Goal: Transaction & Acquisition: Purchase product/service

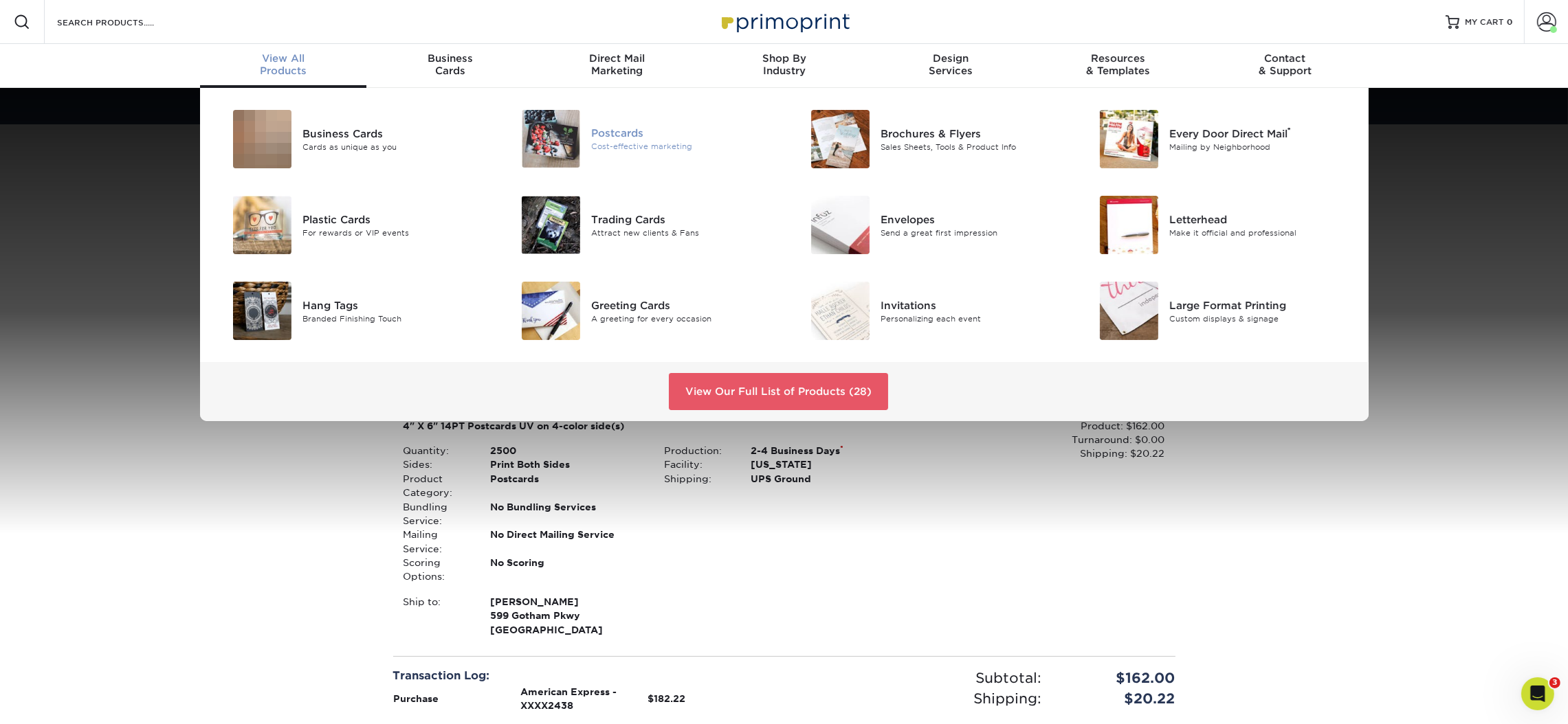
click at [677, 145] on div "Cost-effective marketing" at bounding box center [682, 147] width 182 height 12
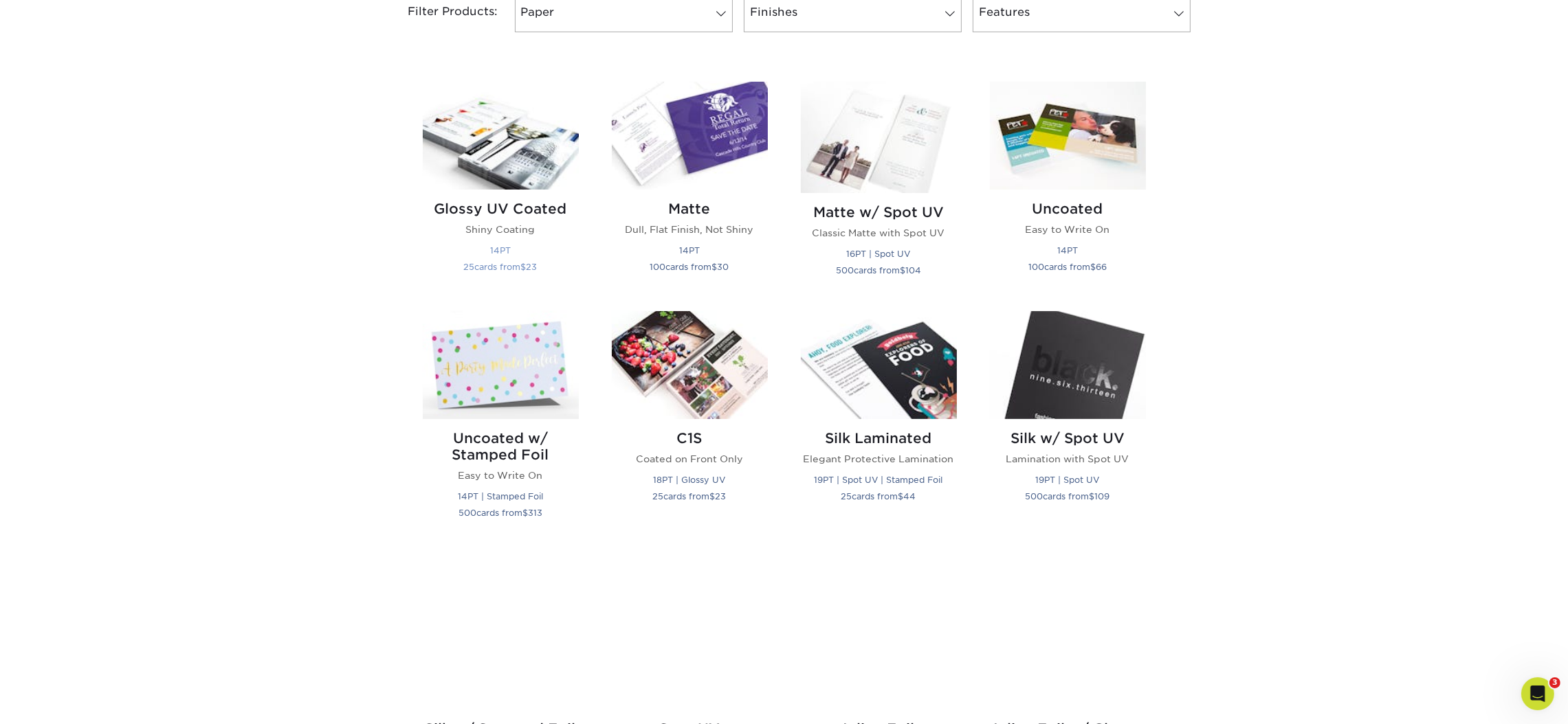
scroll to position [617, 0]
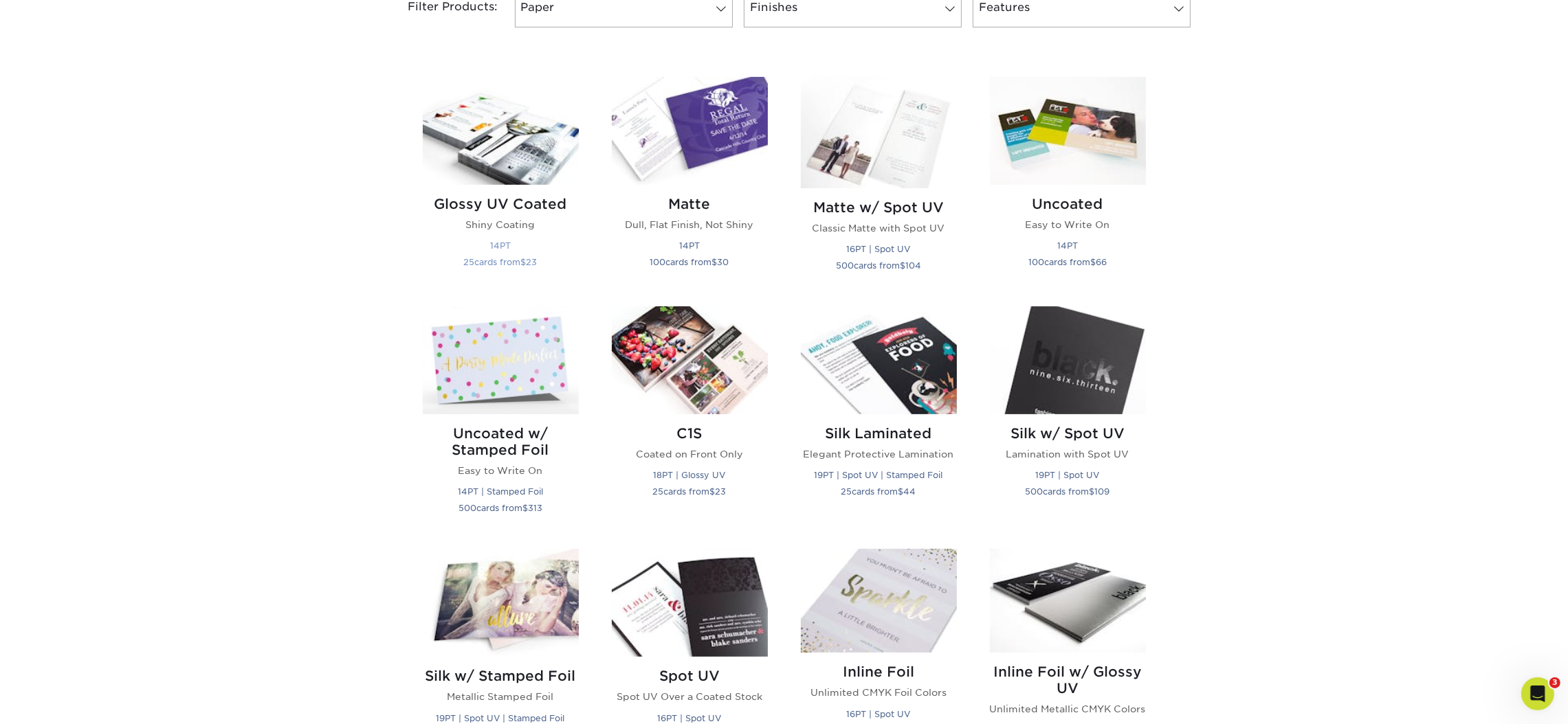
click at [479, 110] on img at bounding box center [501, 131] width 156 height 108
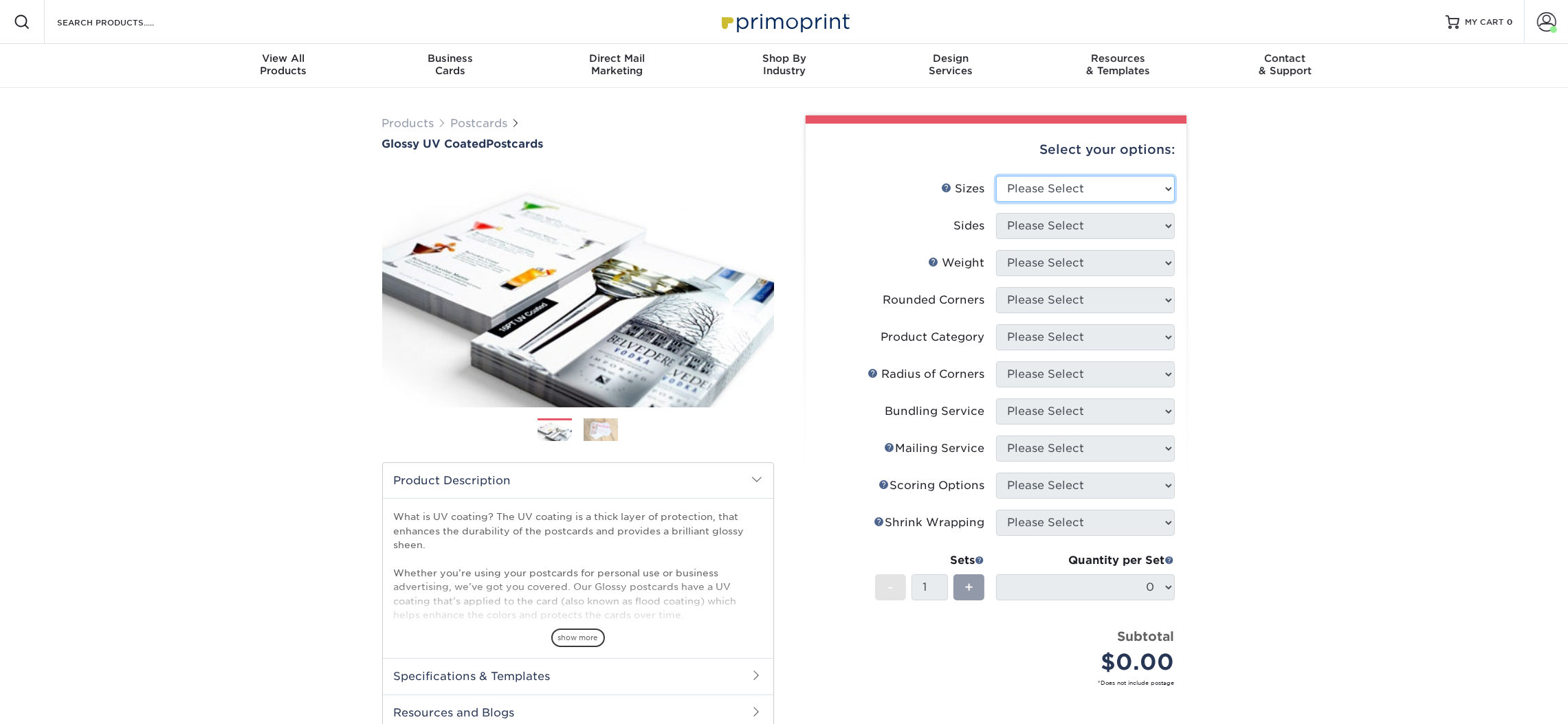
click at [1054, 180] on select "Please Select 1.5" x 7" 2" x 4" 2" x 6" 2" x 7" 2" x 8" 2.12" x 5.5" 2.12" x 5.…" at bounding box center [1085, 189] width 179 height 26
select select "3.00x5.00"
click at [996, 176] on select "Please Select 1.5" x 7" 2" x 4" 2" x 6" 2" x 7" 2" x 8" 2.12" x 5.5" 2.12" x 5.…" at bounding box center [1085, 189] width 179 height 26
click at [1058, 234] on select "Please Select Print Both Sides Print Front Only" at bounding box center [1085, 226] width 179 height 26
select select "13abbda7-1d64-4f25-8bb2-c179b224825d"
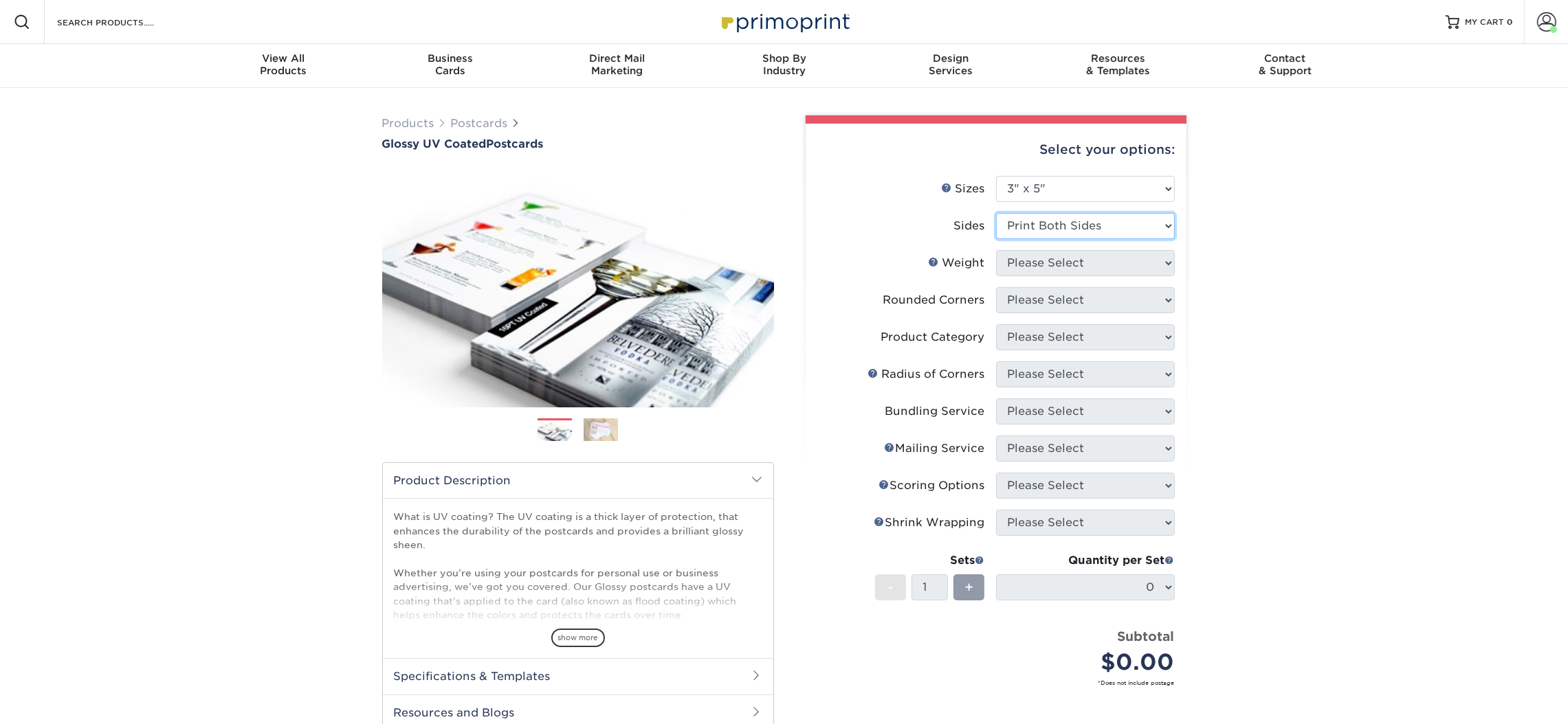
click at [996, 213] on select "Please Select Print Both Sides Print Front Only" at bounding box center [1085, 226] width 179 height 26
click at [1059, 251] on select "Please Select 16PT 18PT C1S 14PT" at bounding box center [1085, 263] width 179 height 26
select select "14PT"
click at [996, 250] on select "Please Select 16PT 18PT C1S 14PT" at bounding box center [1085, 263] width 179 height 26
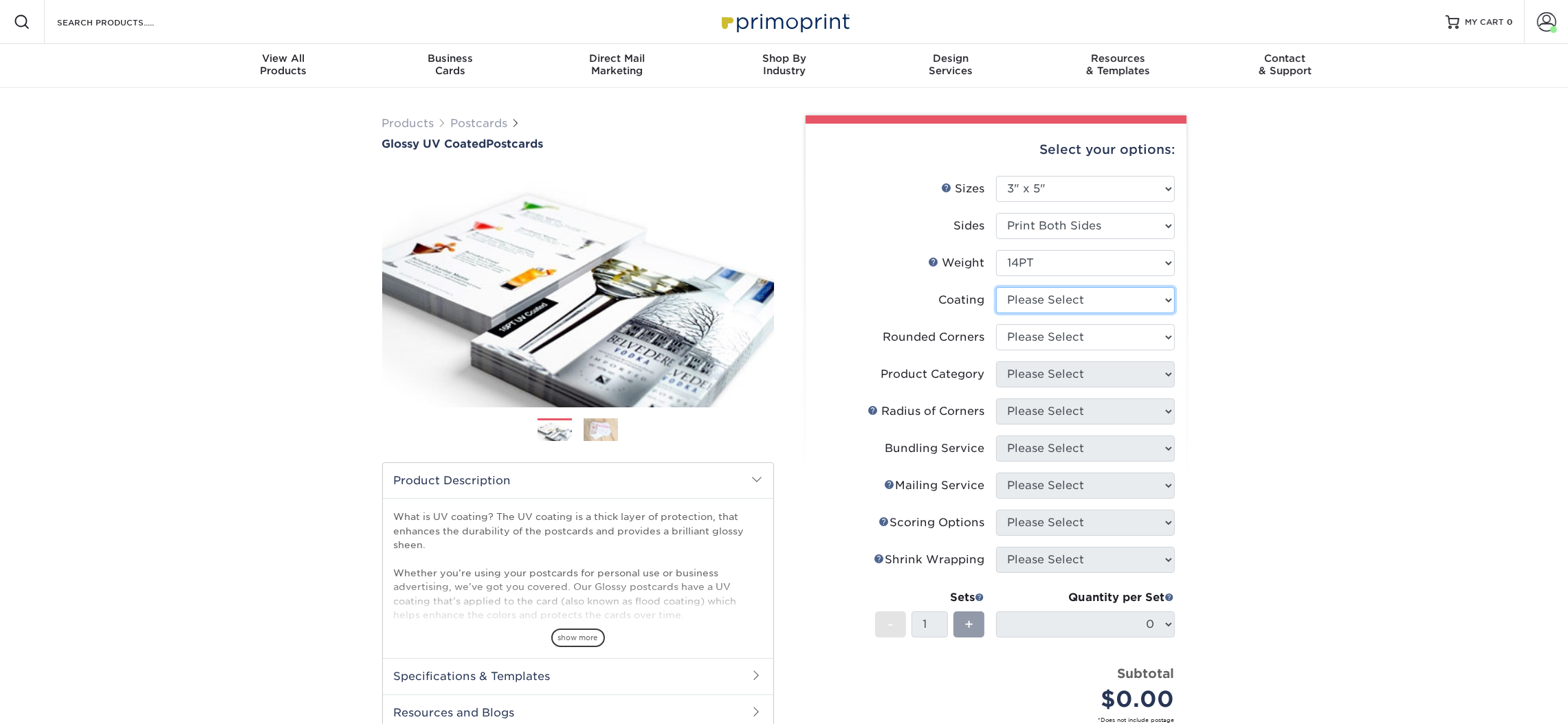
click at [1051, 307] on select at bounding box center [1085, 301] width 179 height 26
select select "ae367451-b2b8-45df-a344-0f05b6a12993"
click at [996, 288] on select at bounding box center [1085, 301] width 179 height 26
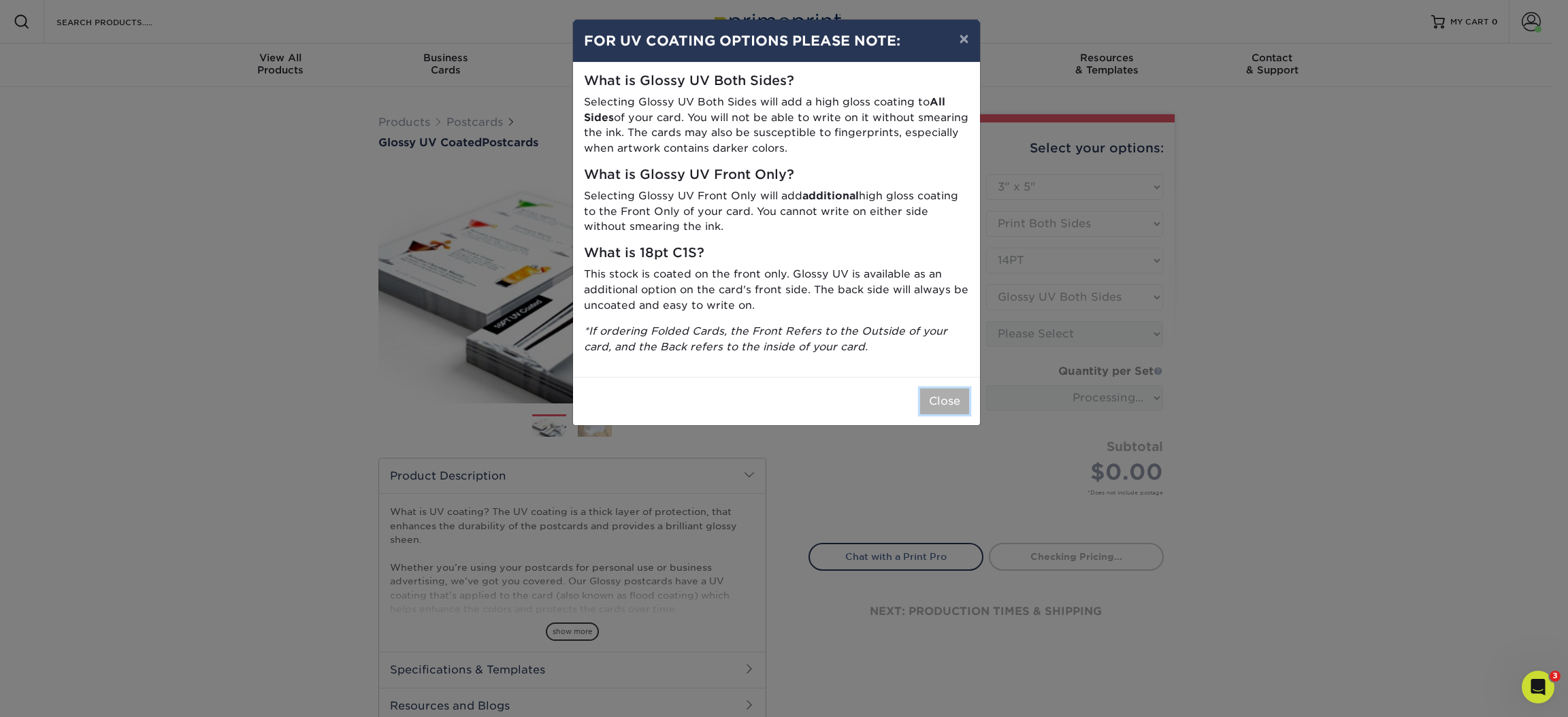
click at [941, 403] on button "Close" at bounding box center [945, 402] width 49 height 26
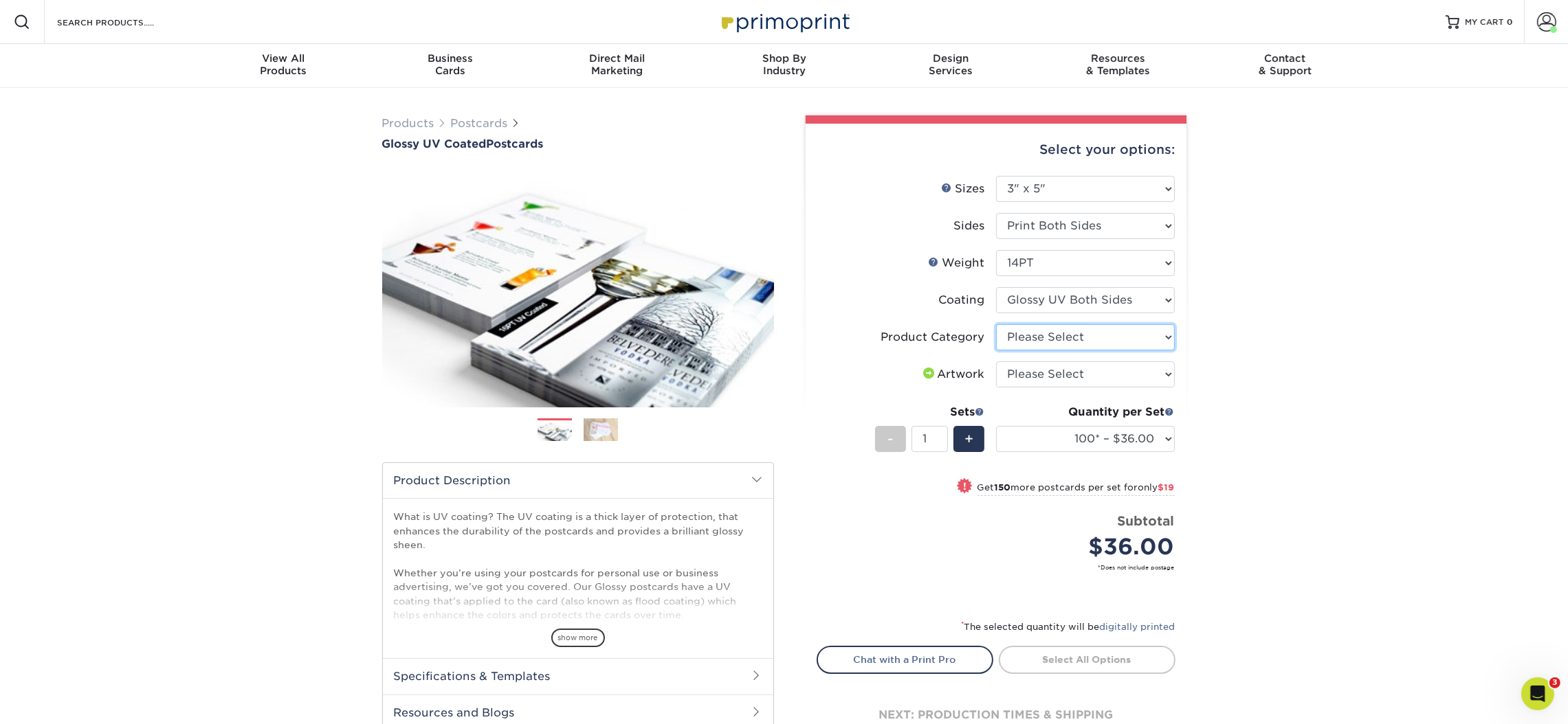
click at [1053, 337] on select "Please Select Postcards" at bounding box center [1085, 337] width 179 height 26
select select "9b7272e0-d6c8-4c3c-8e97-d3a1bcdab858"
click at [996, 324] on select "Please Select Postcards" at bounding box center [1085, 337] width 179 height 26
click at [1045, 374] on select "Please Select I will upload files I need a design - $150" at bounding box center [1085, 374] width 179 height 26
select select "upload"
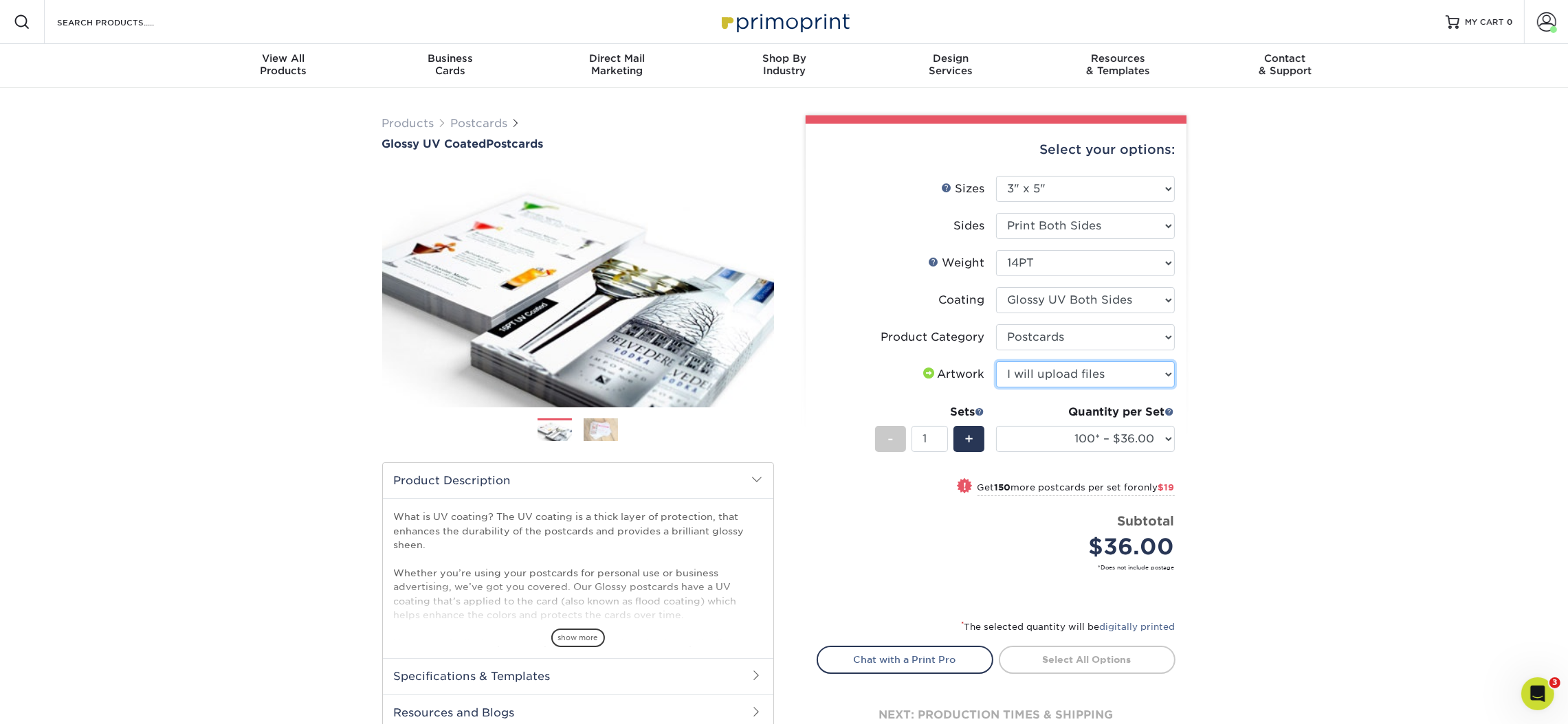
click at [996, 361] on select "Please Select I will upload files I need a design - $150" at bounding box center [1085, 374] width 179 height 26
click at [1032, 435] on select "100* – $36.00 250* – $55.00 500 – $73.00 1000 – $84.00 2500 – $136.00 5000 – $2…" at bounding box center [1085, 439] width 179 height 26
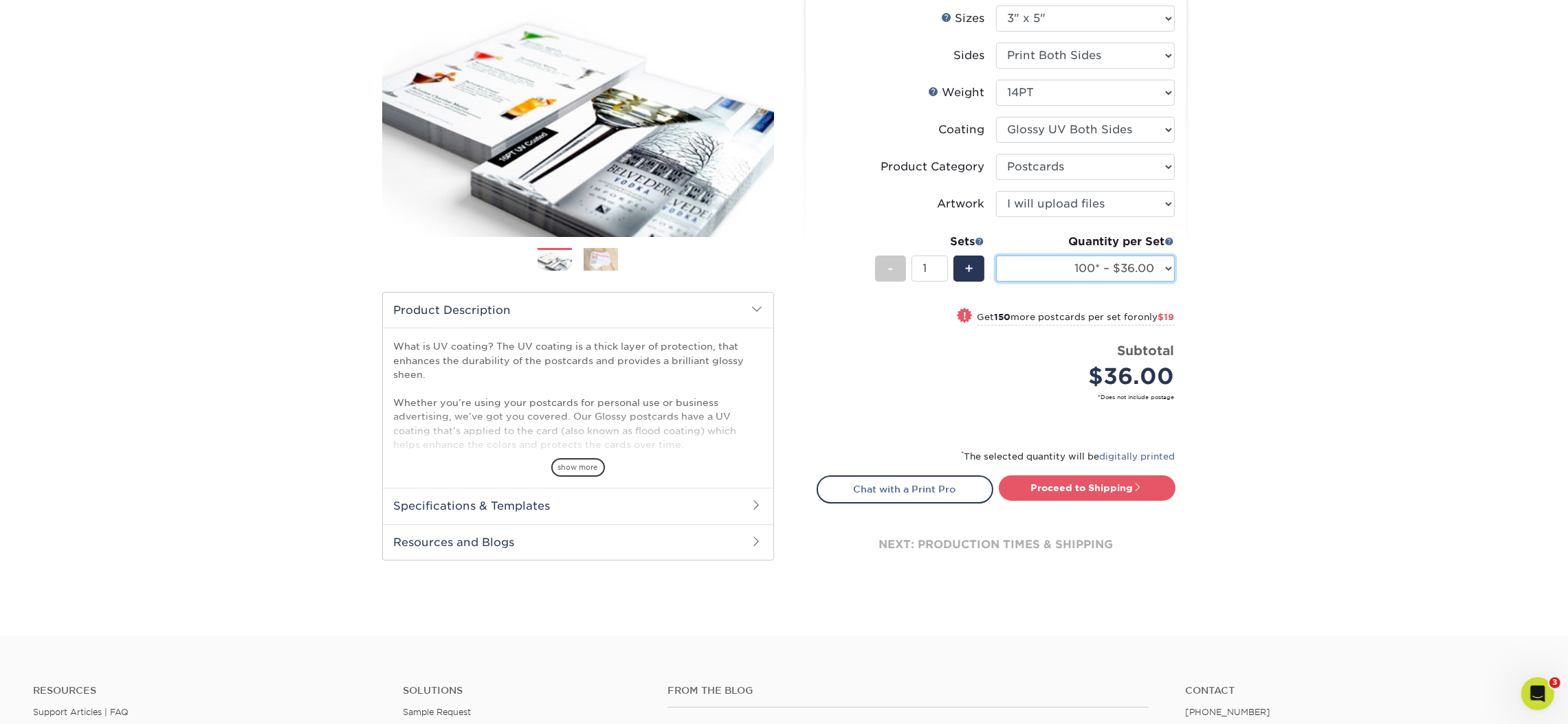
scroll to position [206, 0]
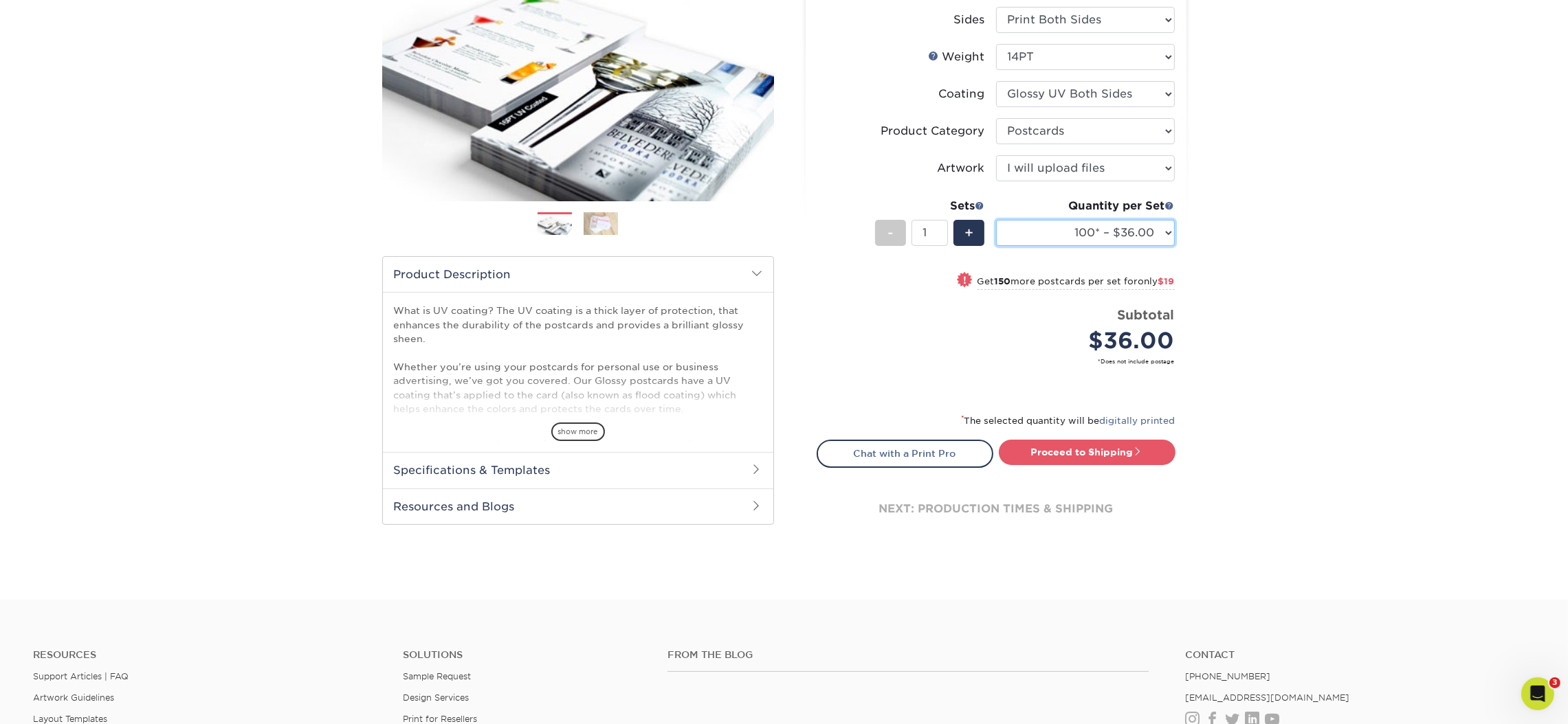
click at [1116, 235] on select "100* – $36.00 250* – $55.00 500 – $73.00 1000 – $84.00 2500 – $136.00 5000 – $2…" at bounding box center [1085, 233] width 179 height 26
select select "10000 – $397.00"
click at [996, 220] on select "100* – $36.00 250* – $55.00 500 – $73.00 1000 – $84.00 2500 – $136.00 5000 – $2…" at bounding box center [1085, 233] width 179 height 26
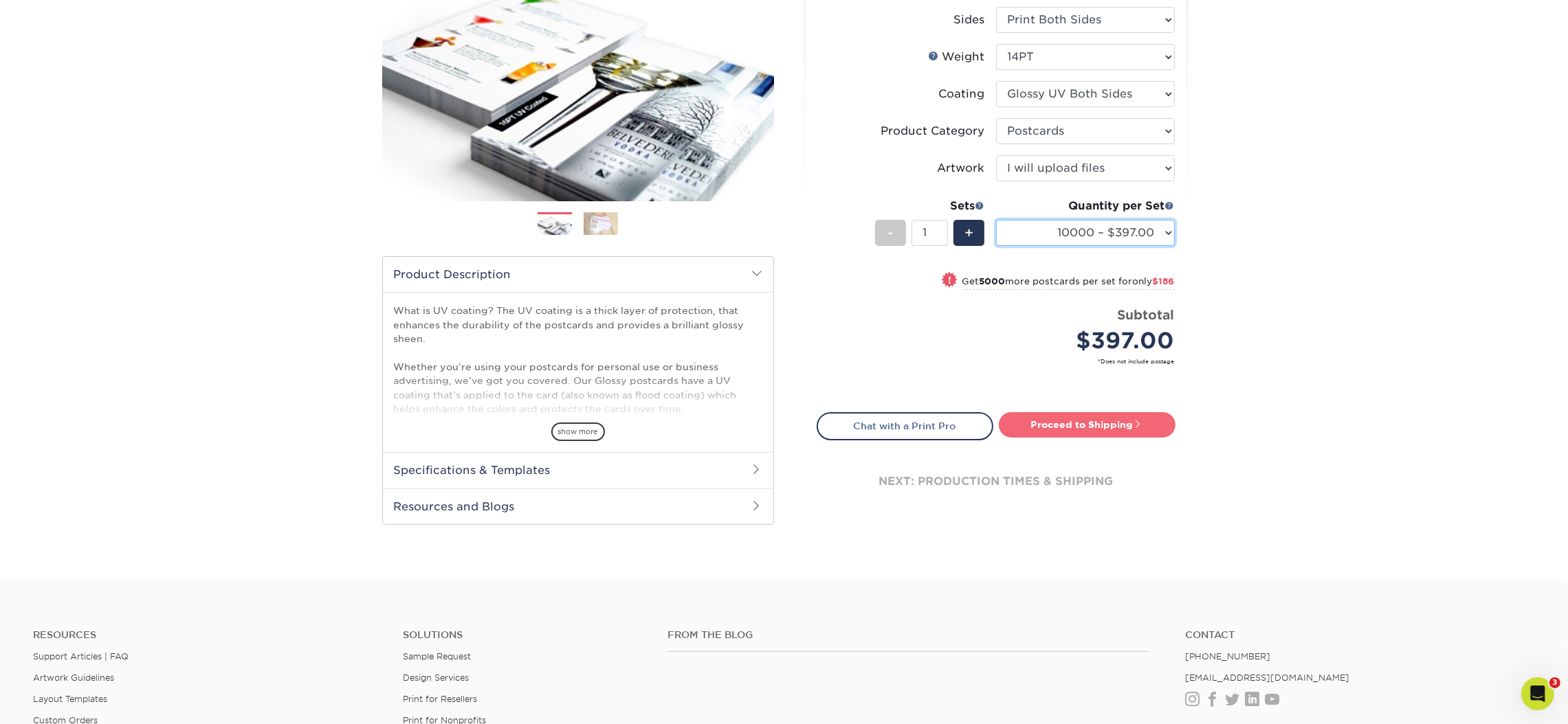
scroll to position [103, 0]
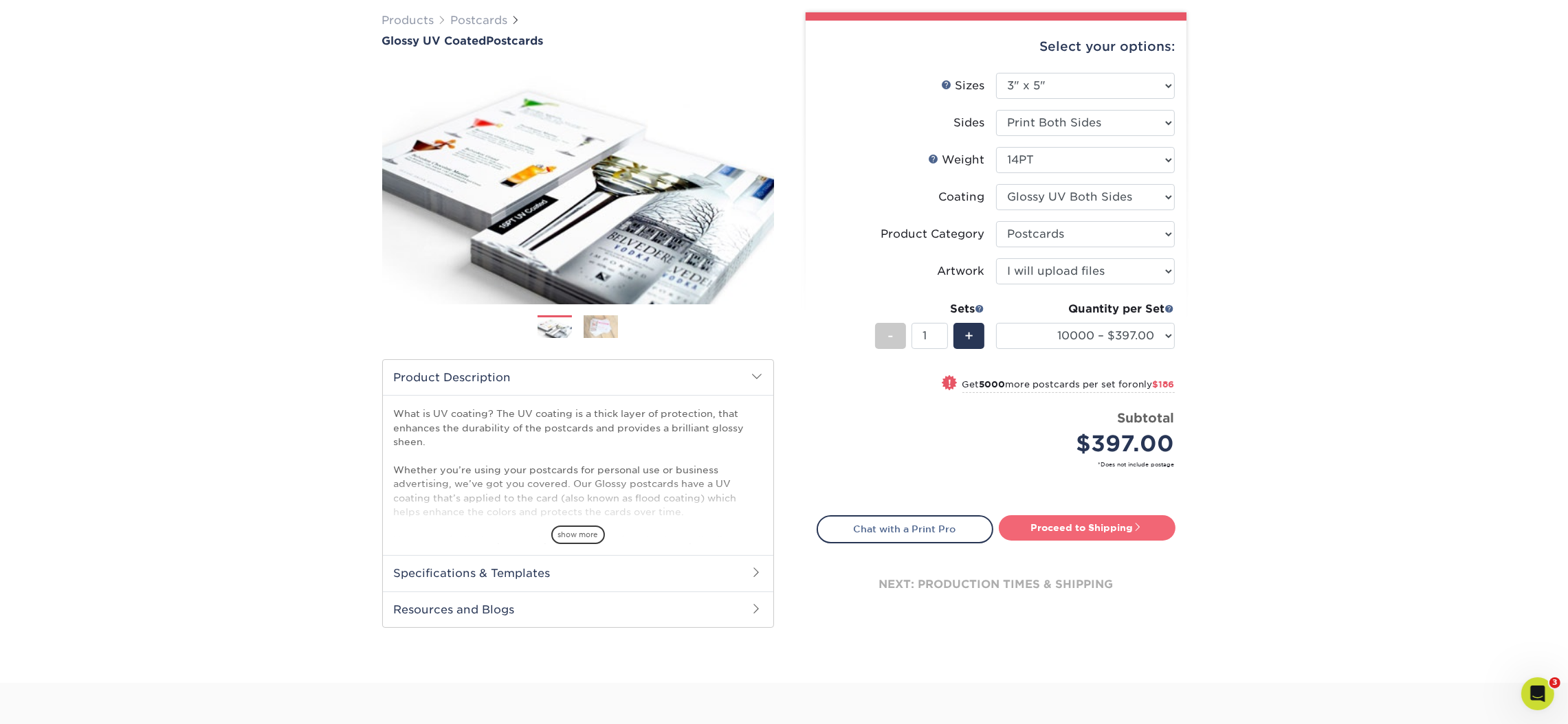
click at [1034, 532] on link "Proceed to Shipping" at bounding box center [1087, 528] width 177 height 25
type input "Set 1"
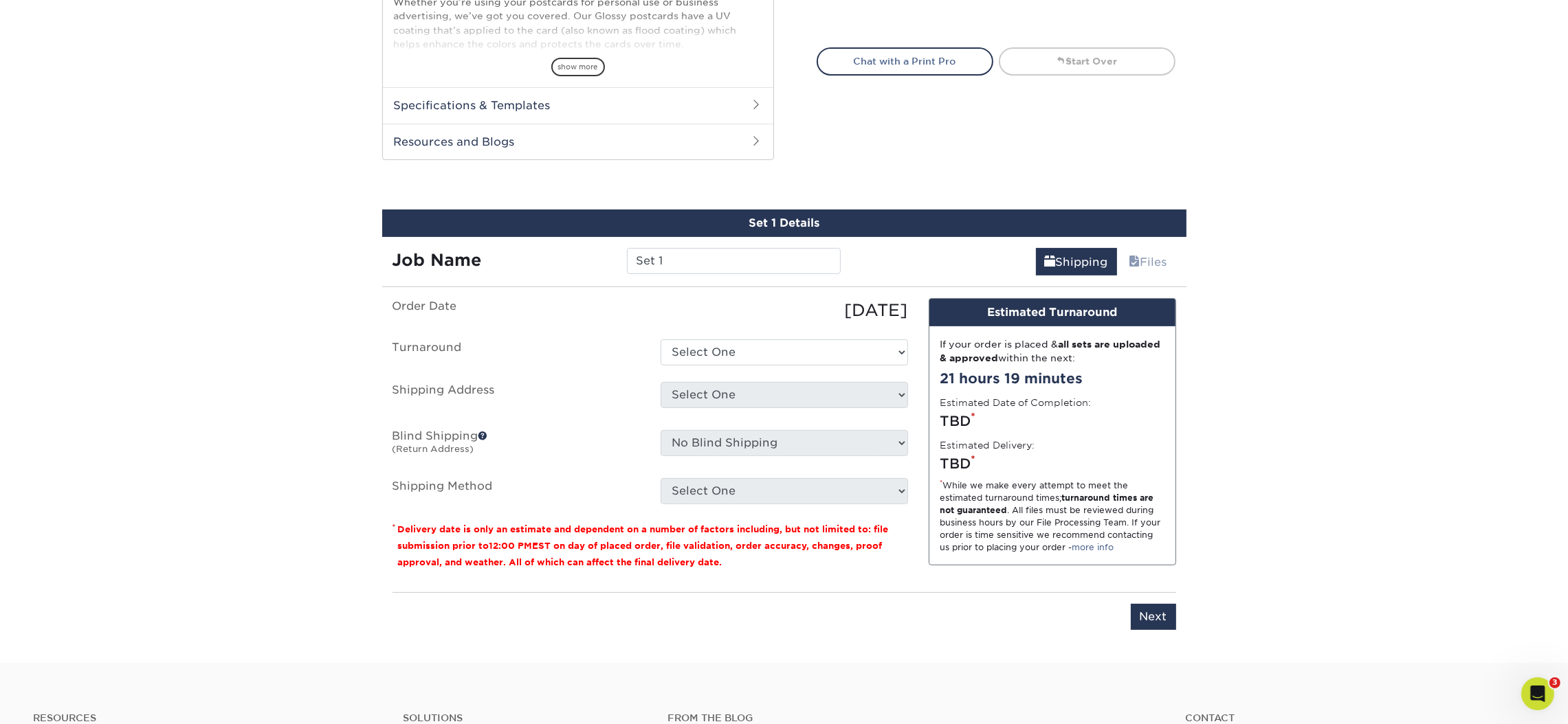
scroll to position [664, 0]
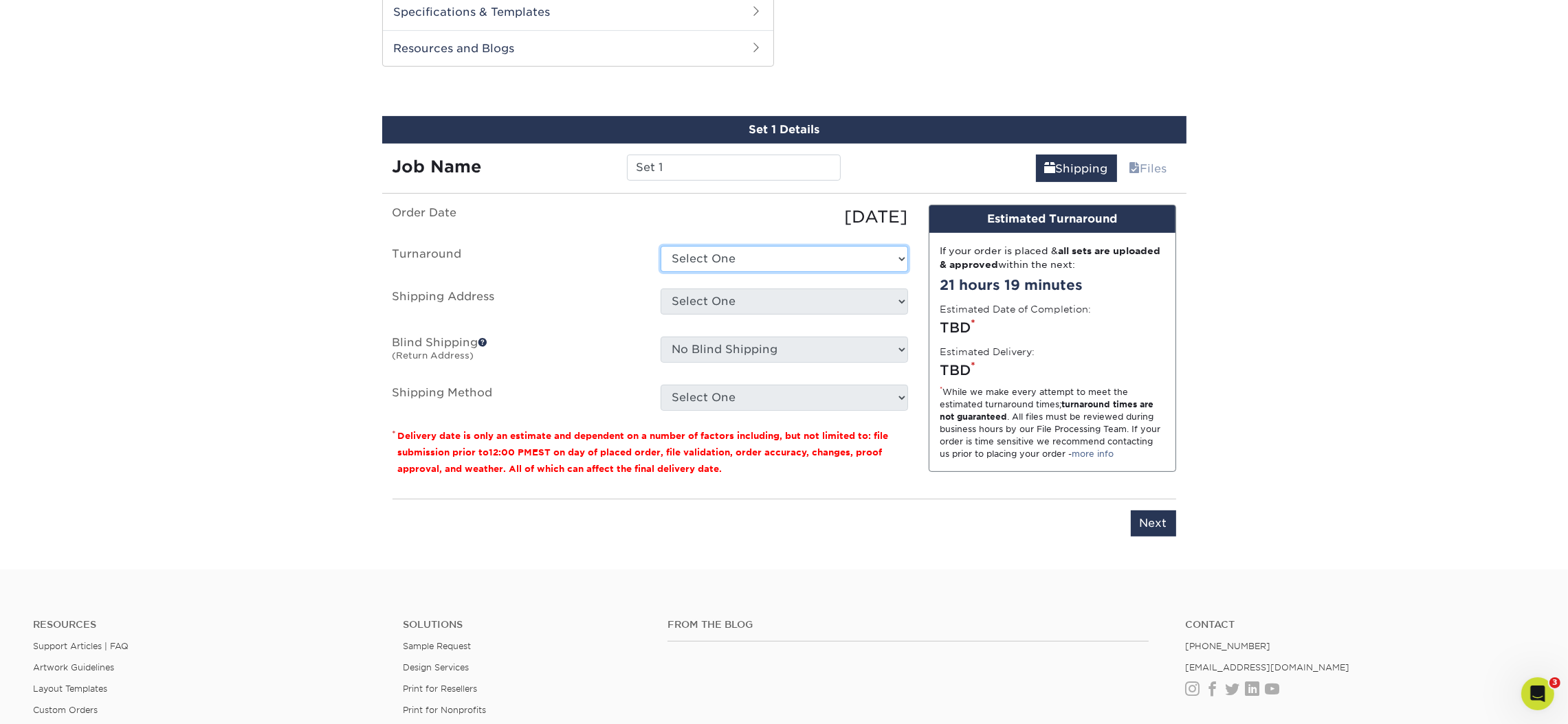
click at [756, 264] on select "Select One 2-4 Business Days 2 Day Next Business Day" at bounding box center [784, 259] width 247 height 26
select select "2f7efc33-a5fc-4b38-8e38-8a067eb0ea3a"
click at [661, 246] on select "Select One 2-4 Business Days 2 Day Next Business Day" at bounding box center [784, 259] width 247 height 26
click at [709, 293] on select "Select One Allied Experiential Amy Fisher Astral Astral HQ Grace Allen JCS JCS …" at bounding box center [784, 301] width 247 height 26
select select "263852"
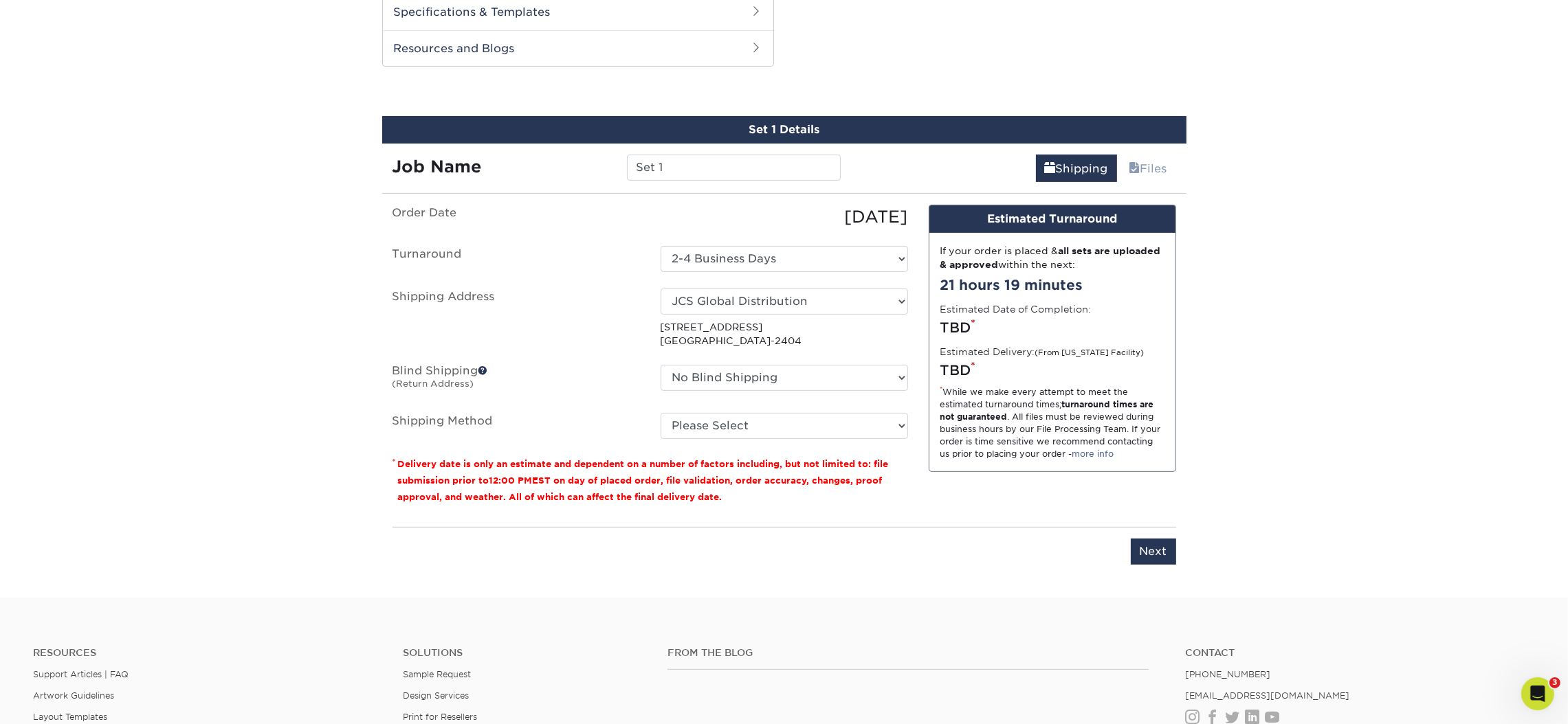
click at [744, 353] on ul "Order Date 09/29/2025 Turnaround Select One 2-4 Business Days 2 Day Next Busine…" at bounding box center [650, 322] width 515 height 234
click at [731, 378] on select "No Blind Shipping Allied Experiential Amy Fisher Astral Astral HQ Grace Allen J…" at bounding box center [784, 378] width 247 height 26
select select "newaddress"
click at [661, 365] on select "No Blind Shipping Allied Experiential Amy Fisher Astral Astral HQ Grace Allen J…" at bounding box center [784, 378] width 247 height 26
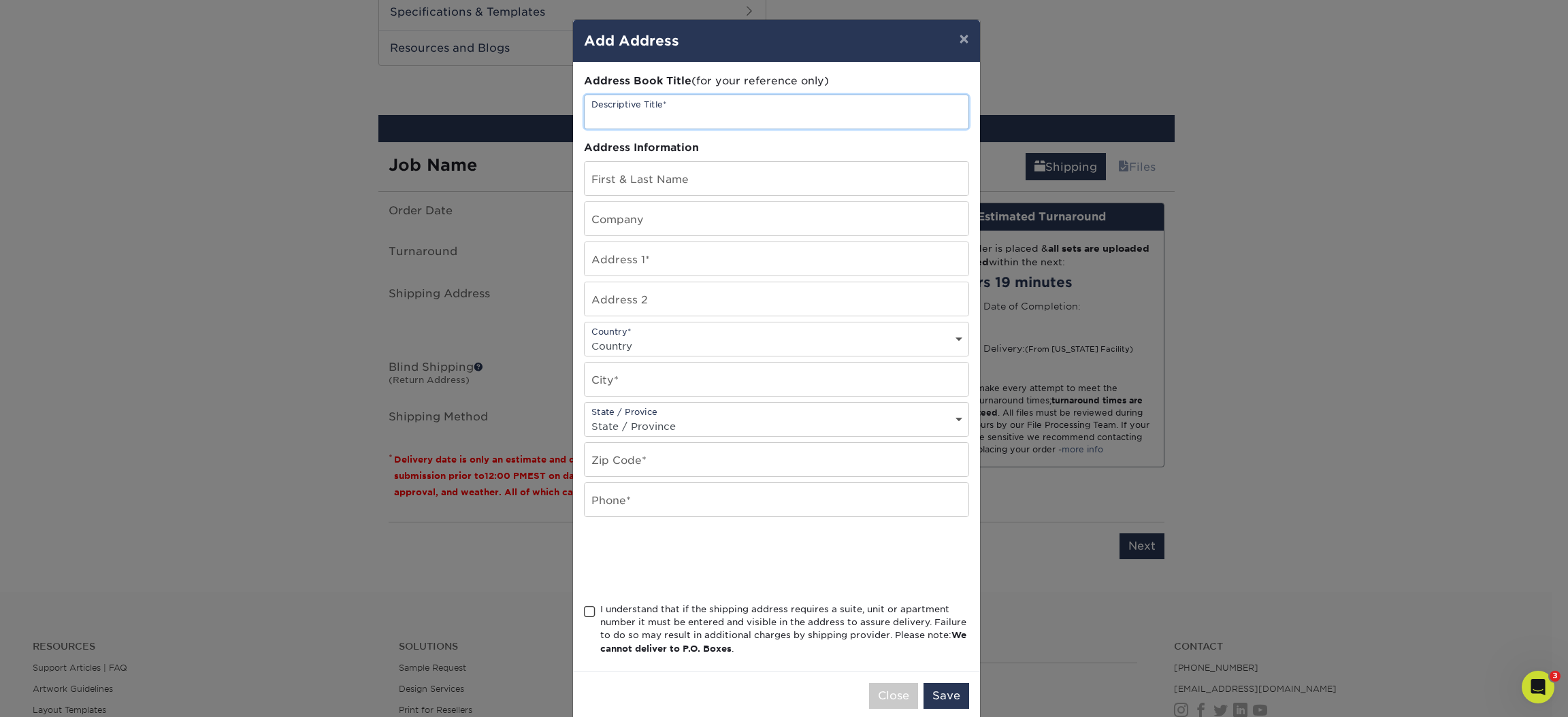
click at [771, 106] on input "text" at bounding box center [776, 112] width 384 height 33
type input "Astral Corporate"
click at [635, 168] on input "text" at bounding box center [776, 179] width 384 height 33
type input "Hannah Ellison"
type input "3340 Peachtree Road NE"
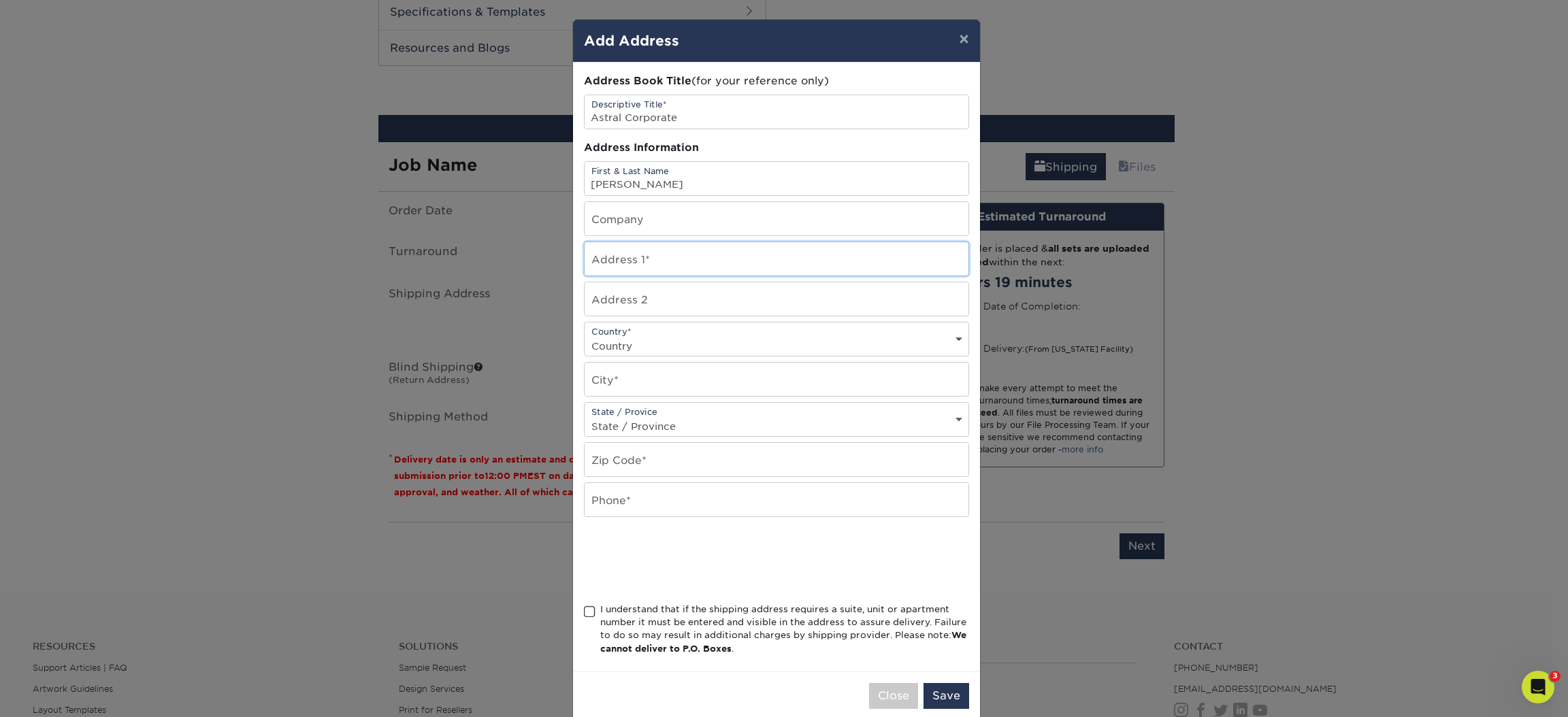
type input "Suite 2600"
select select "US"
type input "Atlanta"
select select "GA"
type input "30326"
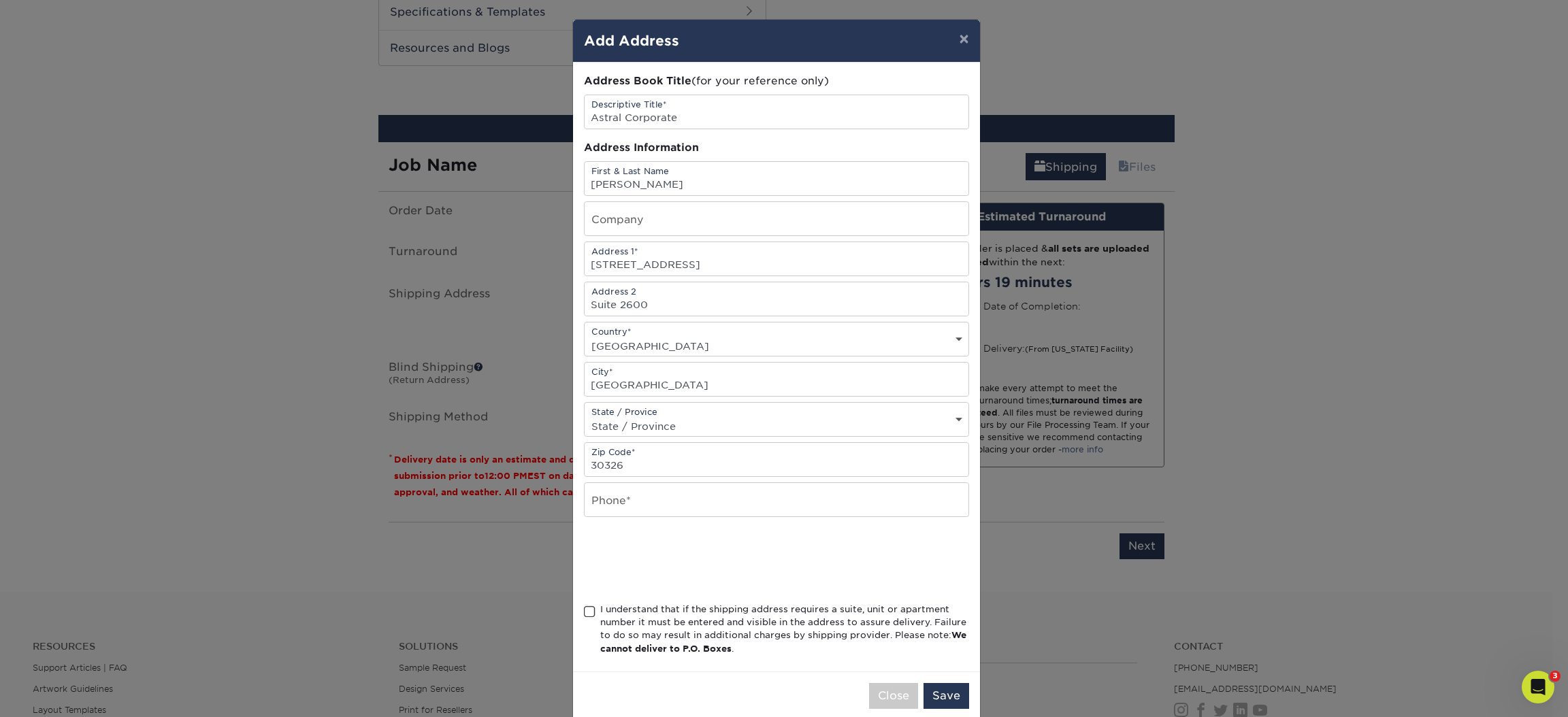
click at [628, 481] on div "Address Book Title (for your reference only) Descriptive Title* Astral Corporat…" at bounding box center [776, 367] width 385 height 588
click at [623, 494] on input "text" at bounding box center [776, 499] width 384 height 33
type input "7408152652"
drag, startPoint x: 985, startPoint y: 709, endPoint x: 977, endPoint y: 709, distance: 8.0
click at [982, 709] on div "× Add Address Address Book Title (for your reference only) Descriptive Title* A…" at bounding box center [784, 358] width 1568 height 717
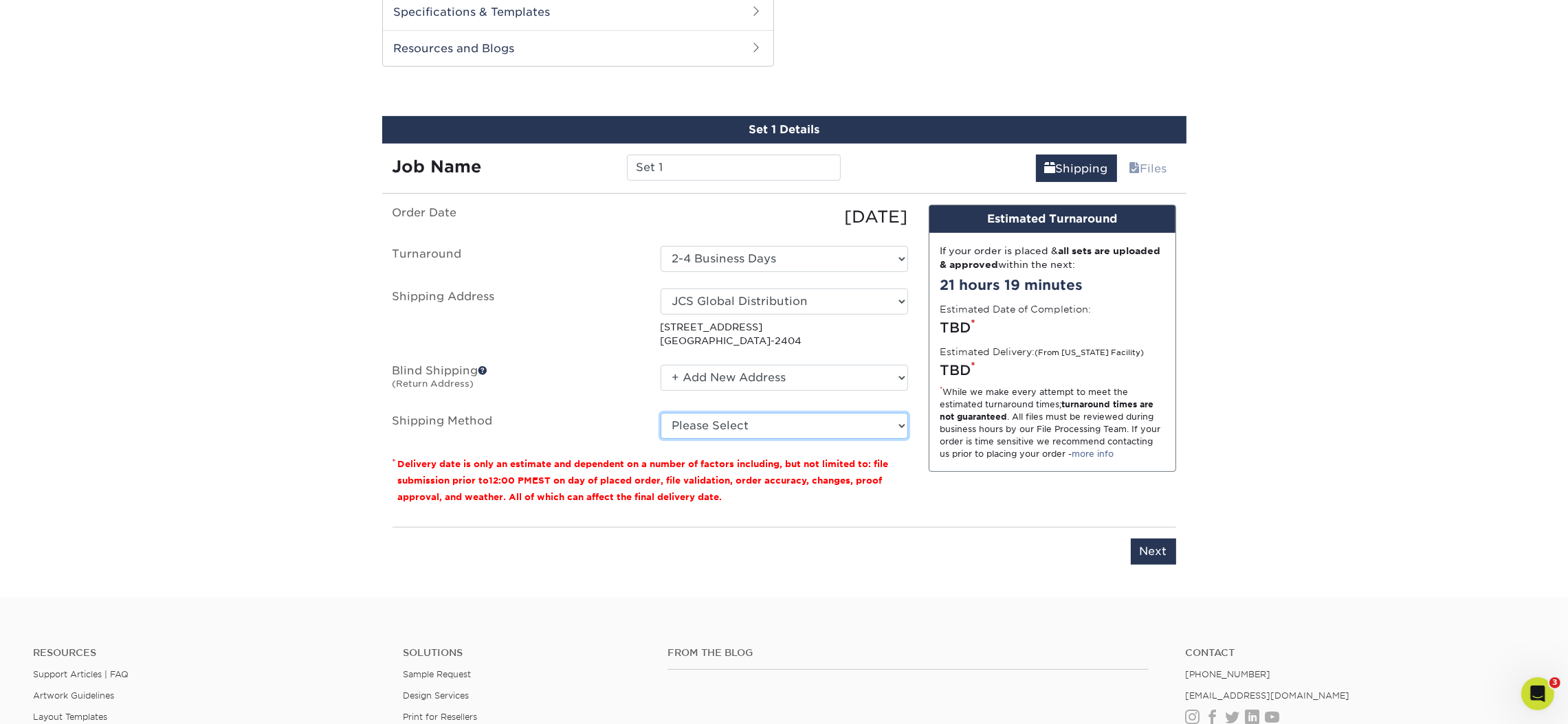
click at [768, 418] on select "Please Select Ground Shipping (+$46.03) 3 Day Shipping Service (+$71.60) 2 Day …" at bounding box center [784, 426] width 247 height 26
click at [758, 380] on select "No Blind Shipping Allied Experiential Amy Fisher Astral Astral HQ Grace Allen J…" at bounding box center [784, 378] width 247 height 26
click at [780, 374] on select "No Blind Shipping Allied Experiential Amy Fisher Astral Astral HQ Grace Allen J…" at bounding box center [784, 378] width 247 height 26
click at [661, 365] on select "No Blind Shipping Allied Experiential Amy Fisher Astral Astral HQ Grace Allen J…" at bounding box center [784, 378] width 247 height 26
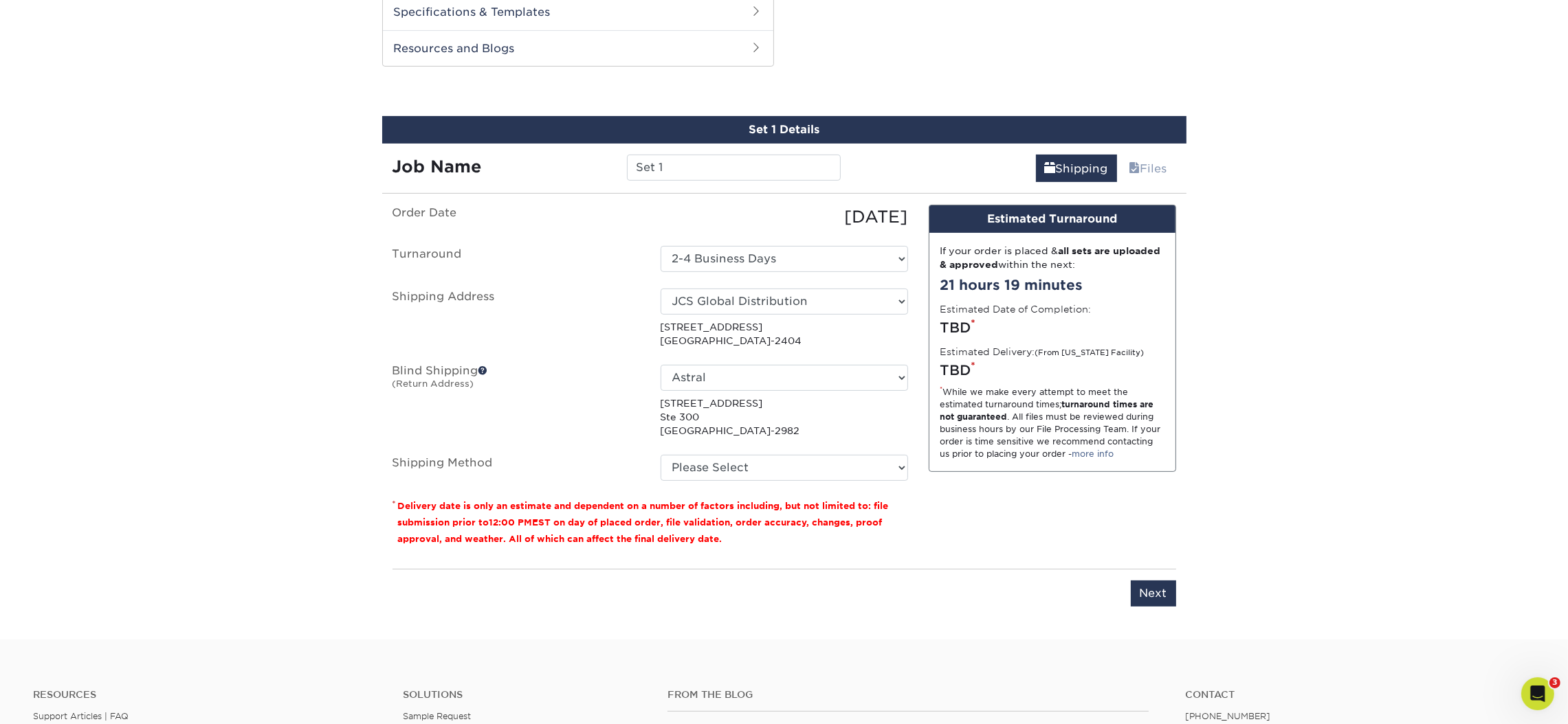
click at [725, 361] on ul "Order Date 09/29/2025 Turnaround Select One 2-4 Business Days 2 Day Next Busine…" at bounding box center [650, 343] width 515 height 276
click at [723, 370] on select "No Blind Shipping Allied Experiential Amy Fisher Astral Astral HQ Grace Allen J…" at bounding box center [784, 378] width 247 height 26
click at [661, 365] on select "No Blind Shipping Allied Experiential Amy Fisher Astral Astral HQ Grace Allen J…" at bounding box center [784, 378] width 247 height 26
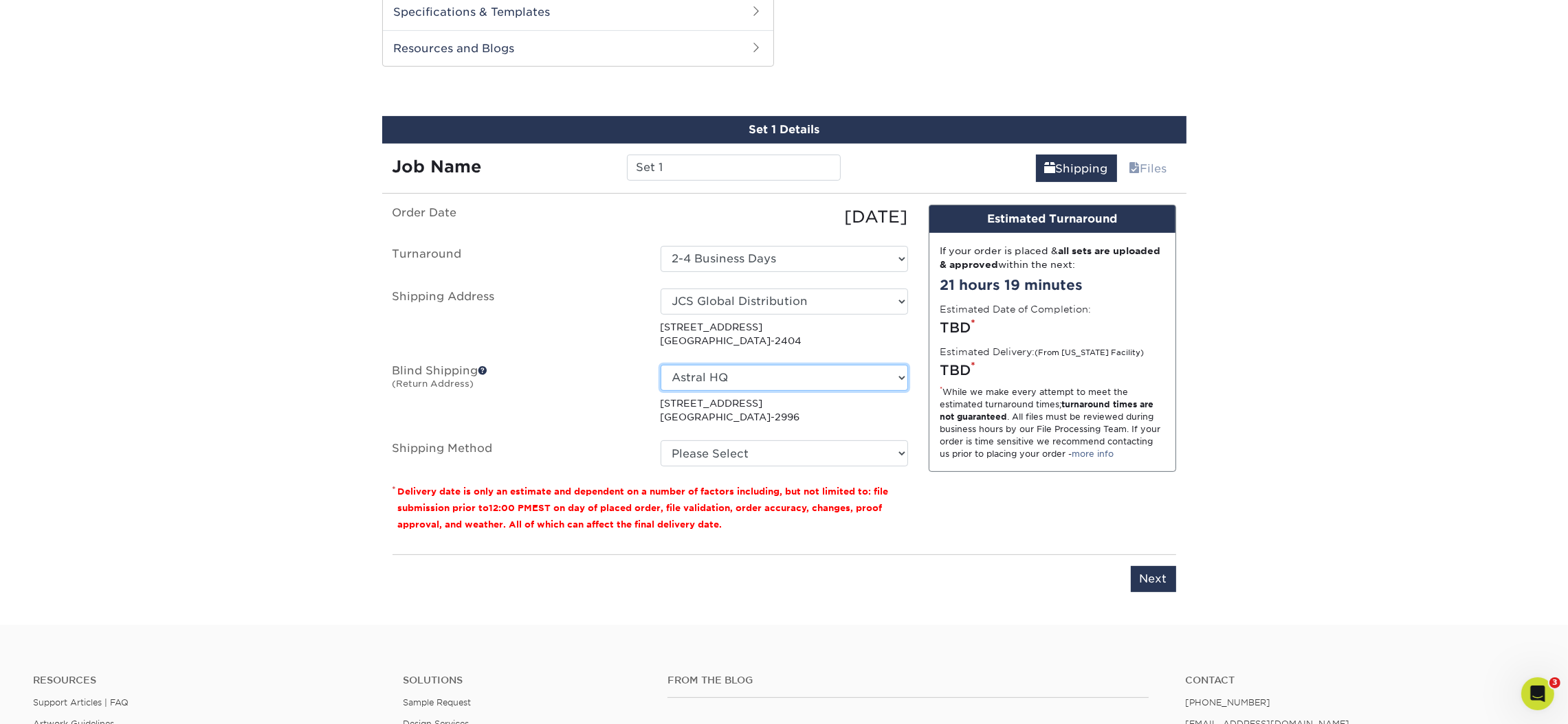
click at [735, 385] on select "No Blind Shipping Allied Experiential Amy Fisher Astral Astral HQ Grace Allen J…" at bounding box center [784, 378] width 247 height 26
select select "-1"
click at [661, 365] on select "No Blind Shipping Allied Experiential Amy Fisher Astral Astral HQ Grace Allen J…" at bounding box center [784, 378] width 247 height 26
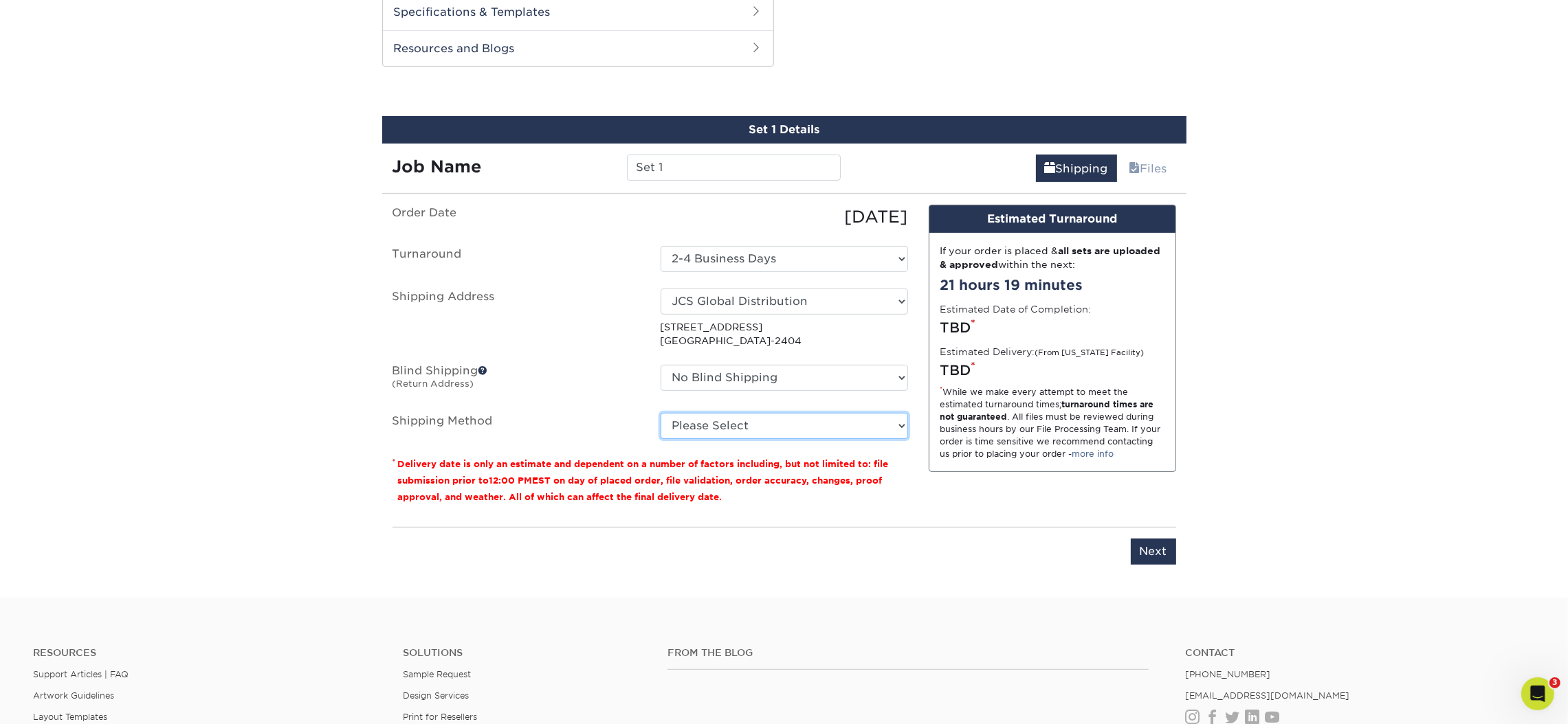
click at [714, 432] on select "Please Select Ground Shipping (+$46.03) 3 Day Shipping Service (+$71.60) 2 Day …" at bounding box center [784, 426] width 247 height 26
select select "03"
click at [661, 413] on select "Please Select Ground Shipping (+$46.03) 3 Day Shipping Service (+$71.60) 2 Day …" at bounding box center [784, 426] width 247 height 26
click at [1361, 443] on div "Products Postcards Glossy UV Coated Postcards Previous Next show more 25" at bounding box center [784, 10] width 1568 height 1174
click at [1157, 561] on input "Next" at bounding box center [1153, 552] width 45 height 26
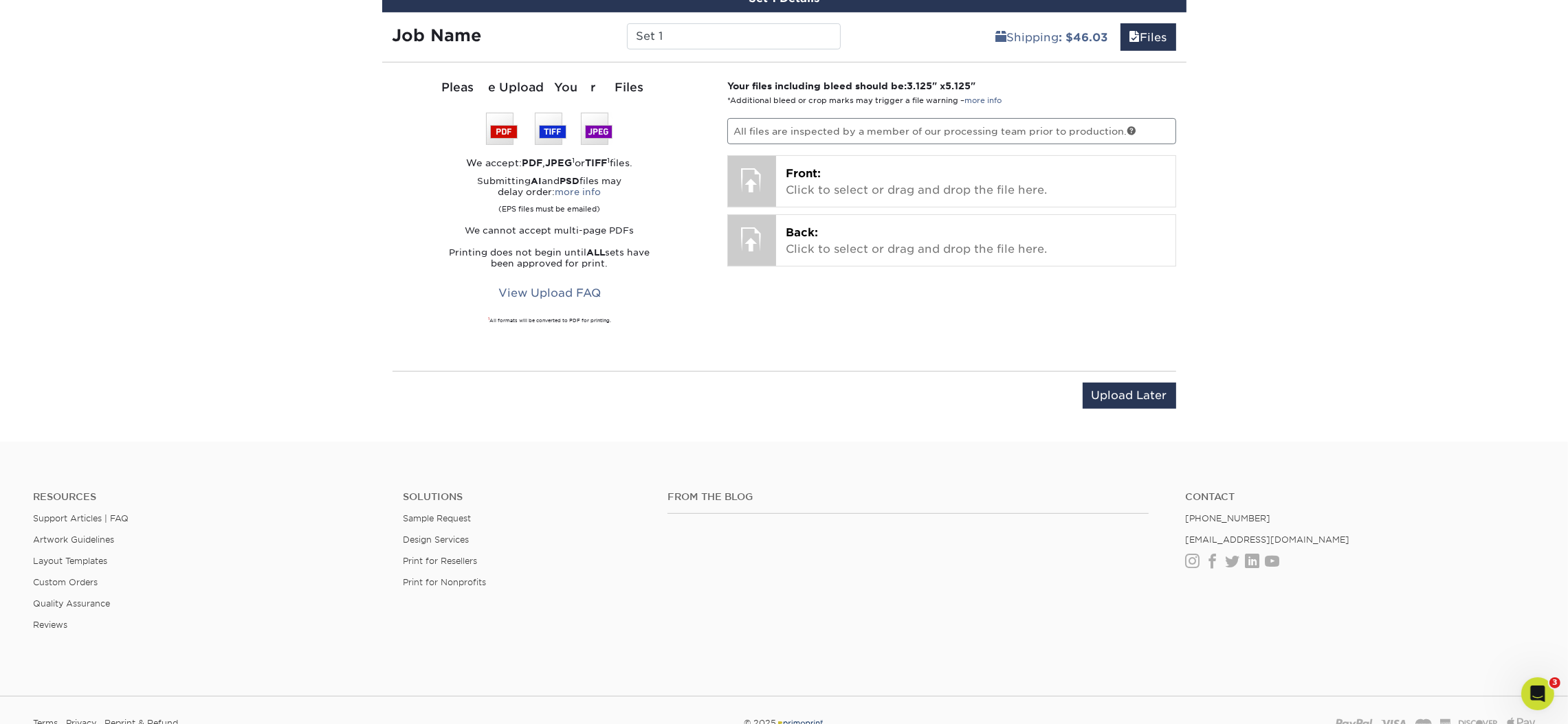
scroll to position [710, 0]
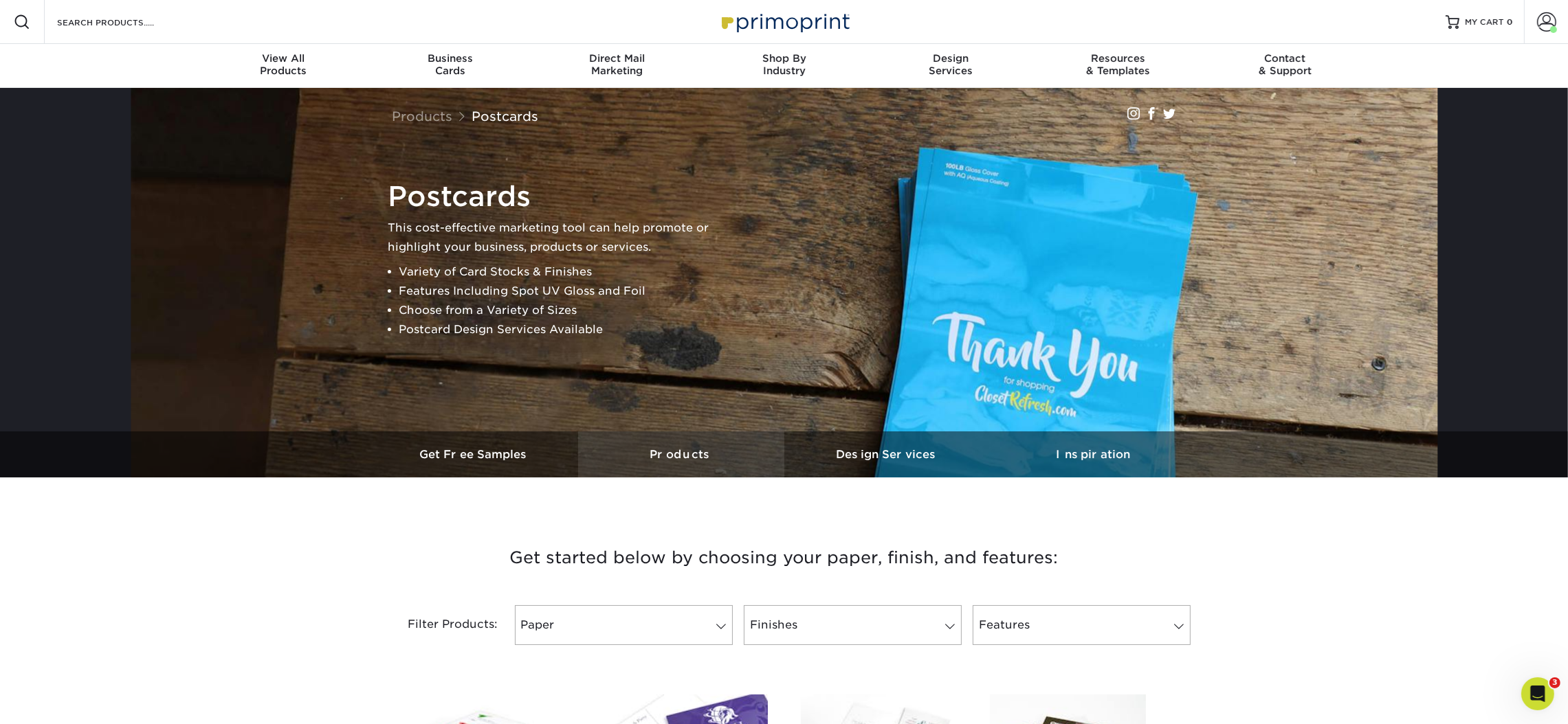
scroll to position [412, 0]
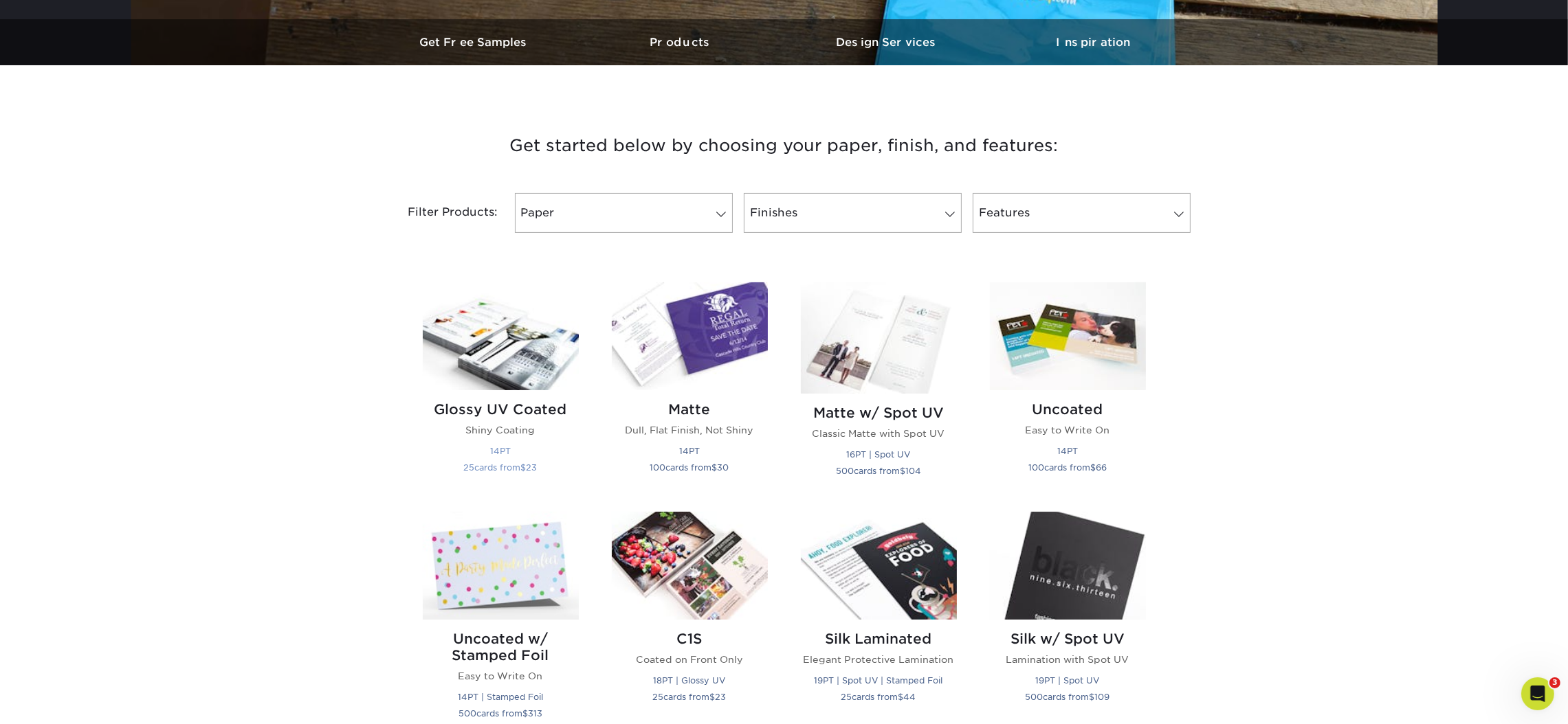
click at [538, 356] on img at bounding box center [501, 336] width 156 height 108
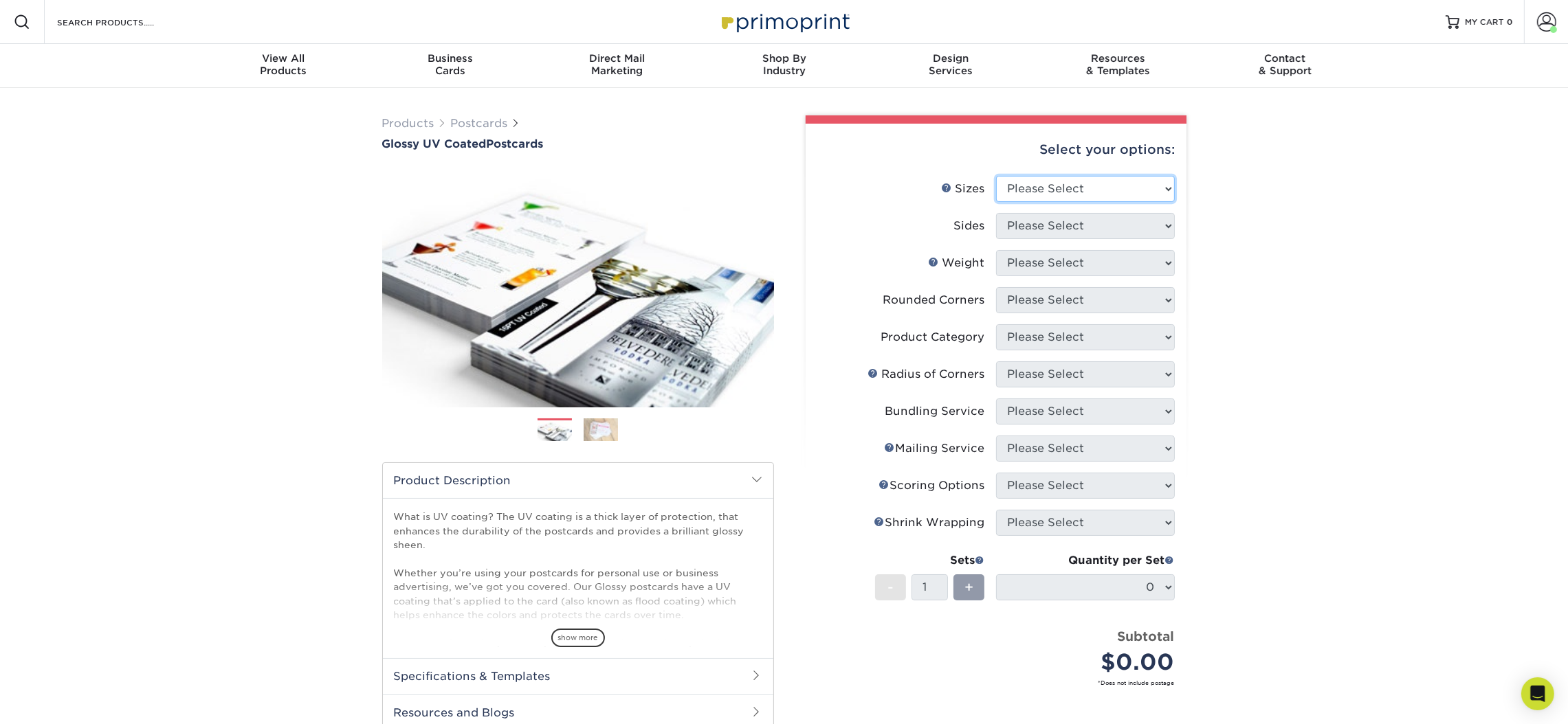
drag, startPoint x: 1023, startPoint y: 180, endPoint x: 1023, endPoint y: 187, distance: 7.0
click at [1023, 182] on select "Please Select 1.5" x 7" 2" x 4" 2" x 6" 2" x 7" 2" x 8" 2.12" x 5.5" 2.12" x 5.…" at bounding box center [1085, 189] width 179 height 26
select select "4.00x6.00"
click at [996, 176] on select "Please Select 1.5" x 7" 2" x 4" 2" x 6" 2" x 7" 2" x 8" 2.12" x 5.5" 2.12" x 5.…" at bounding box center [1085, 189] width 179 height 26
click at [1039, 225] on select "Please Select Print Both Sides Print Front Only" at bounding box center [1085, 226] width 179 height 26
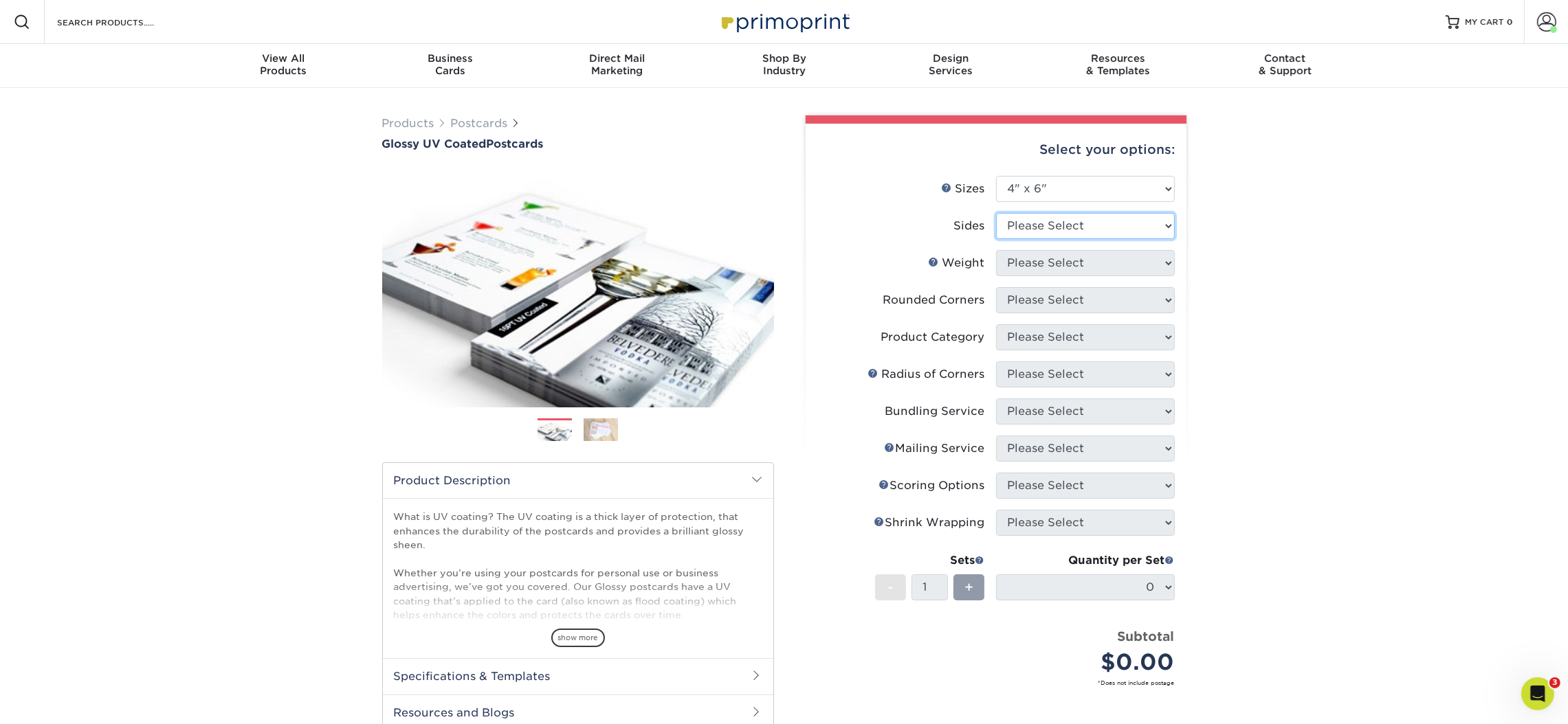
select select "13abbda7-1d64-4f25-8bb2-c179b224825d"
click at [996, 213] on select "Please Select Print Both Sides Print Front Only" at bounding box center [1085, 226] width 179 height 26
click at [1041, 261] on select "Please Select 14PT 16PT 18PT C1S" at bounding box center [1085, 263] width 179 height 26
select select "14PT"
click at [996, 250] on select "Please Select 14PT 16PT 18PT C1S" at bounding box center [1085, 263] width 179 height 26
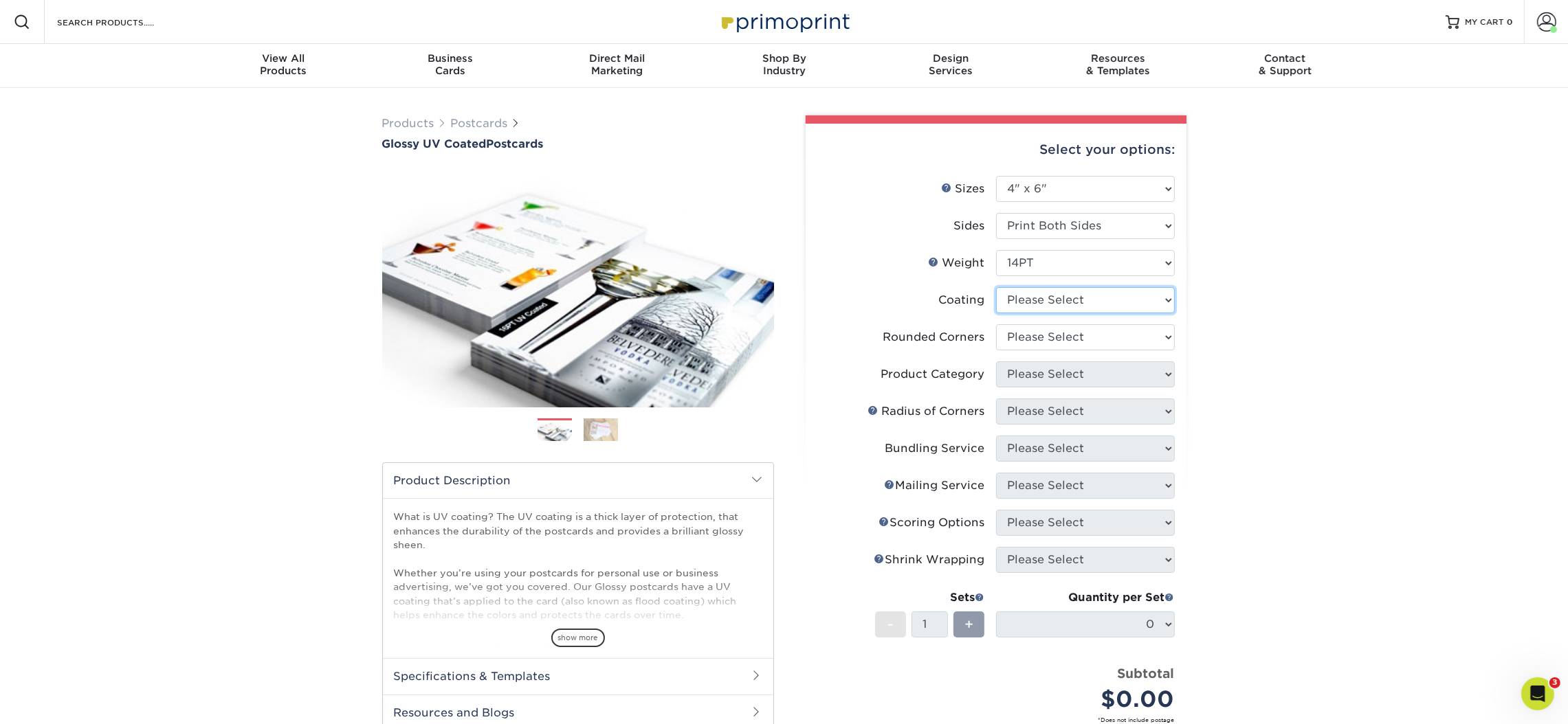
click at [1034, 300] on select at bounding box center [1085, 301] width 179 height 26
click at [996, 288] on select at bounding box center [1085, 301] width 179 height 26
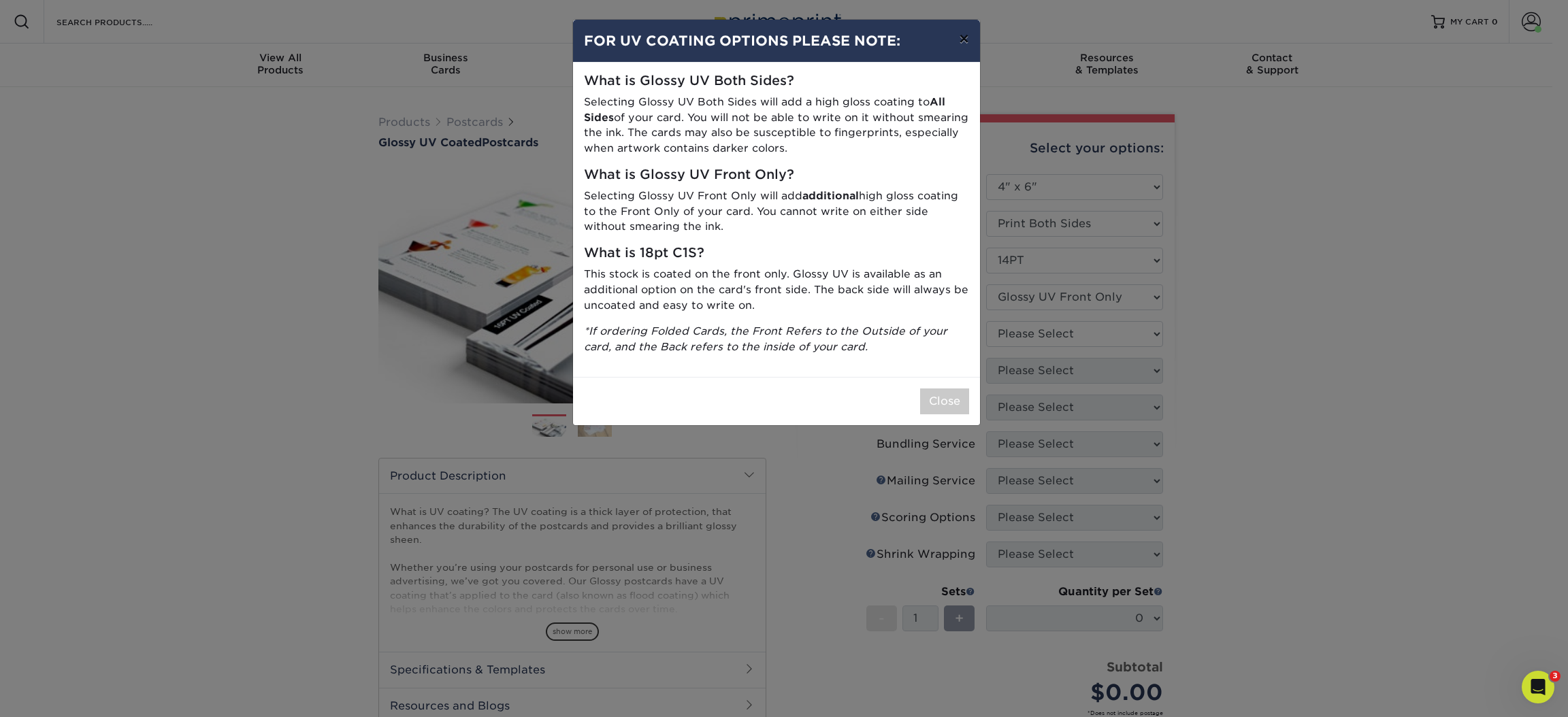
click at [959, 37] on button "×" at bounding box center [963, 38] width 31 height 38
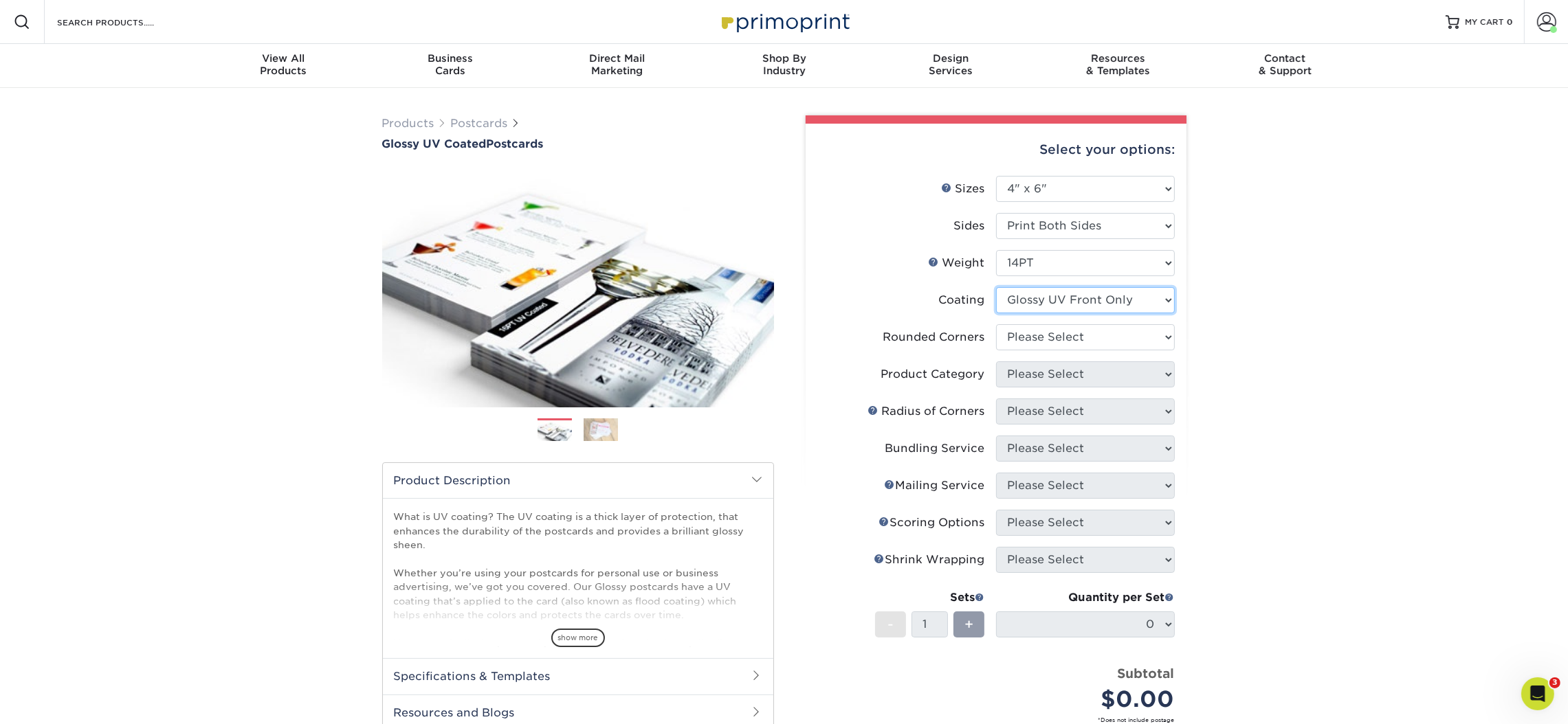
click at [1034, 303] on select at bounding box center [1085, 301] width 179 height 26
select select "ae367451-b2b8-45df-a344-0f05b6a12993"
click at [996, 288] on select at bounding box center [1085, 301] width 179 height 26
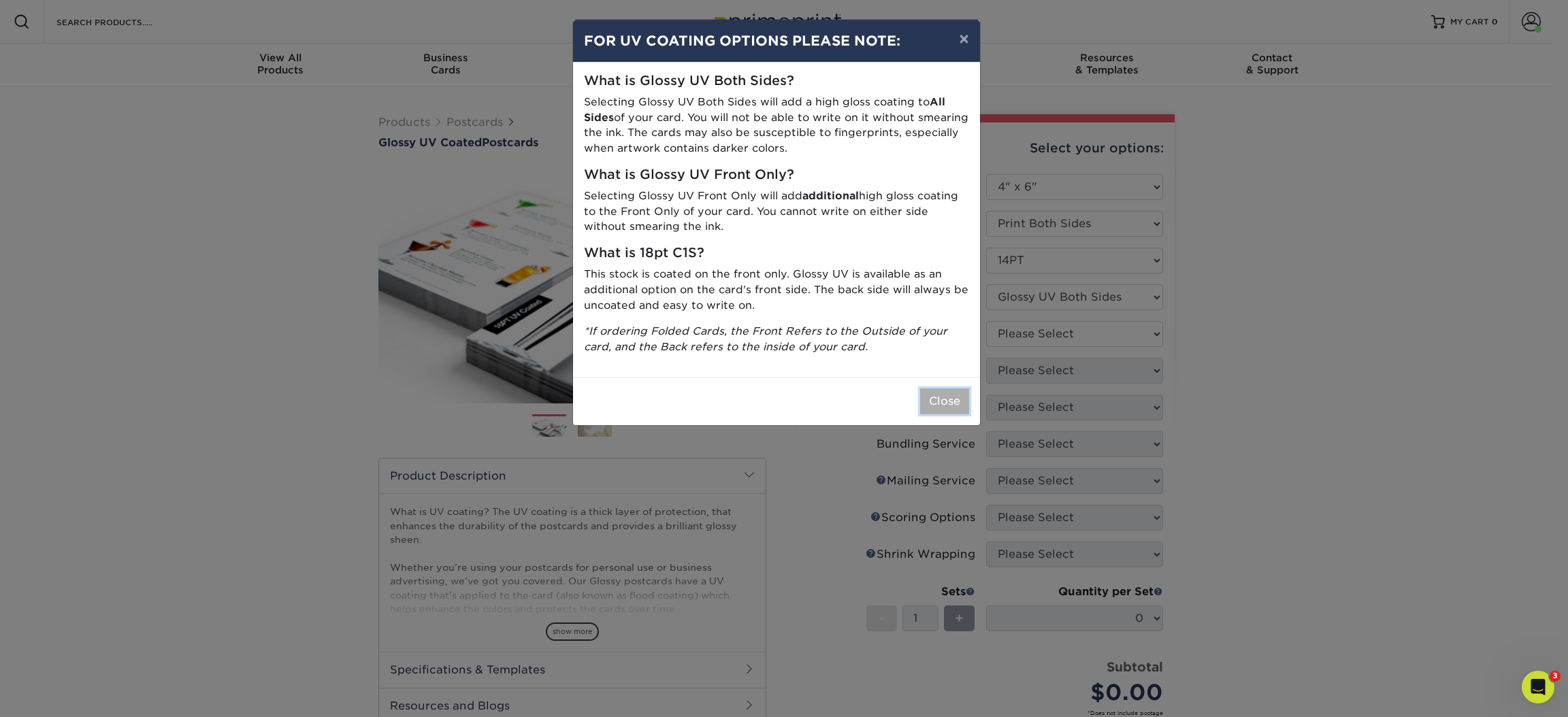
click at [922, 401] on button "Close" at bounding box center [945, 402] width 49 height 26
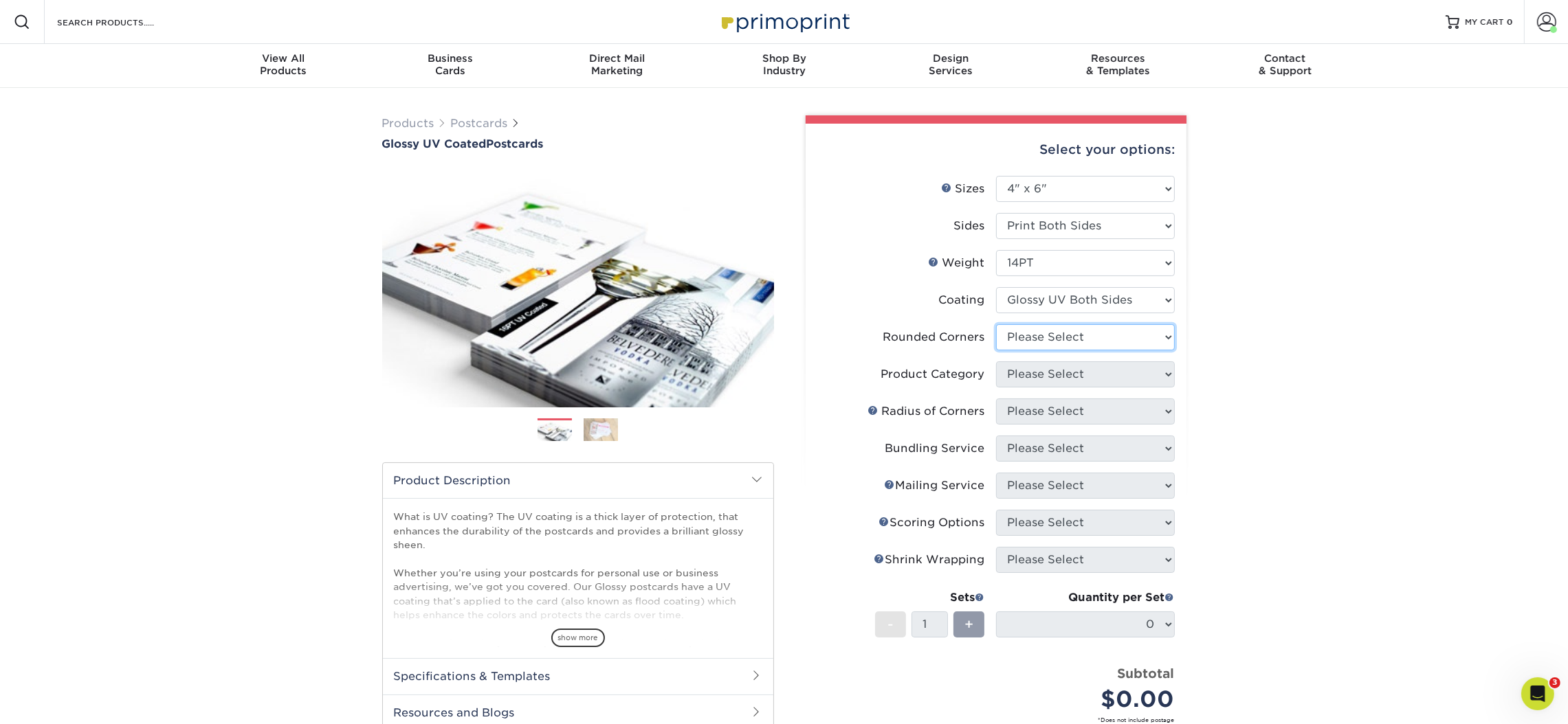
click at [1053, 337] on select "Please Select Yes - Round 4 Corners No" at bounding box center [1085, 337] width 179 height 26
select select "0"
click at [996, 324] on select "Please Select Yes - Round 4 Corners No" at bounding box center [1085, 337] width 179 height 26
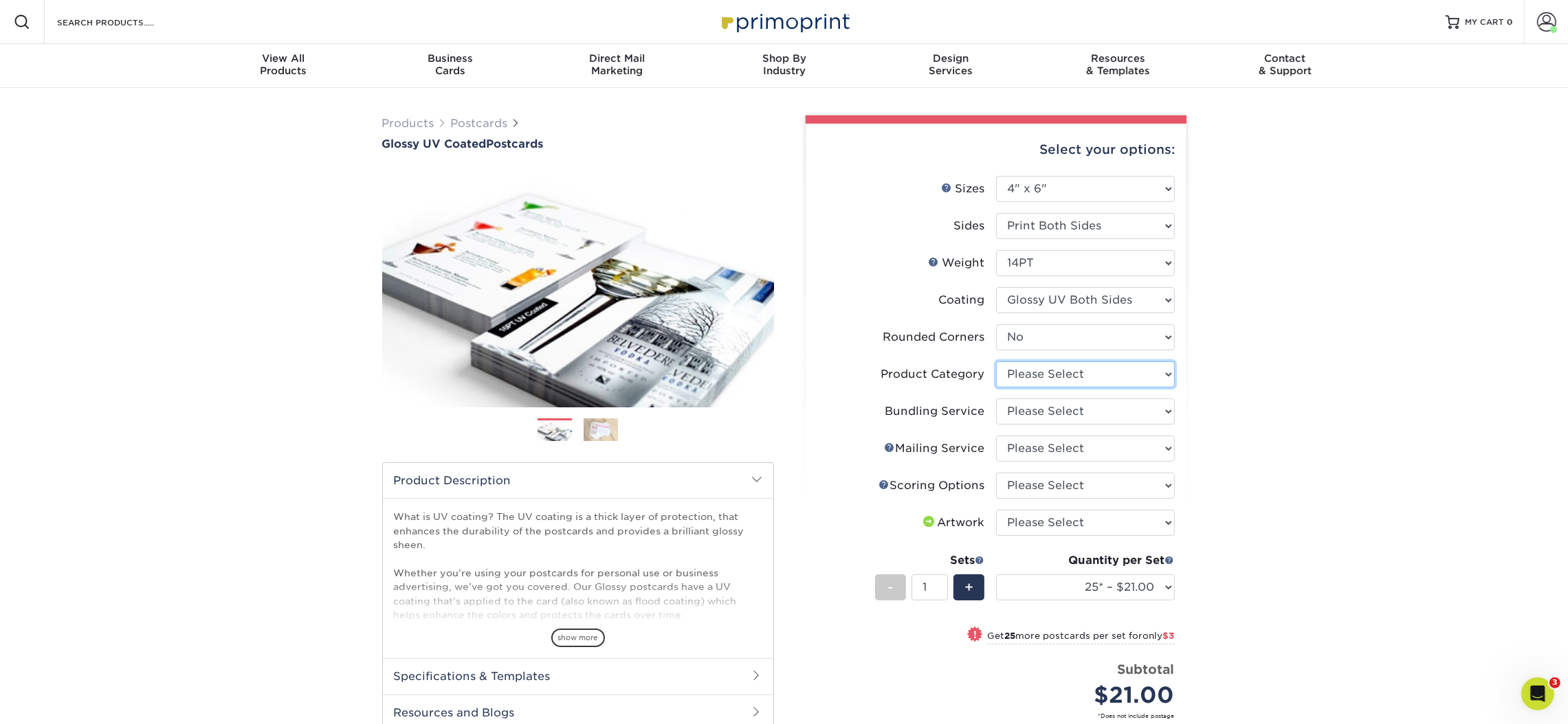
click at [1028, 366] on select "Please Select Postcards" at bounding box center [1085, 374] width 179 height 26
select select "9b7272e0-d6c8-4c3c-8e97-d3a1bcdab858"
click at [996, 361] on select "Please Select Postcards" at bounding box center [1085, 374] width 179 height 26
click at [1031, 409] on select "Please Select No Bundling Services Yes, Bundles of 50 (+2 Days) Yes, Bundles of…" at bounding box center [1085, 412] width 179 height 26
select select "58689abb-25c0-461c-a4c3-a80b627d6649"
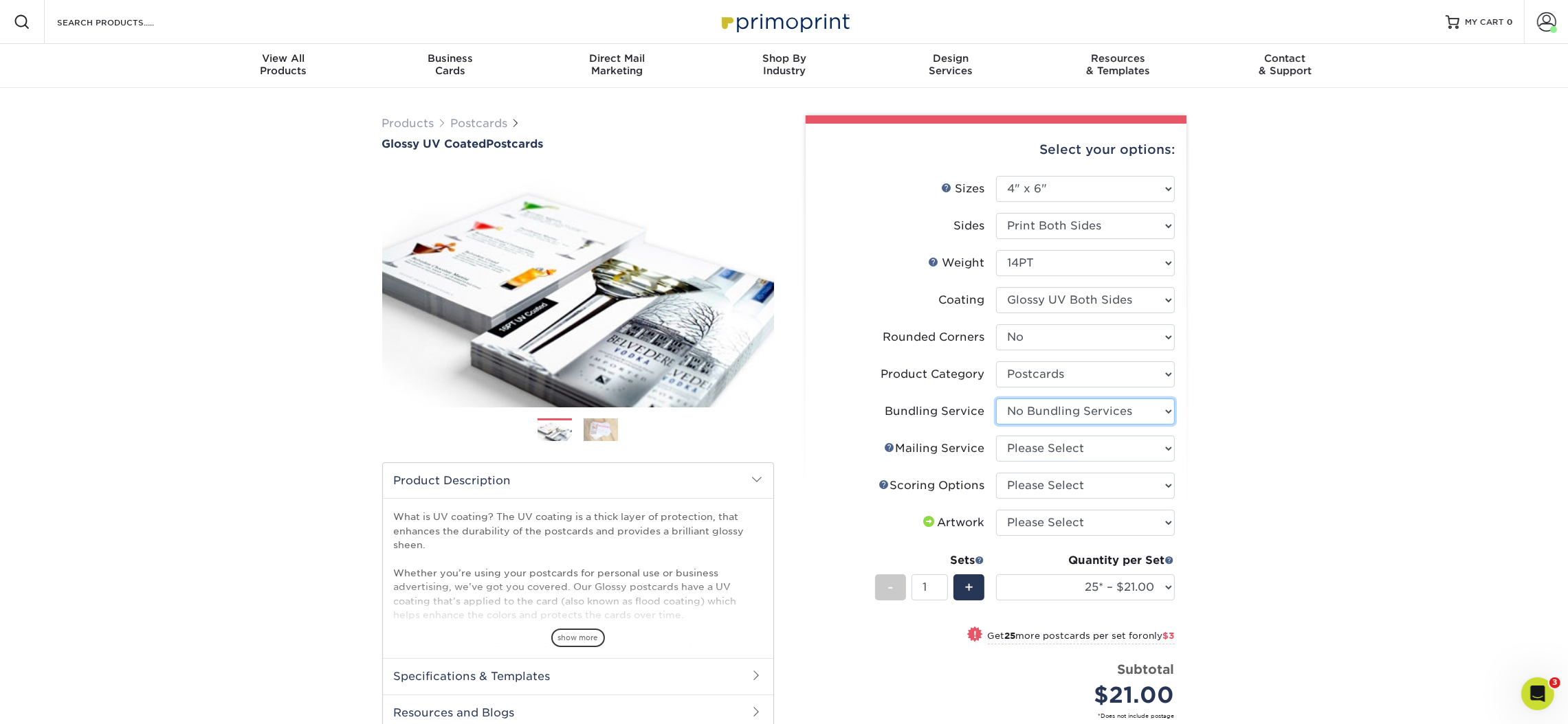
click at [996, 398] on select "Please Select No Bundling Services Yes, Bundles of 50 (+2 Days) Yes, Bundles of…" at bounding box center [1085, 412] width 179 height 26
click at [1031, 452] on select "Please Select No Direct Mailing Service No, I will mail/stamp/imprint Direct Ma…" at bounding box center [1085, 449] width 179 height 26
click at [1029, 450] on select "Please Select No Direct Mailing Service No, I will mail/stamp/imprint Direct Ma…" at bounding box center [1085, 449] width 179 height 26
select select "3e5e9bdd-d78a-4c28-a41d-fe1407925ca6"
click at [996, 436] on select "Please Select No Direct Mailing Service No, I will mail/stamp/imprint Direct Ma…" at bounding box center [1085, 449] width 179 height 26
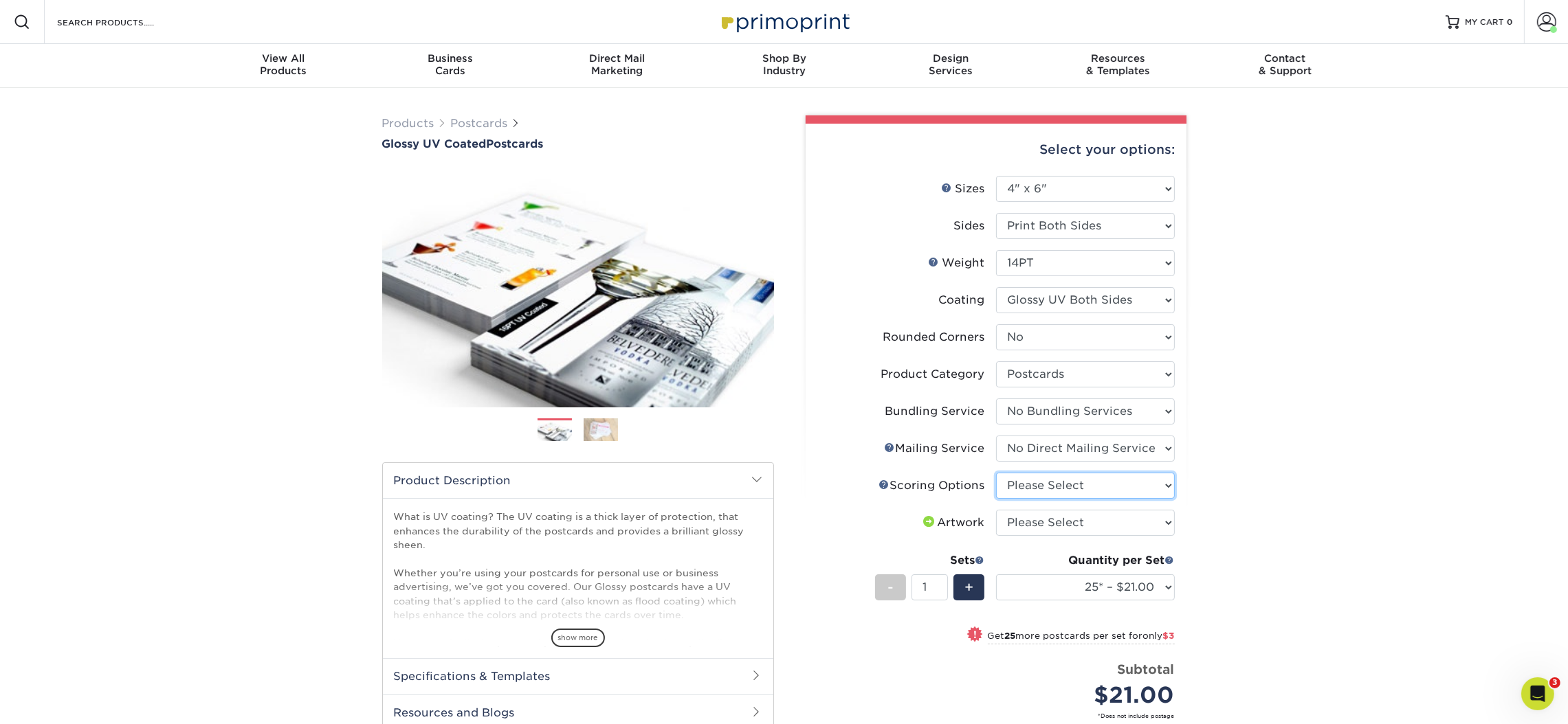
click at [1029, 481] on select "Please Select No Scoring One Score" at bounding box center [1085, 486] width 179 height 26
select select "16ebe401-5398-422d-8cb0-f3adbb82deb5"
click at [996, 473] on select "Please Select No Scoring One Score" at bounding box center [1085, 486] width 179 height 26
drag, startPoint x: 1013, startPoint y: 525, endPoint x: 1017, endPoint y: 532, distance: 8.1
click at [1013, 525] on select "Please Select I will upload files I need a design - $150" at bounding box center [1085, 523] width 179 height 26
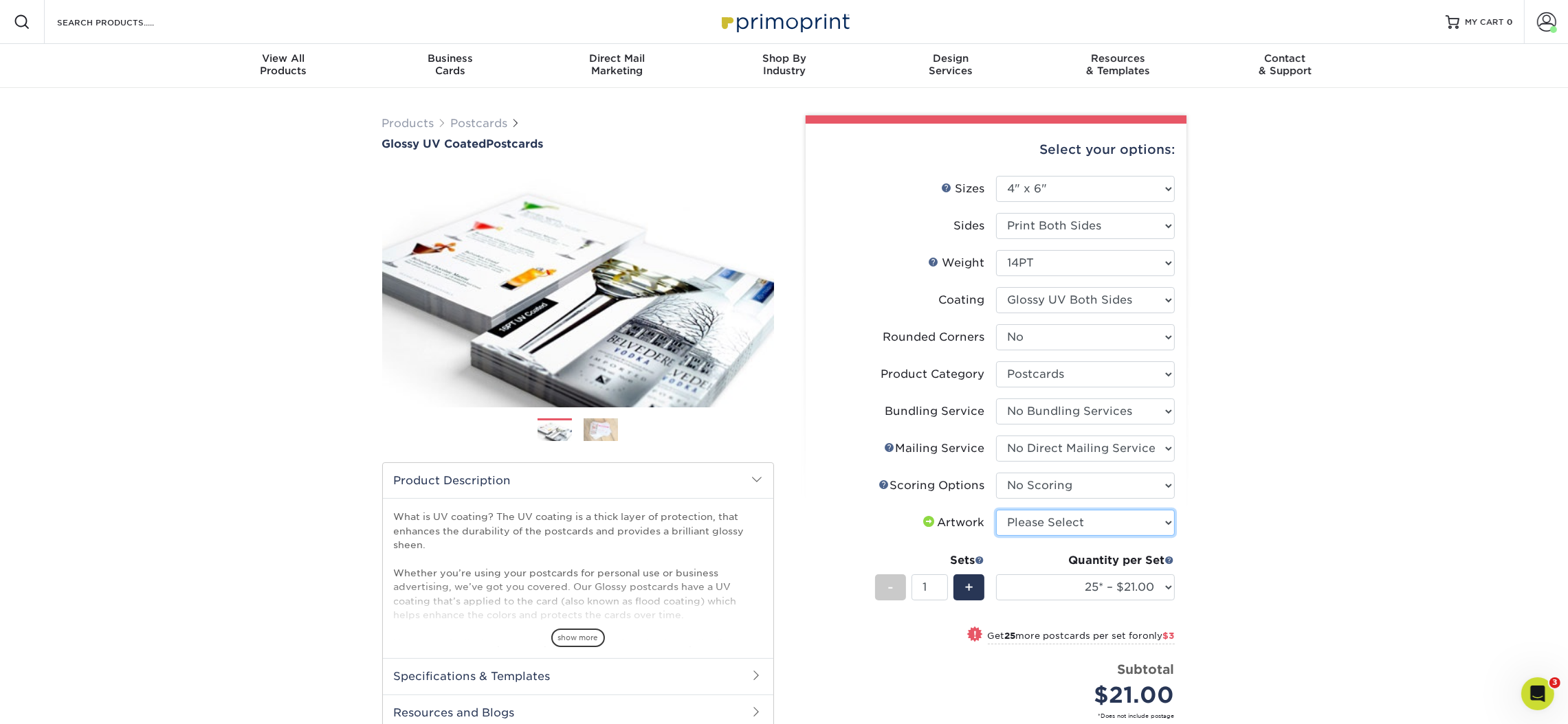
select select "upload"
click at [996, 510] on select "Please Select I will upload files I need a design - $150" at bounding box center [1085, 523] width 179 height 26
click at [1042, 585] on select "25* – $21.00 50* – $24.00 75* – $30.00 100* – $39.00 250* – $62.00 500 – $85.00…" at bounding box center [1085, 588] width 179 height 26
select select "10000 – $481.00"
click at [996, 574] on select "25* – $21.00 50* – $24.00 75* – $30.00 100* – $39.00 250* – $62.00 500 – $85.00…" at bounding box center [1085, 588] width 179 height 26
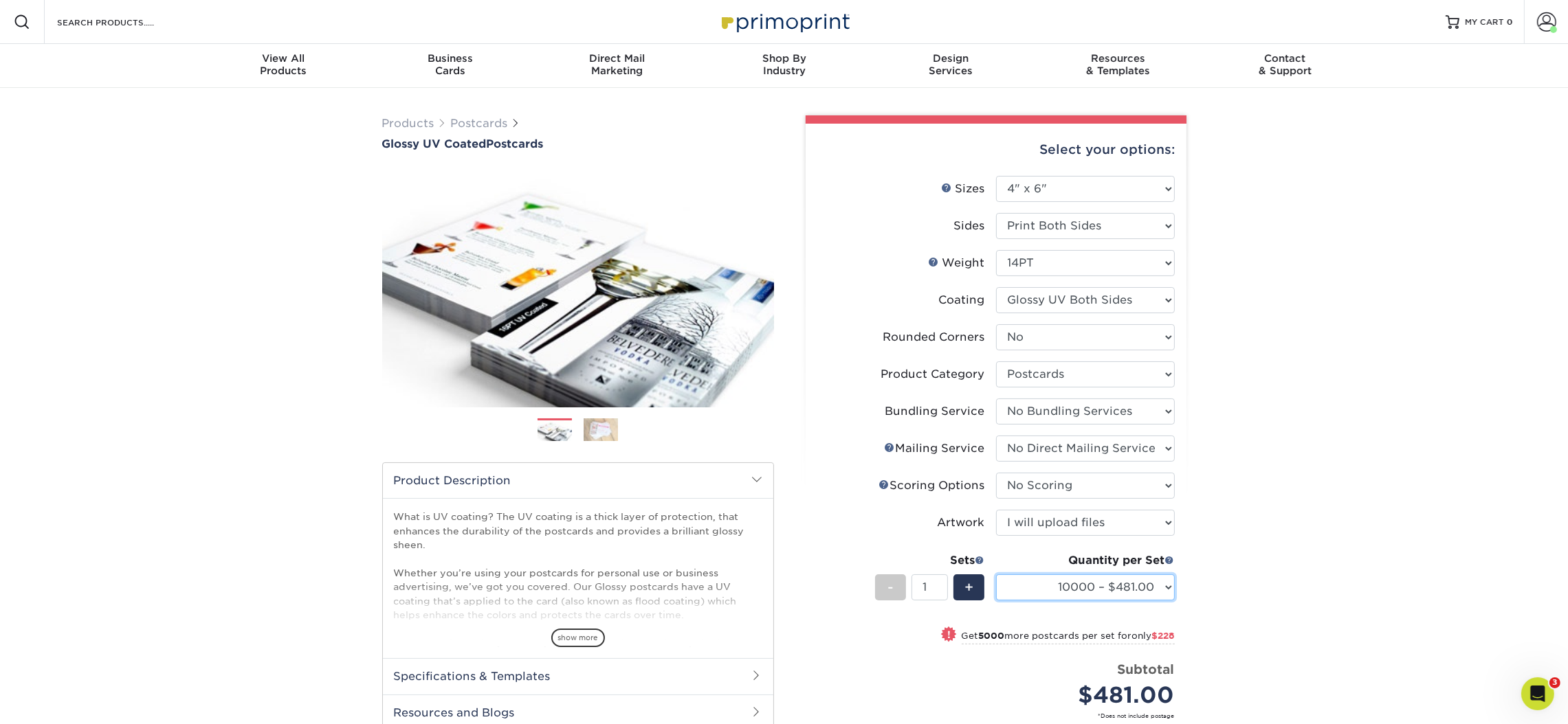
click at [1107, 596] on select "25* – $21.00 50* – $24.00 75* – $30.00 100* – $39.00 250* – $62.00 500 – $85.00…" at bounding box center [1085, 588] width 179 height 26
click at [1287, 568] on div "Products Postcards Glossy UV Coated Postcards Previous Next show more 25" at bounding box center [784, 508] width 1568 height 839
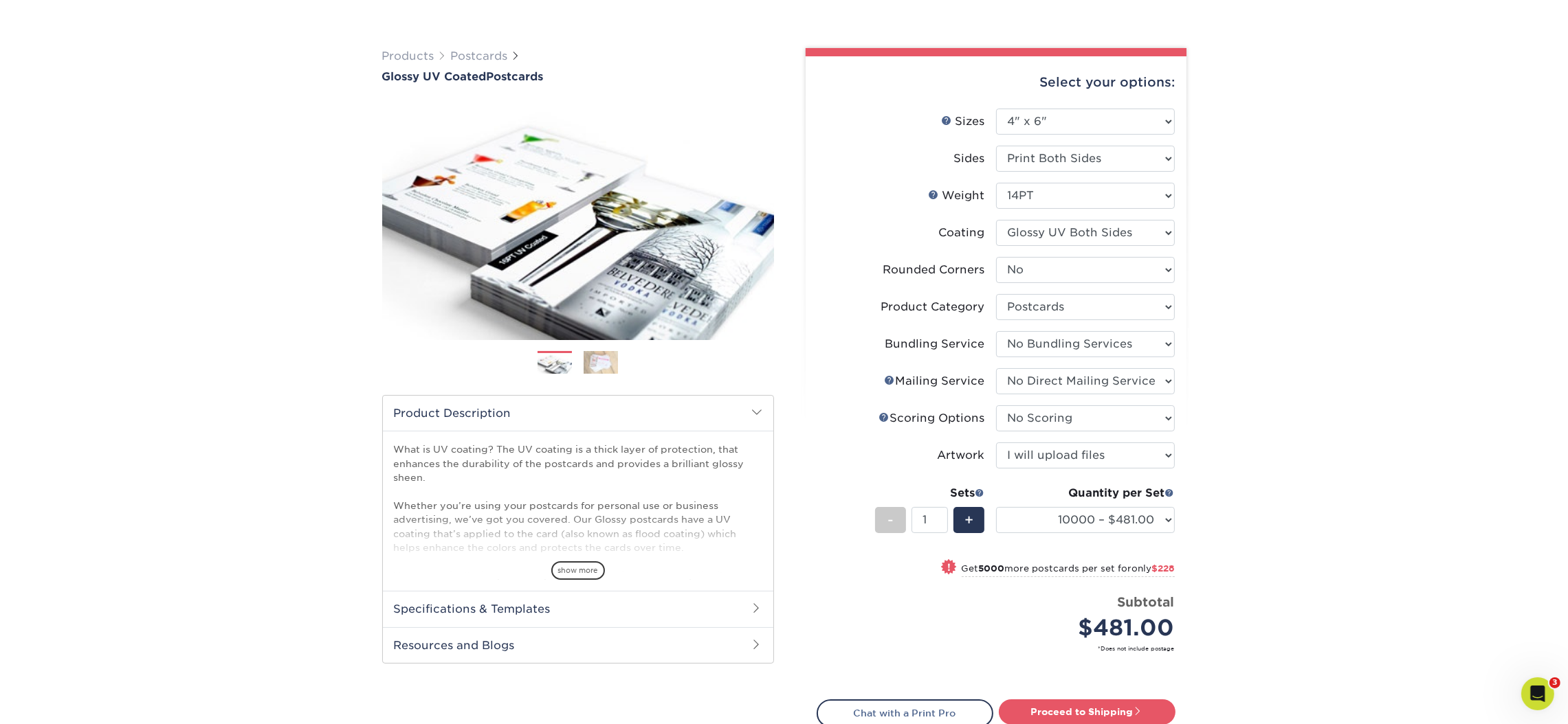
scroll to position [103, 0]
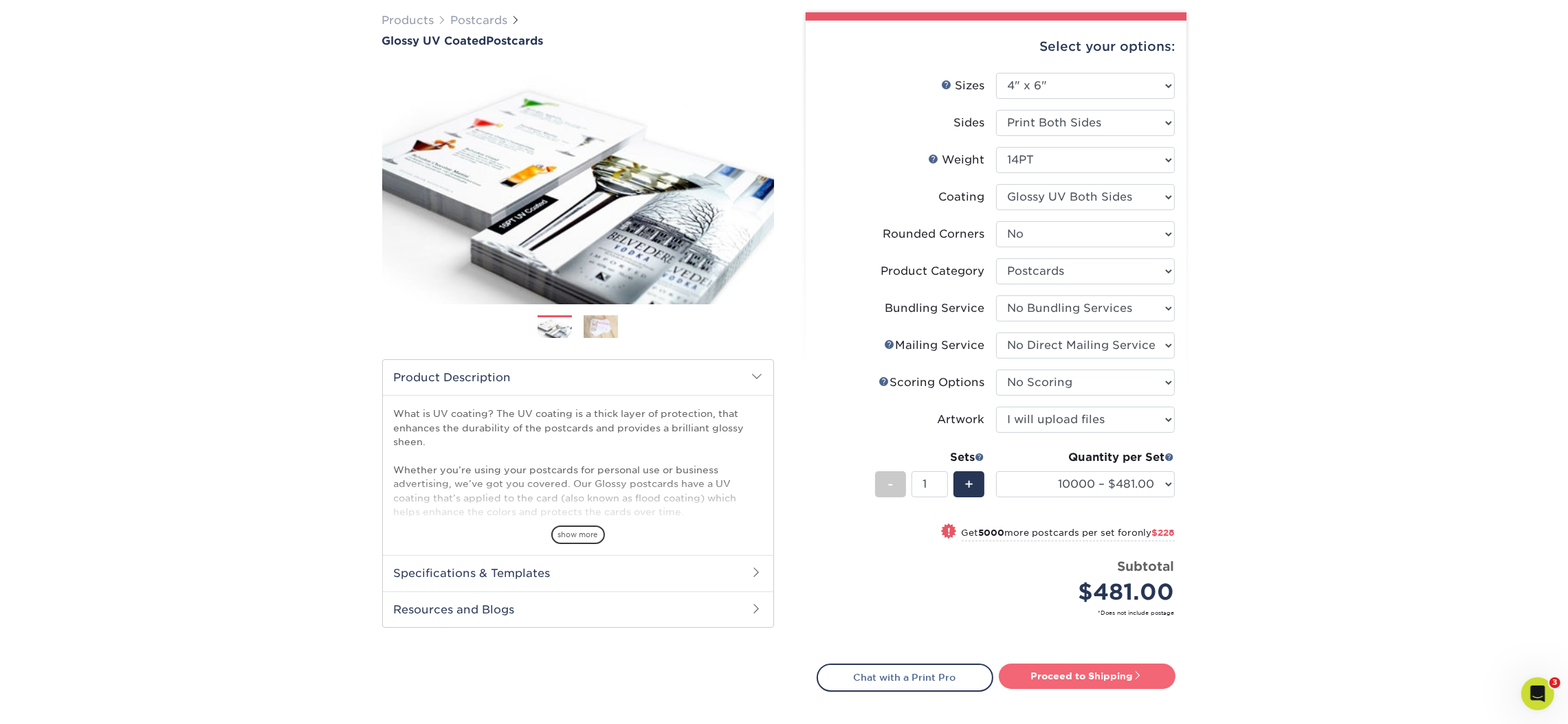
click at [1053, 679] on link "Proceed to Shipping" at bounding box center [1087, 676] width 177 height 25
type input "Set 1"
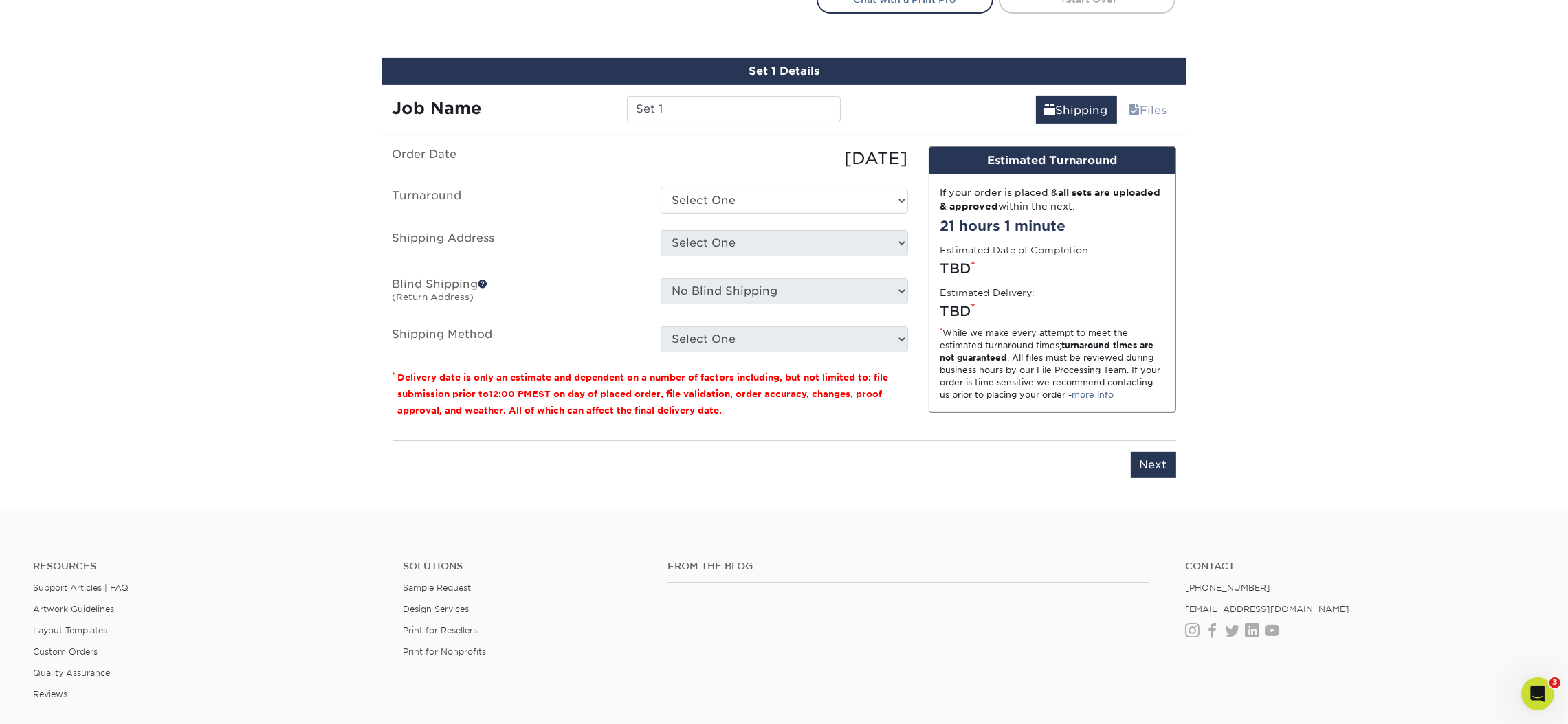
scroll to position [802, 0]
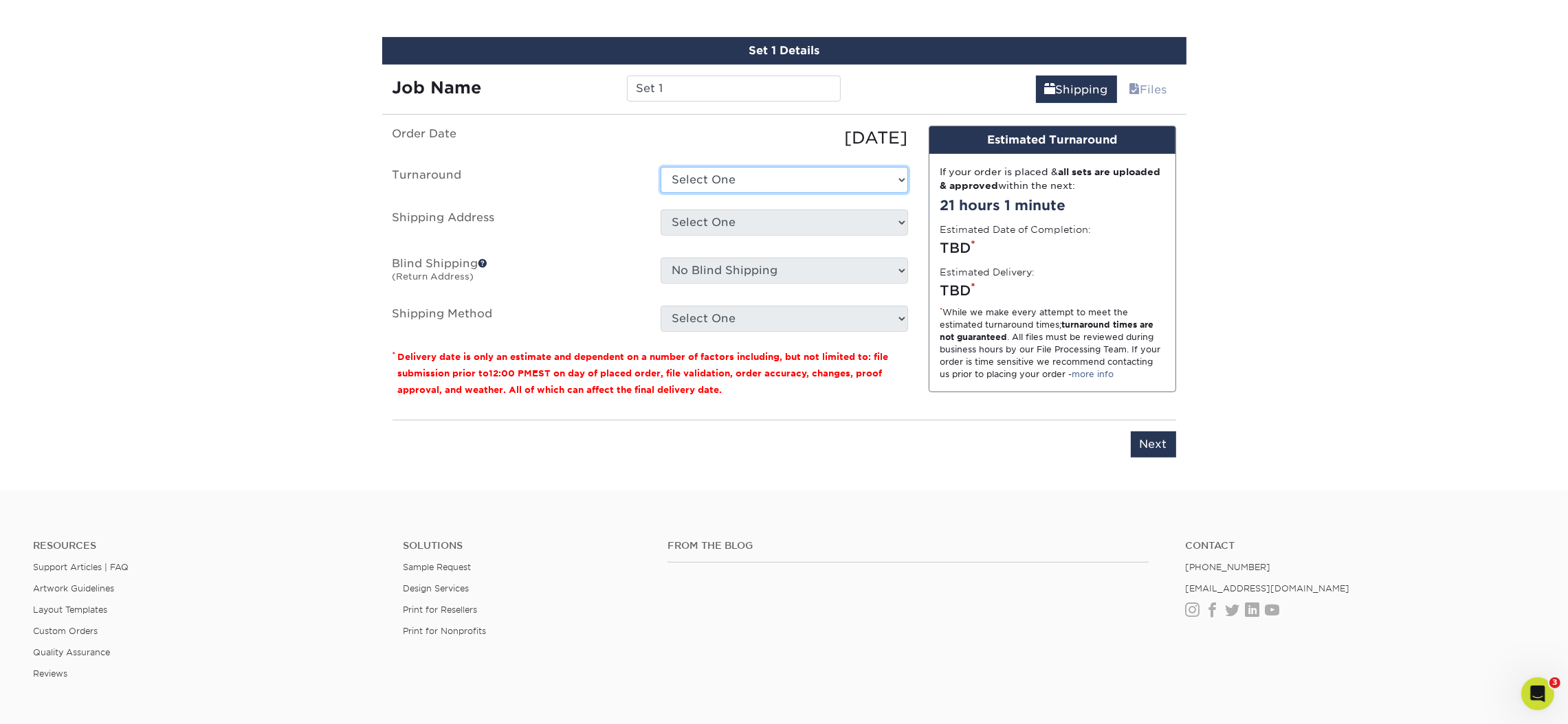
click at [761, 177] on select "Select One 2-4 Business Days 2 Day Next Business Day" at bounding box center [784, 180] width 247 height 26
select select "9a2bbda4-3a4e-4e0d-9f27-a1360d6175ef"
click at [661, 167] on select "Select One 2-4 Business Days 2 Day Next Business Day" at bounding box center [784, 180] width 247 height 26
click at [728, 218] on select "Select One Allied Experiential Amy Fisher Astral Astral HQ Grace Allen JCS JCS …" at bounding box center [784, 223] width 247 height 26
select select "263852"
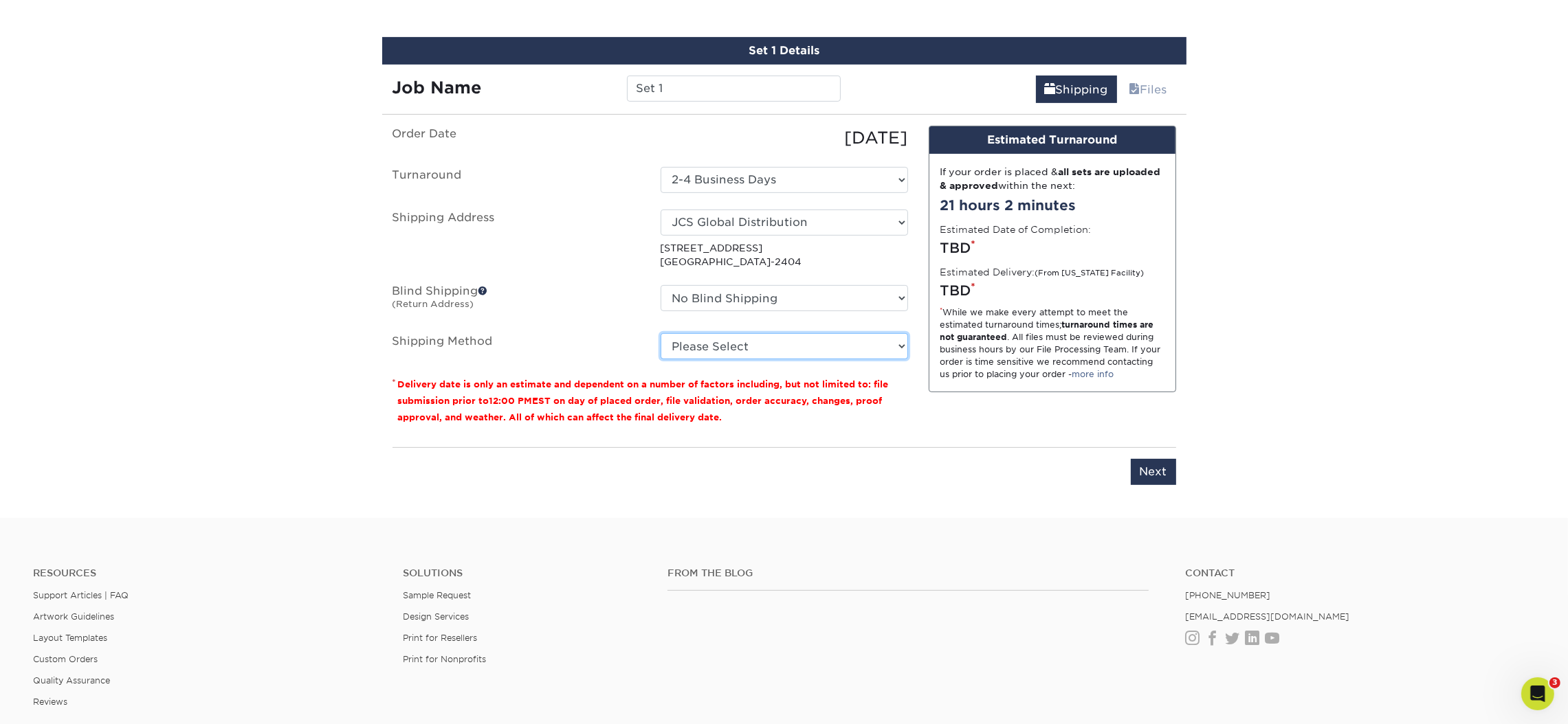
click at [687, 347] on select "Please Select Ground Shipping (+$66.07) 3 Day Shipping Service (+$106.71) 2 Day…" at bounding box center [784, 347] width 247 height 26
select select "03"
click at [661, 334] on select "Please Select Ground Shipping (+$66.07) 3 Day Shipping Service (+$106.71) 2 Day…" at bounding box center [784, 347] width 247 height 26
click at [1145, 464] on input "Next" at bounding box center [1153, 472] width 45 height 26
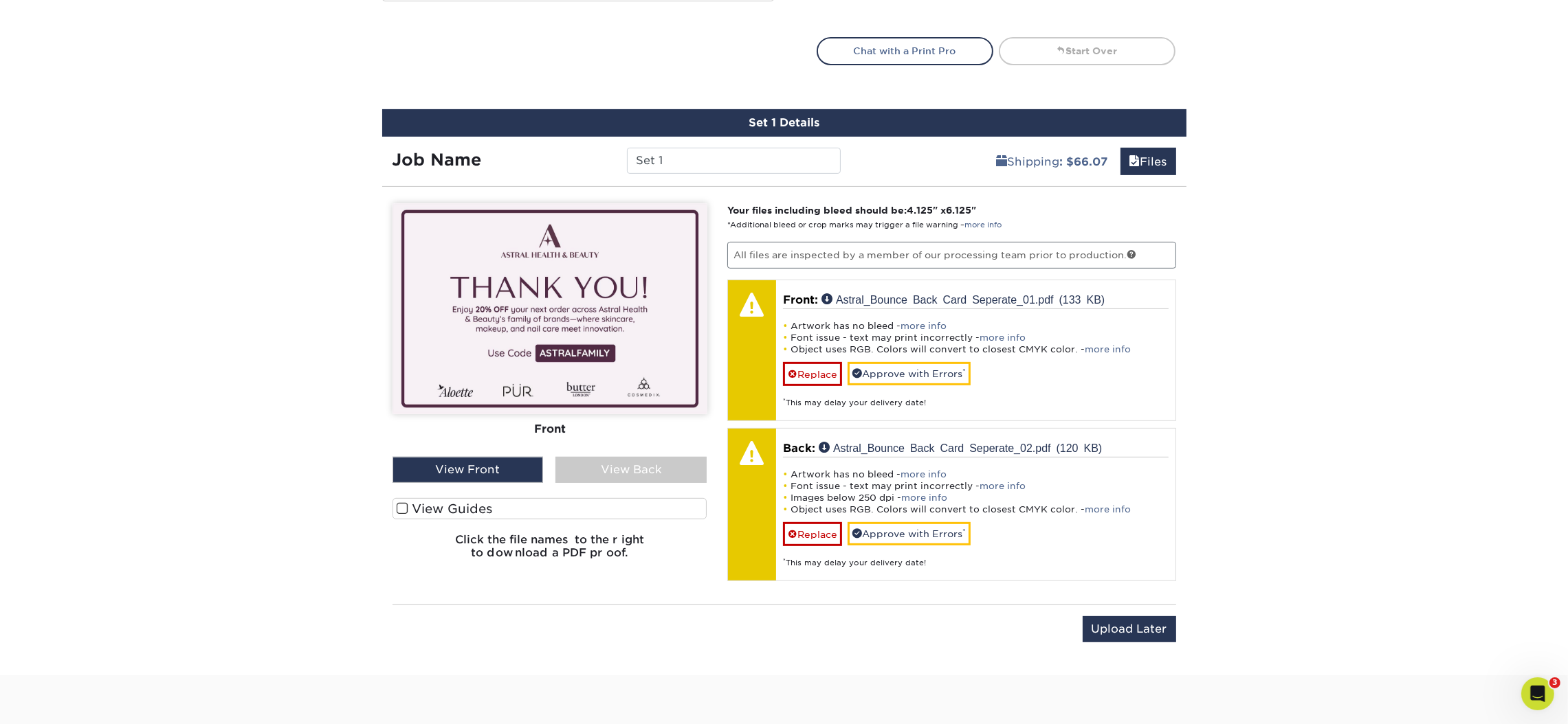
scroll to position [769, 0]
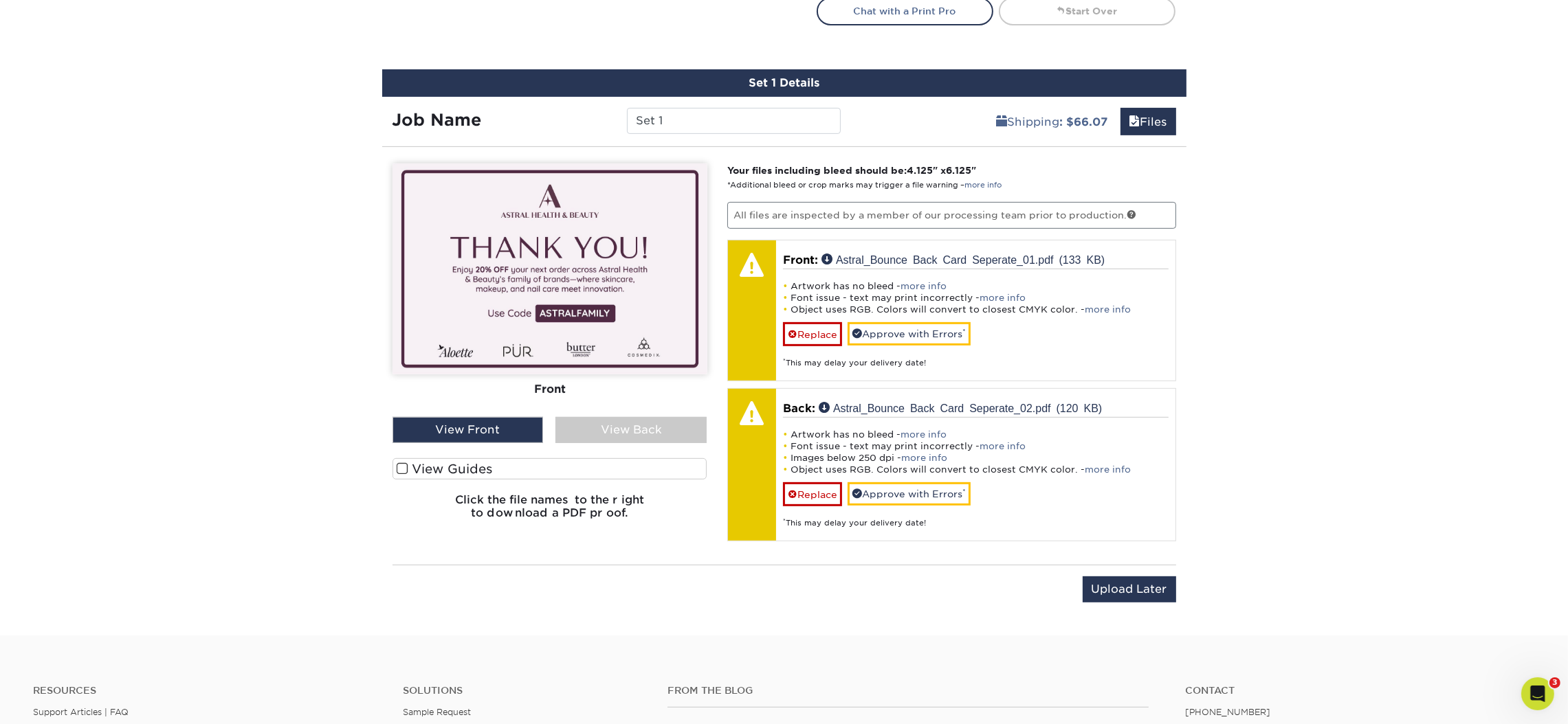
click at [583, 422] on div "View Back" at bounding box center [631, 430] width 151 height 26
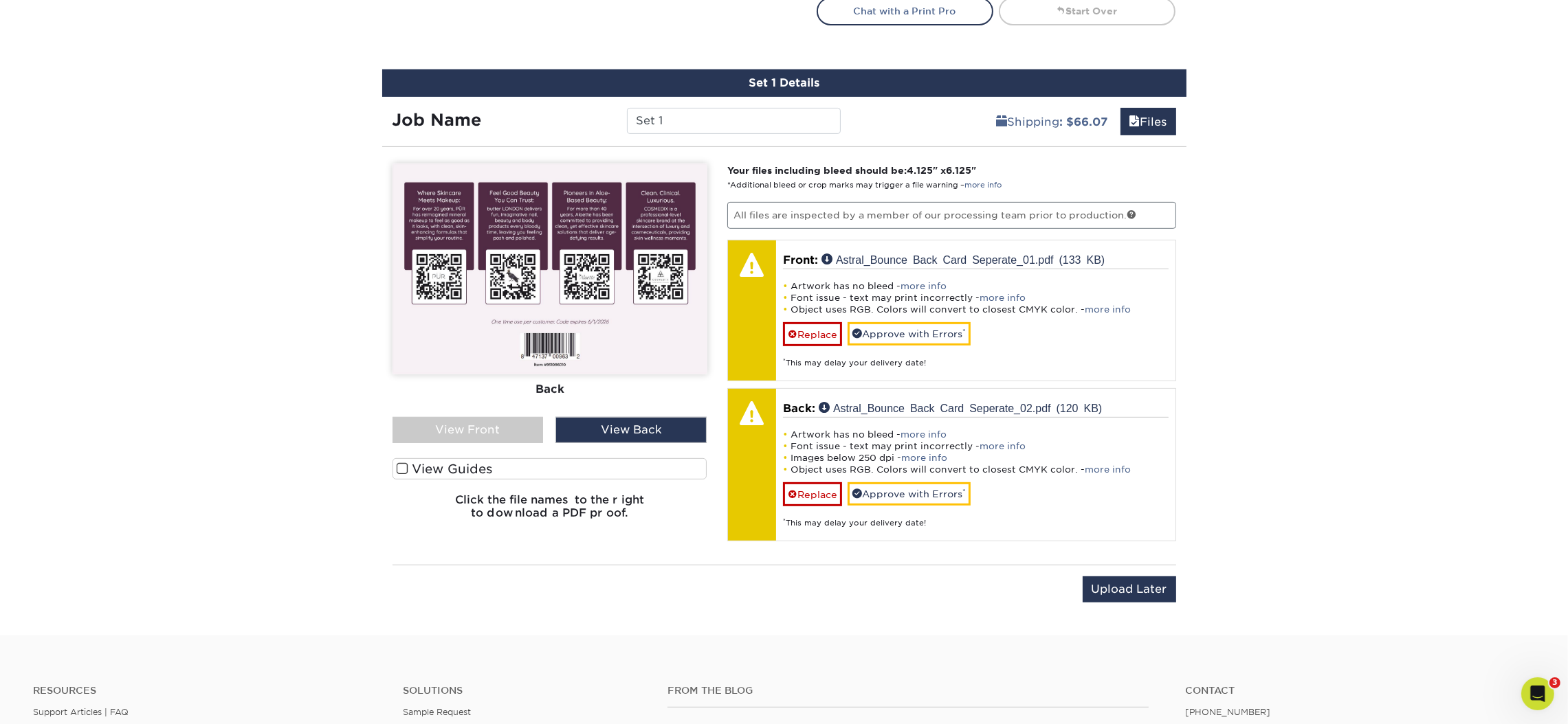
click at [496, 431] on div "View Front" at bounding box center [468, 430] width 151 height 26
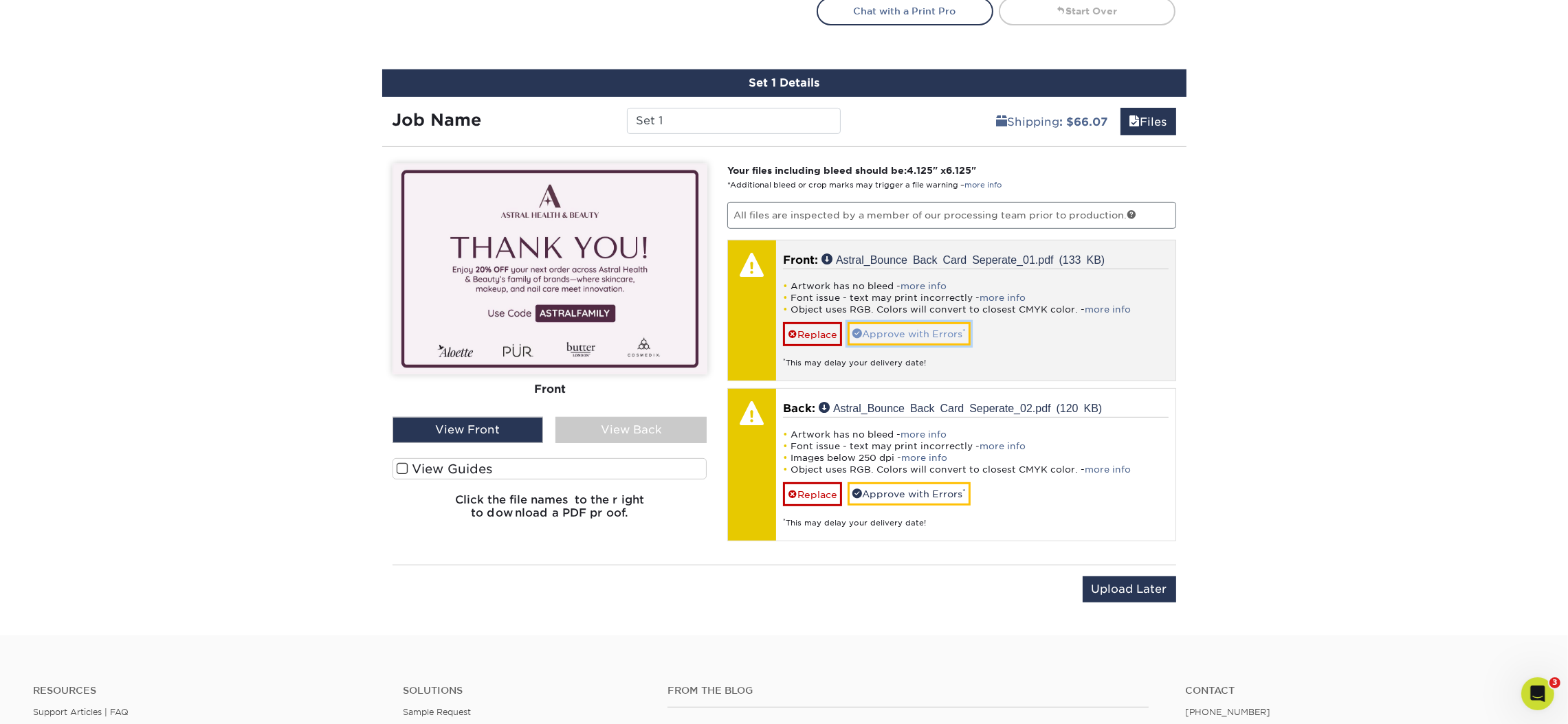
click at [910, 327] on link "Approve with Errors *" at bounding box center [909, 334] width 123 height 23
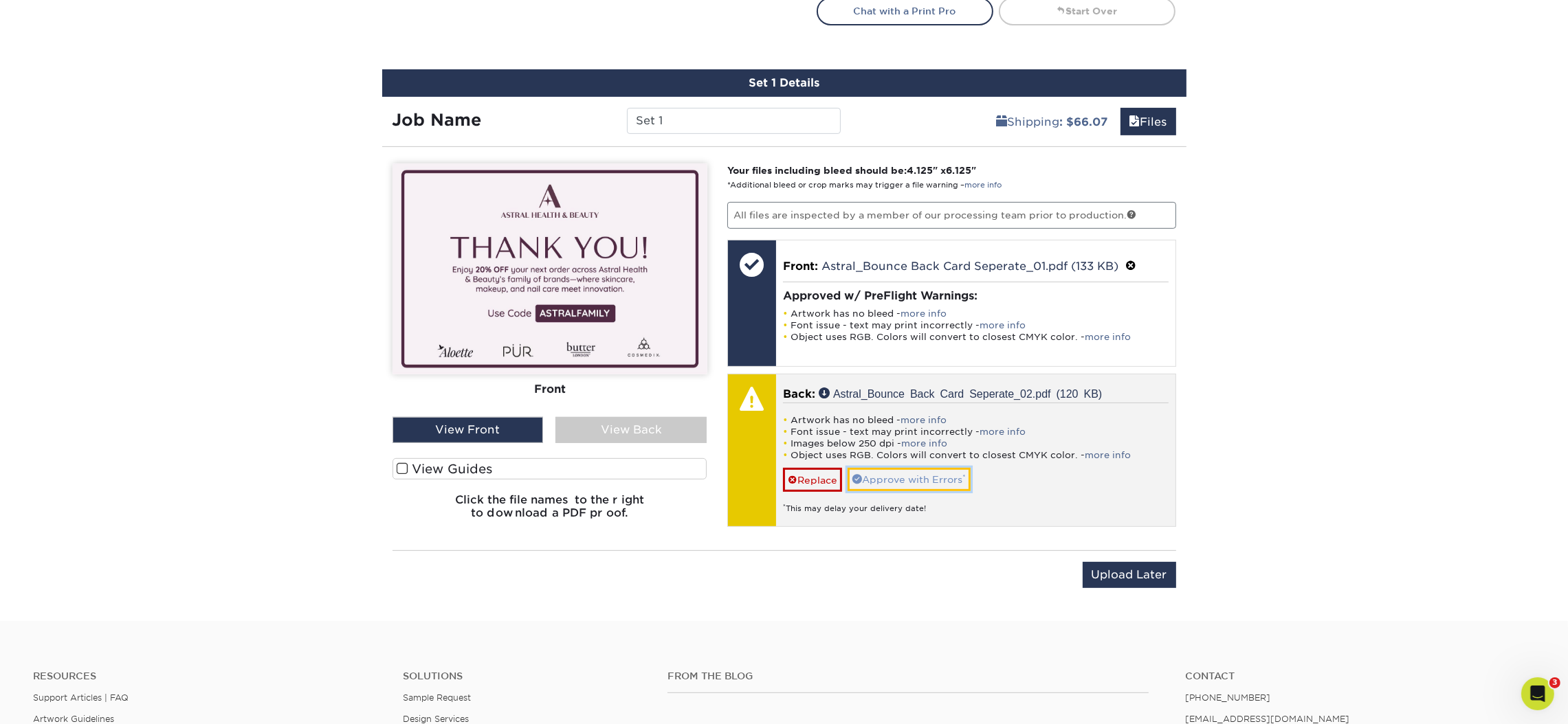
click at [899, 480] on link "Approve with Errors *" at bounding box center [909, 480] width 123 height 23
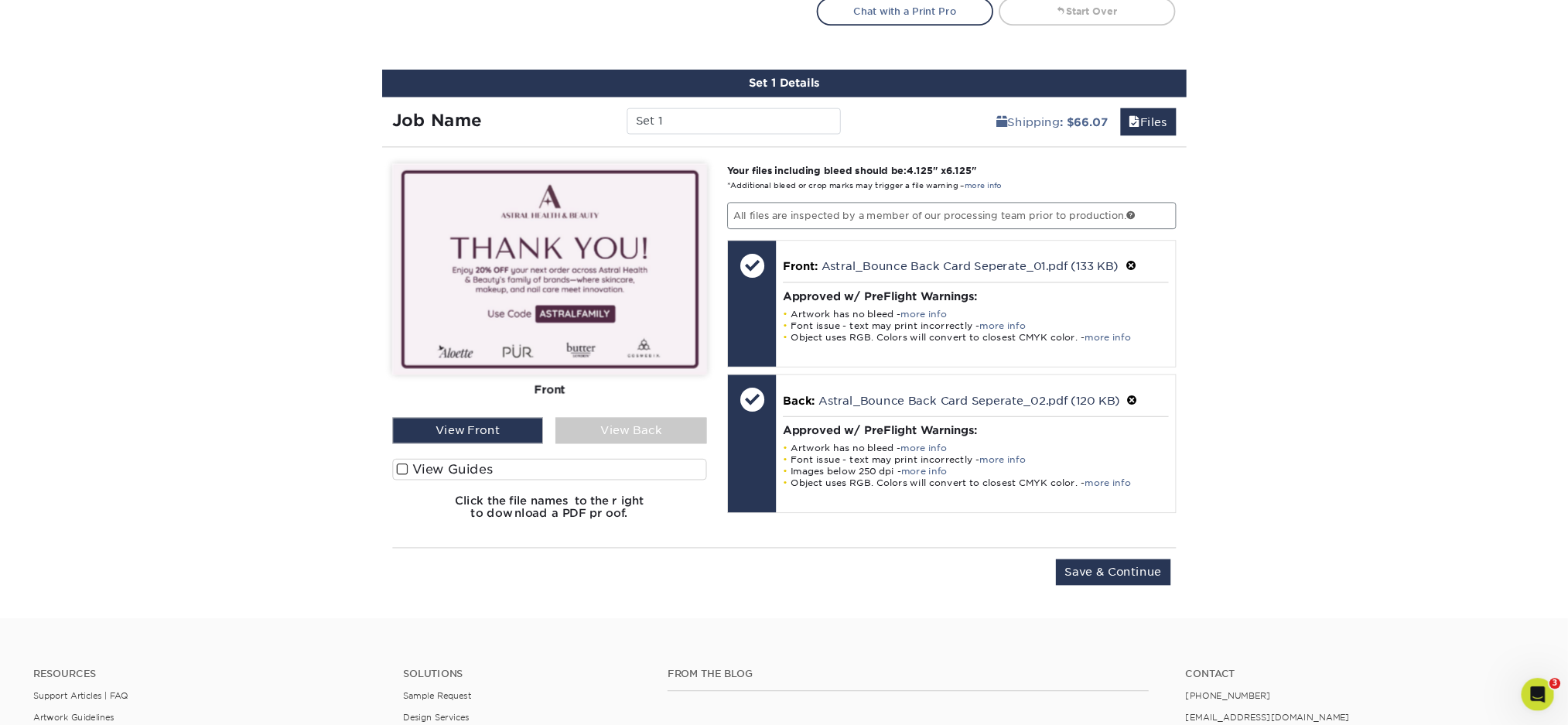
scroll to position [867, 0]
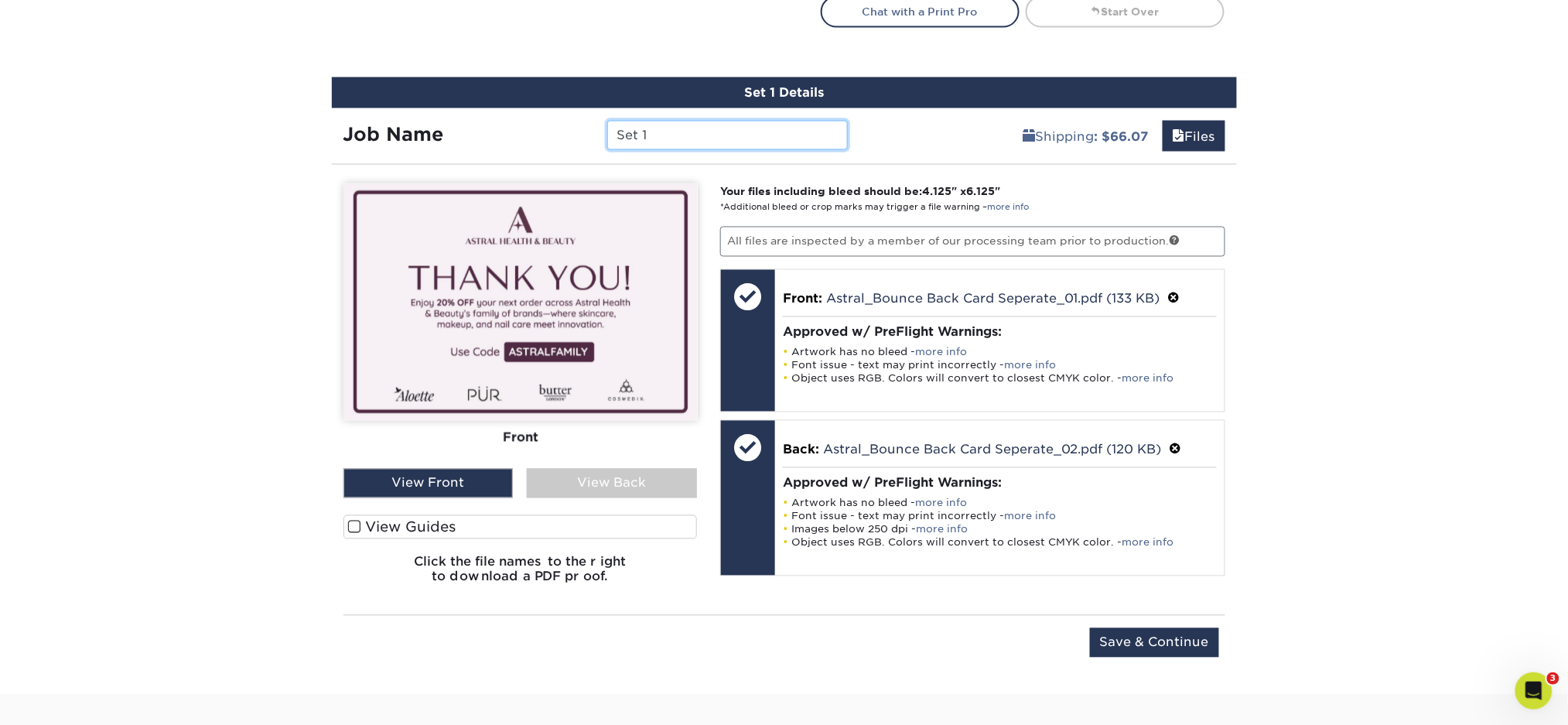
drag, startPoint x: 666, startPoint y: 128, endPoint x: 579, endPoint y: 136, distance: 87.4
click at [579, 136] on div "Job Name Set 1" at bounding box center [596, 136] width 528 height 30
type input "Astral Bounce Back Insert Card"
click at [590, 483] on div "View Back" at bounding box center [611, 484] width 170 height 30
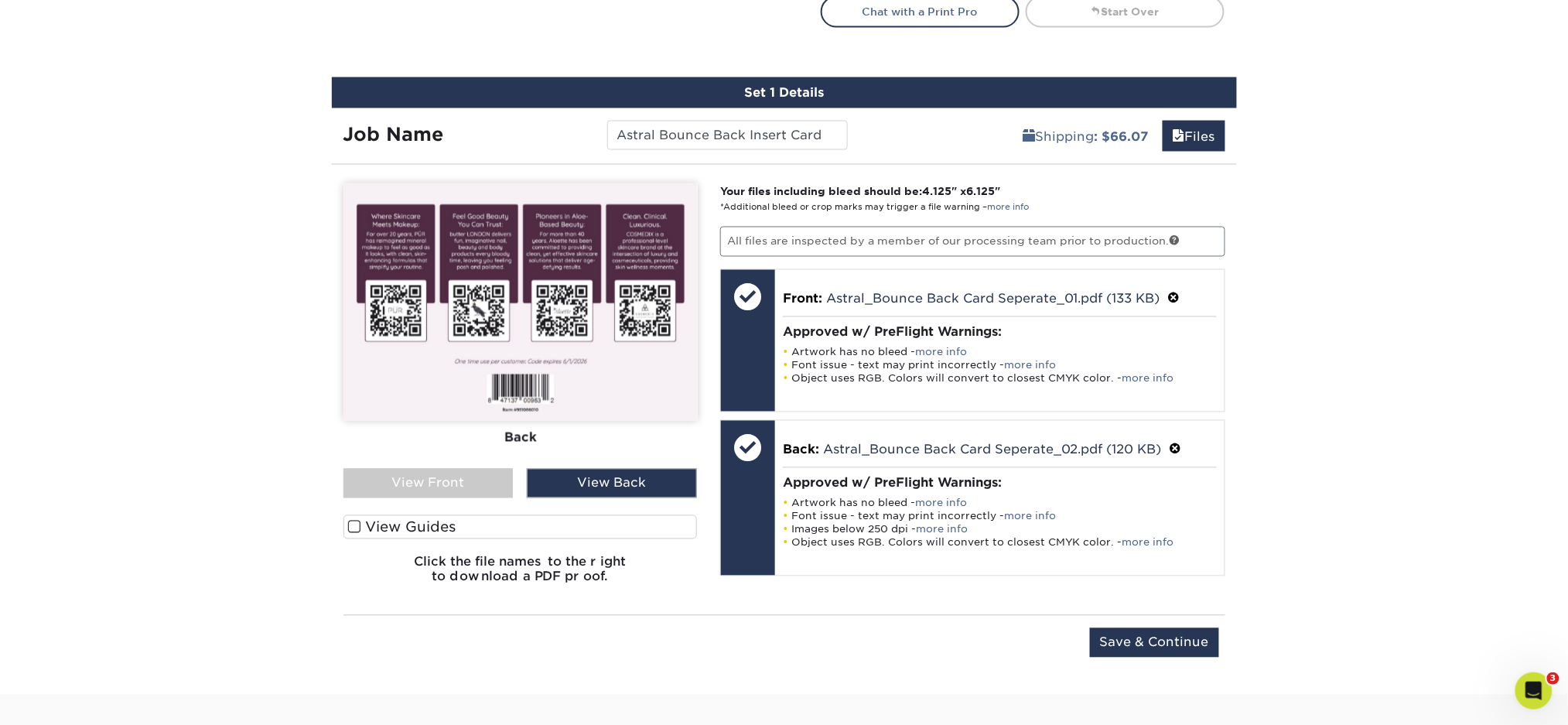
click at [461, 477] on div "View Front" at bounding box center [428, 484] width 170 height 30
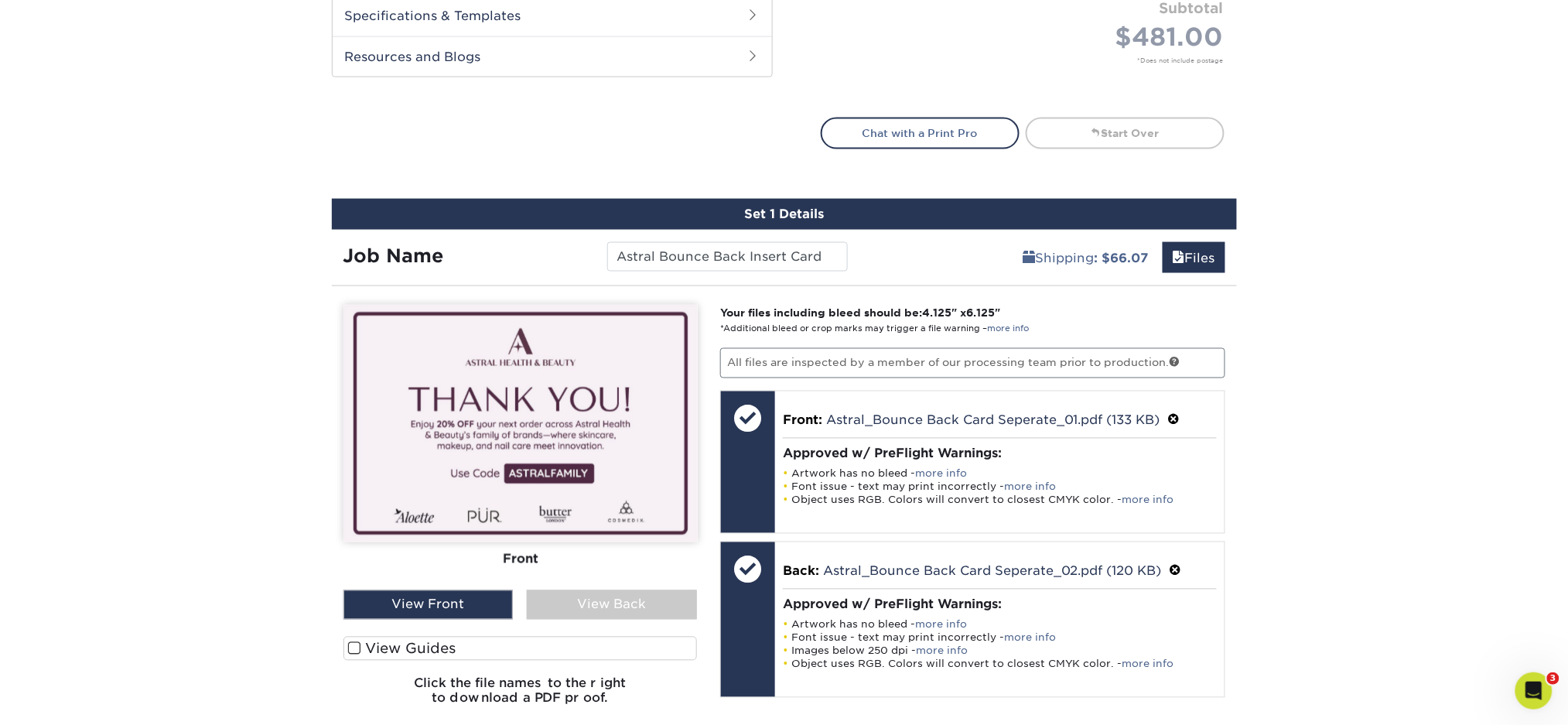
scroll to position [661, 0]
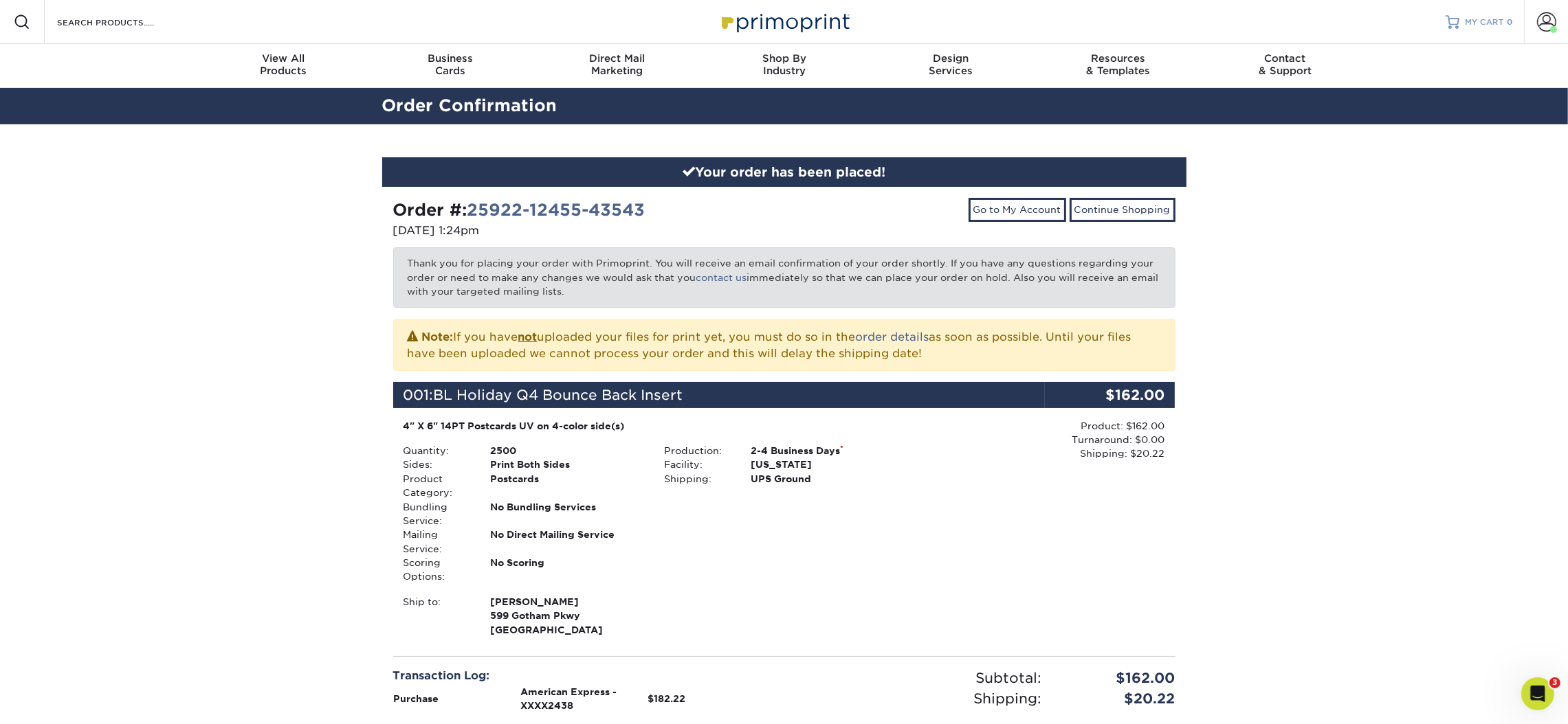
click at [1496, 22] on span "MY CART" at bounding box center [1484, 23] width 39 height 12
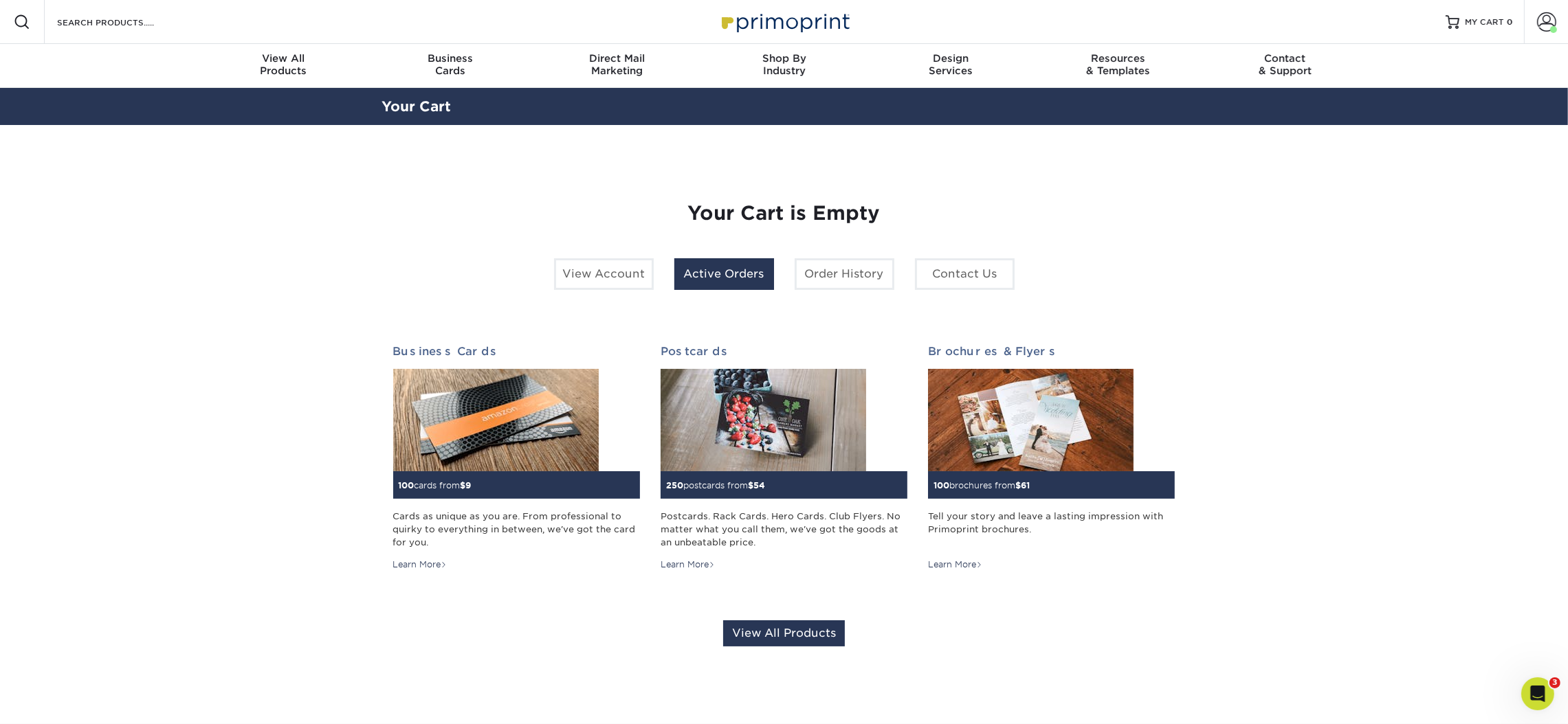
click at [711, 274] on link "Active Orders" at bounding box center [724, 274] width 100 height 31
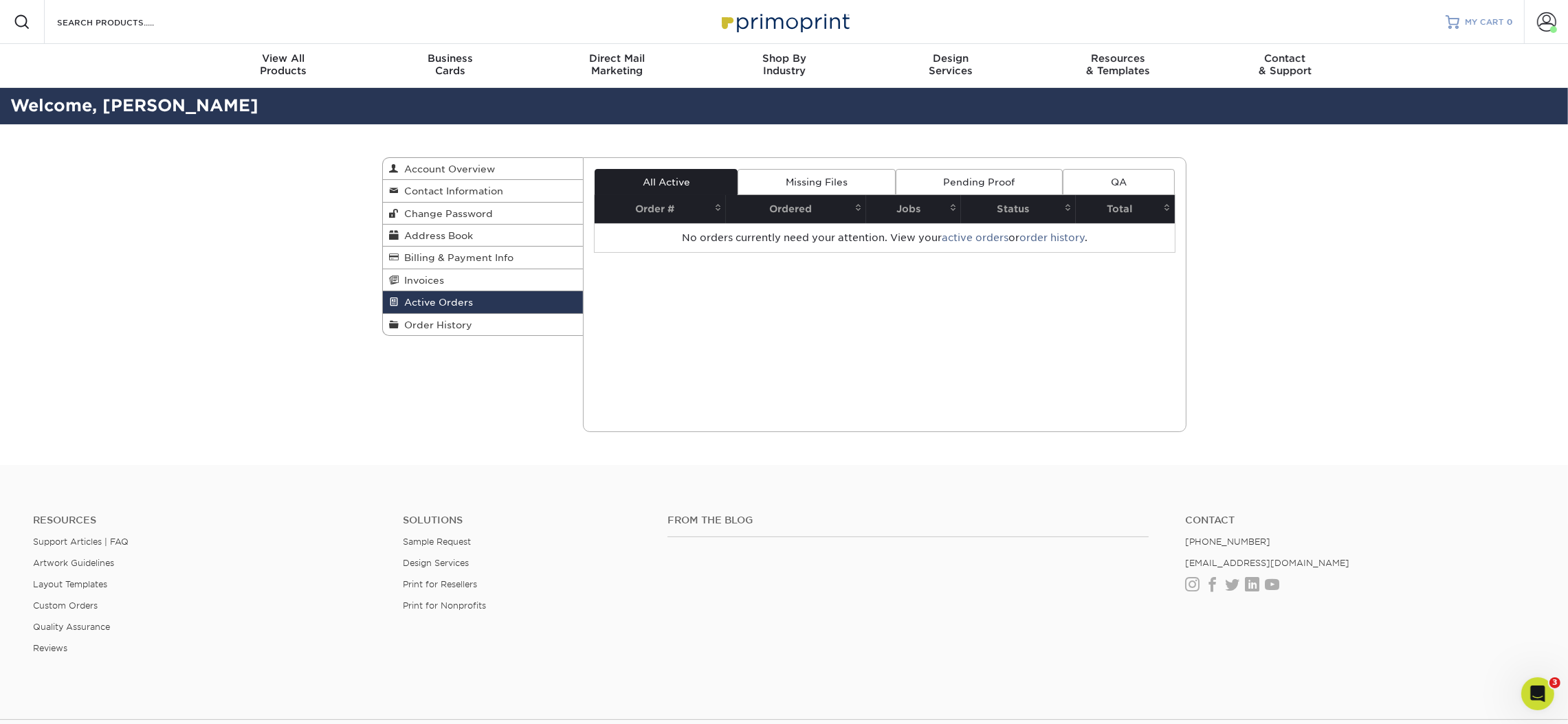
click at [1495, 17] on span "MY CART" at bounding box center [1484, 23] width 39 height 12
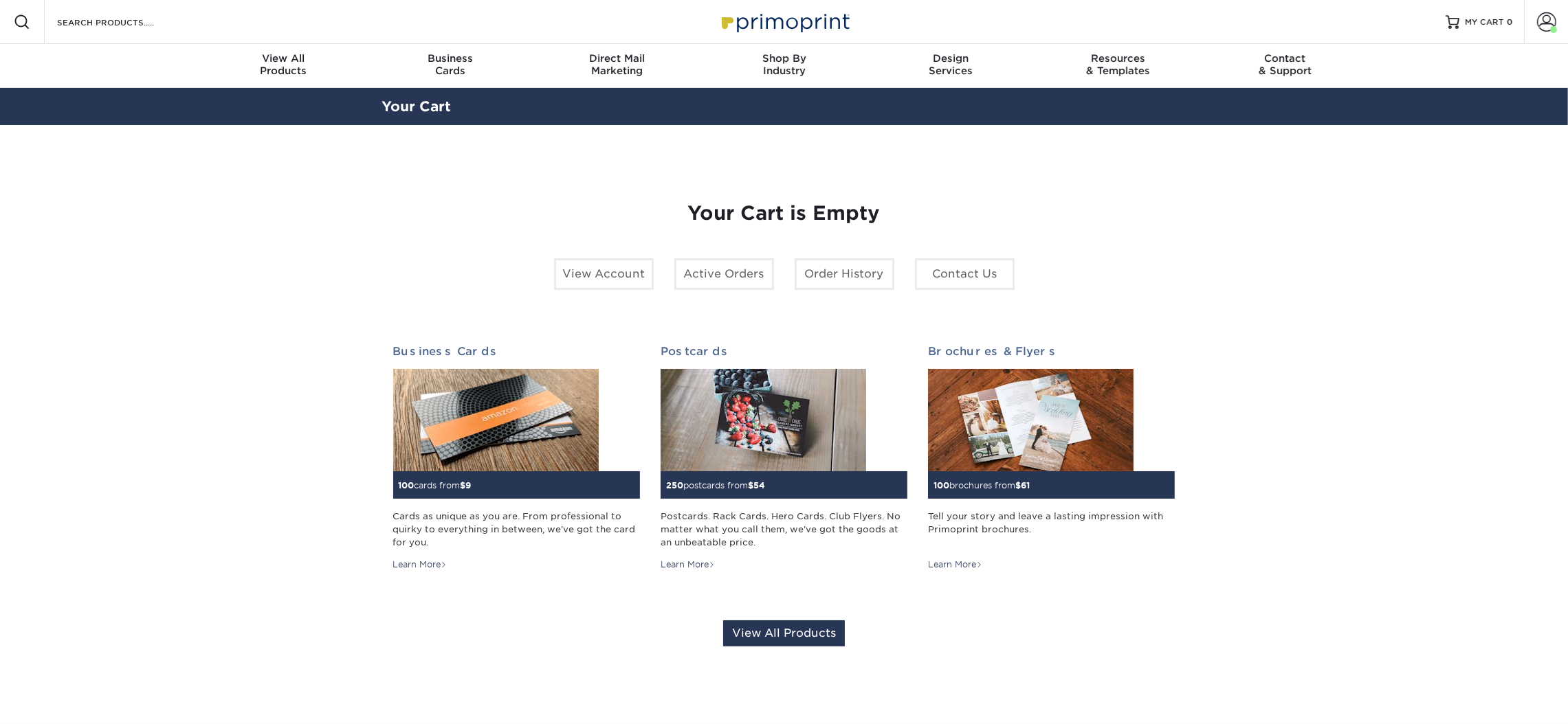
click at [1537, 20] on span at bounding box center [1546, 22] width 19 height 19
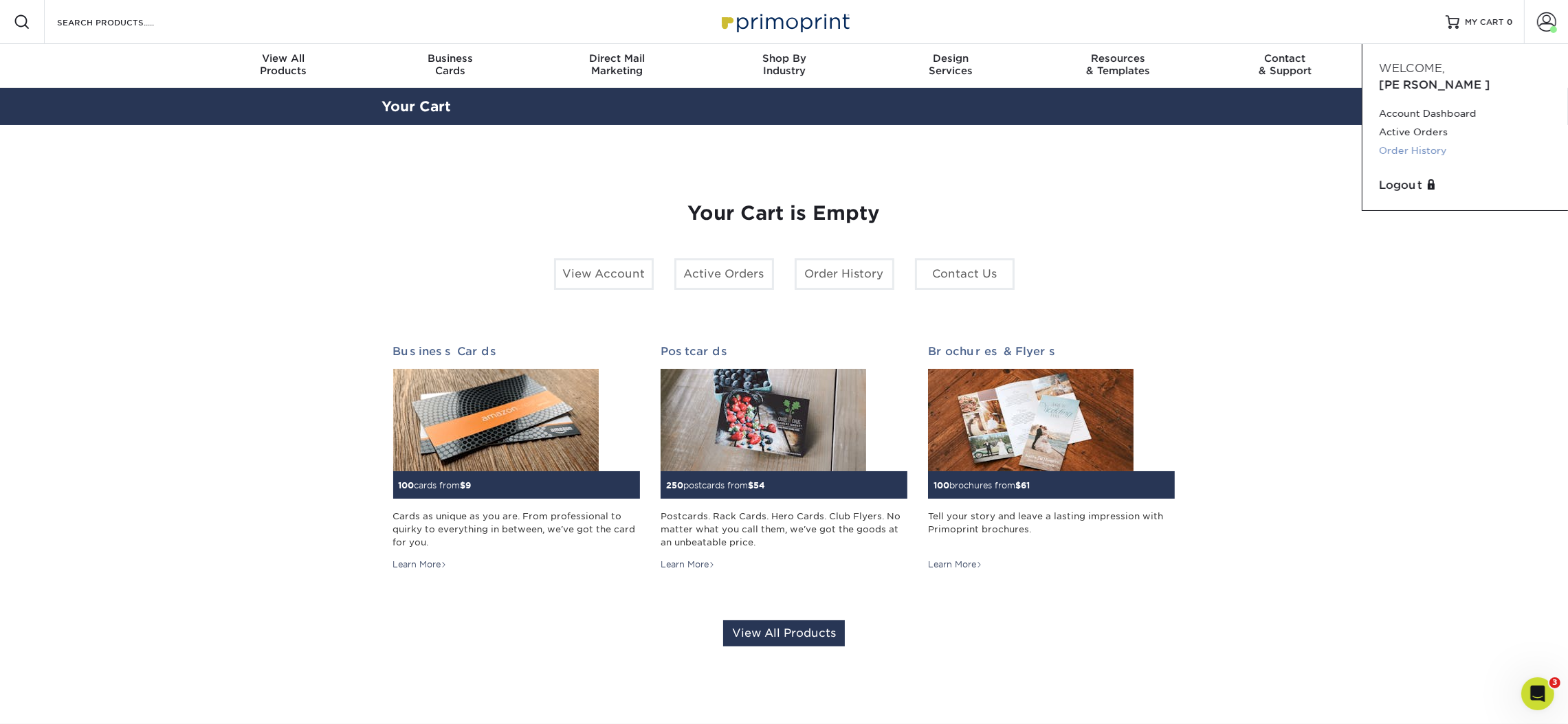
click at [1396, 142] on link "Order History" at bounding box center [1465, 150] width 172 height 18
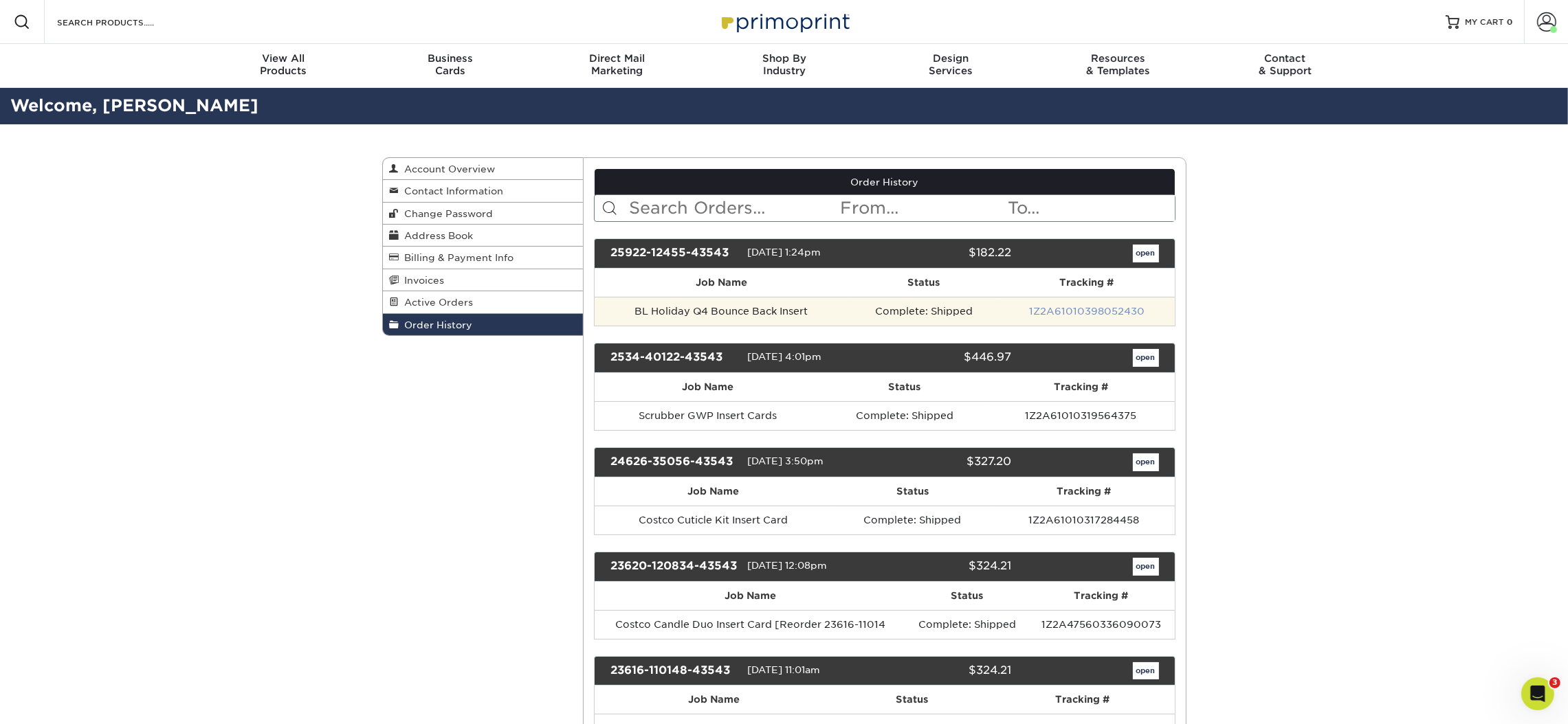
click at [1050, 312] on link "1Z2A61010398052430" at bounding box center [1086, 311] width 115 height 11
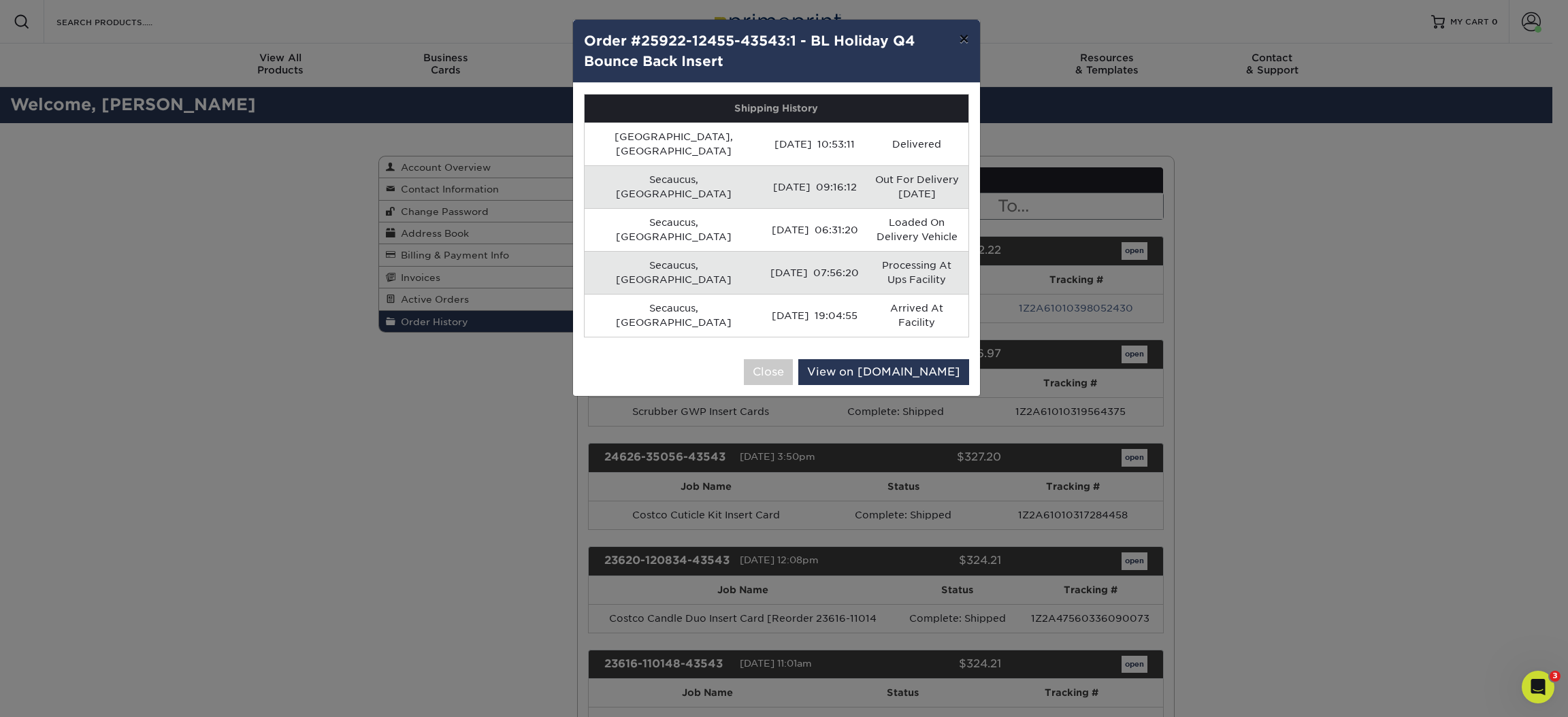
click at [960, 35] on button "×" at bounding box center [963, 38] width 31 height 38
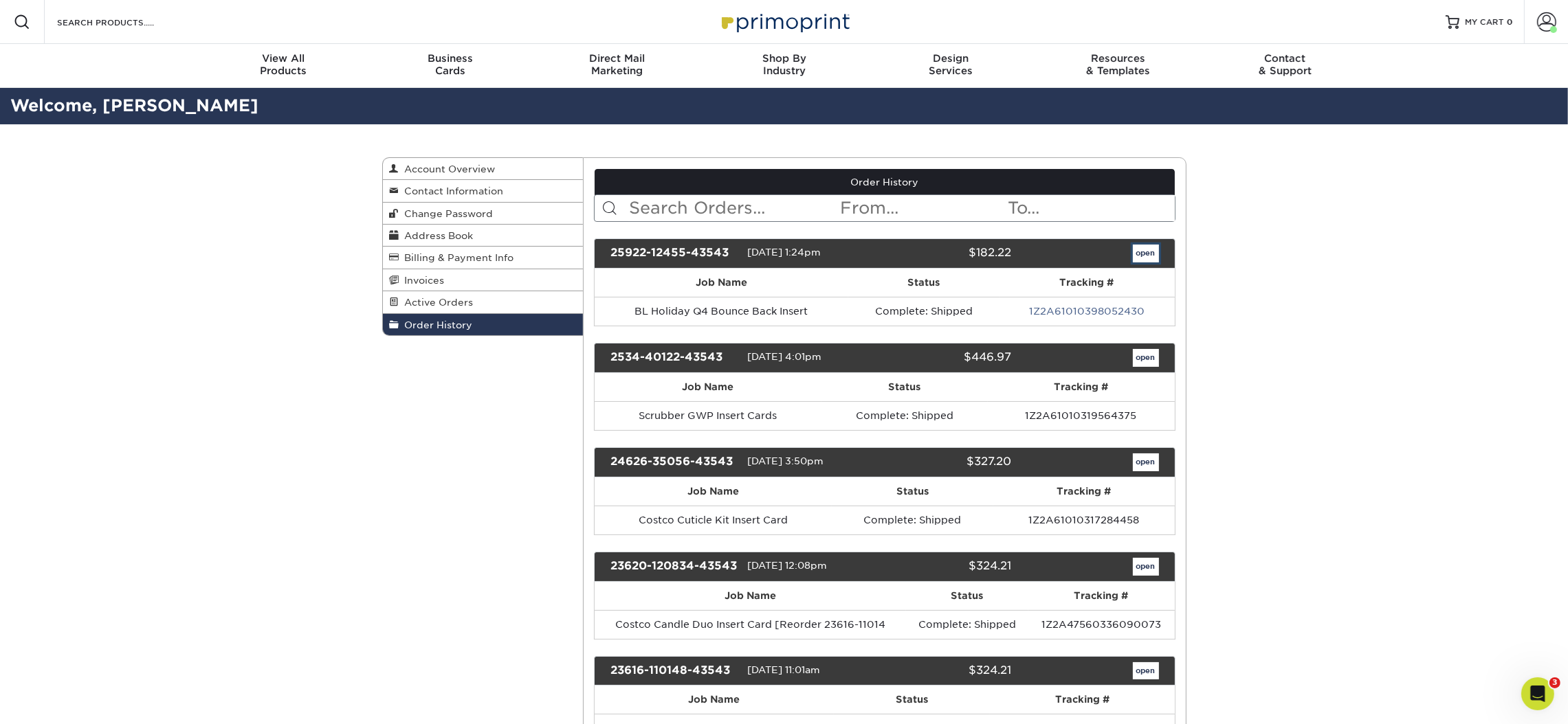
click at [1145, 251] on link "open" at bounding box center [1146, 253] width 26 height 18
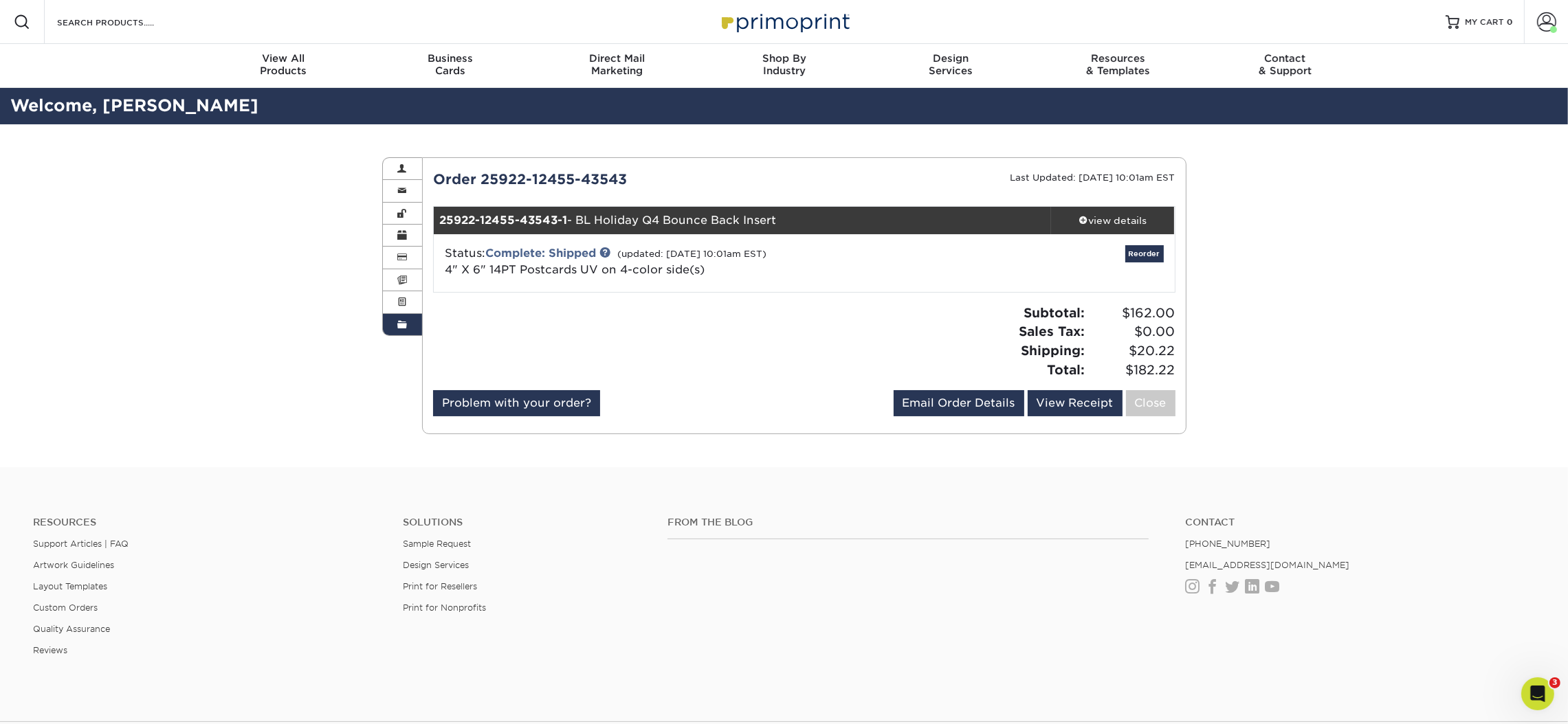
click at [900, 276] on div "Status: Complete: Shipped (updated: [DATE] 10:01am EST) 4" X 6" 14PT Postcards …" at bounding box center [680, 261] width 493 height 33
click at [784, 329] on div at bounding box center [613, 347] width 382 height 87
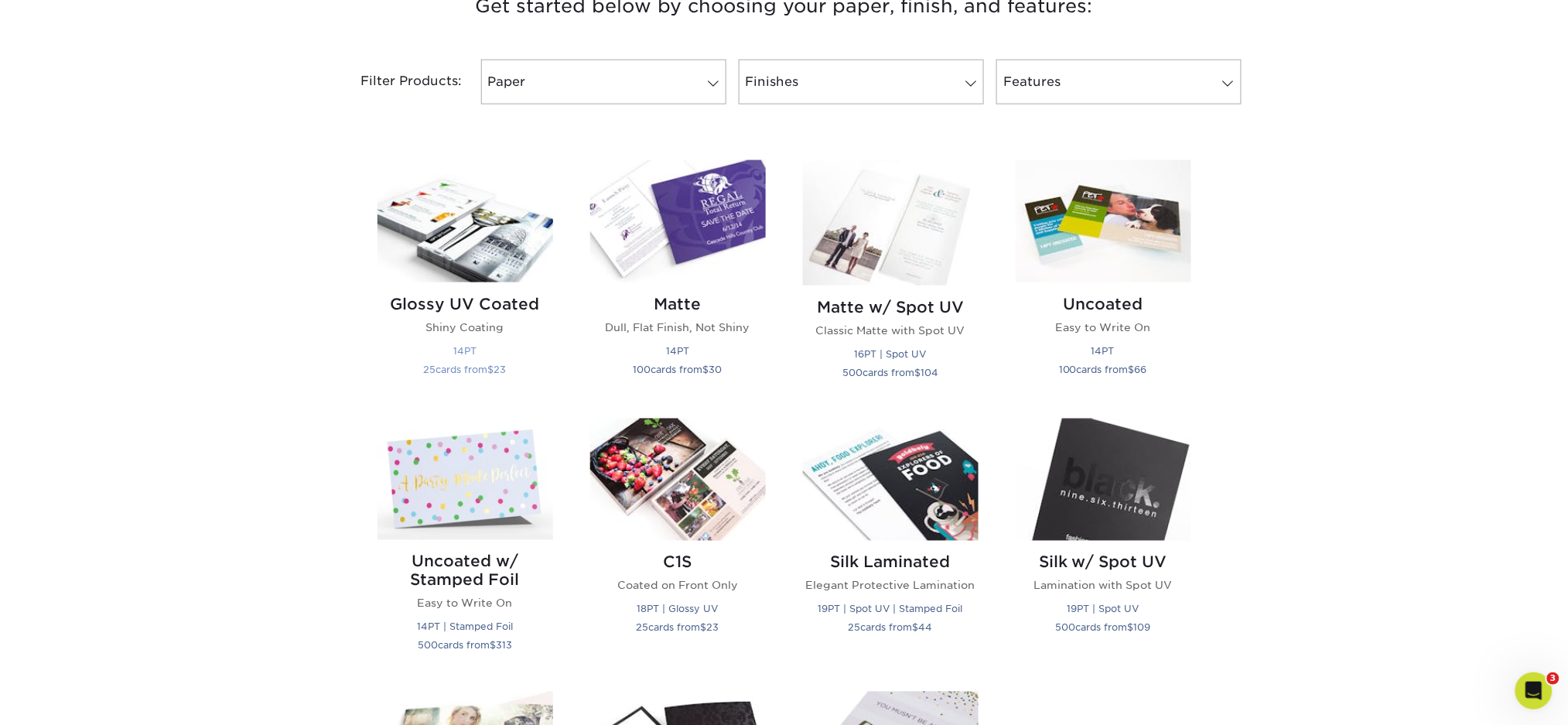
scroll to position [619, 0]
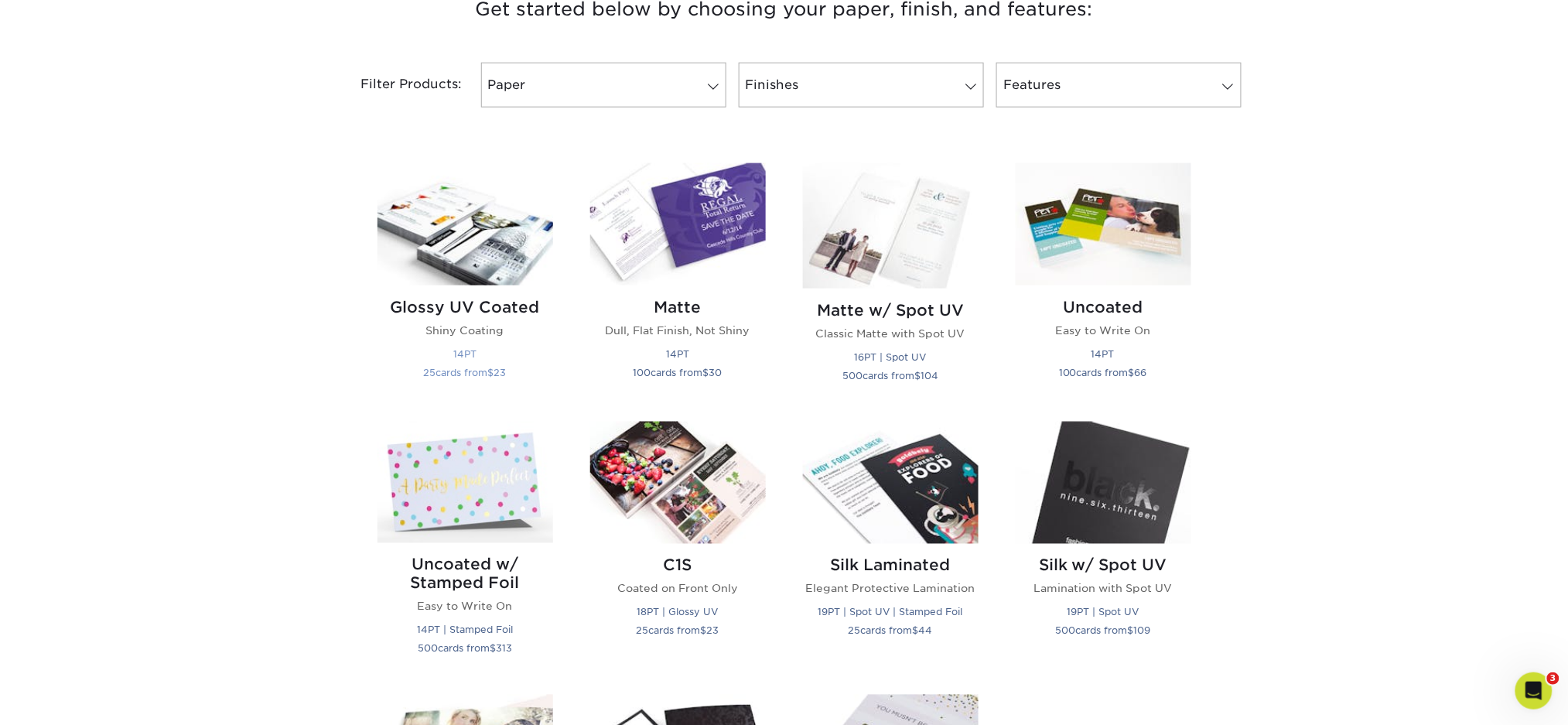
click at [463, 190] on img at bounding box center [465, 224] width 176 height 122
click at [456, 245] on img at bounding box center [465, 224] width 176 height 122
click at [455, 347] on p "14PT 25 cards from $ 23" at bounding box center [465, 362] width 176 height 37
click at [494, 247] on img at bounding box center [465, 224] width 176 height 122
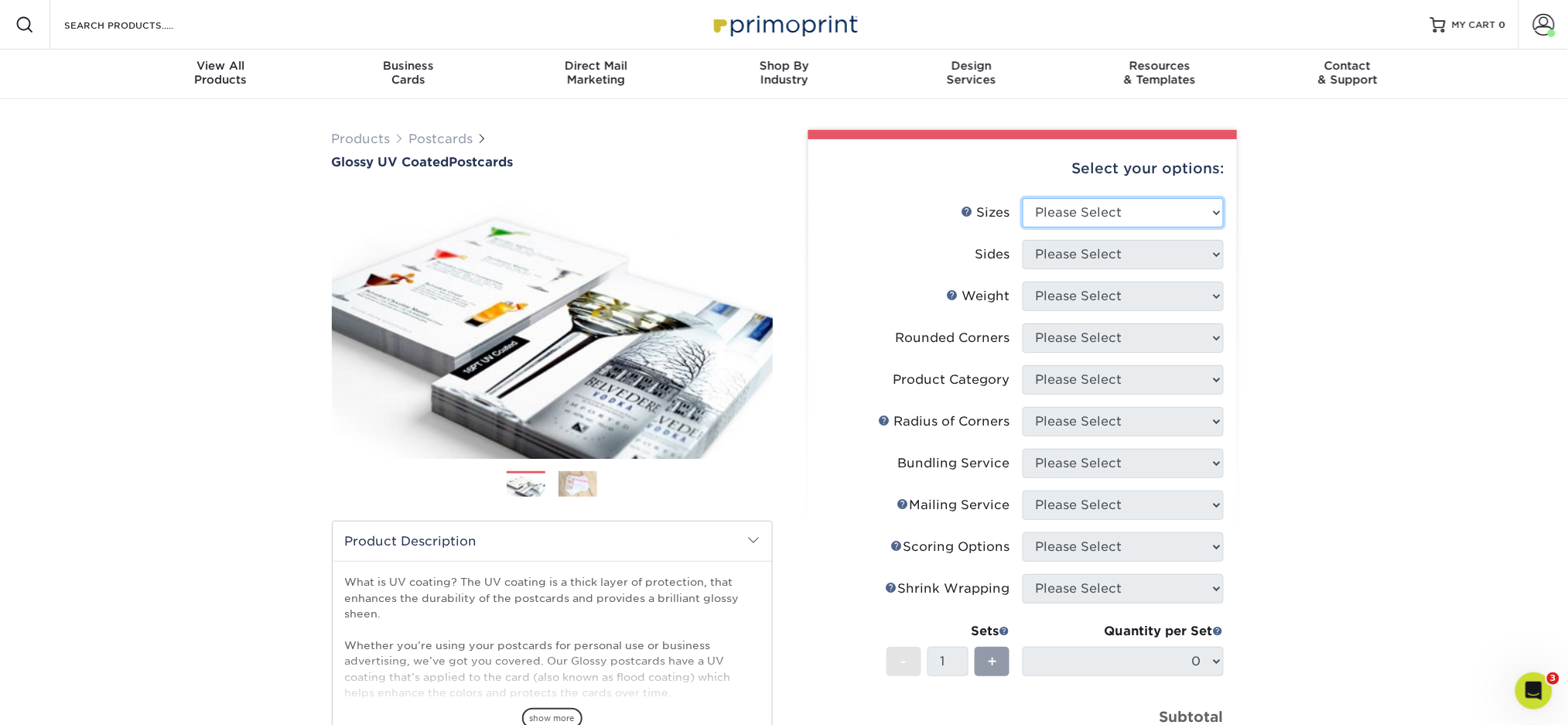
click at [1124, 202] on select "Please Select 1.5" x 7" 2" x 4" 2" x 6" 2" x 7" 2" x 8" 2.12" x 5.5" 2.12" x 5.…" at bounding box center [1123, 213] width 201 height 30
click at [1100, 220] on select "Please Select 1.5" x 7" 2" x 4" 2" x 6" 2" x 7" 2" x 8" 2.12" x 5.5" 2.12" x 5.…" at bounding box center [1123, 213] width 201 height 30
select select "4.00x6.00"
click at [1023, 198] on select "Please Select 1.5" x 7" 2" x 4" 2" x 6" 2" x 7" 2" x 8" 2.12" x 5.5" 2.12" x 5.…" at bounding box center [1123, 213] width 201 height 30
click at [1047, 256] on select "Please Select Print Both Sides Print Front Only" at bounding box center [1123, 255] width 201 height 30
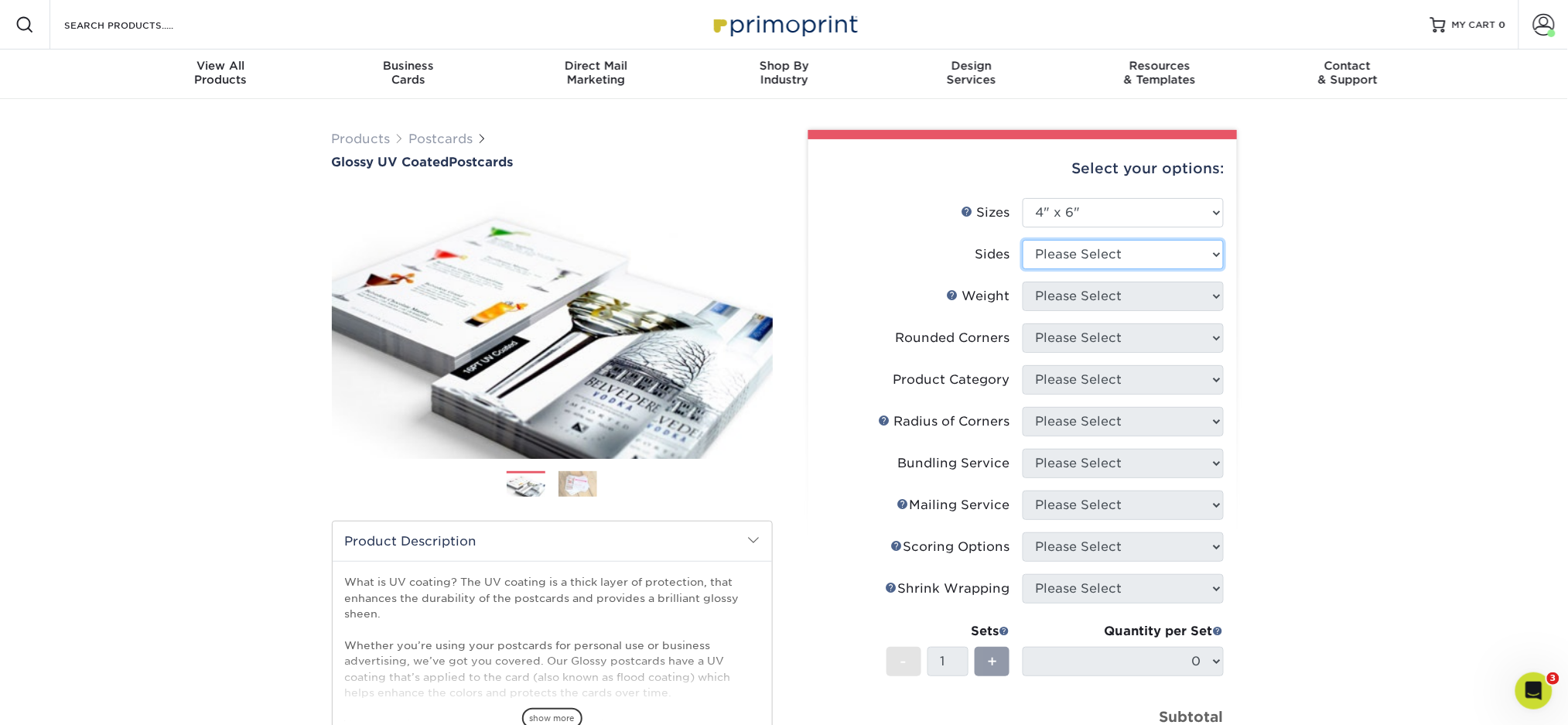
select select "13abbda7-1d64-4f25-8bb2-c179b224825d"
click at [1023, 240] on select "Please Select Print Both Sides Print Front Only" at bounding box center [1123, 255] width 201 height 30
drag, startPoint x: 1071, startPoint y: 284, endPoint x: 1068, endPoint y: 292, distance: 8.5
click at [1072, 284] on select "Please Select 14PT 16PT 18PT C1S" at bounding box center [1123, 297] width 201 height 30
select select "14PT"
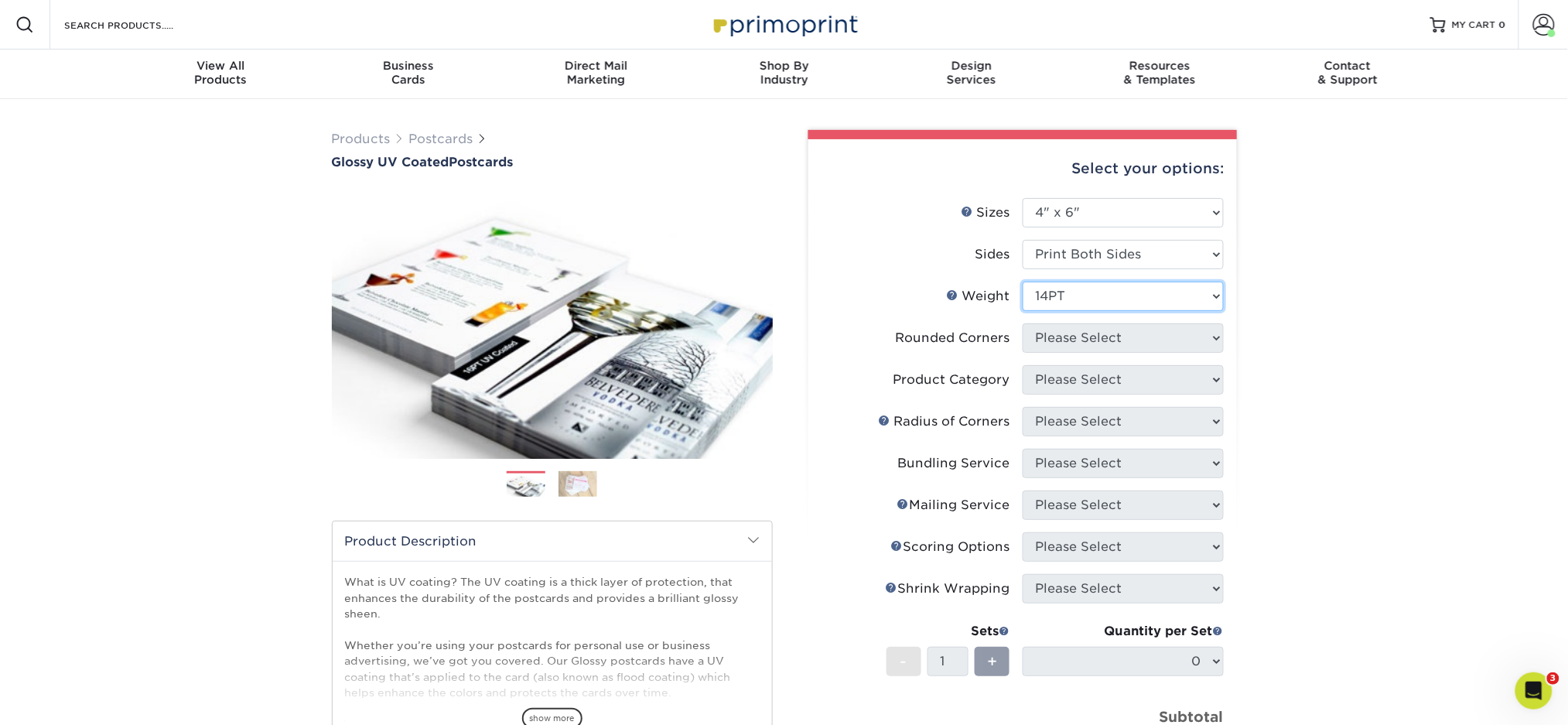
click at [1023, 282] on select "Please Select 14PT 16PT 18PT C1S" at bounding box center [1123, 297] width 201 height 30
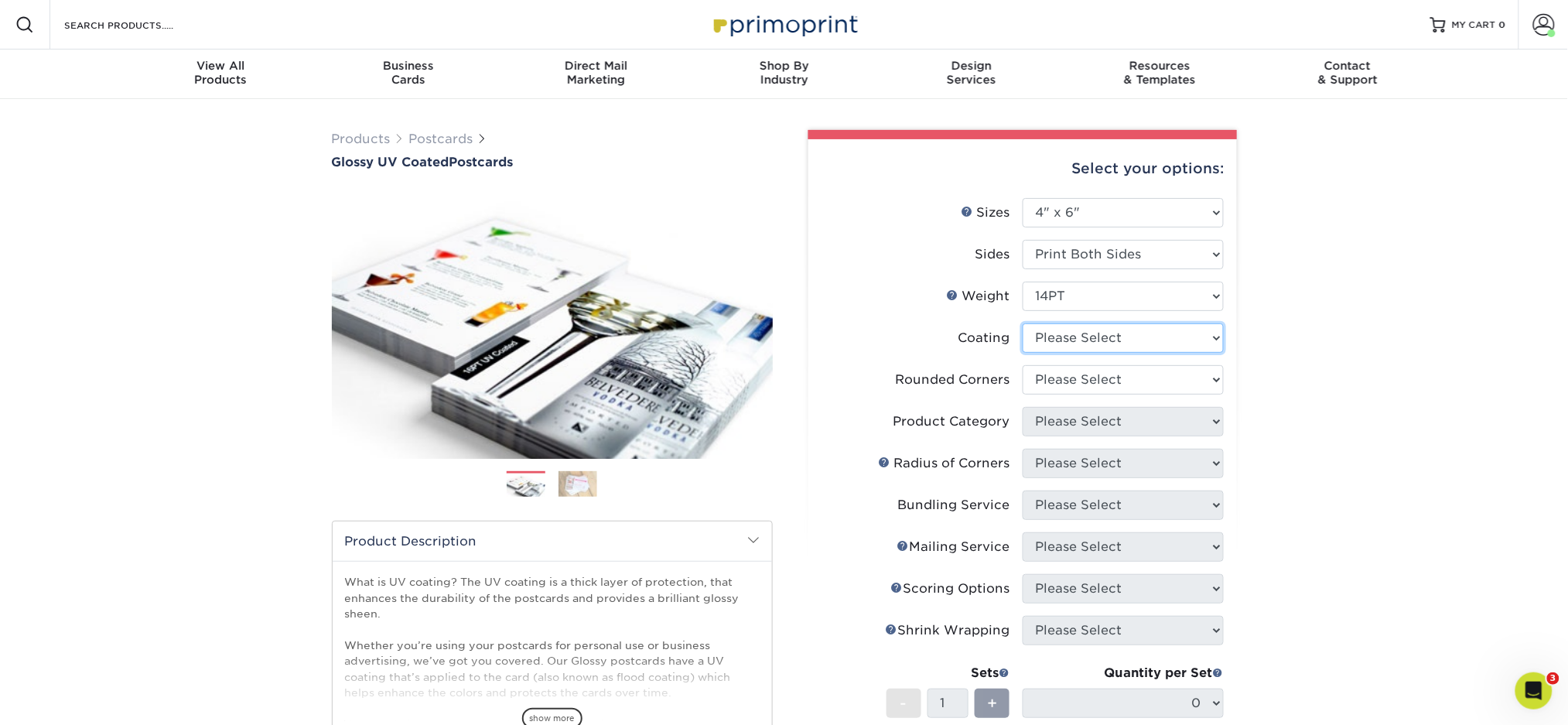
click at [1058, 339] on select at bounding box center [1123, 339] width 201 height 30
select select "ae367451-b2b8-45df-a344-0f05b6a12993"
click at [1023, 324] on select at bounding box center [1123, 339] width 201 height 30
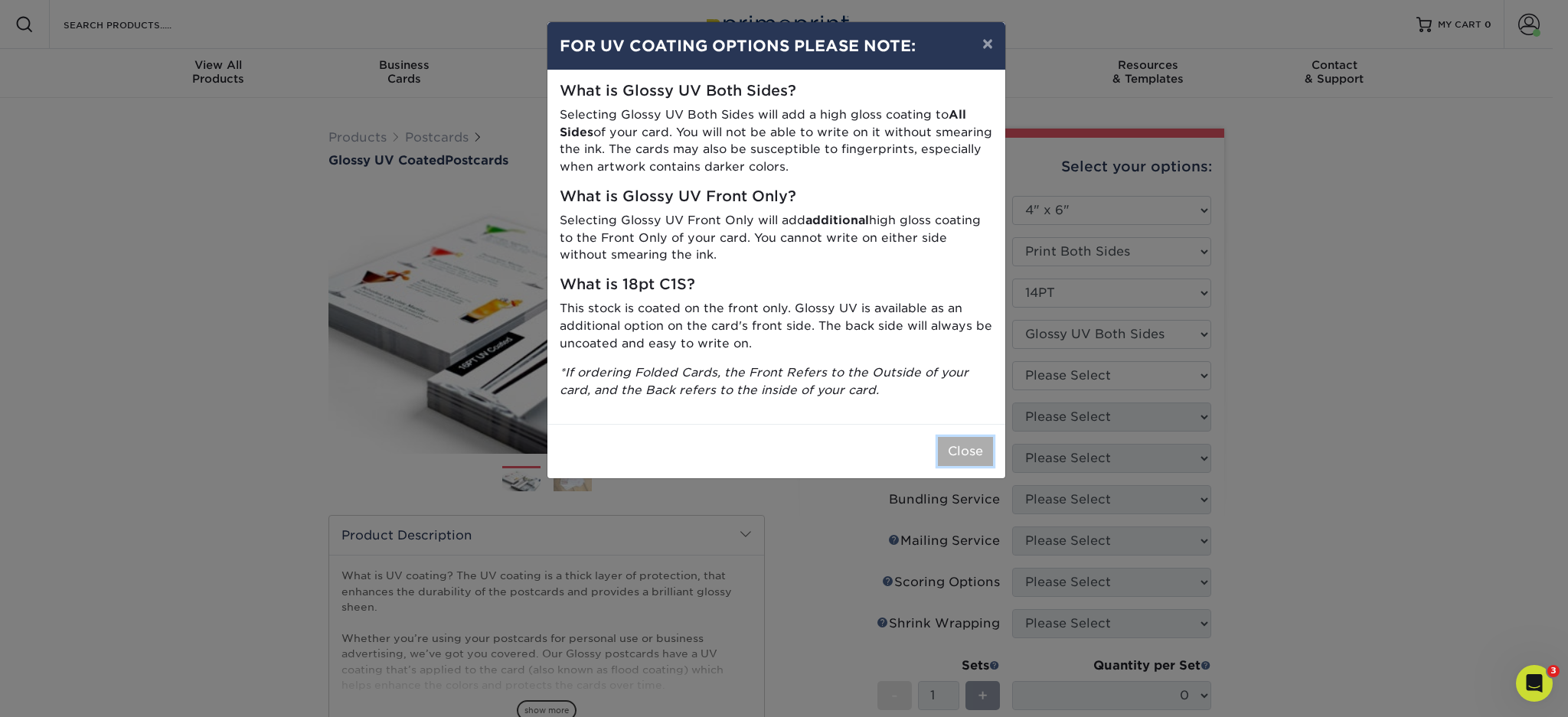
click at [958, 451] on button "Close" at bounding box center [965, 452] width 55 height 29
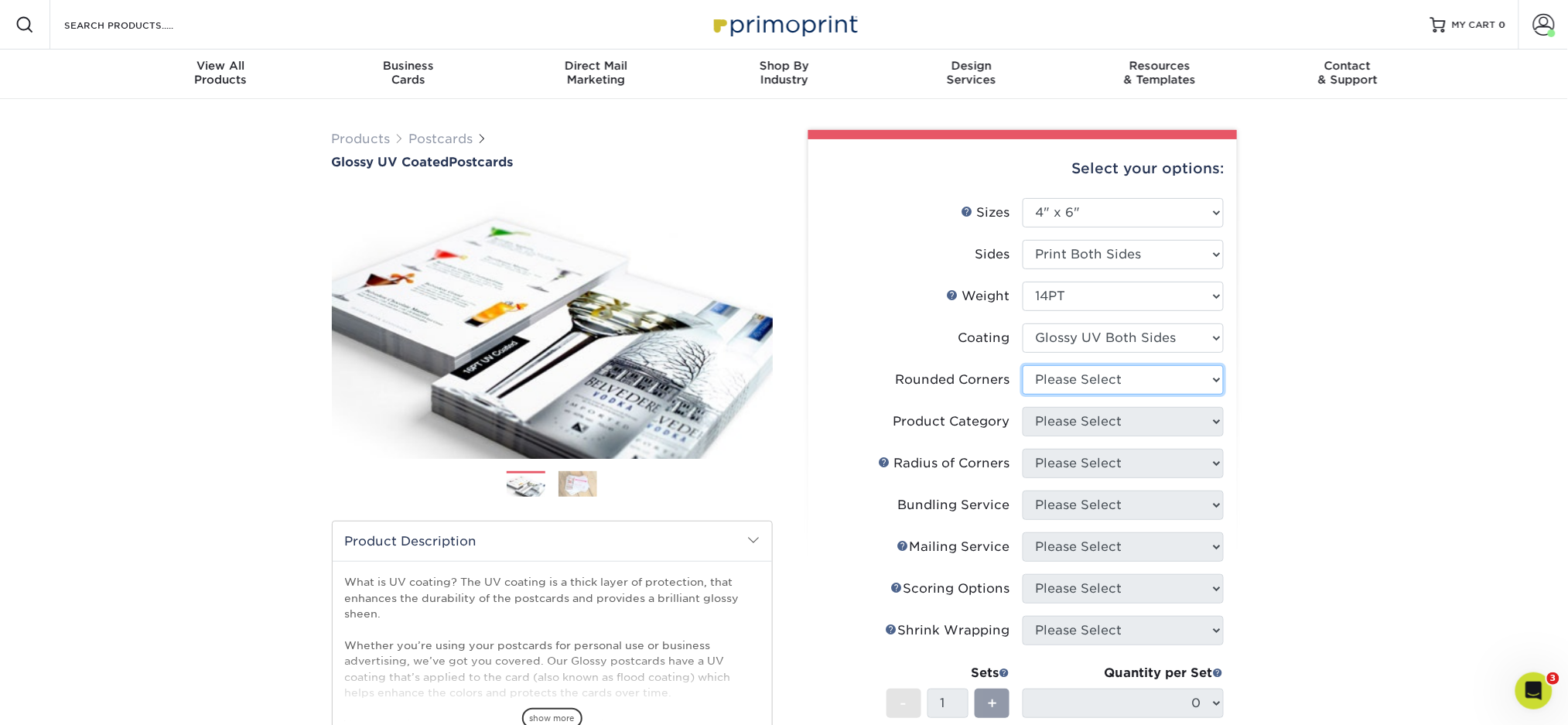
click at [1072, 373] on select "Please Select Yes - Round 4 Corners No" at bounding box center [1123, 380] width 201 height 30
select select "0"
click at [1023, 365] on select "Please Select Yes - Round 4 Corners No" at bounding box center [1123, 380] width 201 height 30
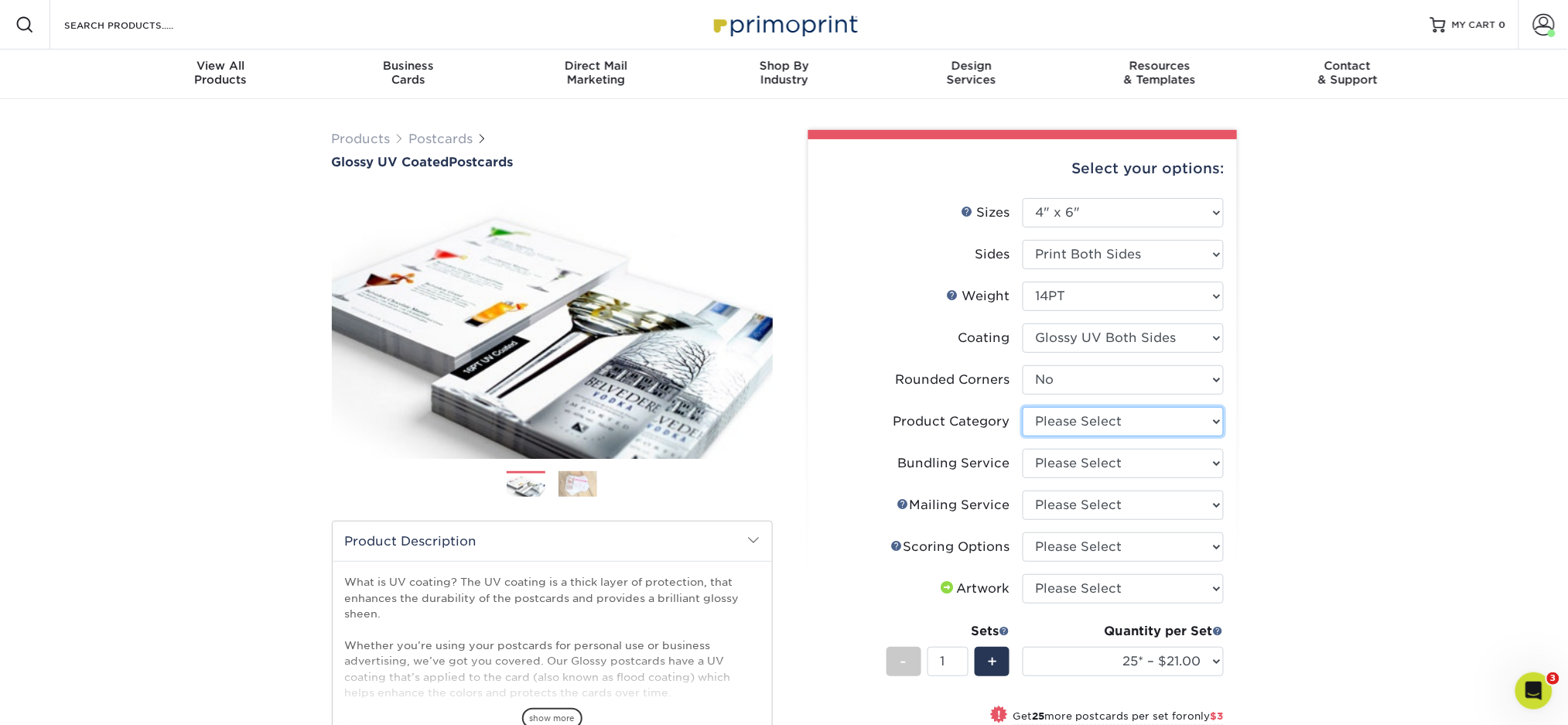
click at [1135, 427] on select "Please Select Postcards" at bounding box center [1123, 422] width 201 height 30
select select "9b7272e0-d6c8-4c3c-8e97-d3a1bcdab858"
click at [1023, 407] on select "Please Select Postcards" at bounding box center [1123, 422] width 201 height 30
click at [1118, 454] on select "Please Select No Bundling Services Yes, Bundles of 50 (+2 Days) Yes, Bundles of…" at bounding box center [1123, 464] width 201 height 30
select select "58689abb-25c0-461c-a4c3-a80b627d6649"
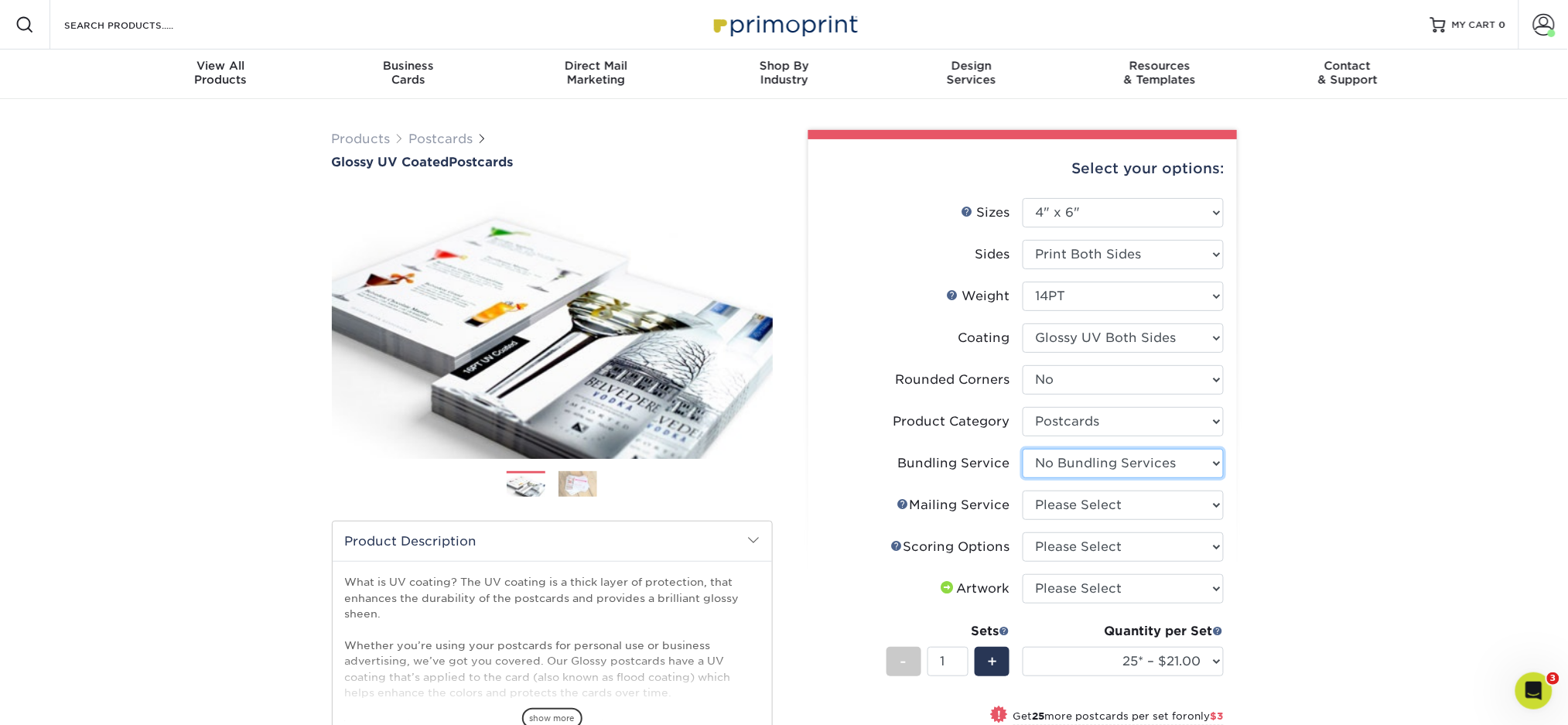
click at [1023, 449] on select "Please Select No Bundling Services Yes, Bundles of 50 (+2 Days) Yes, Bundles of…" at bounding box center [1123, 464] width 201 height 30
click at [1097, 503] on select "Please Select No Direct Mailing Service No, I will mail/stamp/imprint Direct Ma…" at bounding box center [1123, 506] width 201 height 30
select select "3e5e9bdd-d78a-4c28-a41d-fe1407925ca6"
click at [1023, 491] on select "Please Select No Direct Mailing Service No, I will mail/stamp/imprint Direct Ma…" at bounding box center [1123, 506] width 201 height 30
click at [1054, 545] on select "Please Select No Scoring One Score" at bounding box center [1123, 547] width 201 height 30
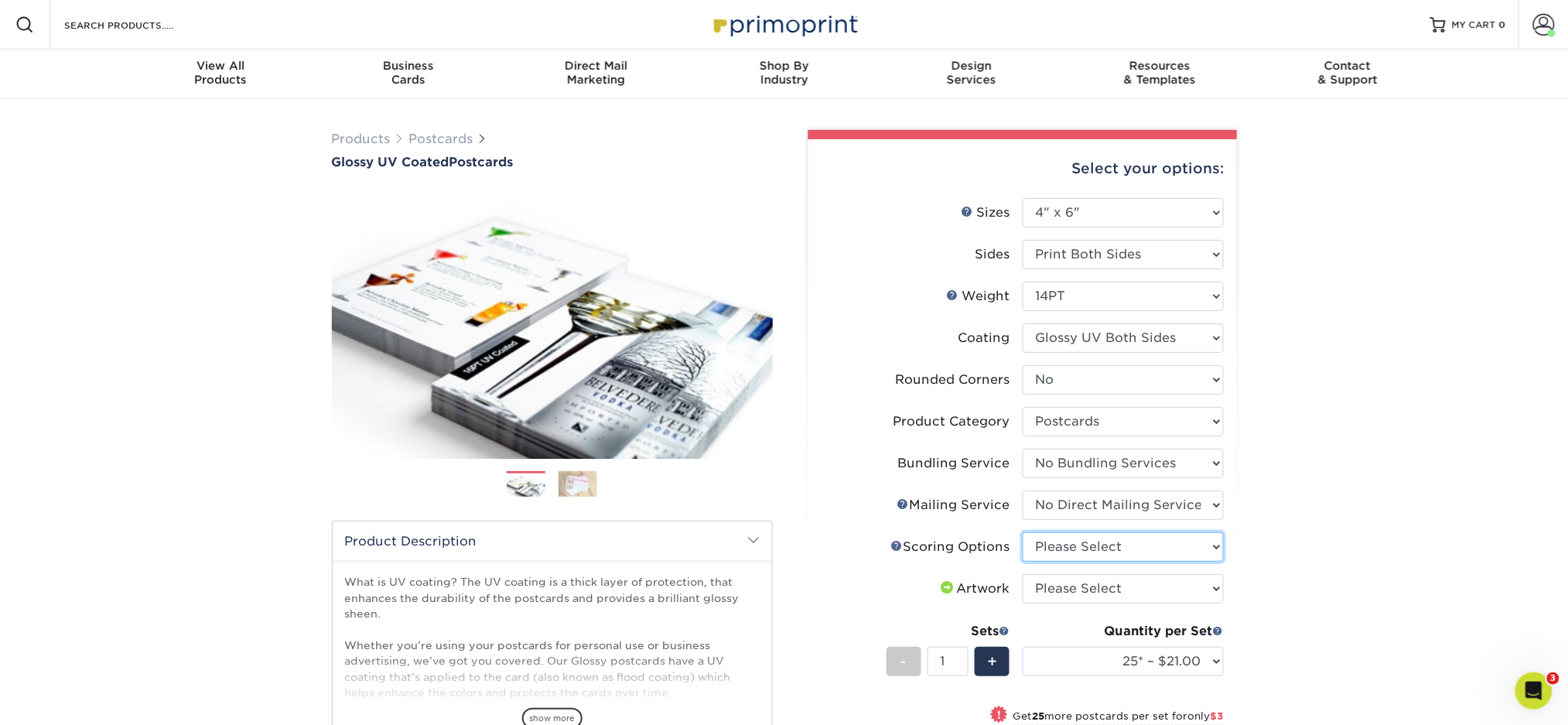
select select "16ebe401-5398-422d-8cb0-f3adbb82deb5"
click at [1023, 533] on select "Please Select No Scoring One Score" at bounding box center [1123, 547] width 201 height 30
click at [1075, 587] on select "Please Select I will upload files I need a design - $150" at bounding box center [1123, 589] width 201 height 30
select select "upload"
click at [1023, 575] on select "Please Select I will upload files I need a design - $150" at bounding box center [1123, 589] width 201 height 30
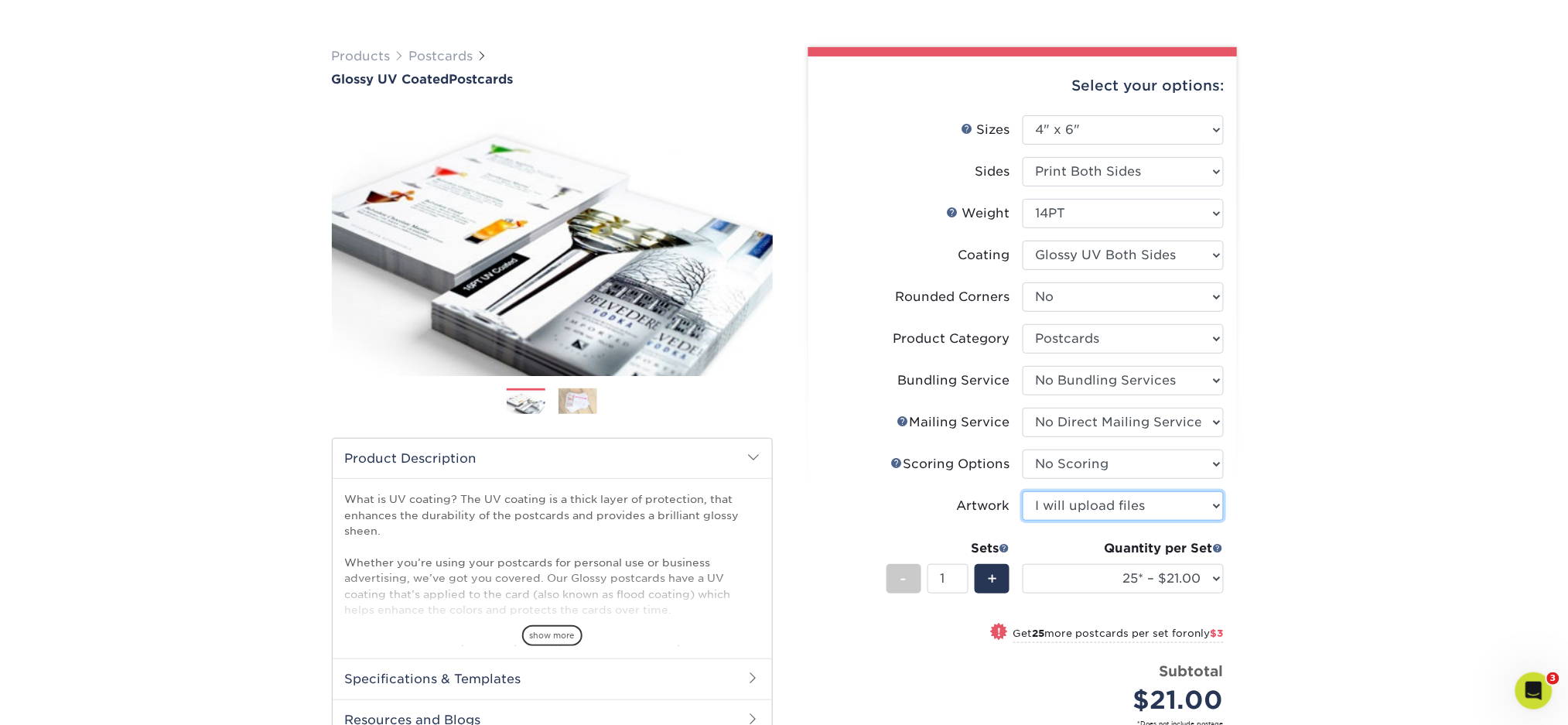
scroll to position [205, 0]
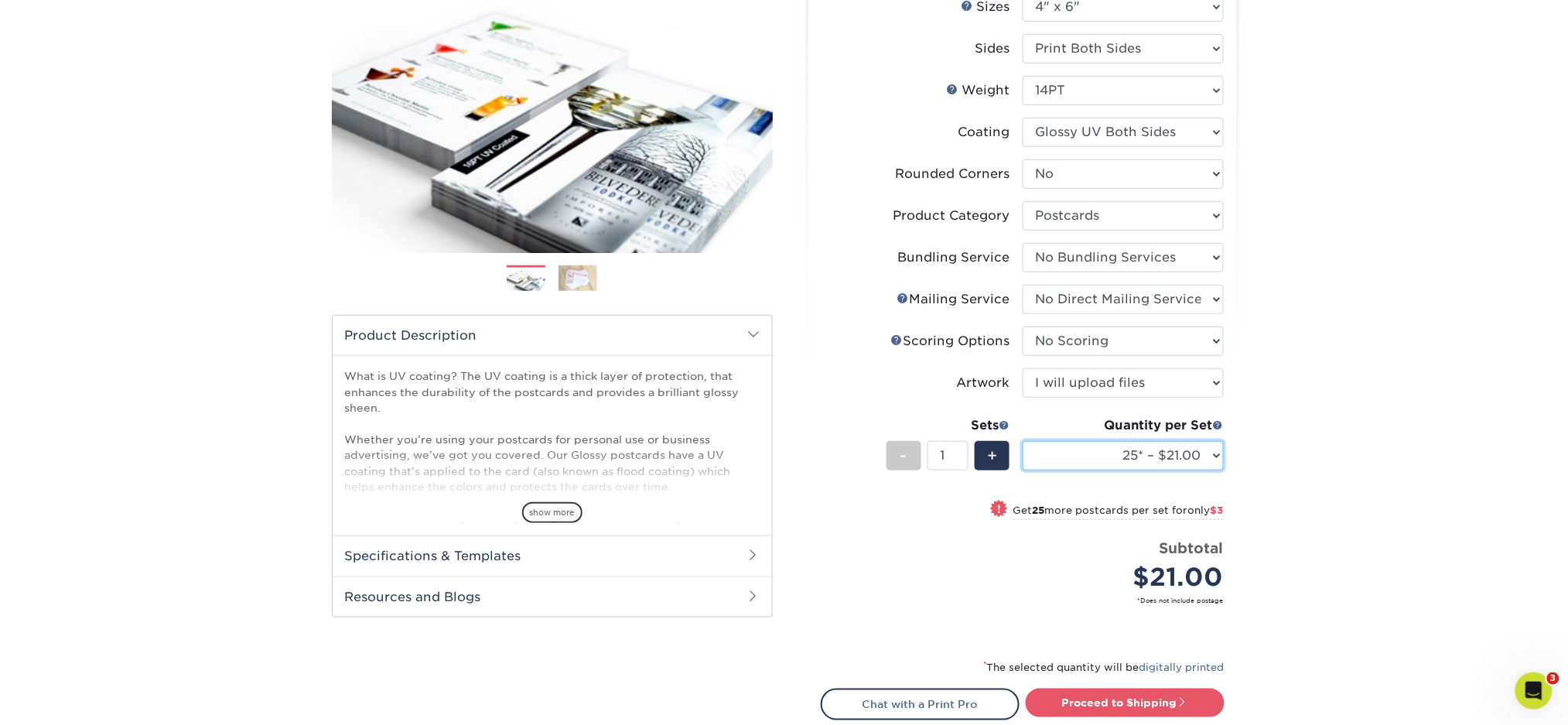
click at [1146, 447] on select "25* – $21.00 50* – $24.00 75* – $30.00 100* – $39.00 250* – $62.00 500 – $85.00…" at bounding box center [1123, 456] width 201 height 30
select select "1000 – $99.00"
click at [1023, 441] on select "25* – $21.00 50* – $24.00 75* – $30.00 100* – $39.00 250* – $62.00 500 – $85.00…" at bounding box center [1123, 456] width 201 height 30
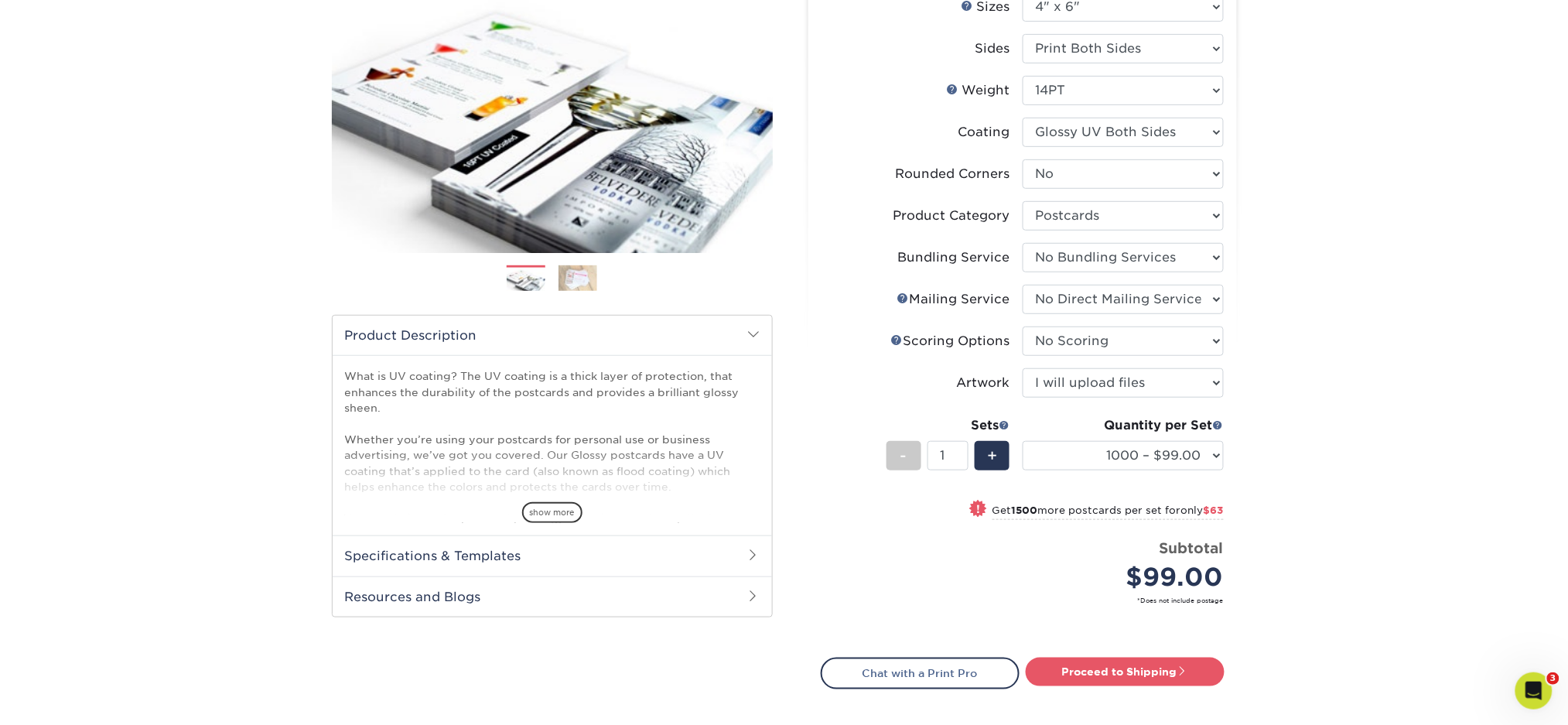
click at [1327, 439] on div "Products Postcards Glossy UV Coated Postcards Previous Next show more 25" at bounding box center [784, 366] width 1568 height 945
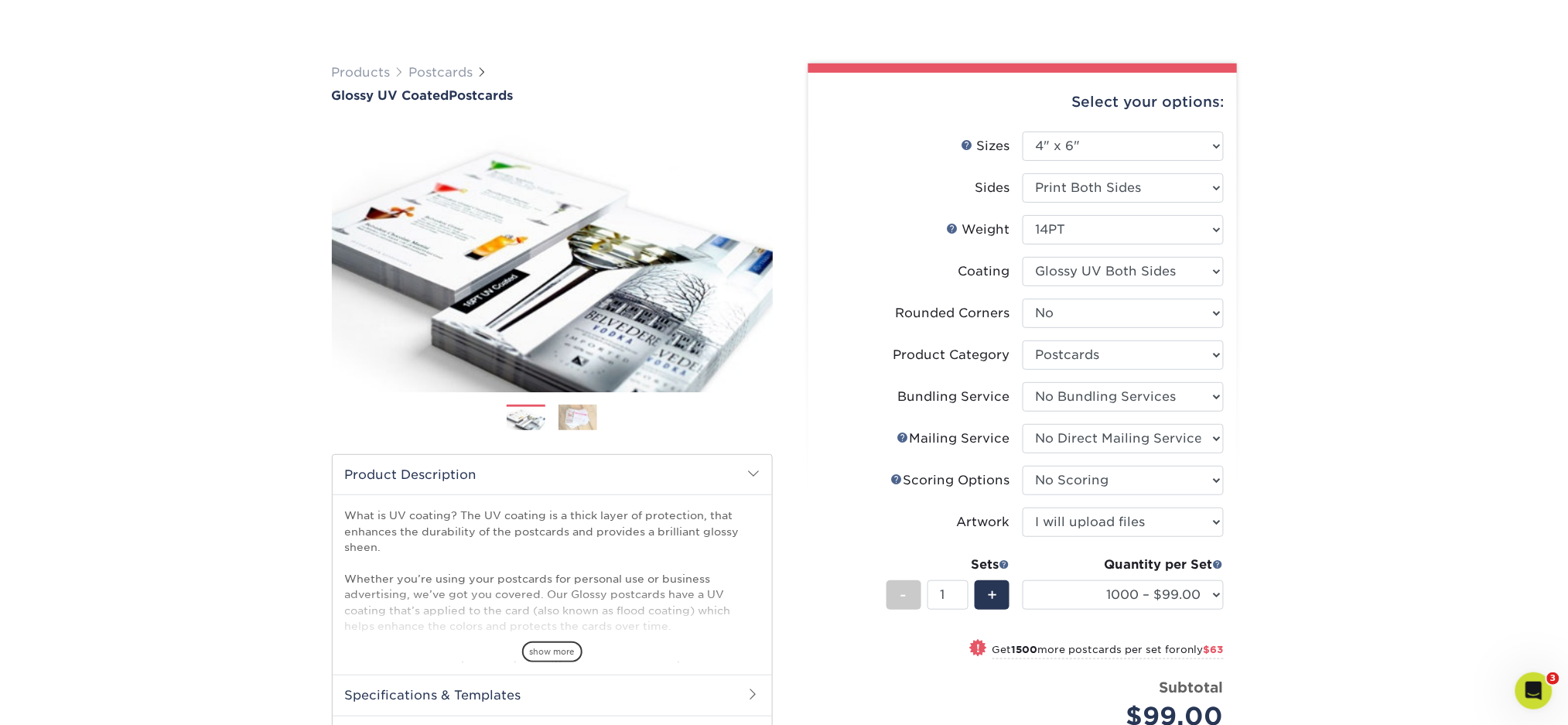
scroll to position [103, 0]
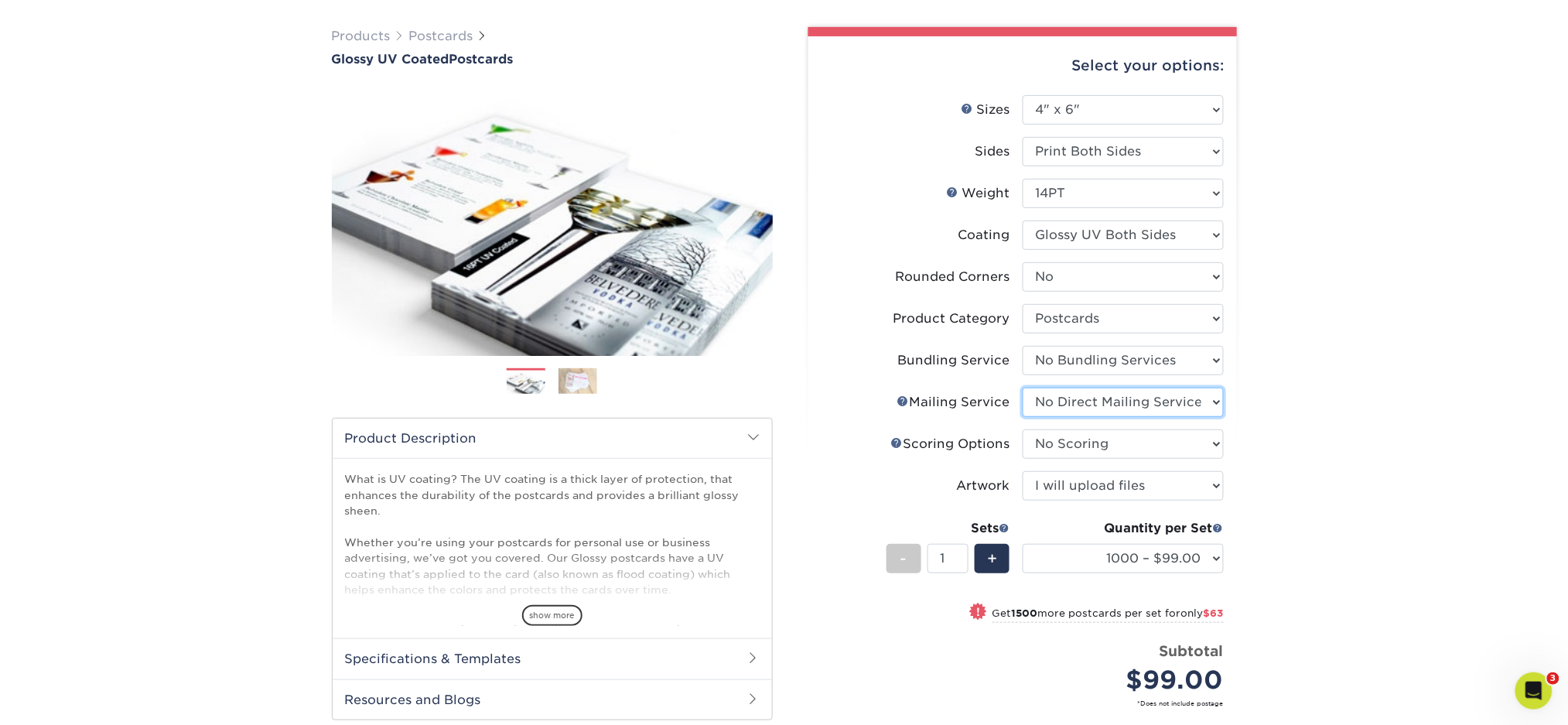
click at [1122, 413] on select "Please Select No Direct Mailing Service No, I will mail/stamp/imprint Direct Ma…" at bounding box center [1123, 403] width 201 height 30
click at [1123, 400] on select "Please Select No Direct Mailing Service No, I will mail/stamp/imprint Direct Ma…" at bounding box center [1123, 403] width 201 height 30
click at [1058, 553] on select "25* – $21.00 50* – $24.00 75* – $30.00 100* – $39.00 250* – $62.00 500 – $85.00…" at bounding box center [1123, 559] width 201 height 30
click at [1379, 367] on div "Products Postcards Glossy UV Coated Postcards Previous Next show more 25" at bounding box center [784, 469] width 1568 height 945
click at [1157, 552] on select "25* – $21.00 50* – $24.00 75* – $30.00 100* – $39.00 250* – $62.00 500 – $85.00…" at bounding box center [1123, 559] width 201 height 30
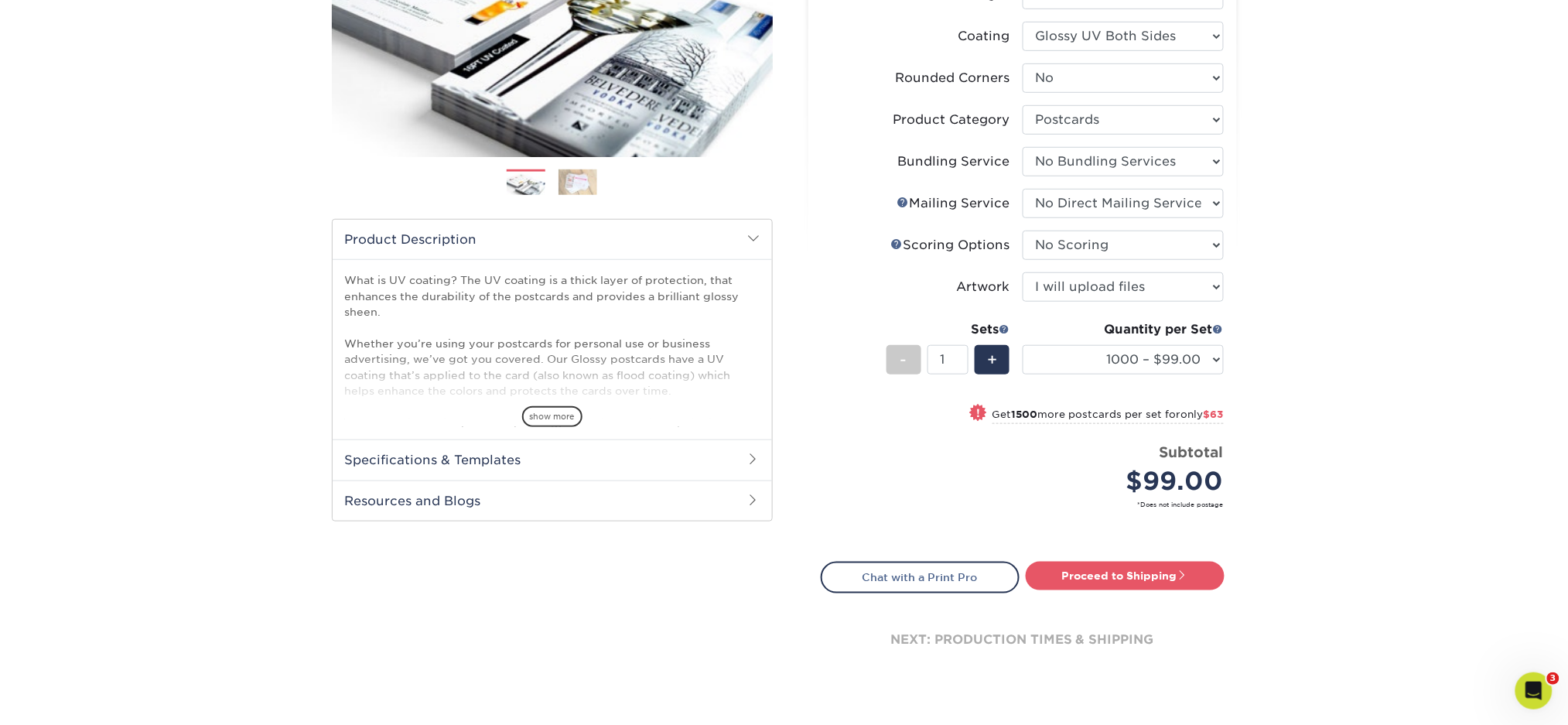
scroll to position [310, 0]
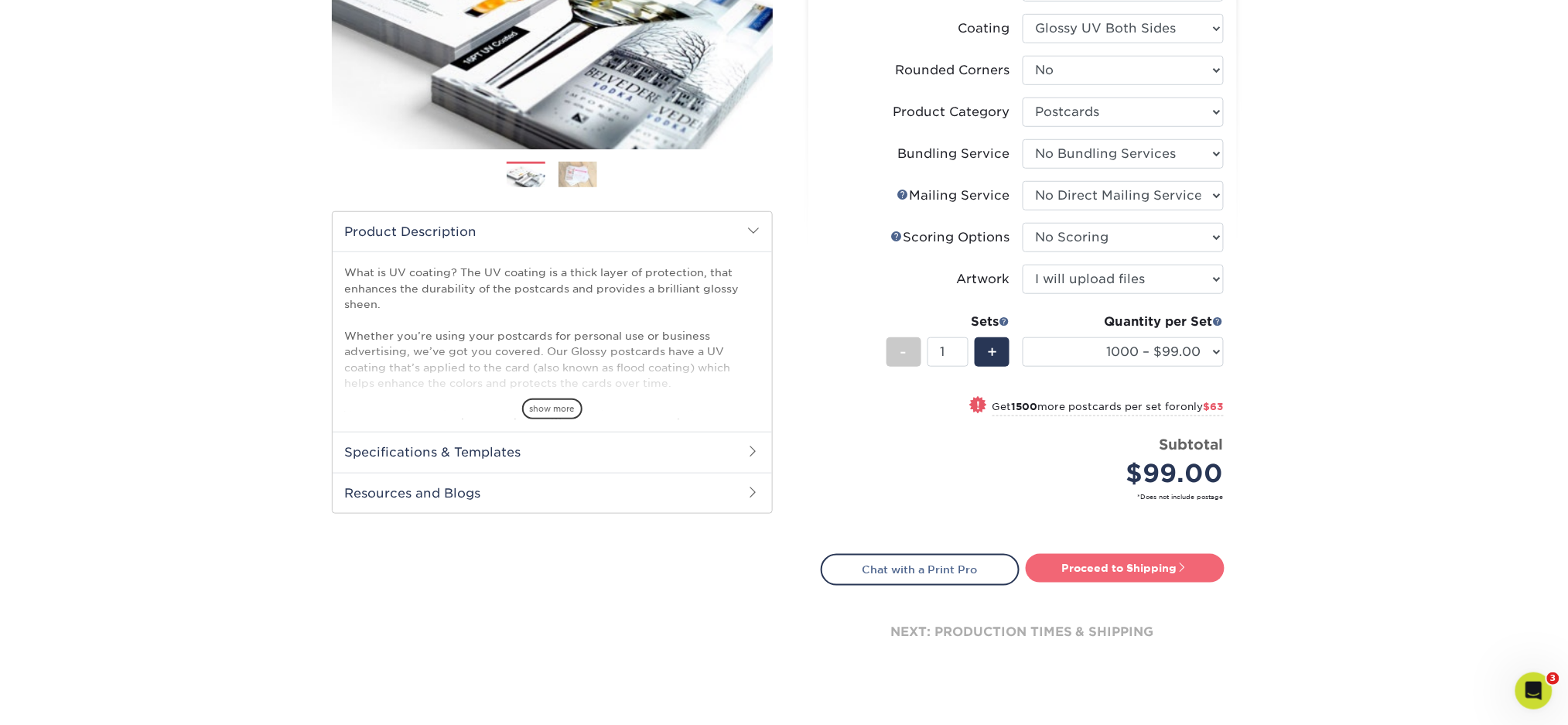
click at [1169, 568] on link "Proceed to Shipping" at bounding box center [1125, 568] width 199 height 28
type input "Set 1"
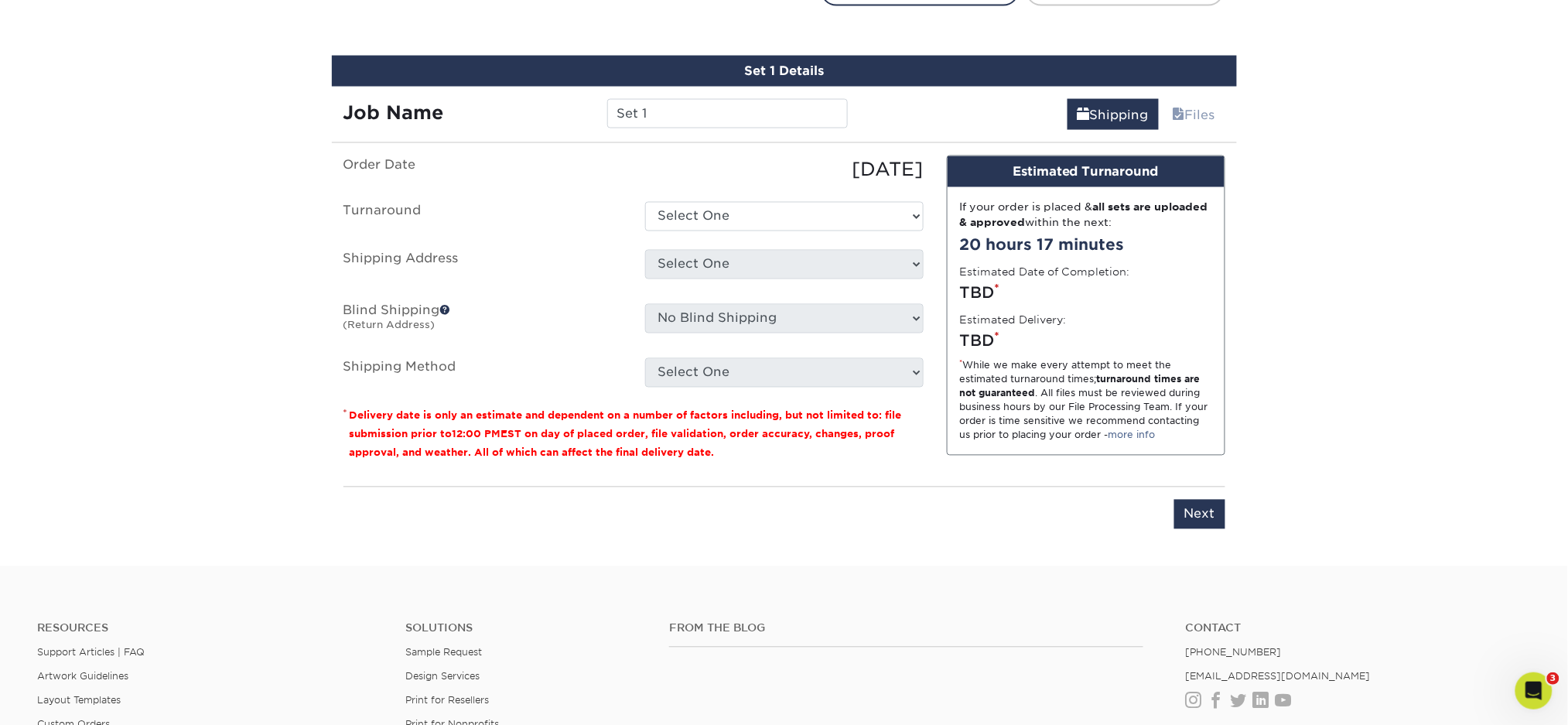
scroll to position [903, 0]
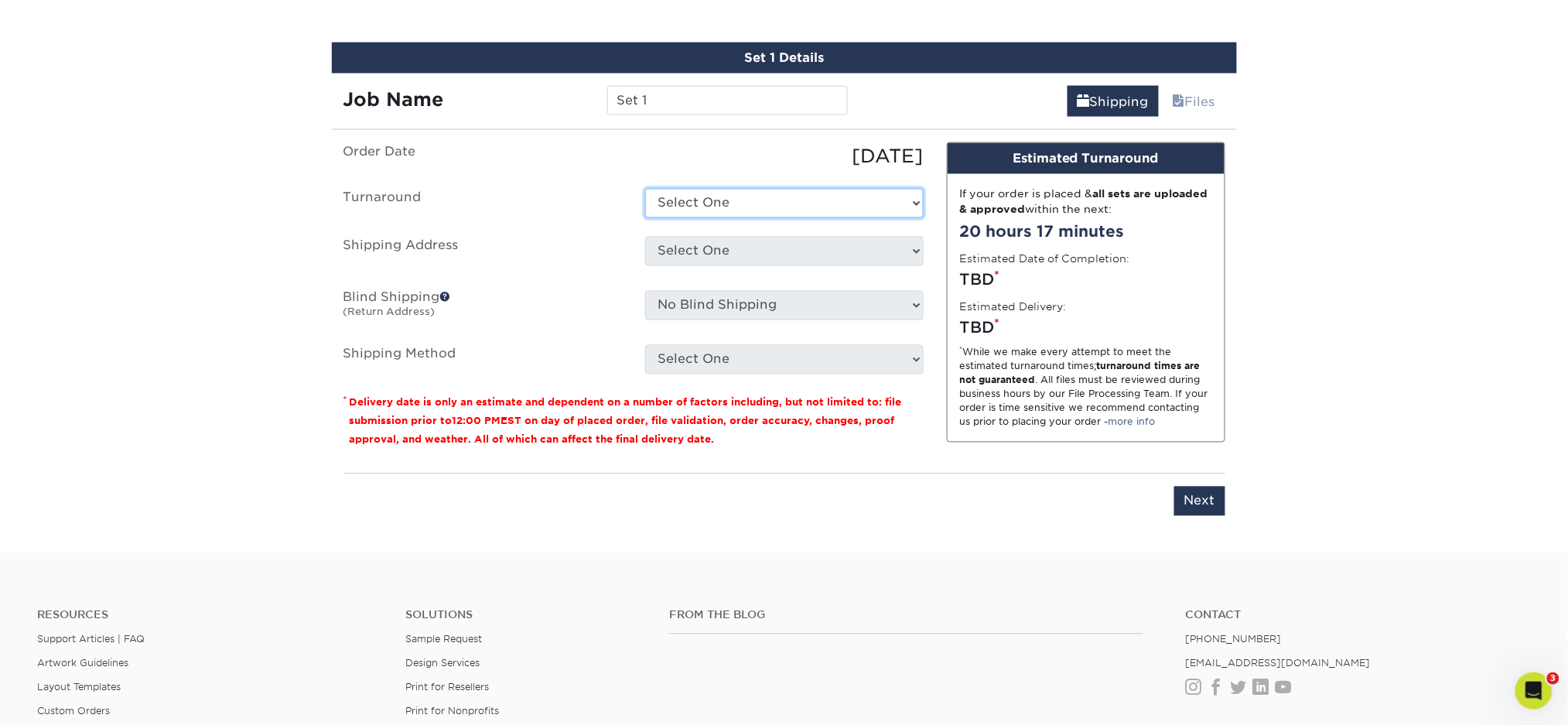
click at [720, 205] on select "Select One 2-4 Business Days 2 Day Next Business Day" at bounding box center [784, 204] width 279 height 30
select select "98bd11a6-2a3d-4b01-8fcb-3a65d5ee6725"
click at [645, 189] on select "Select One 2-4 Business Days 2 Day Next Business Day" at bounding box center [784, 204] width 279 height 30
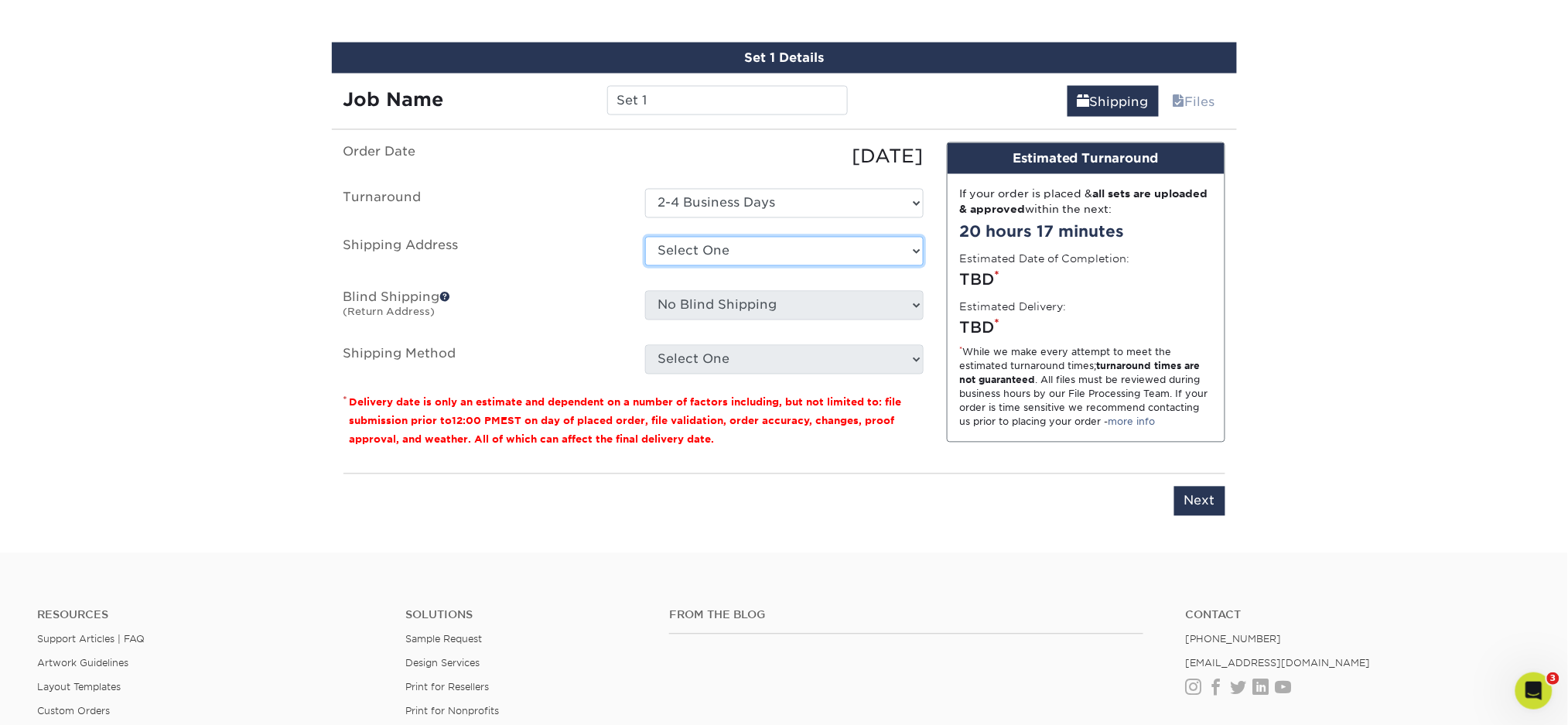
click at [703, 246] on select "Select One Allied Experiential Amy Fisher Astral Astral HQ Grace Allen JCS JCS …" at bounding box center [784, 252] width 279 height 30
select select "263852"
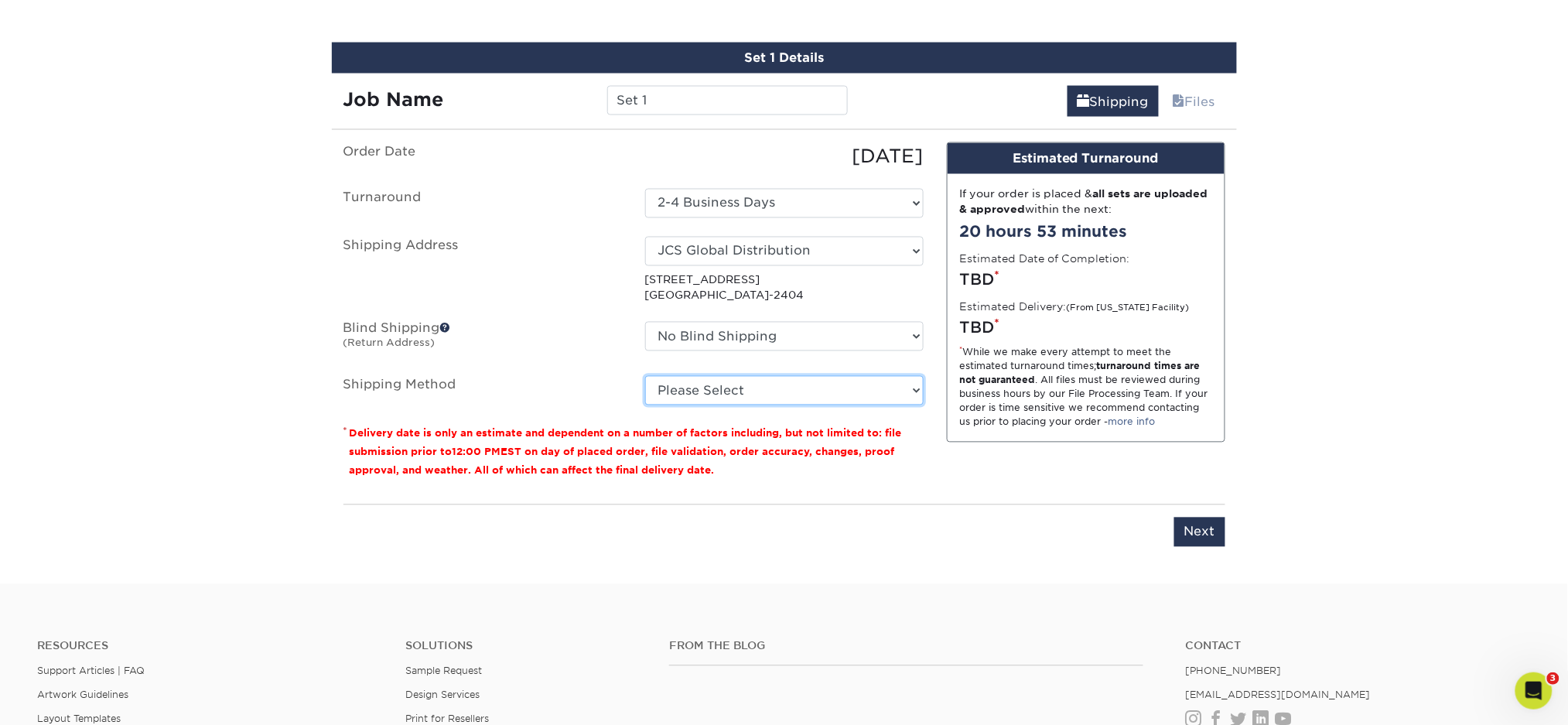
click at [711, 396] on select "Please Select Ground Shipping (+$18.45) 3 Day Shipping Service (+$22.19) 2 Day …" at bounding box center [784, 391] width 279 height 30
select select "03"
click at [645, 376] on select "Please Select Ground Shipping (+$18.45) 3 Day Shipping Service (+$22.19) 2 Day …" at bounding box center [784, 391] width 279 height 30
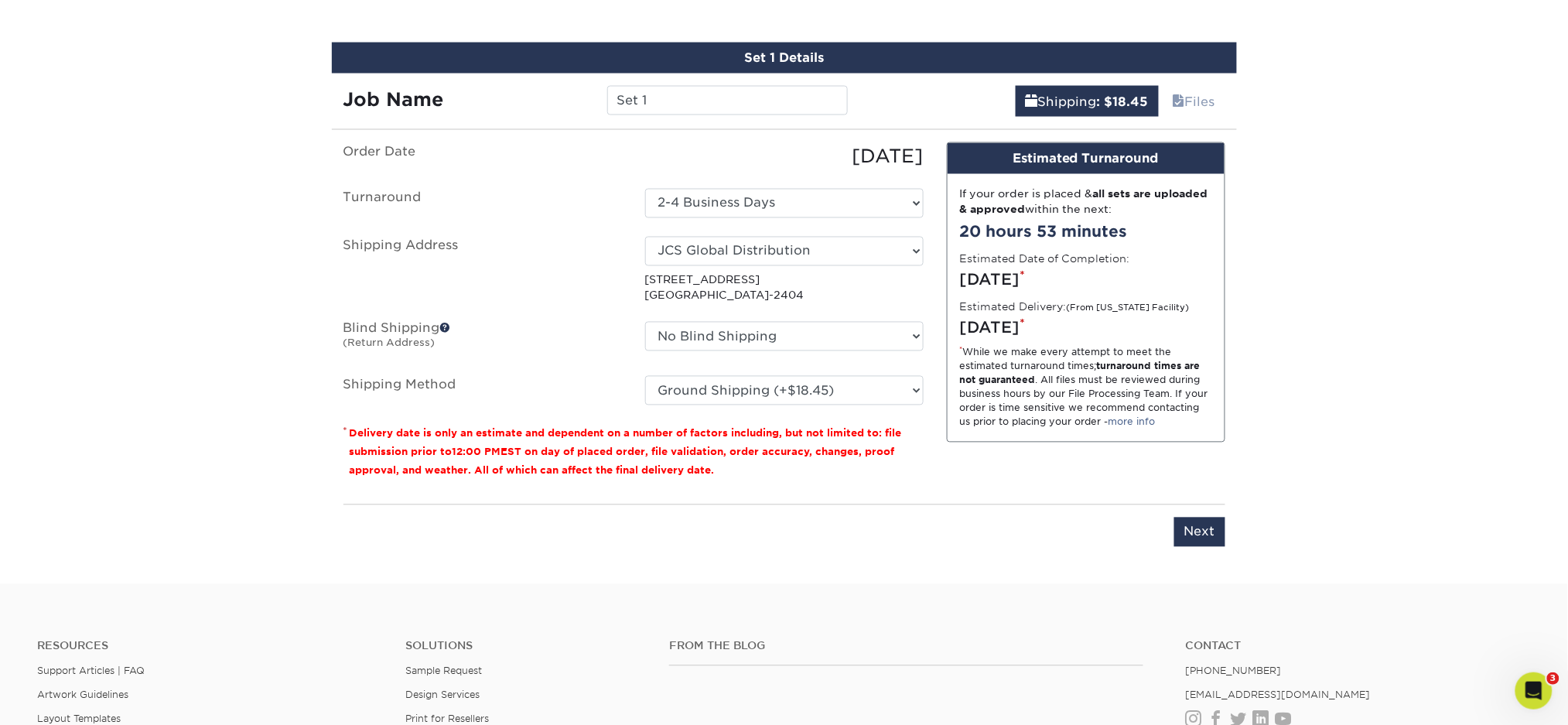
click at [936, 444] on div "Design Estimated Turnaround If your order is placed & all sets are uploaded & a…" at bounding box center [1086, 317] width 302 height 350
click at [1177, 519] on input "Next" at bounding box center [1200, 533] width 51 height 30
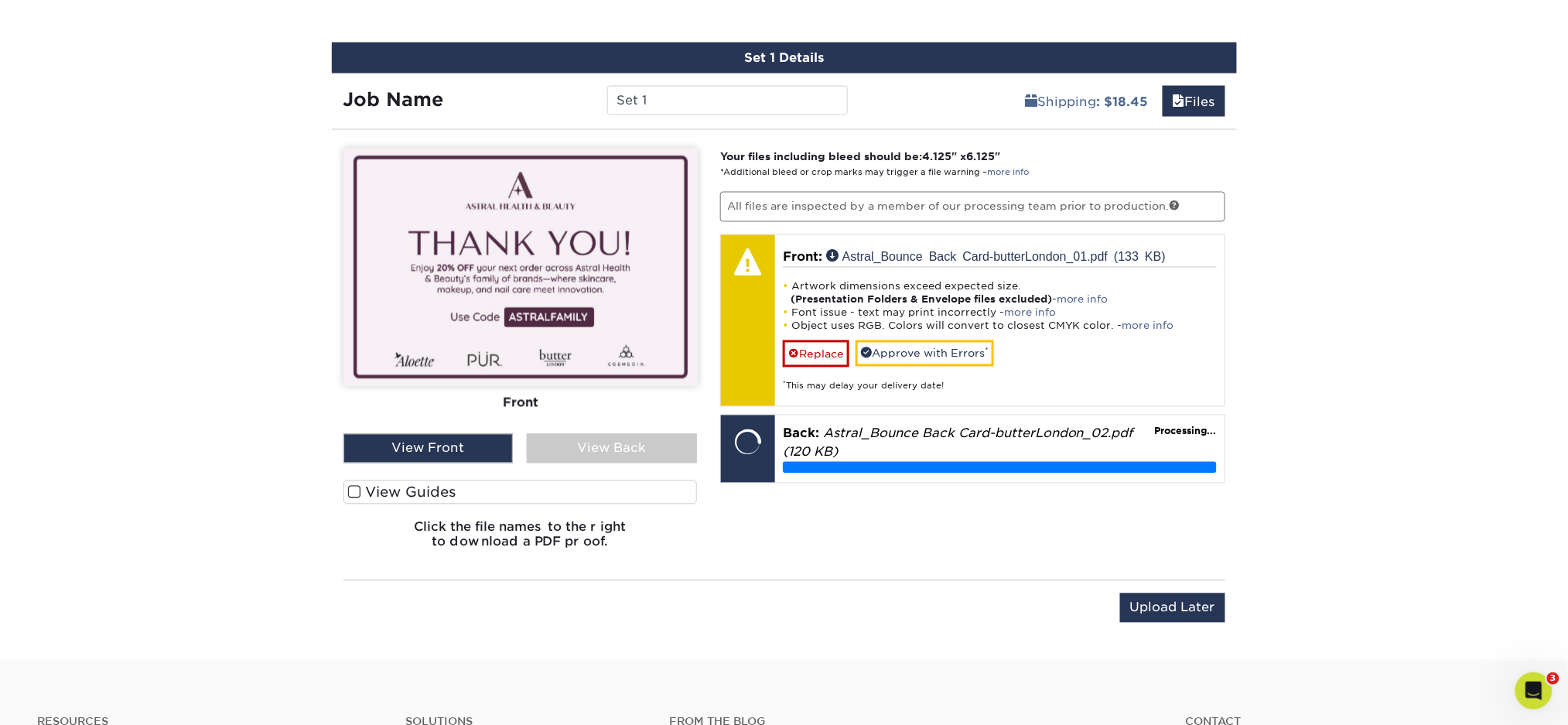
click at [570, 441] on div "View Back" at bounding box center [611, 449] width 170 height 30
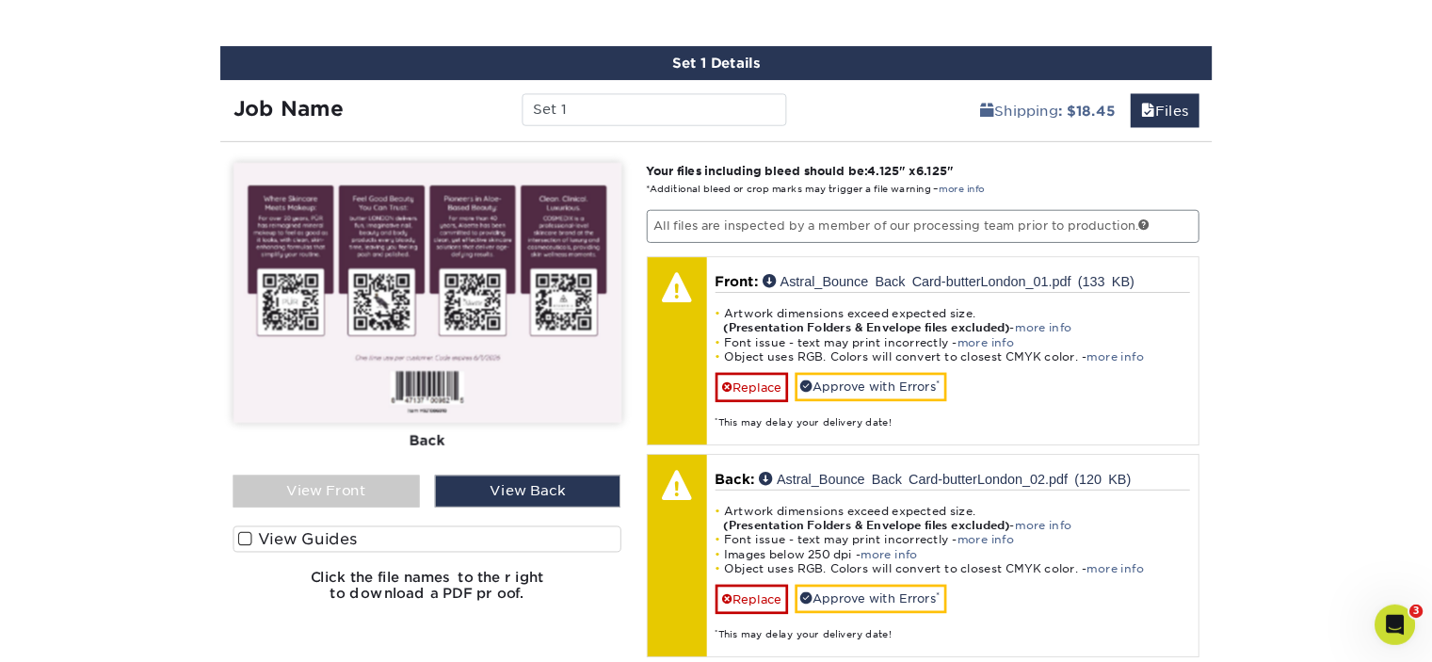
scroll to position [1099, 0]
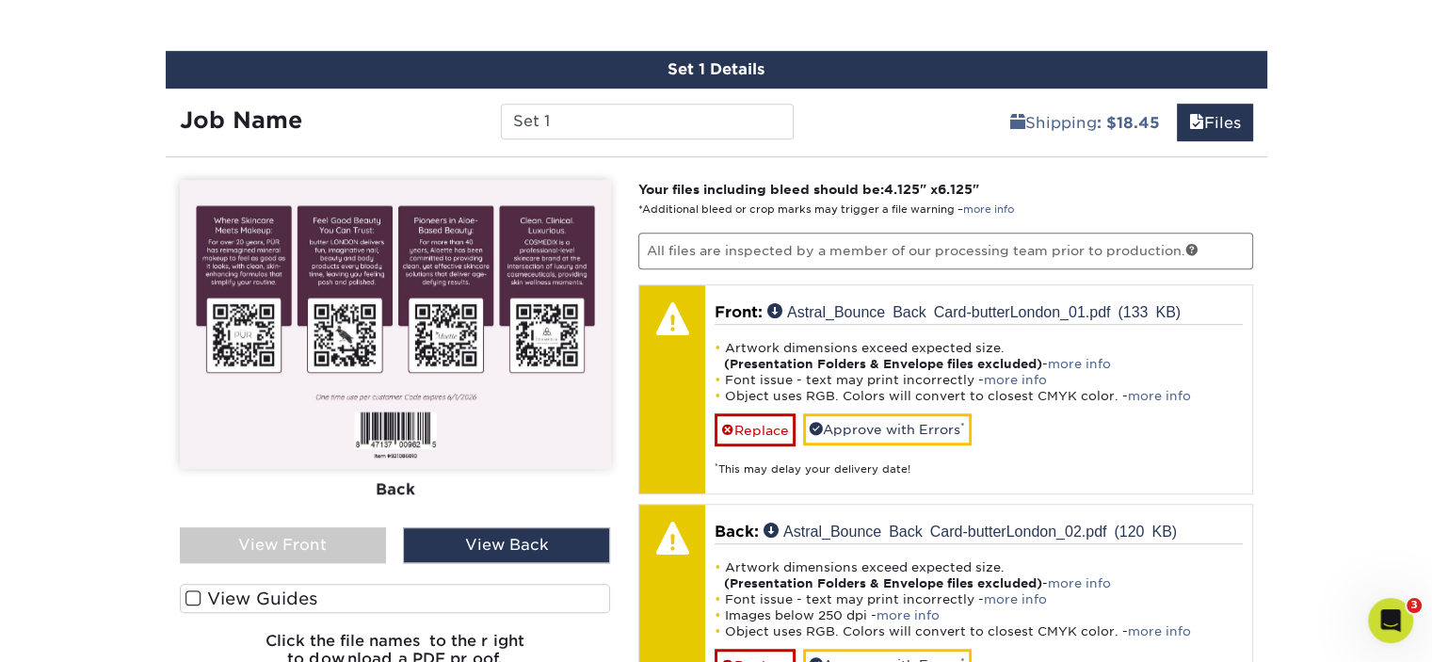
click at [281, 543] on div "View Front" at bounding box center [283, 545] width 207 height 36
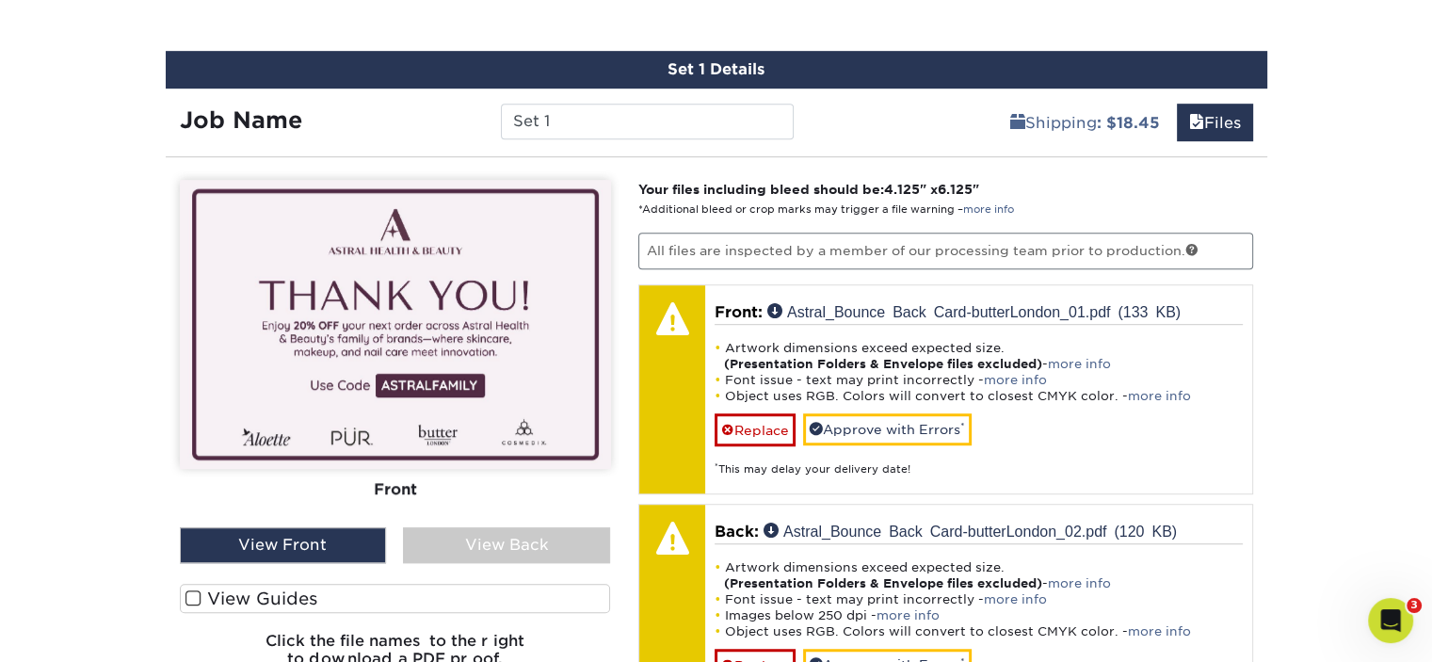
scroll to position [1193, 0]
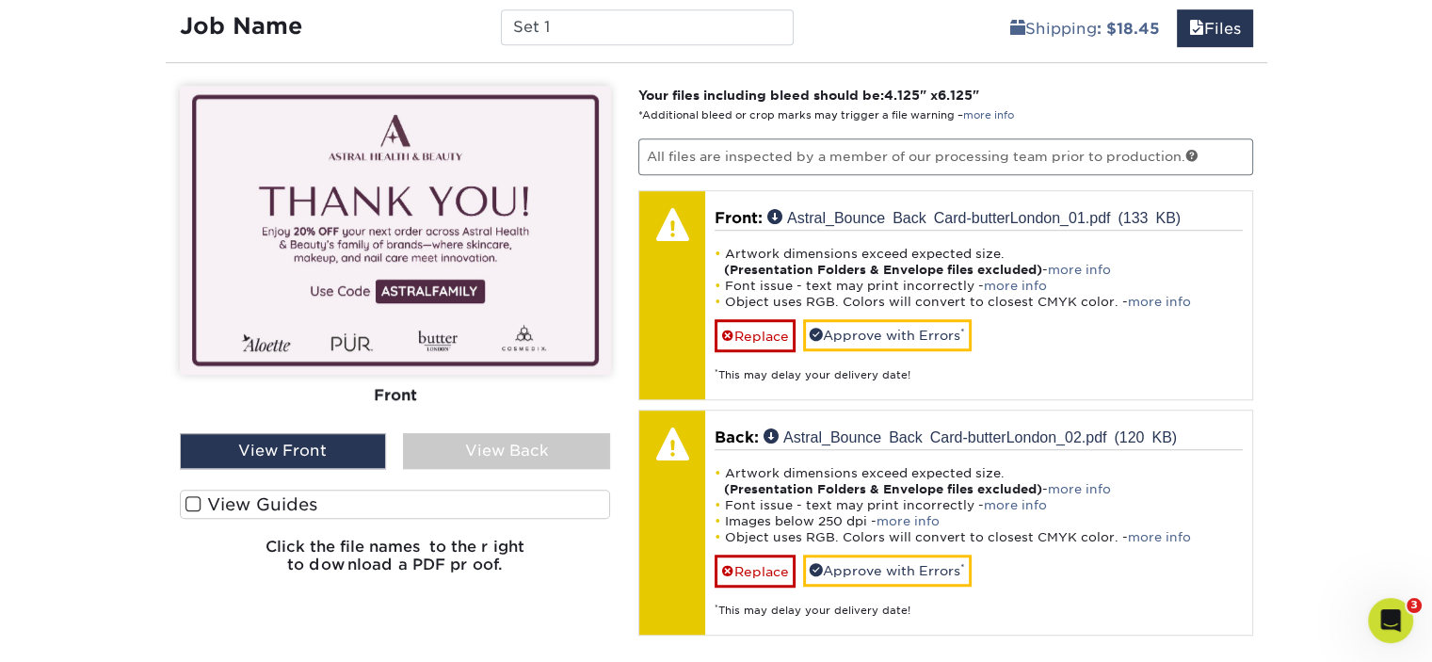
click at [437, 447] on div "View Back" at bounding box center [506, 451] width 207 height 36
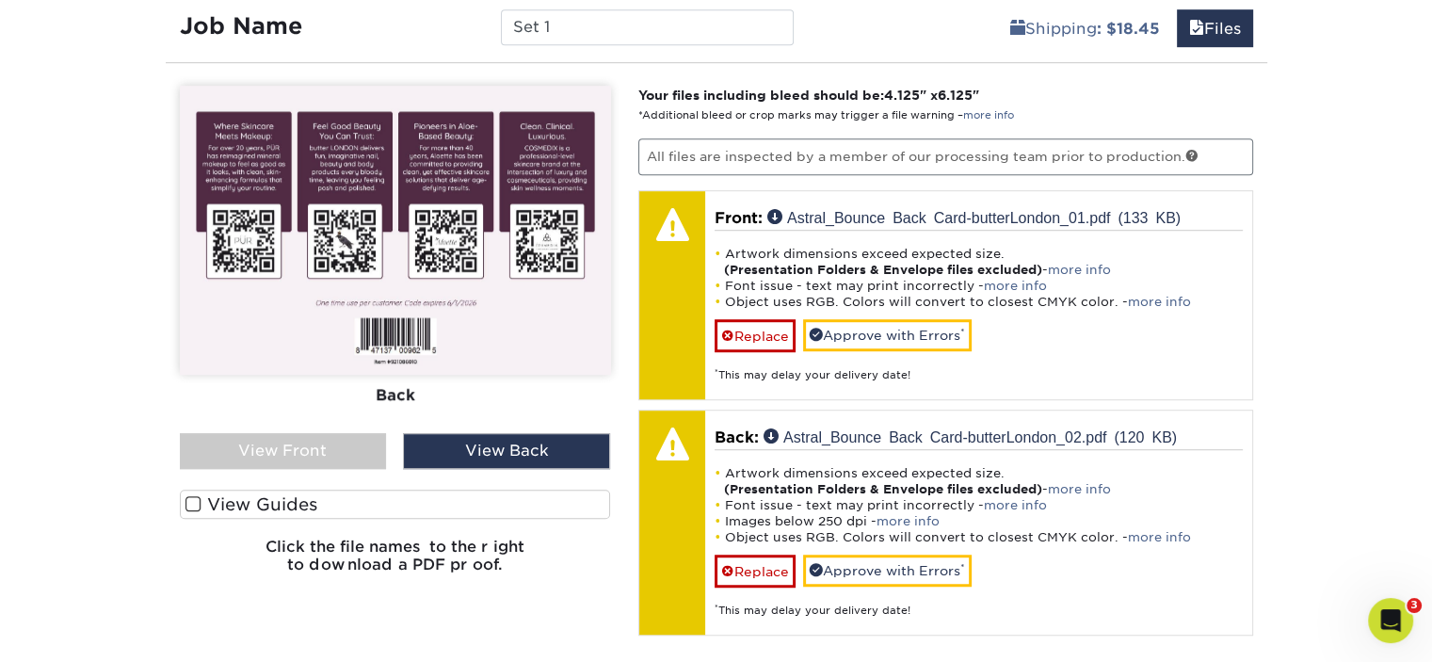
click at [257, 439] on div "View Front" at bounding box center [283, 451] width 207 height 36
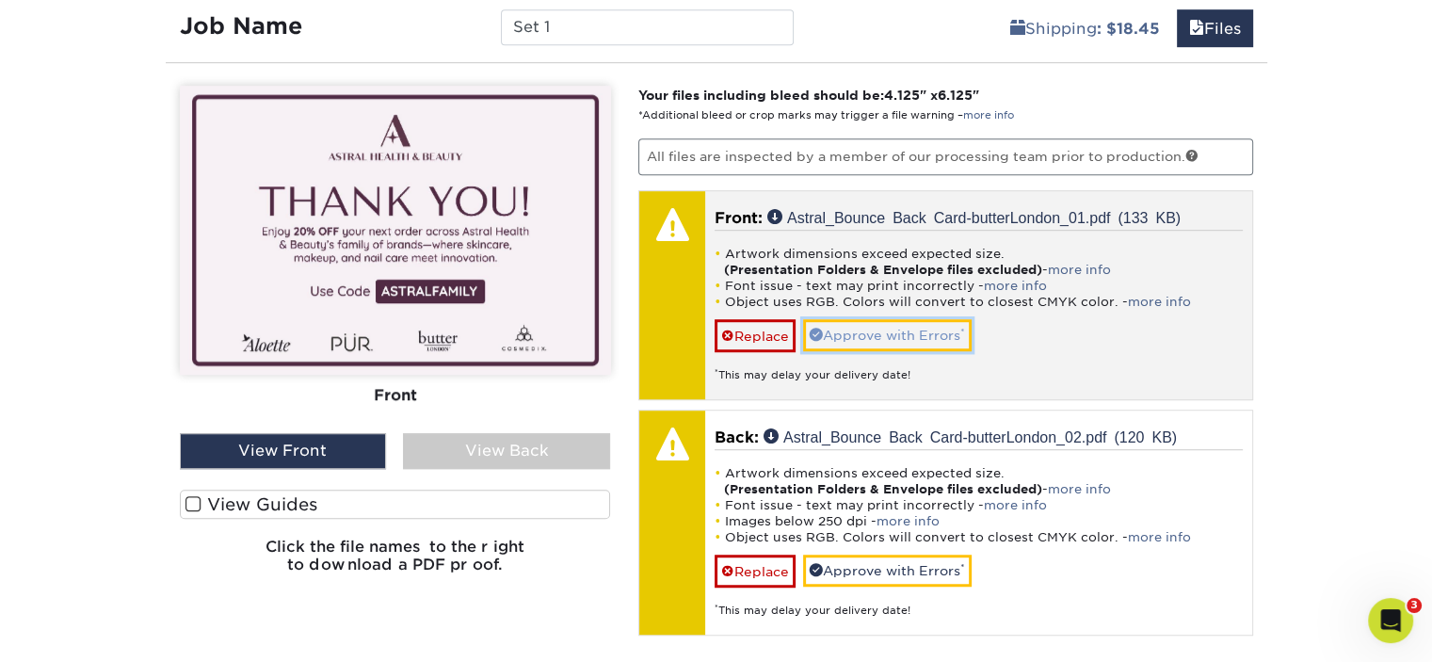
click at [864, 330] on link "Approve with Errors *" at bounding box center [887, 335] width 169 height 32
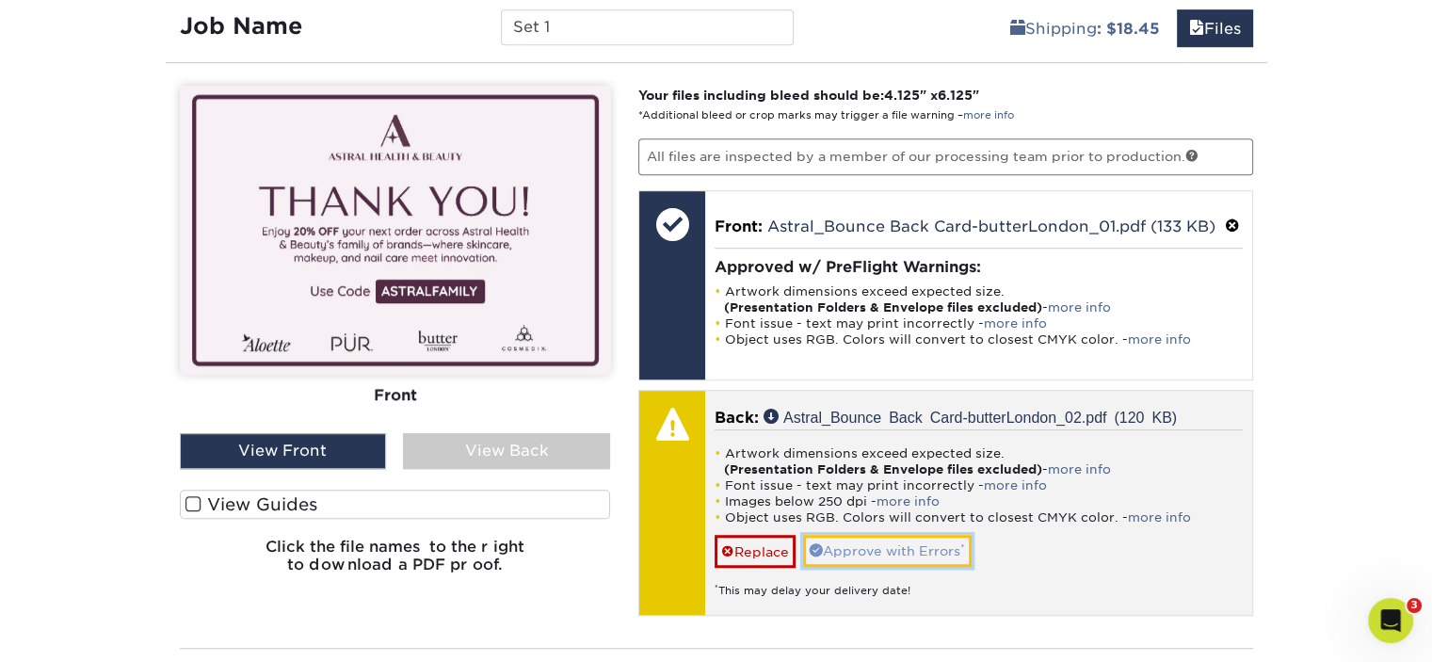
click at [866, 546] on link "Approve with Errors *" at bounding box center [887, 551] width 169 height 32
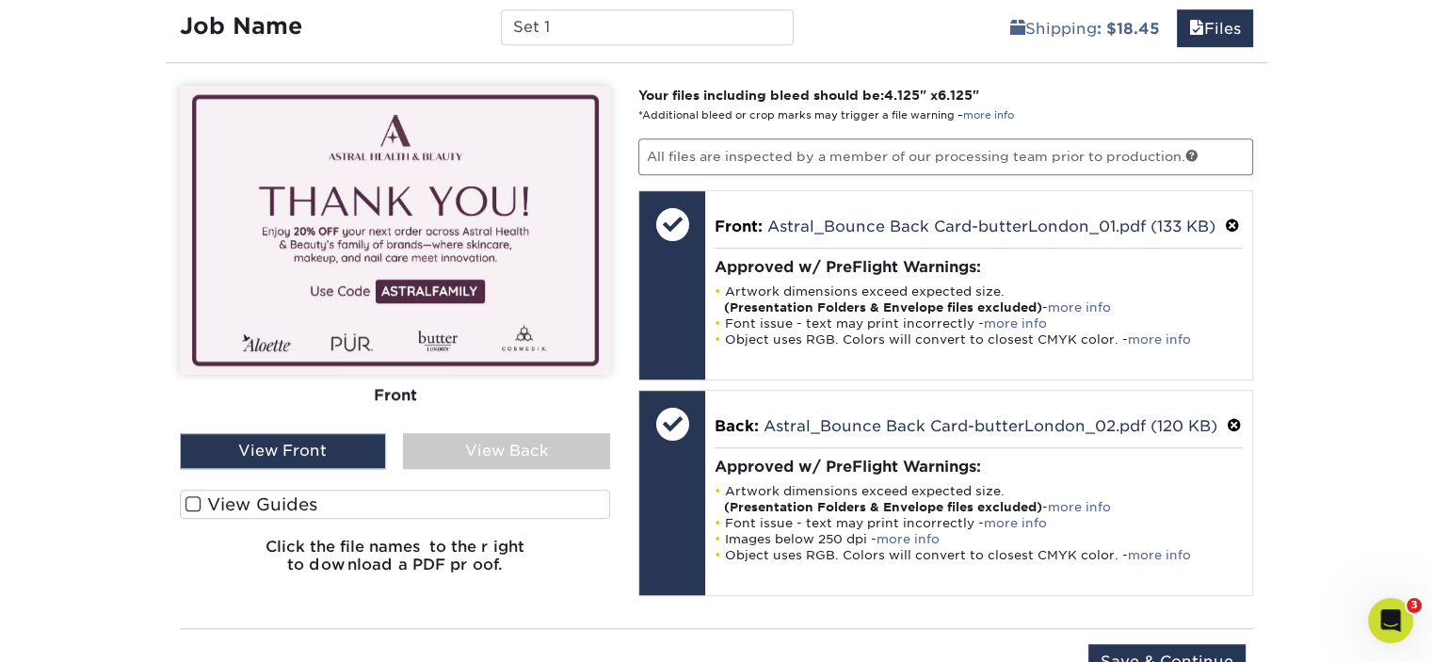
click at [541, 440] on div "View Back" at bounding box center [506, 451] width 207 height 36
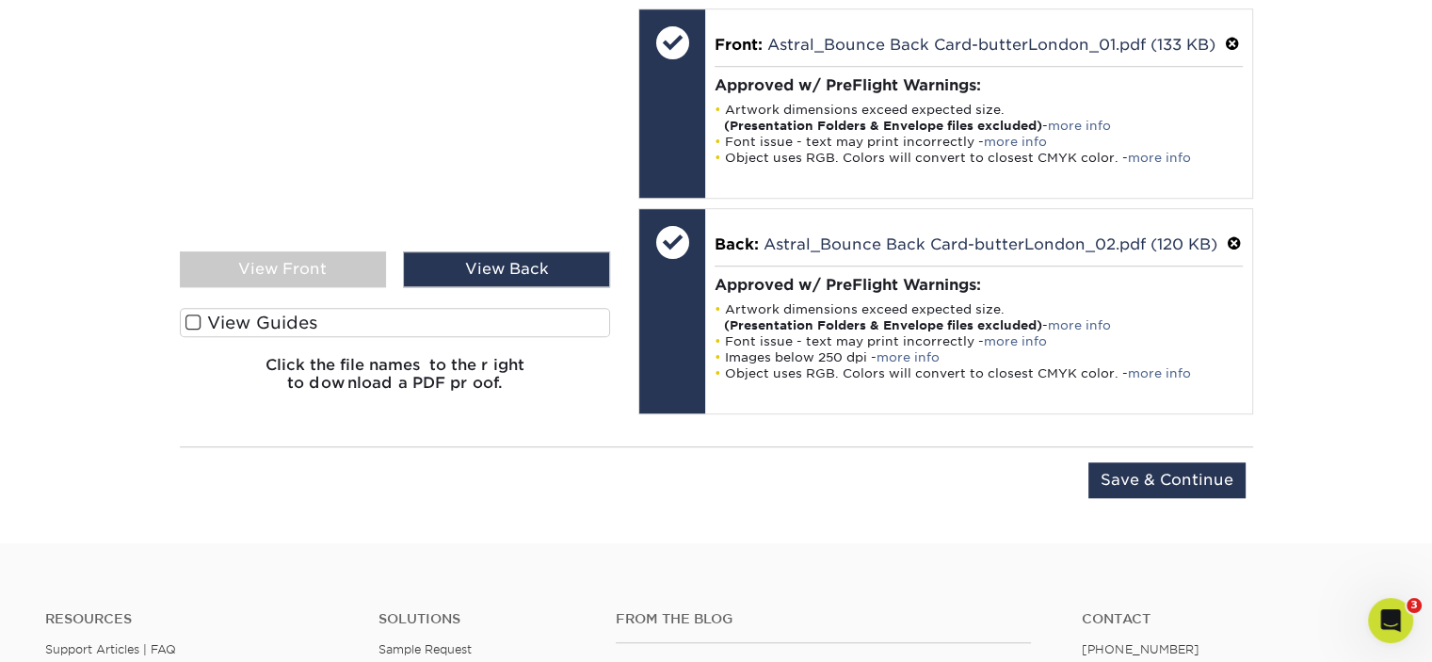
scroll to position [1381, 0]
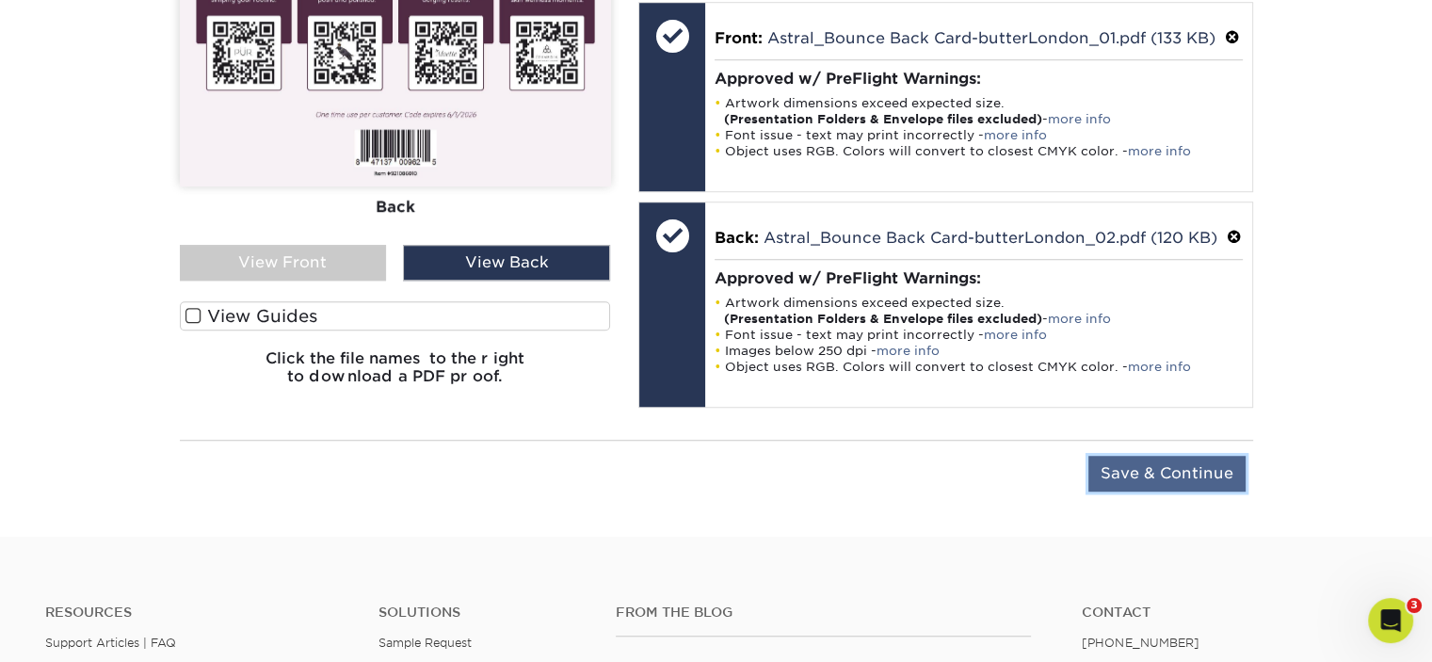
click at [1134, 473] on input "Save & Continue" at bounding box center [1166, 474] width 157 height 36
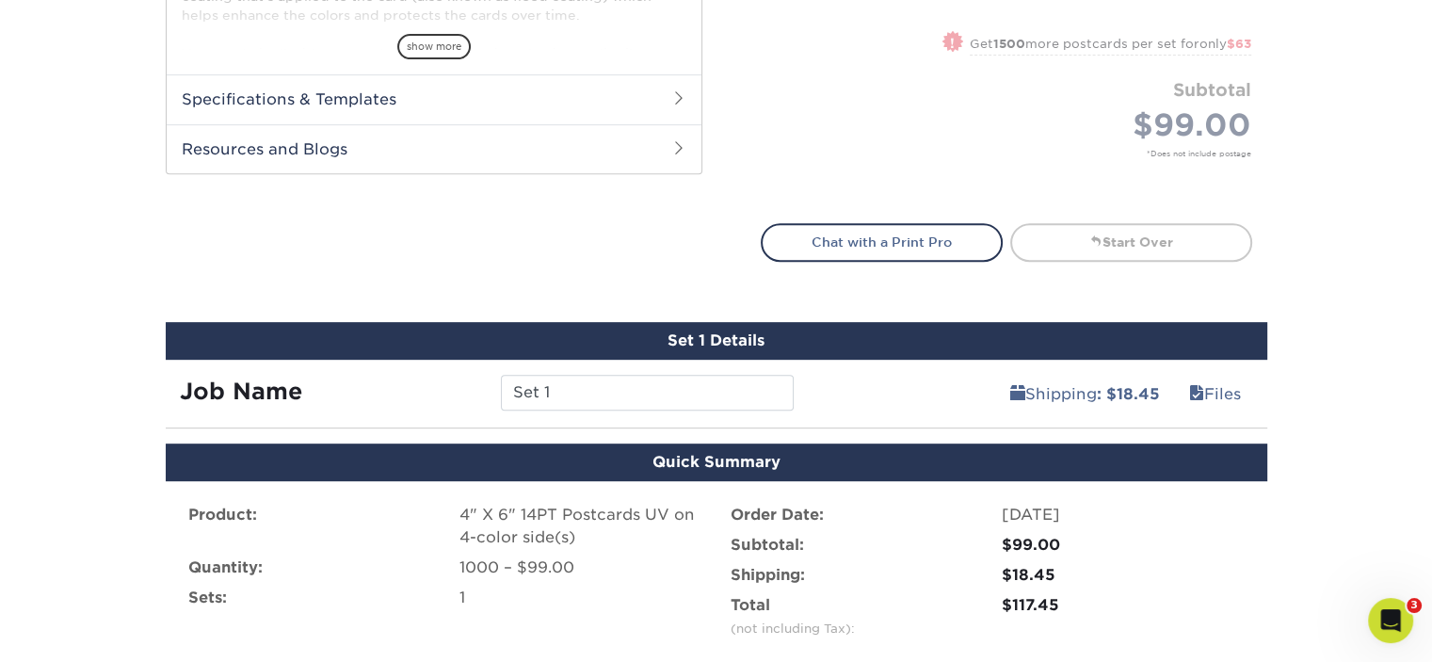
scroll to position [816, 0]
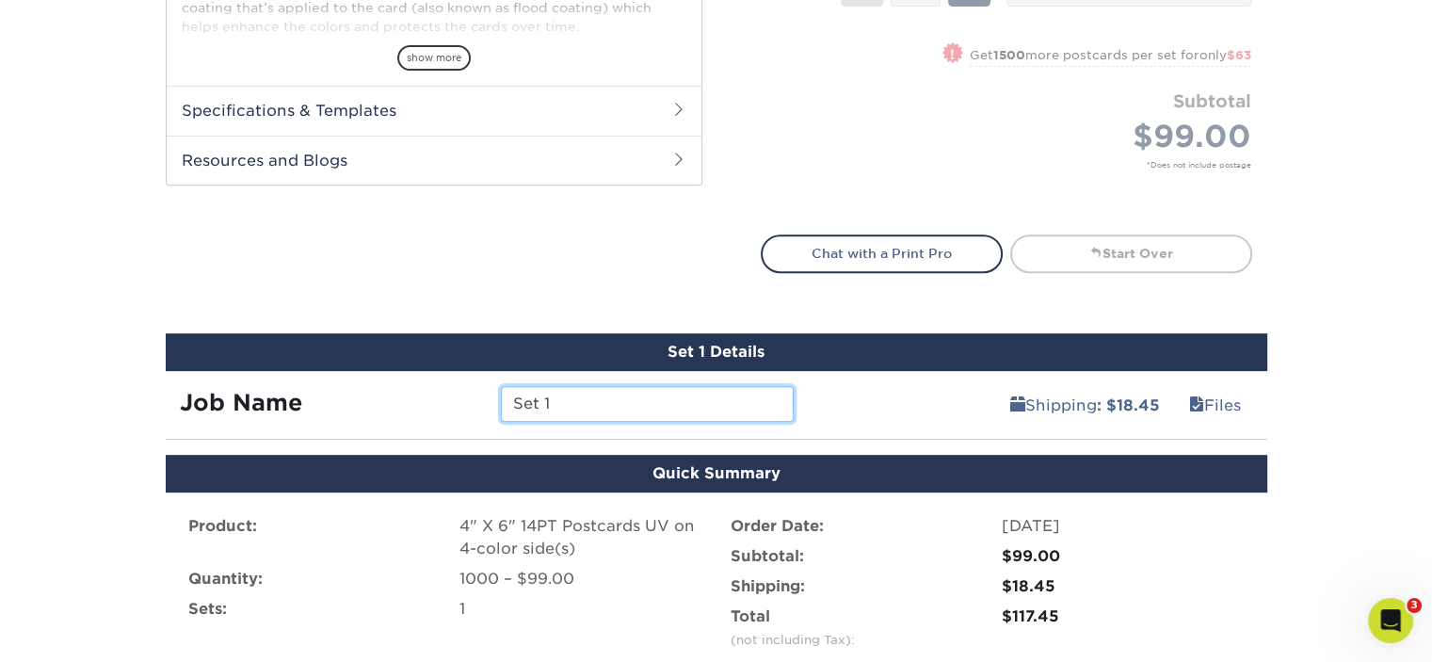
drag, startPoint x: 678, startPoint y: 405, endPoint x: 333, endPoint y: 386, distance: 345.1
click at [358, 374] on div "Job Name Set 1" at bounding box center [487, 397] width 643 height 53
drag, startPoint x: 543, startPoint y: 408, endPoint x: 499, endPoint y: 415, distance: 44.9
click at [499, 415] on div "BL Astral Holiday Bounce Back" at bounding box center [647, 404] width 321 height 36
click at [749, 396] on input "Astral Holiday Bounce Back" at bounding box center [647, 404] width 293 height 36
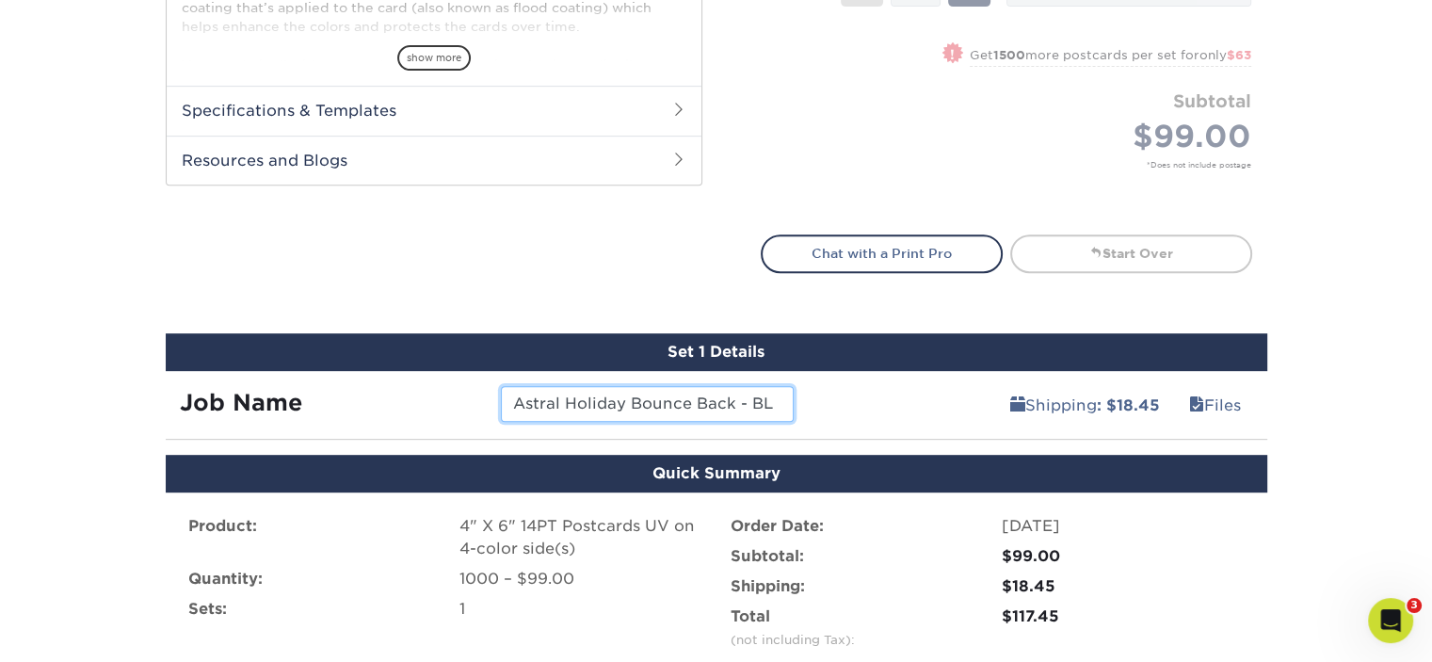
click at [734, 404] on input "Astral Holiday Bounce Back - BL" at bounding box center [647, 404] width 293 height 36
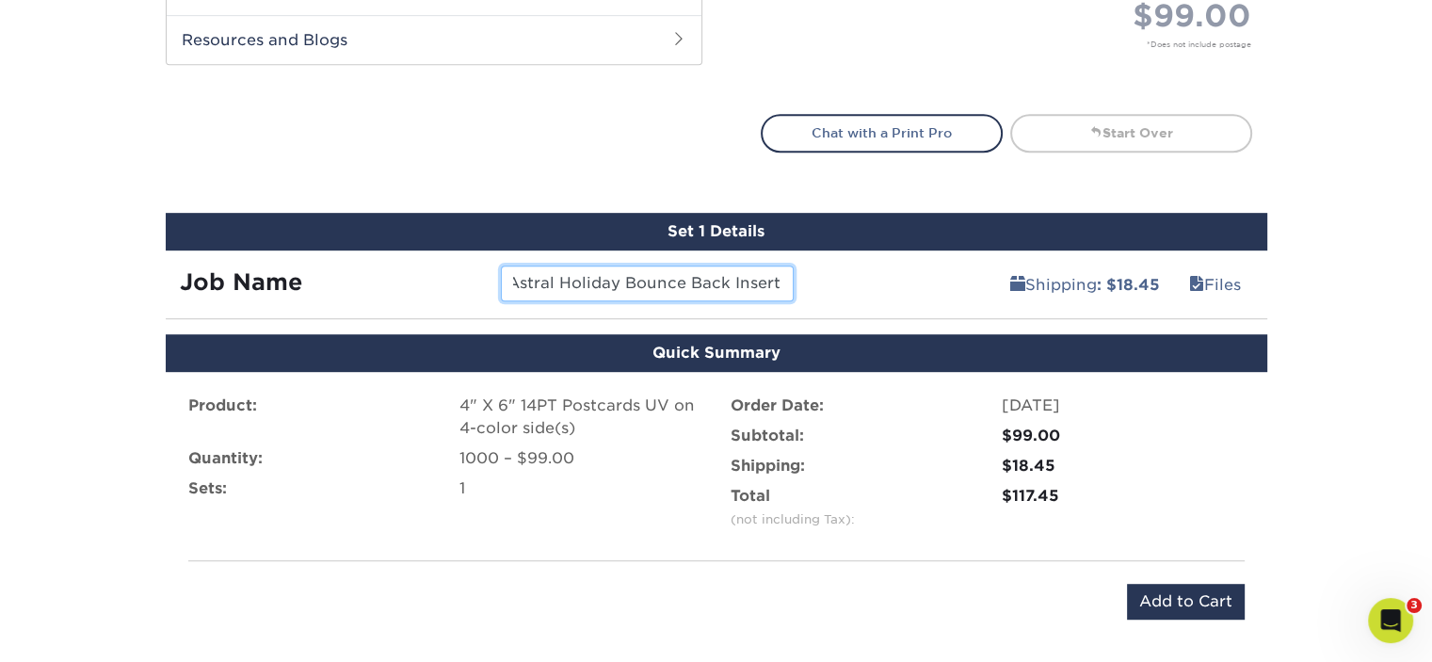
scroll to position [1193, 0]
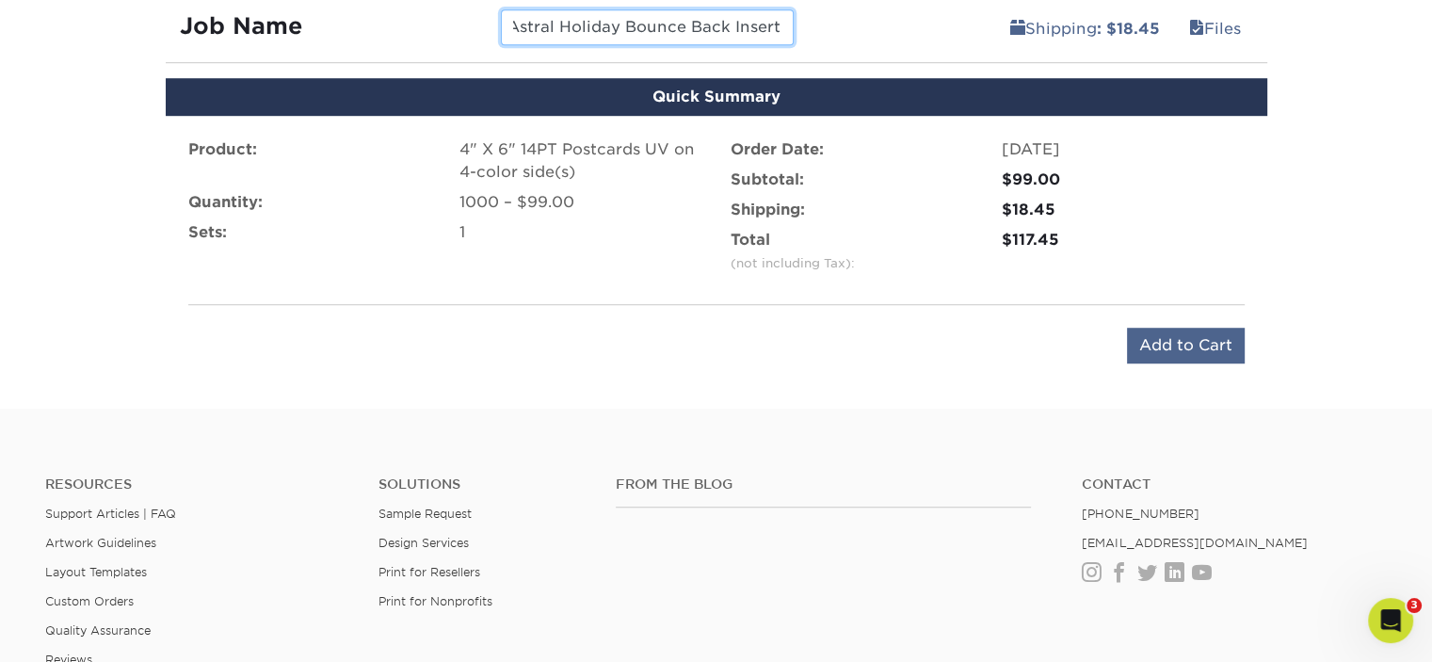
type input "Astral Holiday Bounce Back Insert - BL"
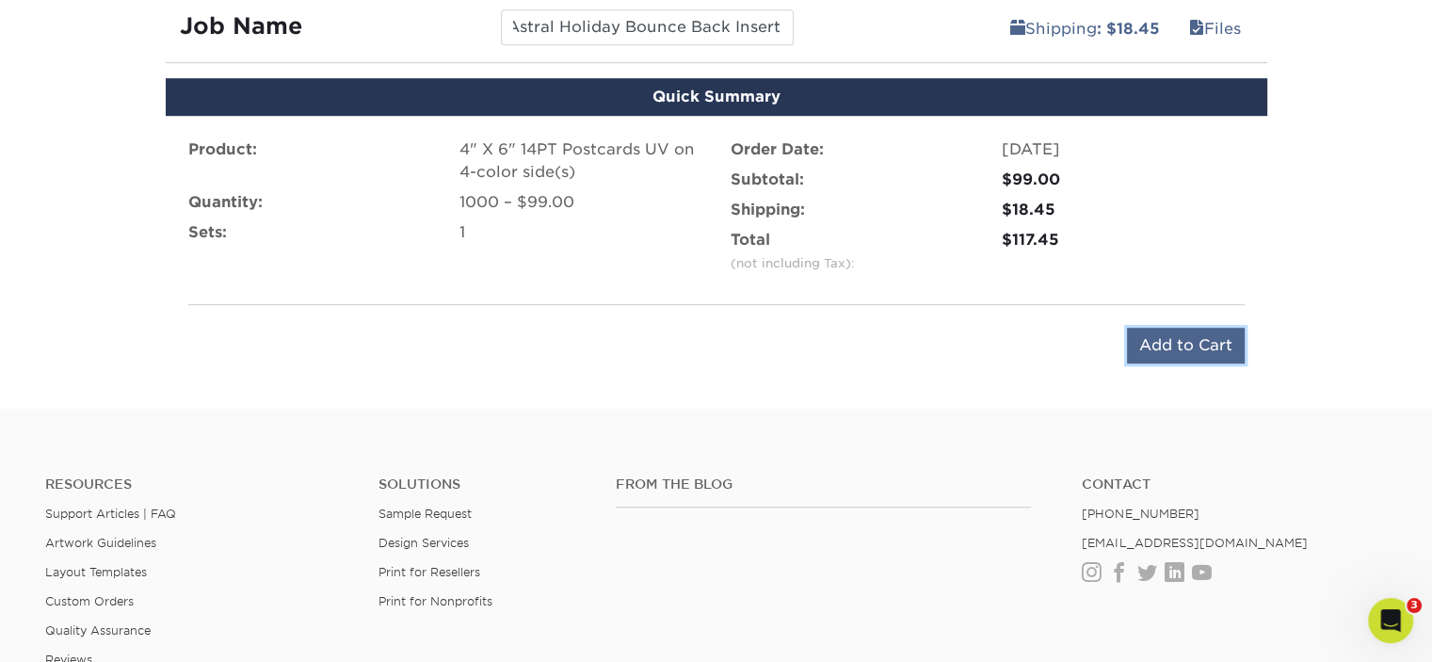
scroll to position [0, 0]
click at [1190, 336] on input "Add to Cart" at bounding box center [1186, 346] width 118 height 36
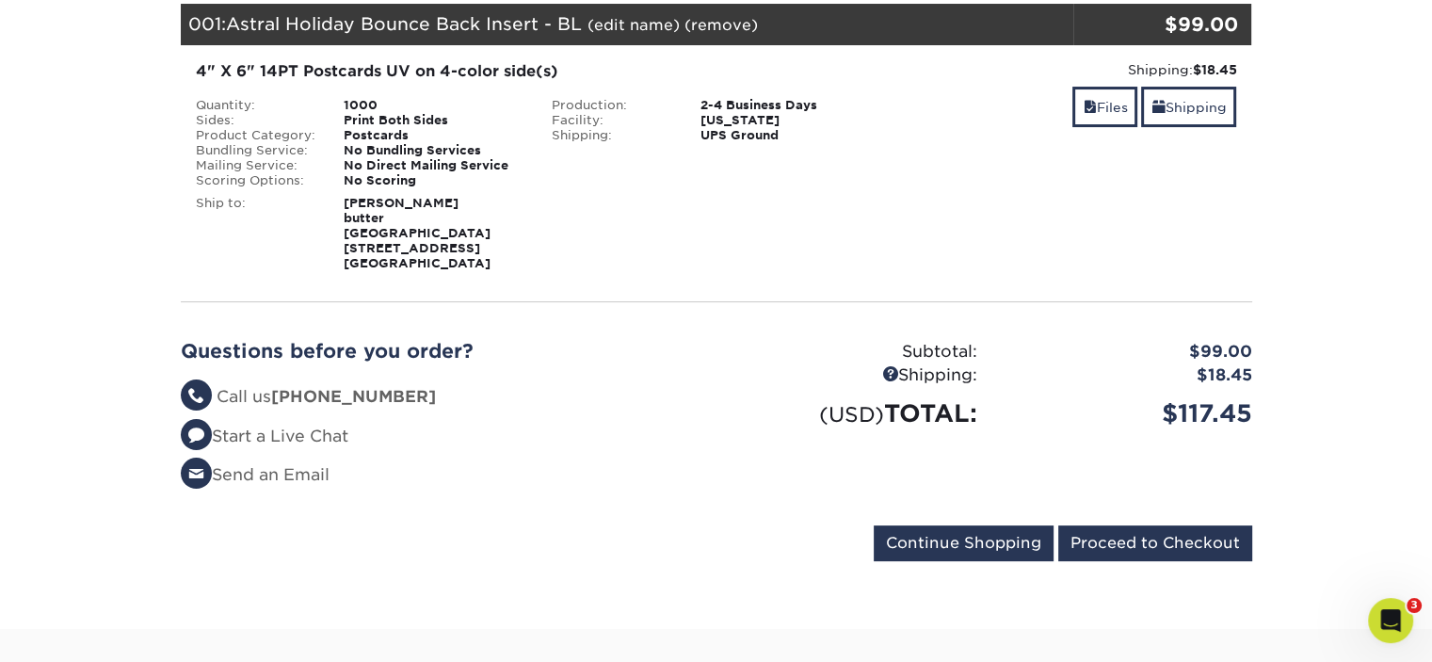
drag, startPoint x: 345, startPoint y: 206, endPoint x: 493, endPoint y: 204, distance: 148.8
click at [493, 204] on div "[PERSON_NAME] butter [GEOGRAPHIC_DATA] [STREET_ADDRESS]" at bounding box center [434, 233] width 208 height 75
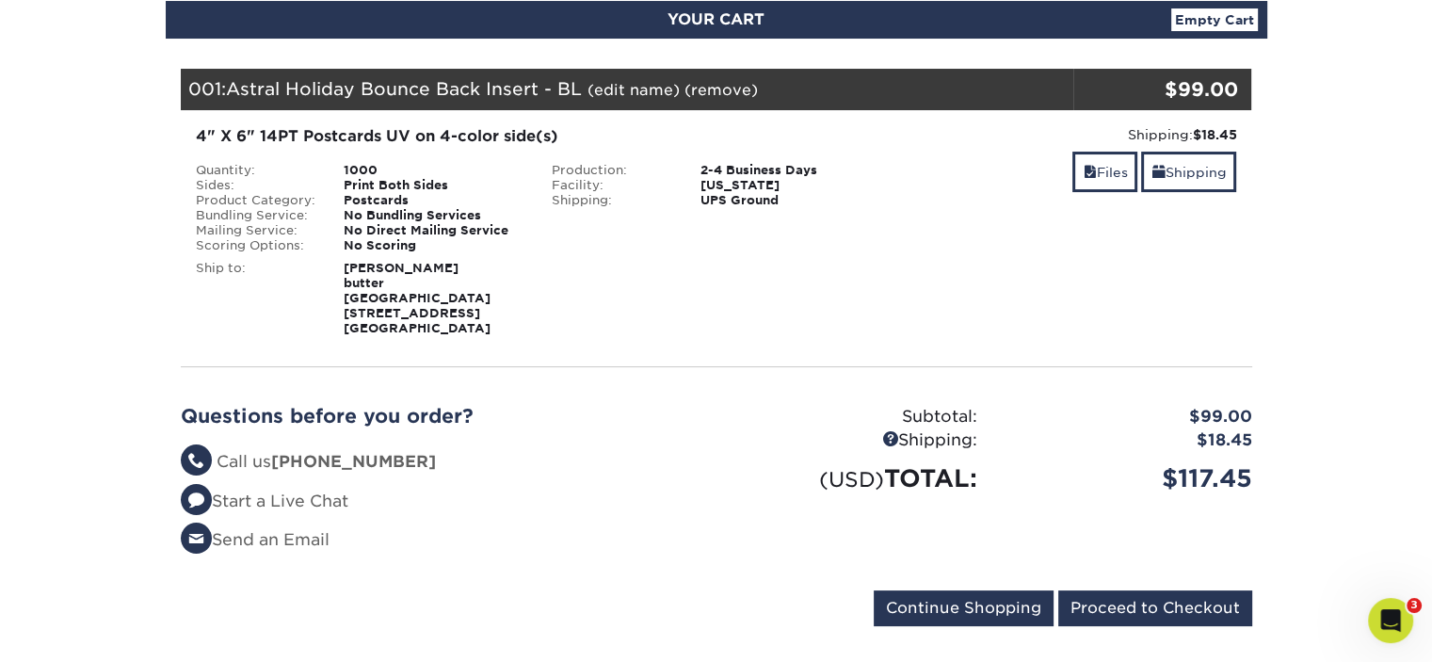
scroll to position [188, 0]
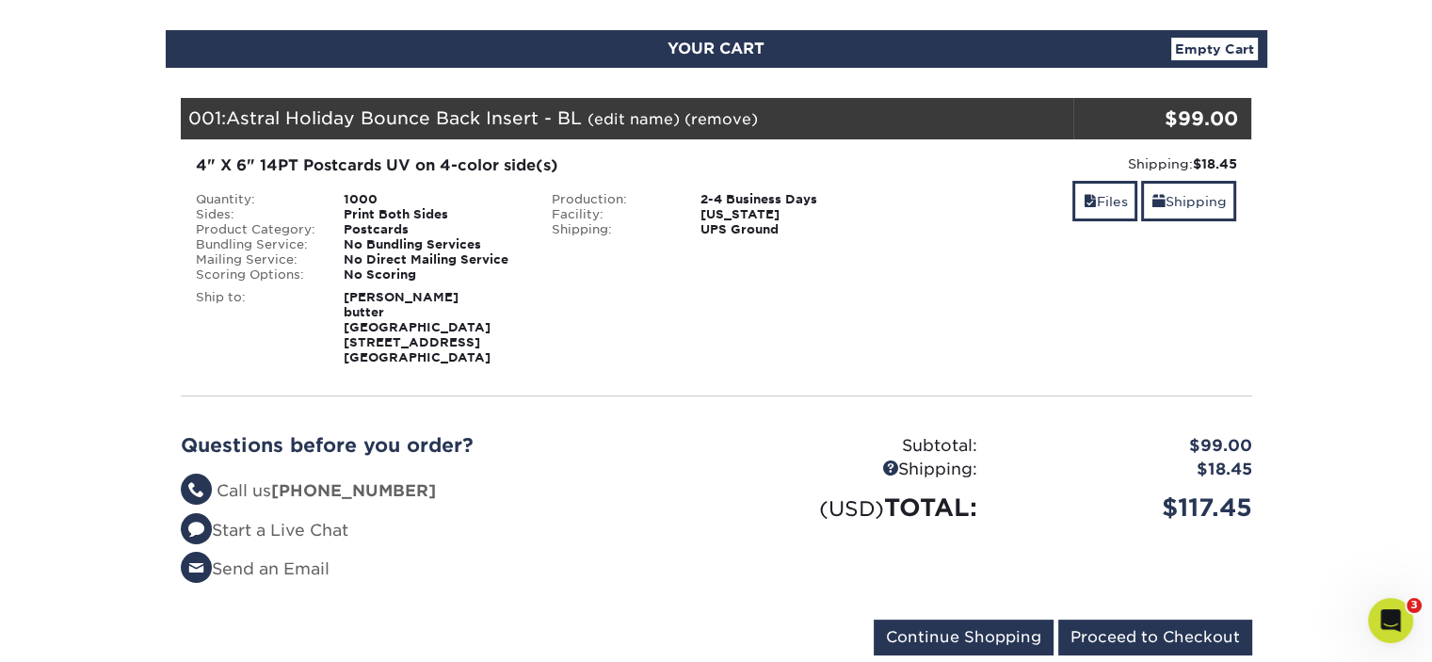
click at [326, 158] on div "4" X 6" 14PT Postcards UV on 4-color side(s)" at bounding box center [538, 165] width 684 height 23
click at [1184, 195] on link "Shipping" at bounding box center [1188, 201] width 95 height 40
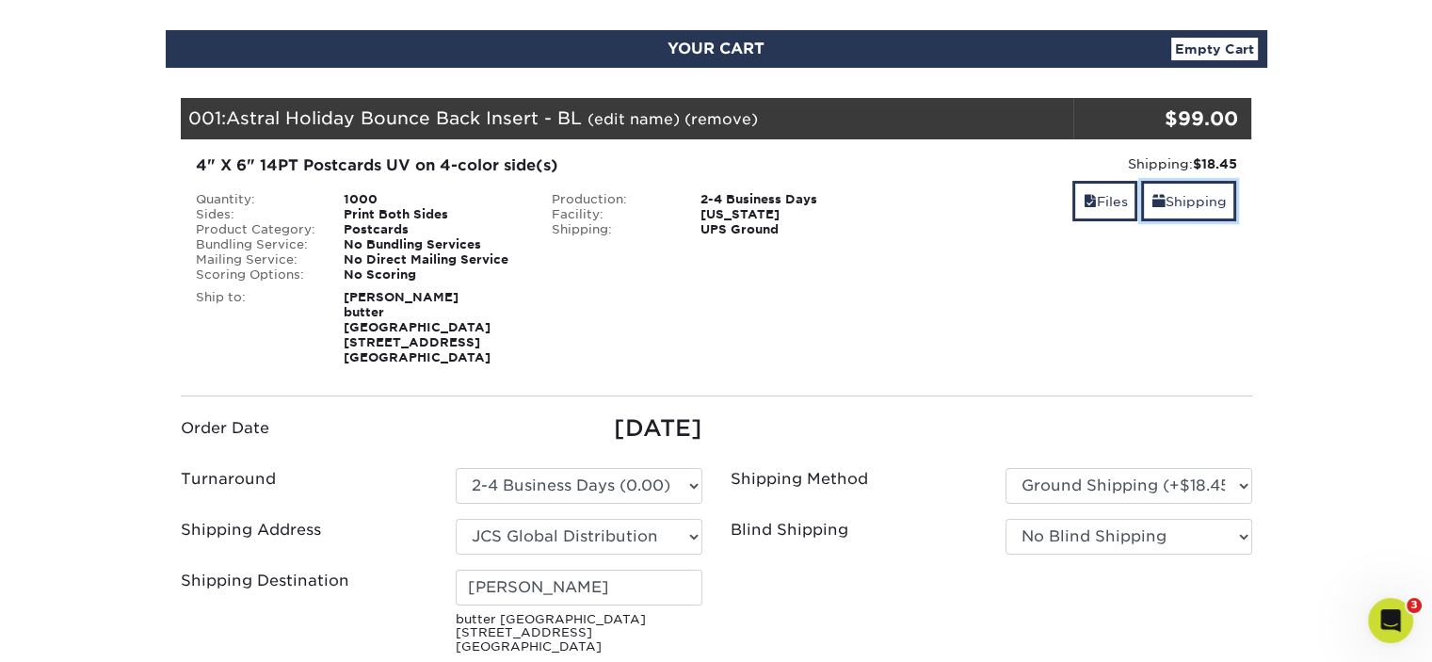
scroll to position [377, 0]
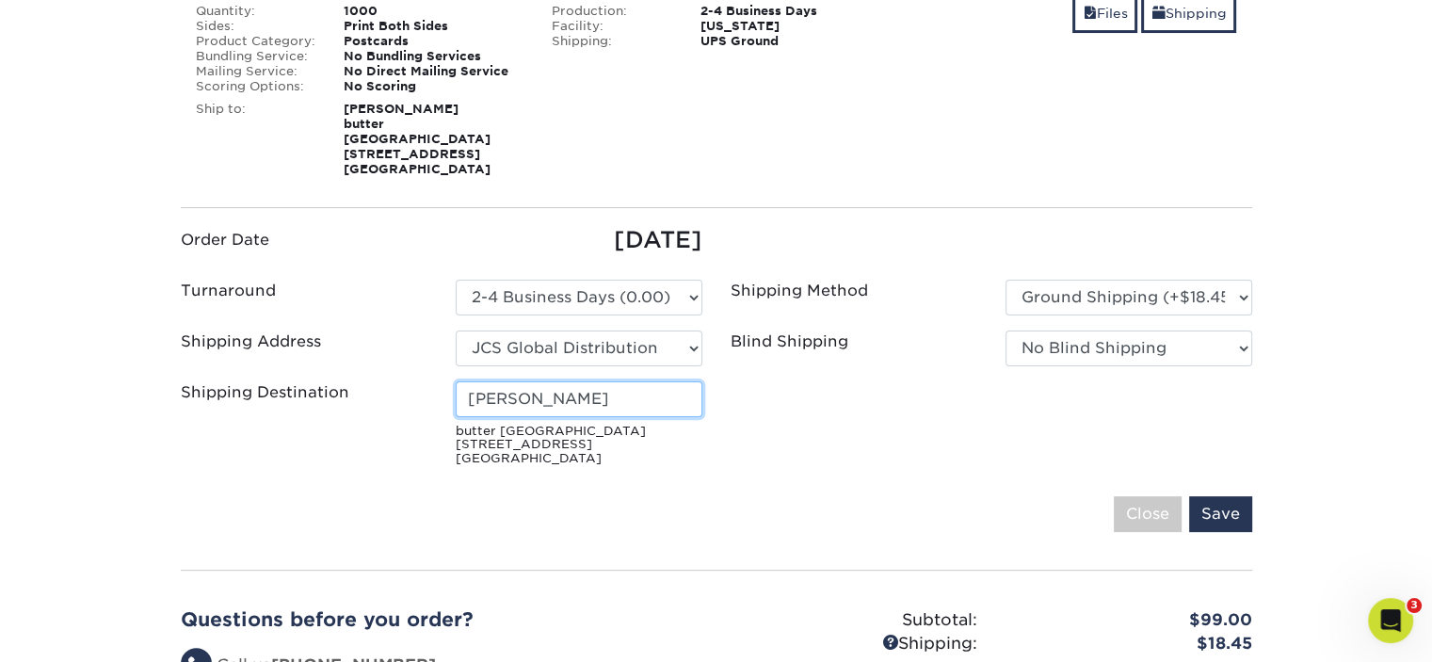
click at [545, 381] on input "[PERSON_NAME]" at bounding box center [579, 399] width 247 height 36
drag, startPoint x: 545, startPoint y: 380, endPoint x: 538, endPoint y: 388, distance: 10.7
click at [542, 383] on input "[PERSON_NAME]" at bounding box center [579, 399] width 247 height 36
click at [538, 388] on input "[PERSON_NAME]" at bounding box center [579, 399] width 247 height 36
click at [538, 390] on input "[PERSON_NAME]" at bounding box center [579, 399] width 247 height 36
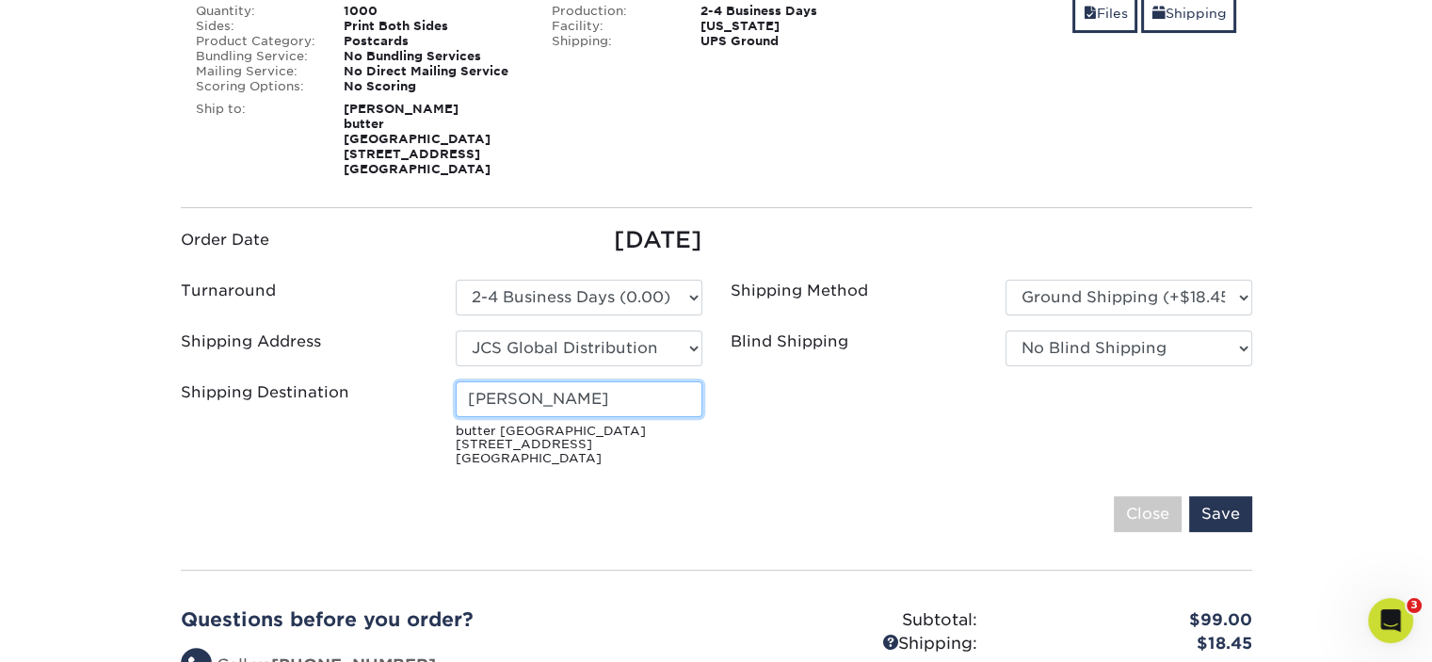
click at [531, 398] on input "Hannah Ellison" at bounding box center [579, 399] width 247 height 36
click at [539, 391] on input "Hannah Ellison" at bounding box center [579, 399] width 247 height 36
click at [1220, 496] on input "Save" at bounding box center [1220, 514] width 63 height 36
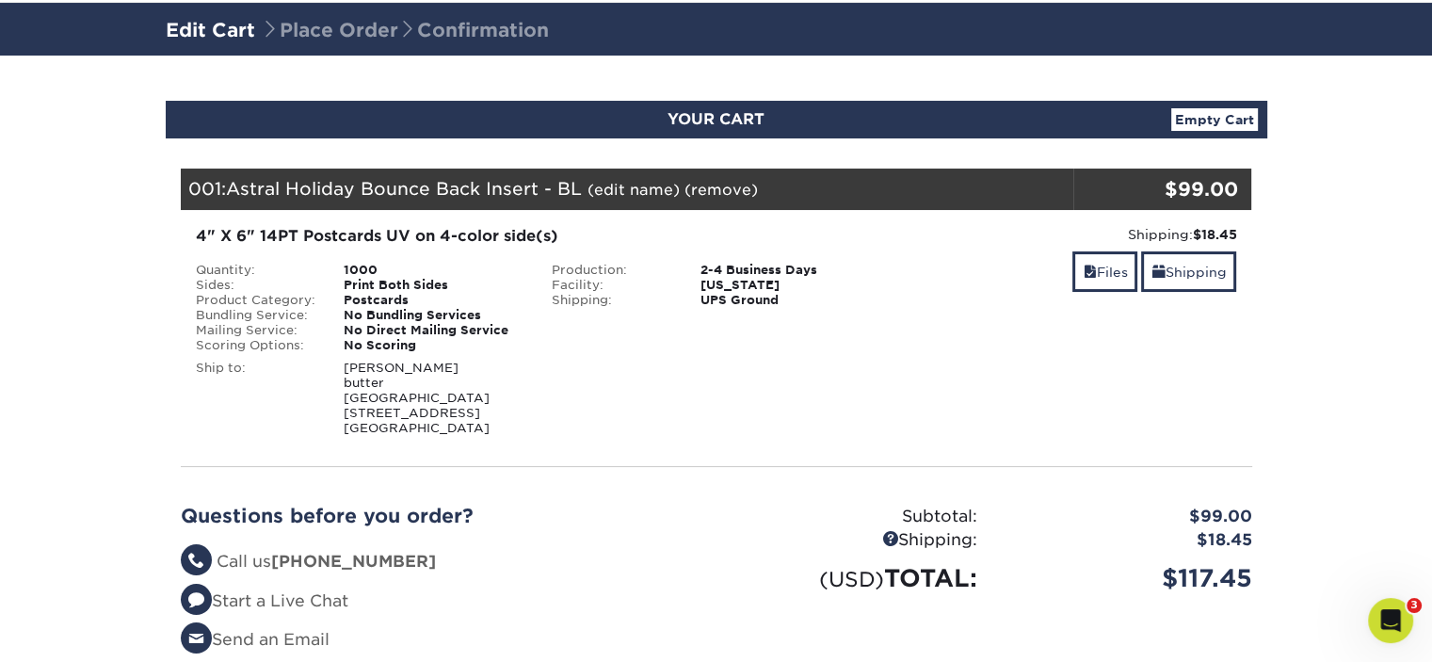
scroll to position [94, 0]
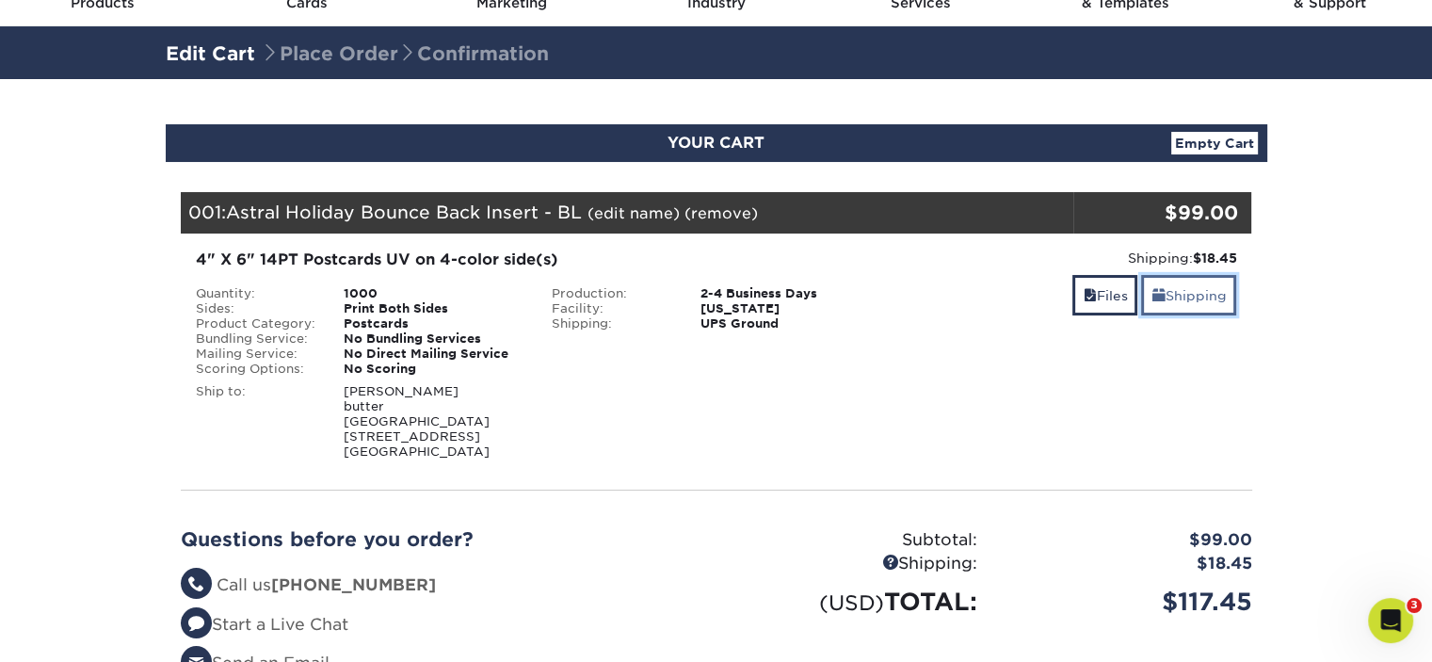
drag, startPoint x: 1195, startPoint y: 290, endPoint x: 1113, endPoint y: 289, distance: 81.9
click at [1195, 291] on link "Shipping" at bounding box center [1188, 295] width 95 height 40
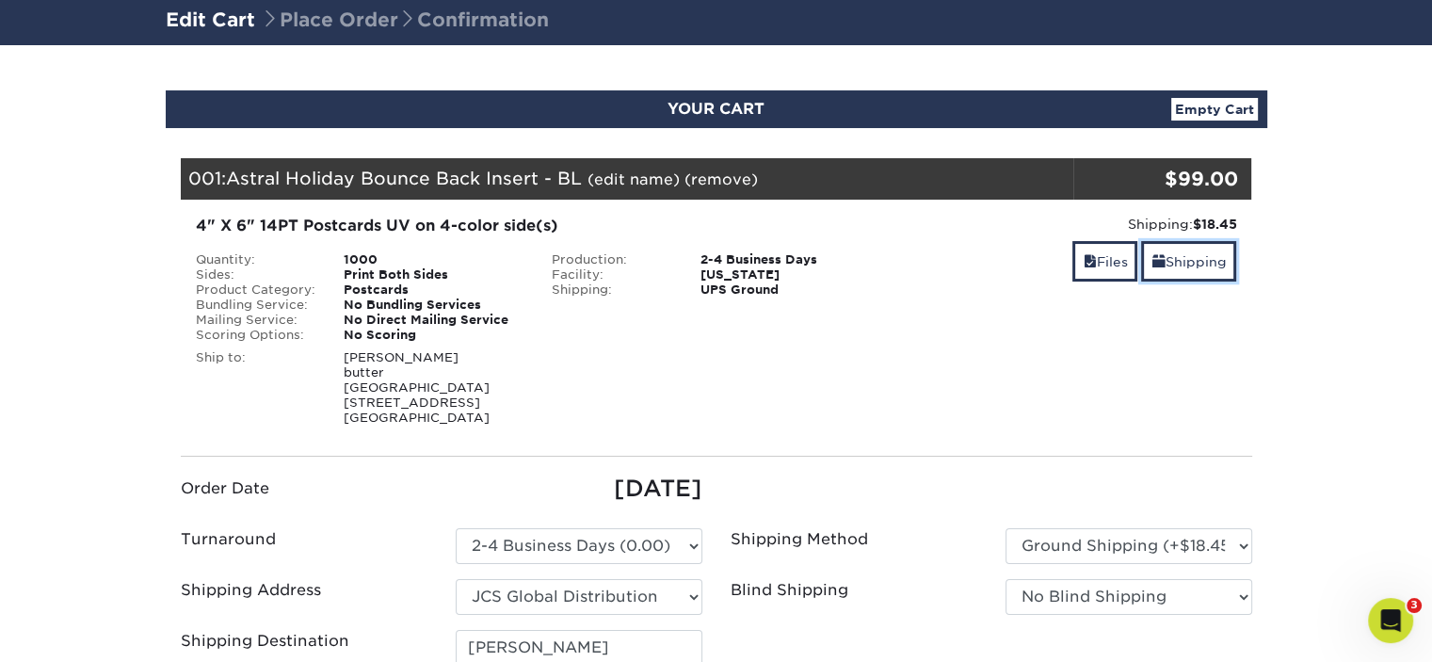
scroll to position [188, 0]
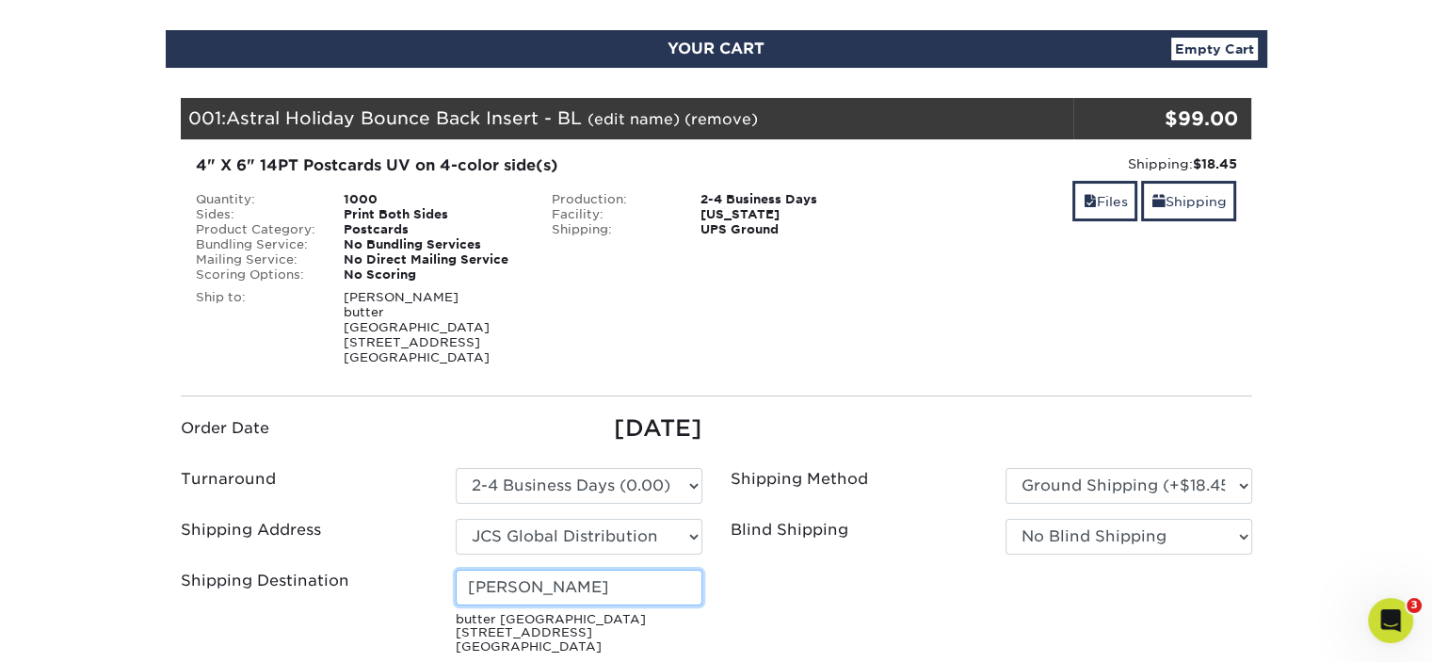
drag, startPoint x: 539, startPoint y: 571, endPoint x: 546, endPoint y: 578, distance: 10.0
click at [546, 577] on input "Erlene Dimele" at bounding box center [579, 588] width 247 height 36
type input "Erlene DiMele"
click at [752, 567] on ul "Order Date 09/29/2025 Turnaround Please Select Select One" at bounding box center [717, 536] width 1100 height 250
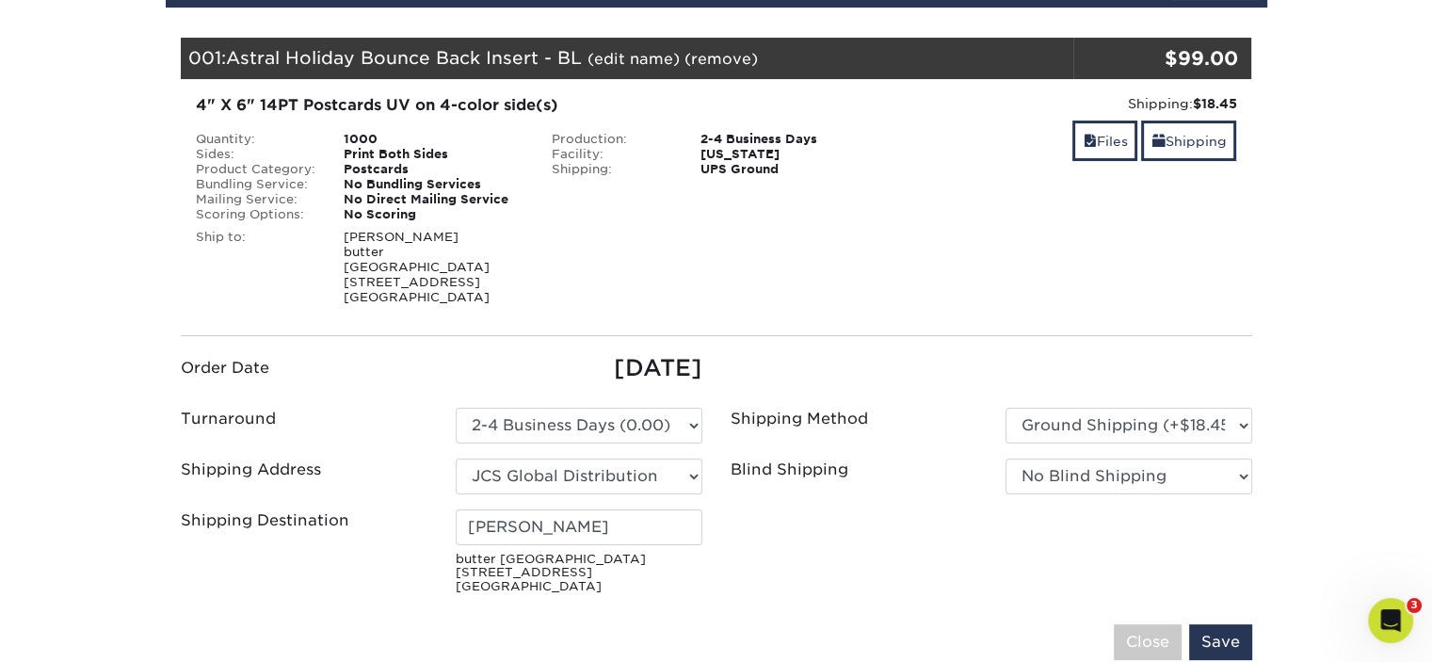
scroll to position [282, 0]
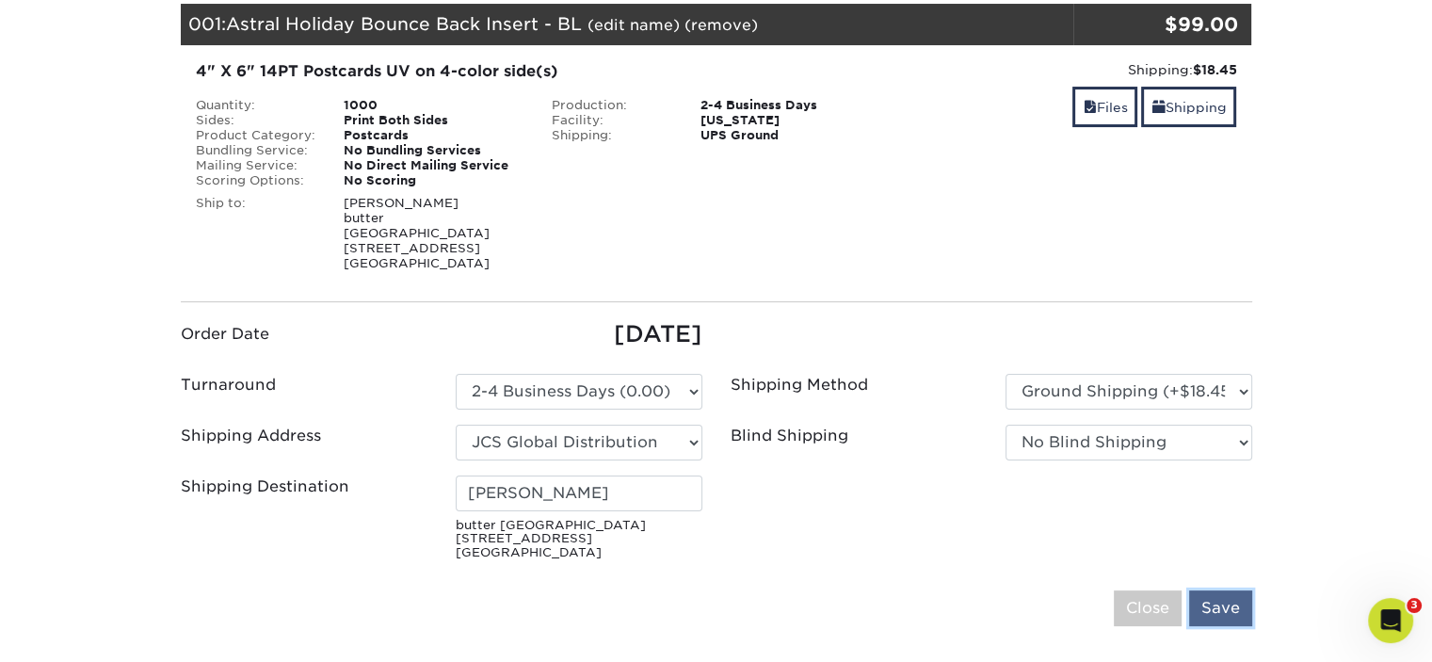
click at [1201, 601] on input "Save" at bounding box center [1220, 608] width 63 height 36
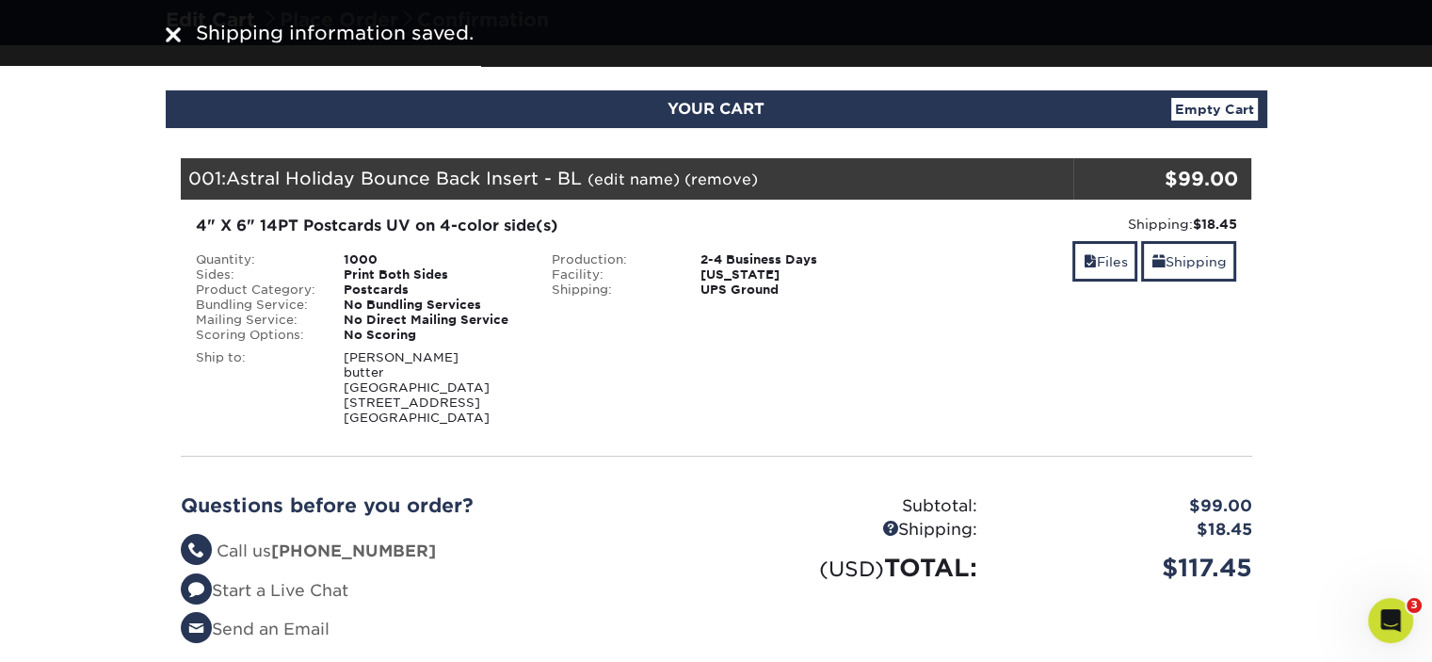
scroll to position [188, 0]
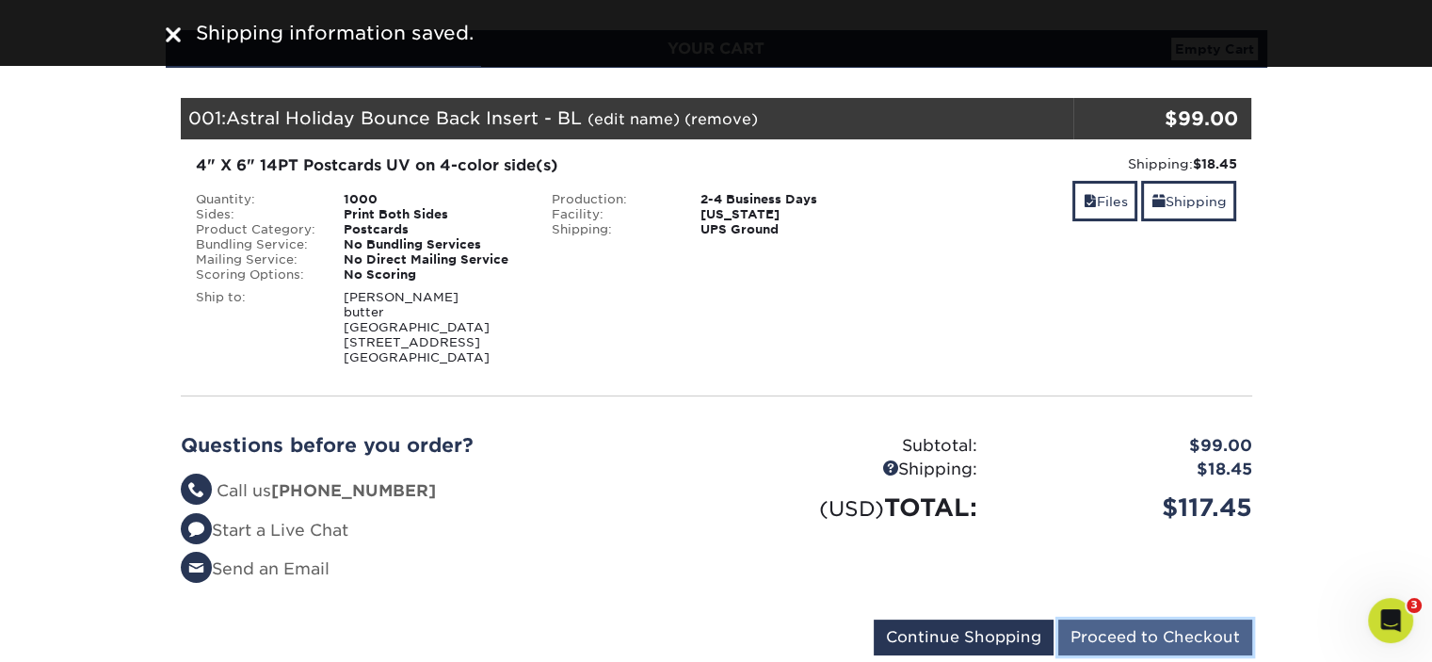
click at [1151, 620] on input "Proceed to Checkout" at bounding box center [1155, 637] width 194 height 36
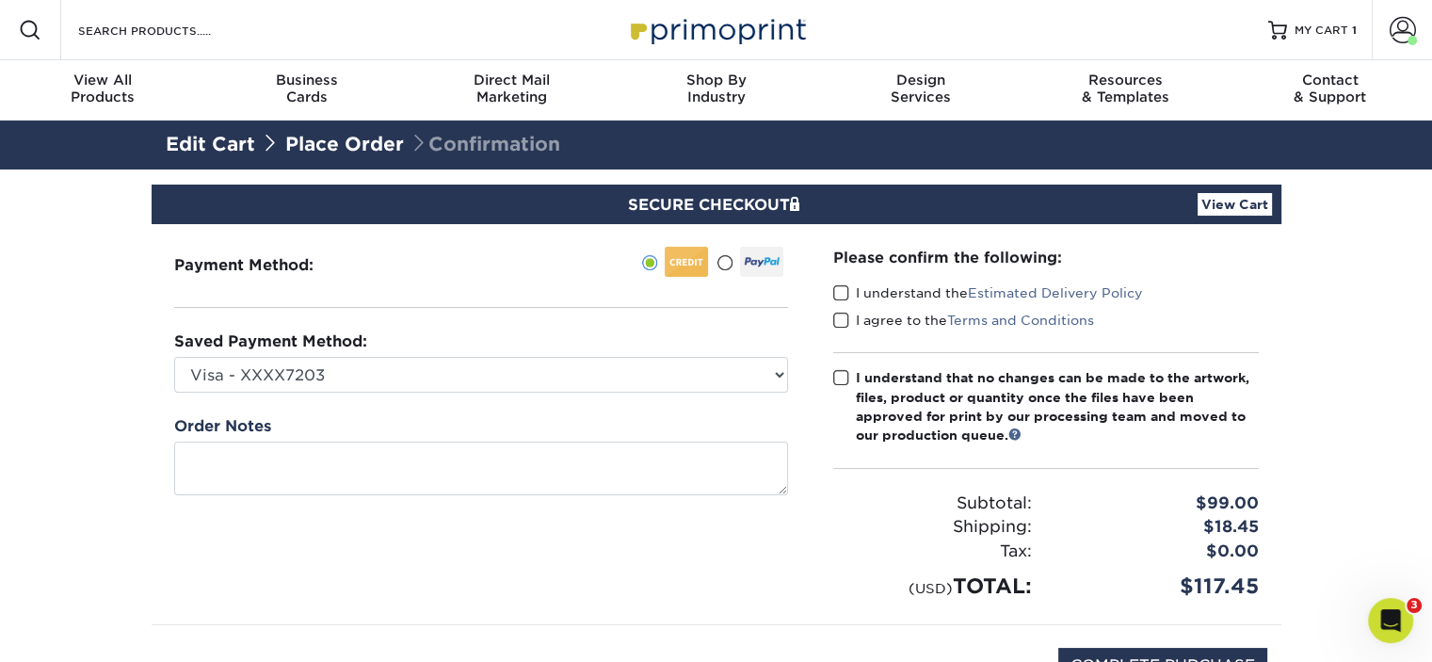
drag, startPoint x: 836, startPoint y: 289, endPoint x: 836, endPoint y: 319, distance: 30.1
click at [836, 290] on span at bounding box center [841, 293] width 16 height 18
click at [0, 0] on input "I understand the Estimated Delivery Policy" at bounding box center [0, 0] width 0 height 0
click at [840, 321] on span at bounding box center [841, 321] width 16 height 18
click at [0, 0] on input "I agree to the Terms and Conditions" at bounding box center [0, 0] width 0 height 0
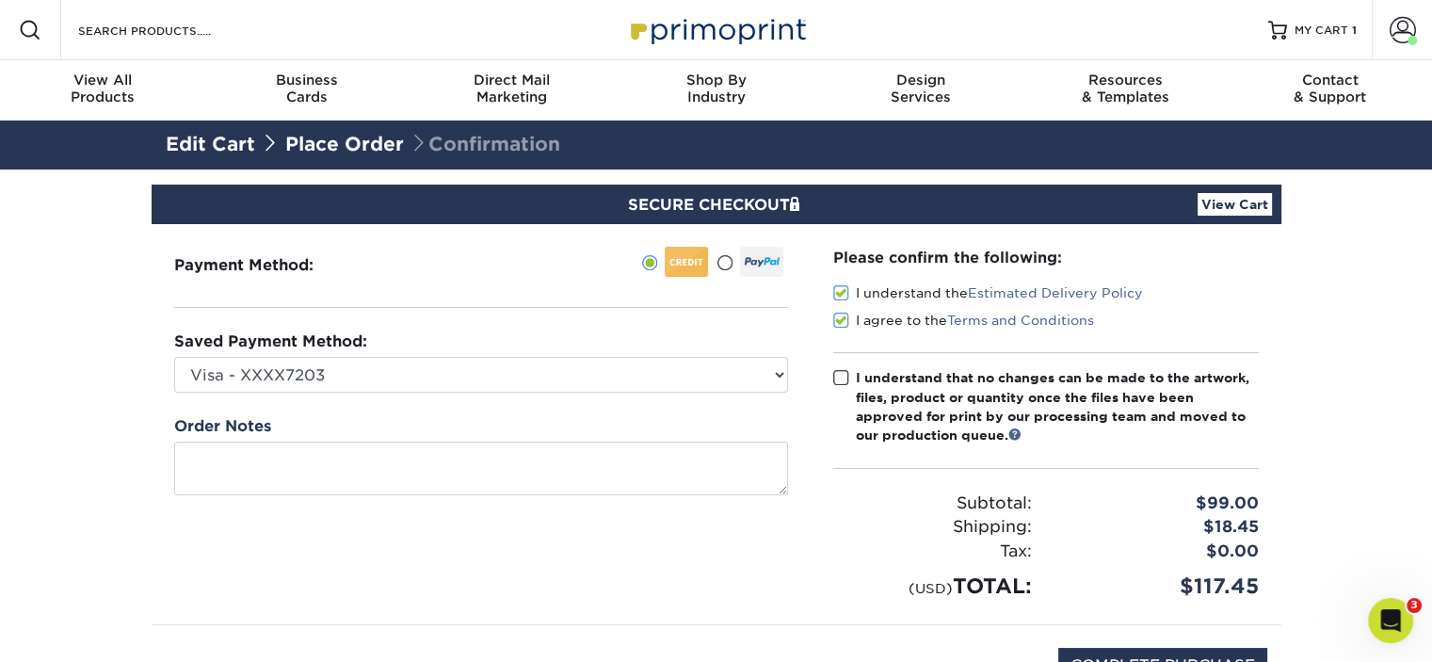
drag, startPoint x: 840, startPoint y: 381, endPoint x: 473, endPoint y: 414, distance: 368.7
click at [839, 381] on span at bounding box center [841, 378] width 16 height 18
click at [0, 0] on input "I understand that no changes can be made to the artwork, files, product or quan…" at bounding box center [0, 0] width 0 height 0
click at [458, 411] on div "Payment Method:" at bounding box center [481, 424] width 659 height 400
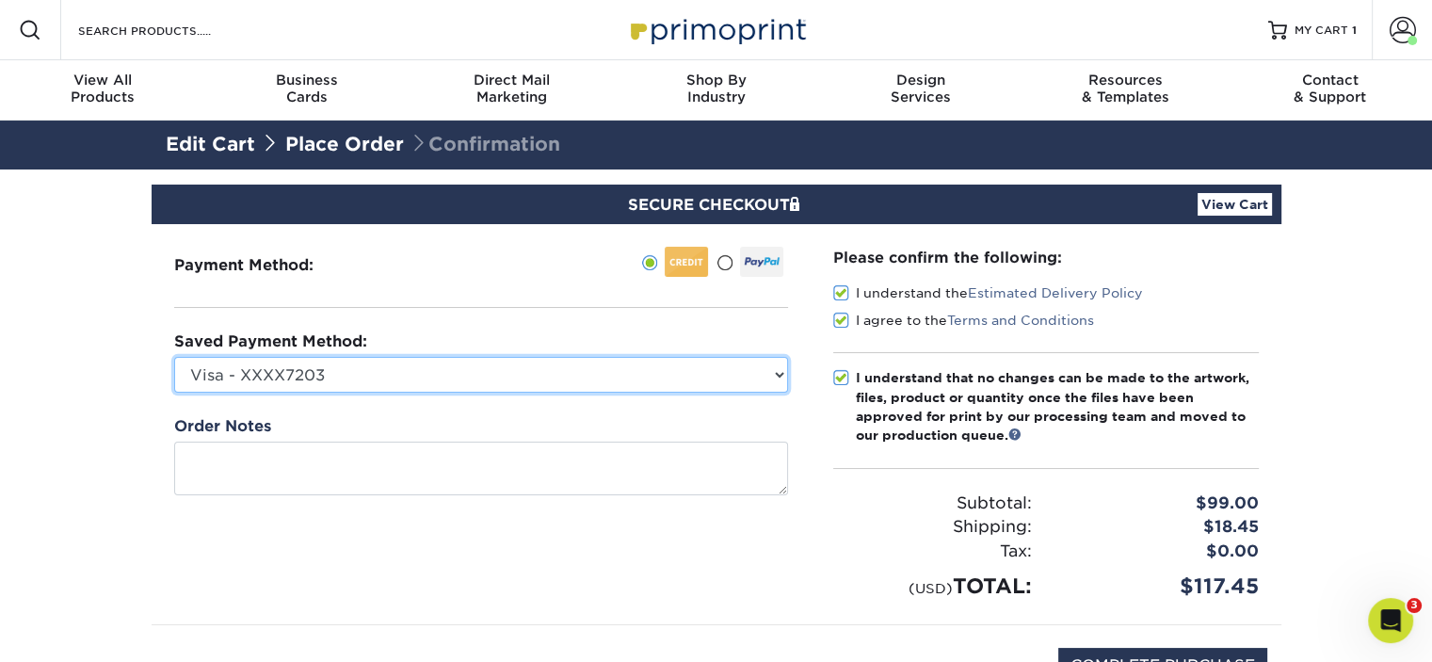
click at [450, 390] on select "Visa - XXXX7203 American Express - XXXX1009 American Express - XXXX1005 America…" at bounding box center [481, 375] width 614 height 36
select select "73125"
click at [174, 357] on select "Visa - XXXX7203 American Express - XXXX1009 American Express - XXXX1005 America…" at bounding box center [481, 375] width 614 height 36
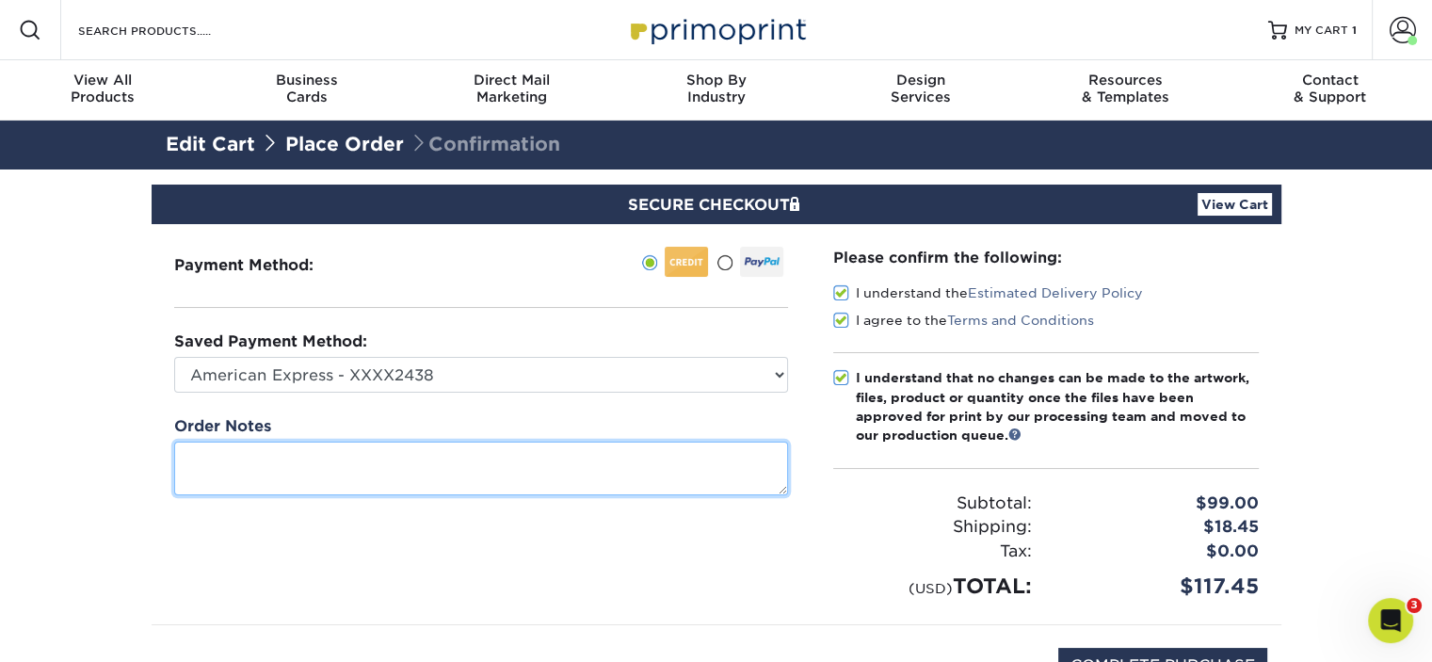
click at [407, 470] on textarea at bounding box center [481, 469] width 614 height 54
type textarea "A"
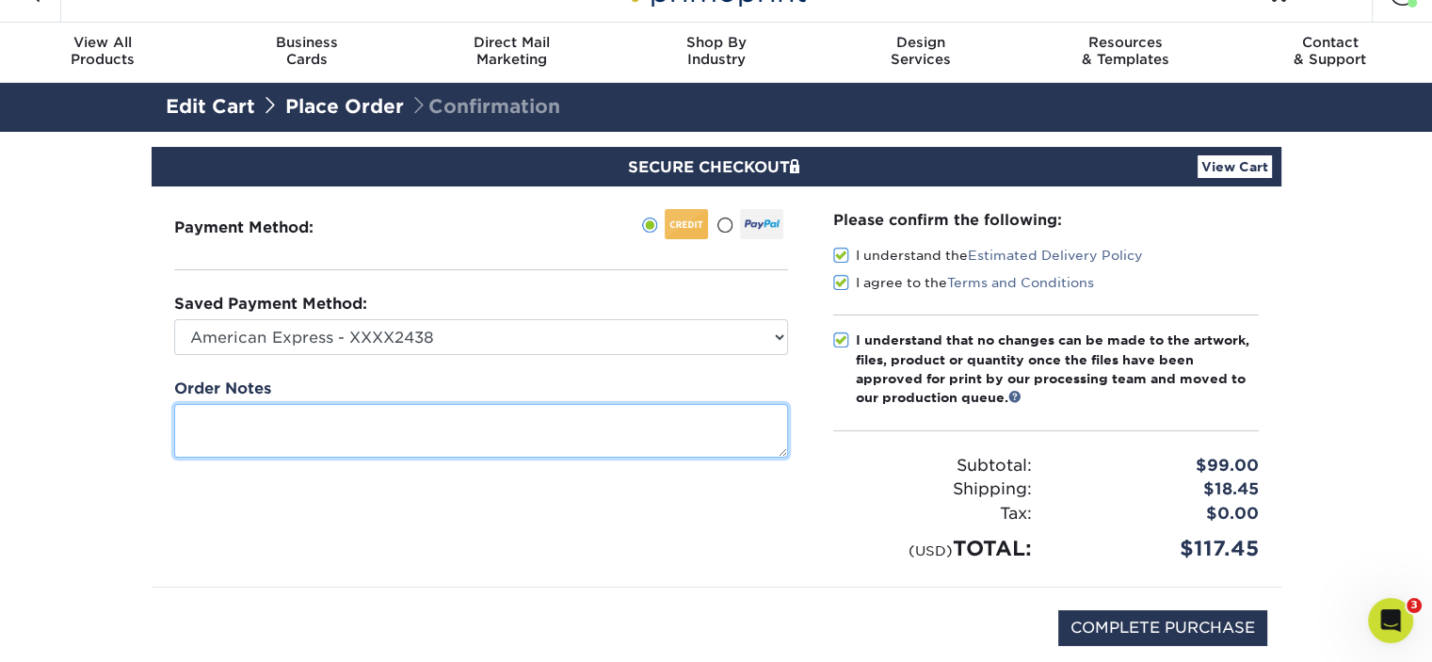
scroll to position [94, 0]
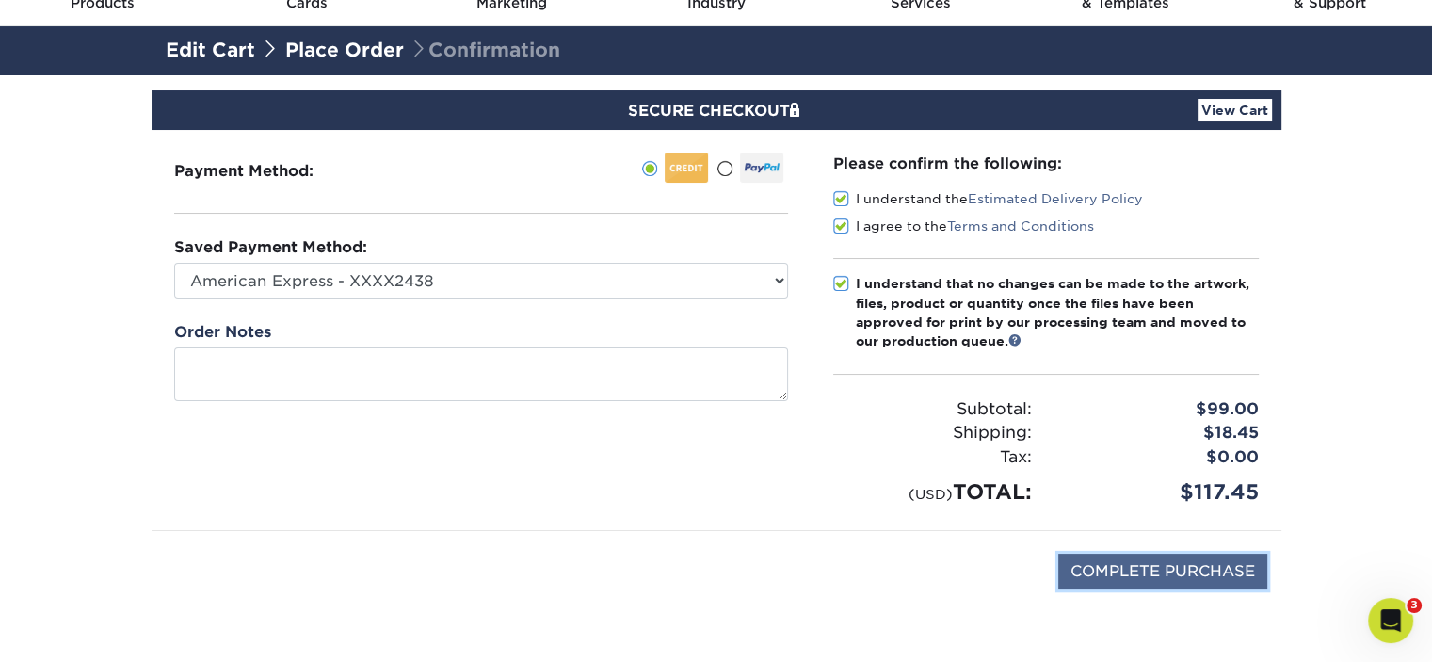
click at [1158, 563] on input "COMPLETE PURCHASE" at bounding box center [1162, 572] width 209 height 36
type input "PROCESSING, PLEASE WAIT..."
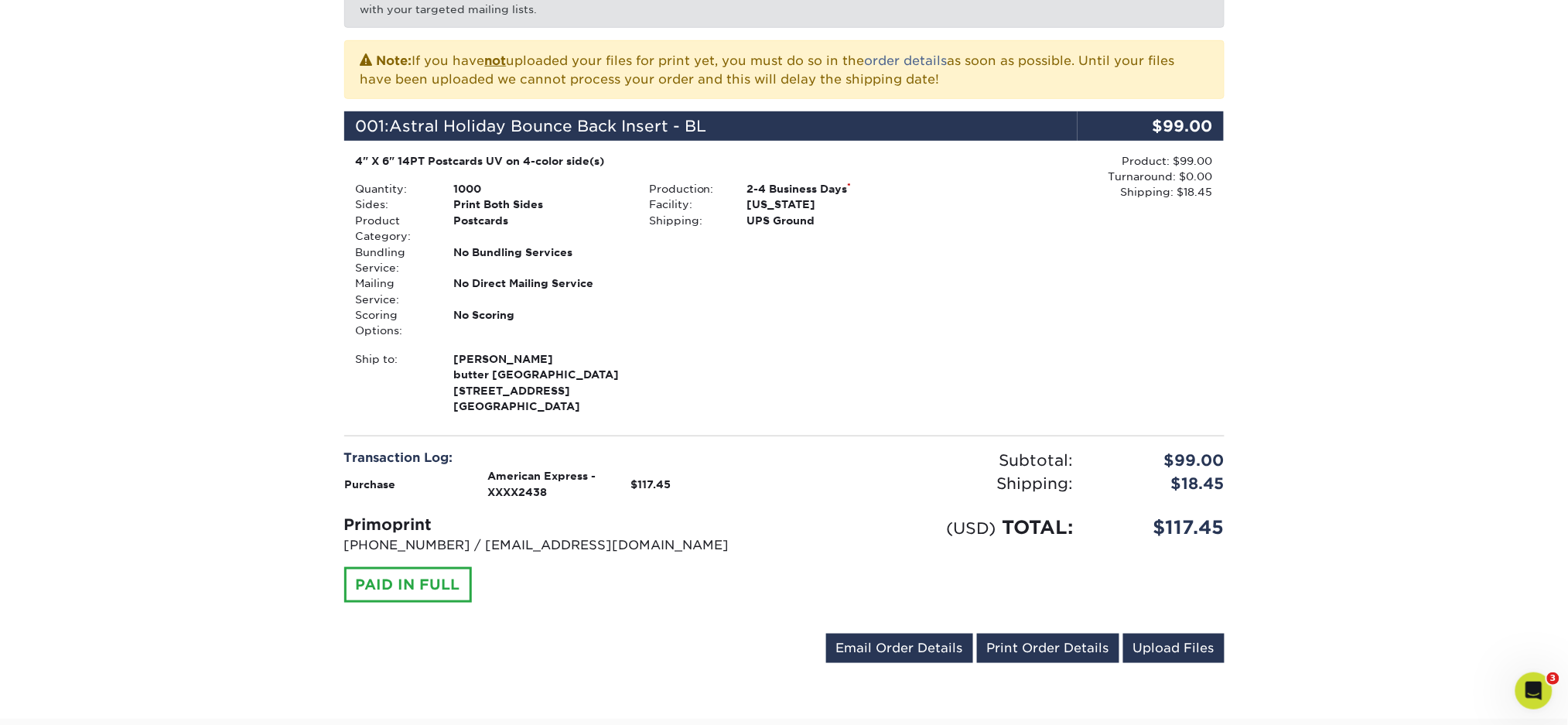
scroll to position [354, 0]
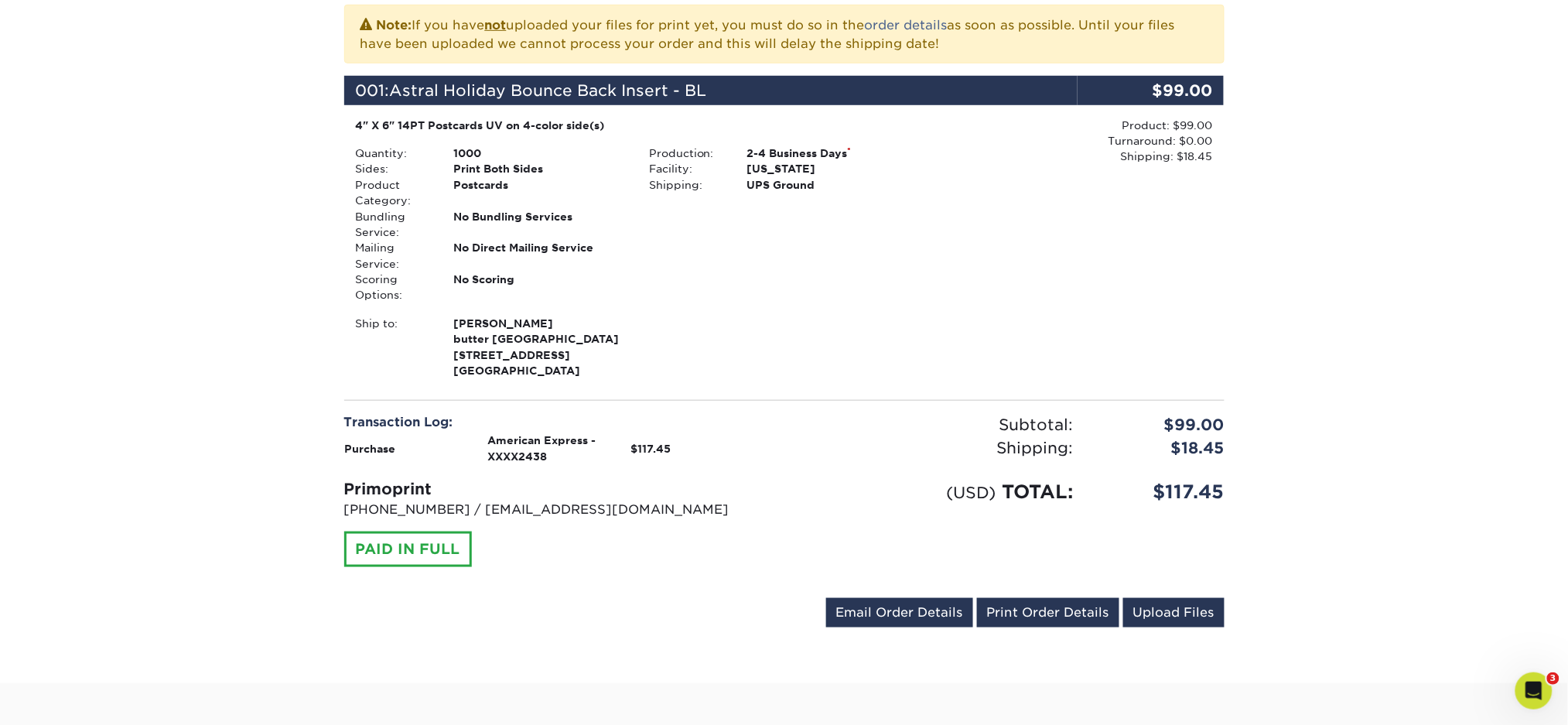
drag, startPoint x: 1327, startPoint y: 236, endPoint x: 1354, endPoint y: 234, distance: 27.1
click at [1176, 236] on div "Your order has been placed! Order #: 25929-41555-43543 [DATE] 4:15pm Go to My A…" at bounding box center [784, 234] width 1568 height 898
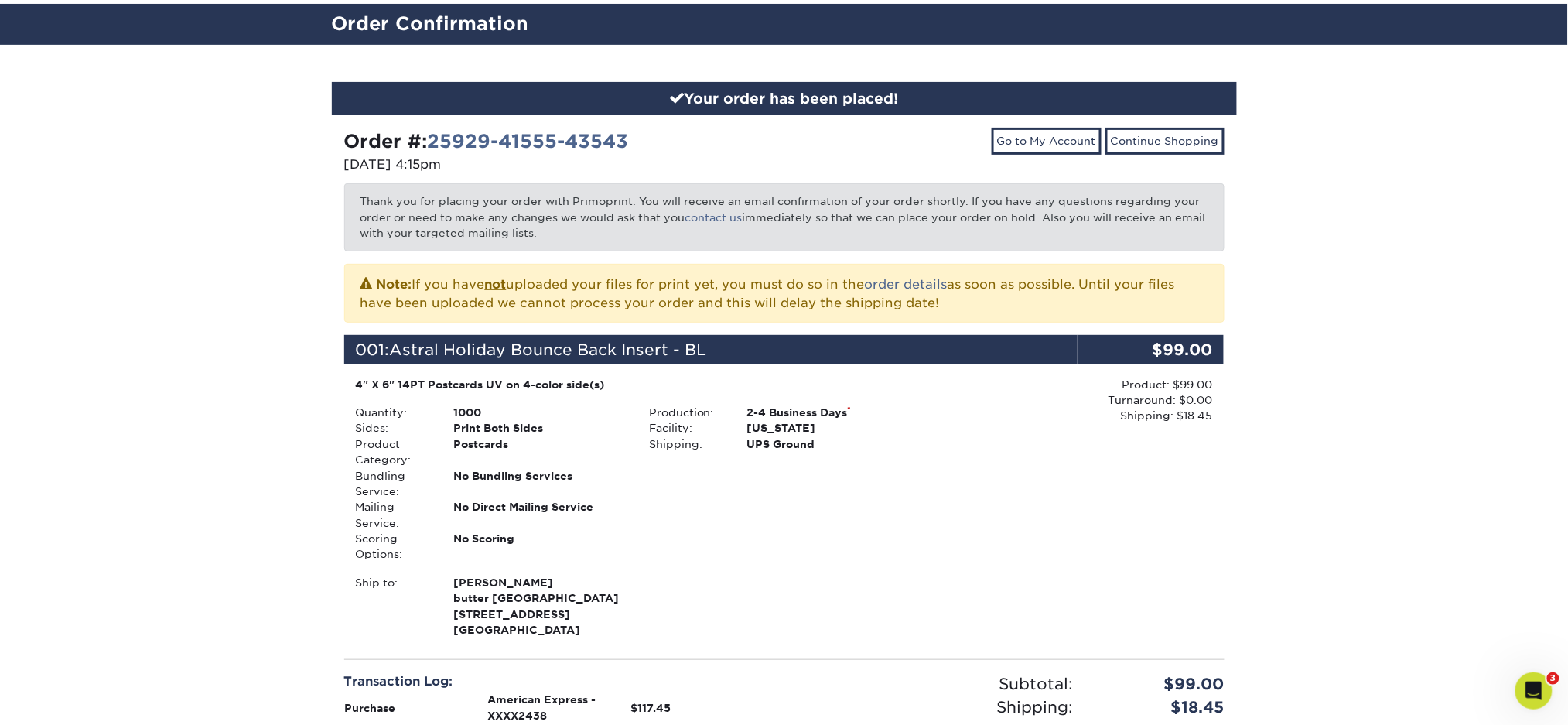
scroll to position [0, 0]
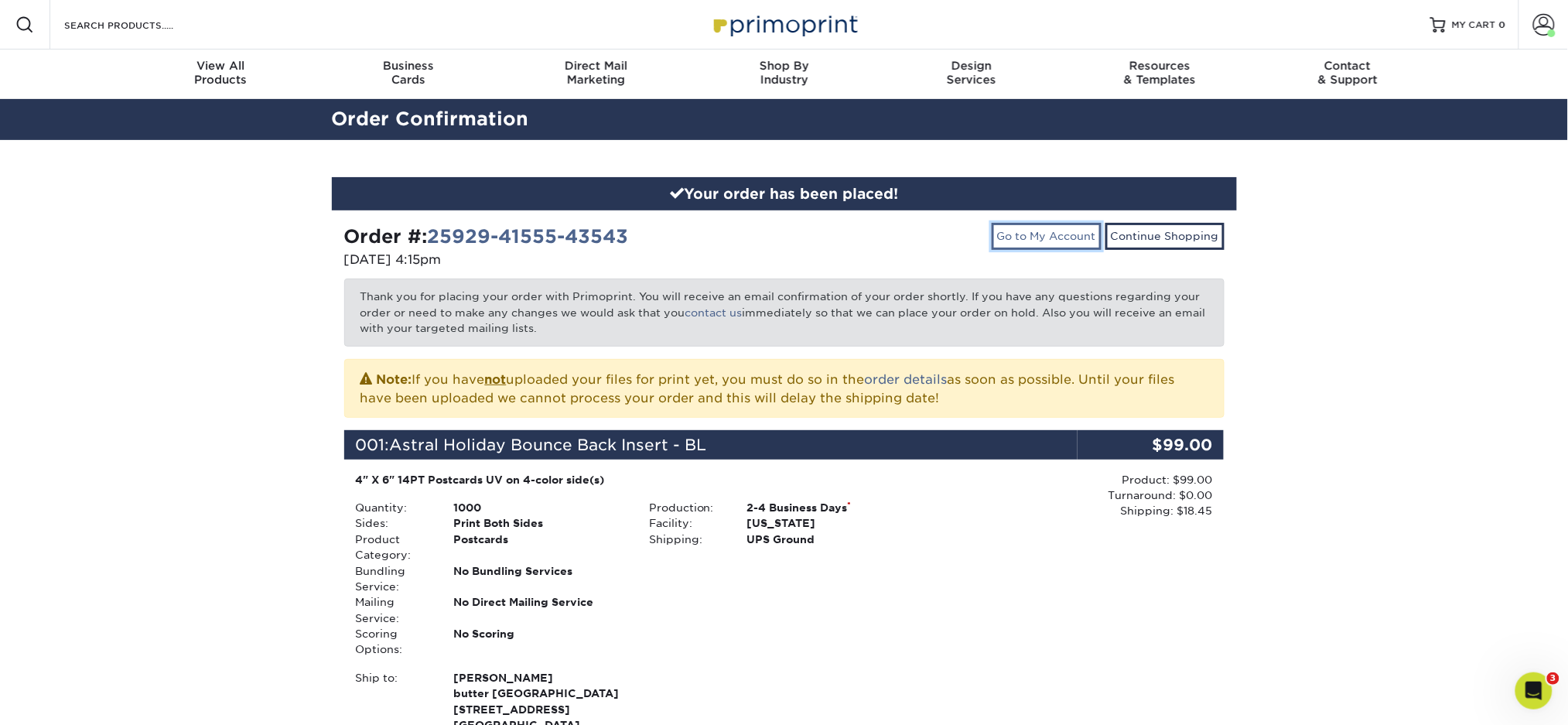
click at [1060, 223] on link "Go to My Account" at bounding box center [1047, 236] width 110 height 26
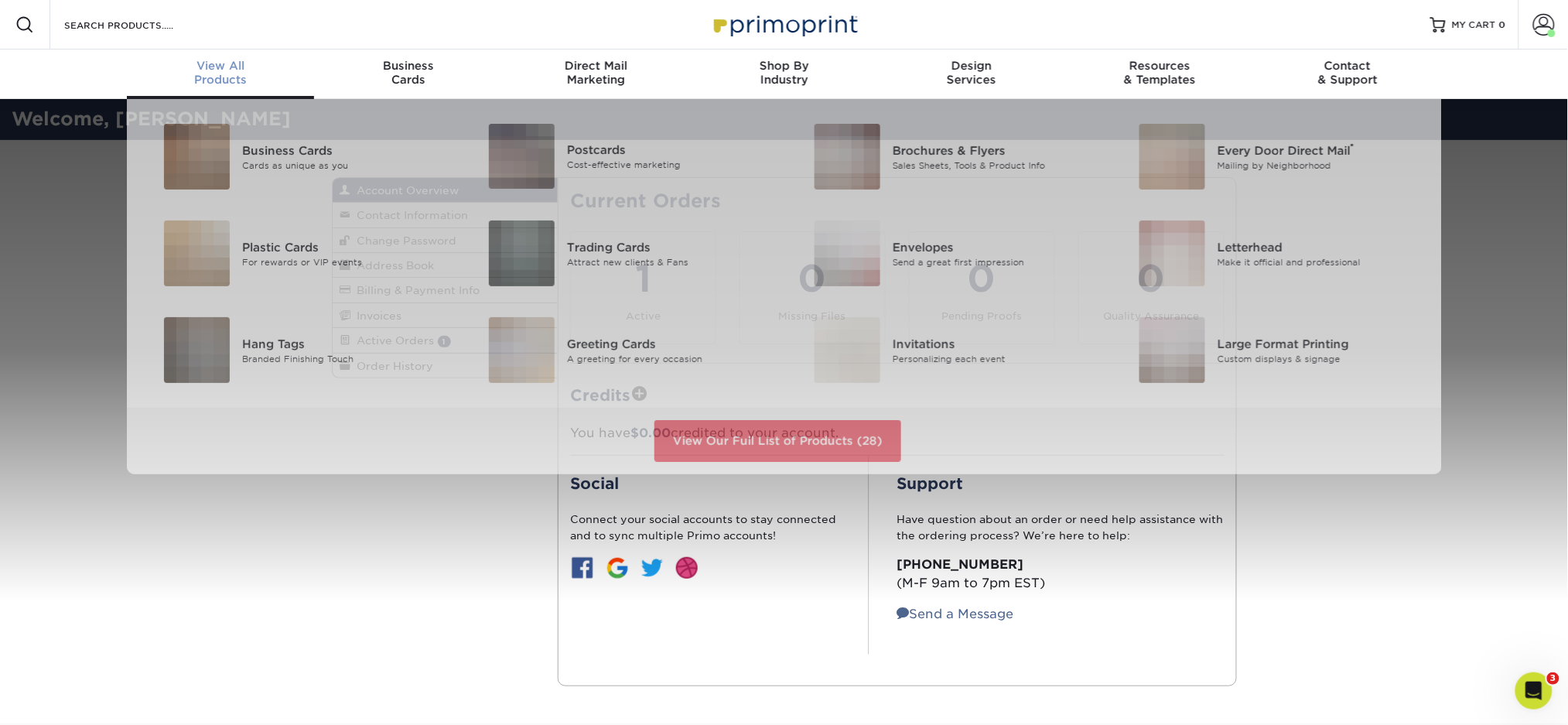
click at [213, 58] on link "View All Products" at bounding box center [220, 74] width 188 height 49
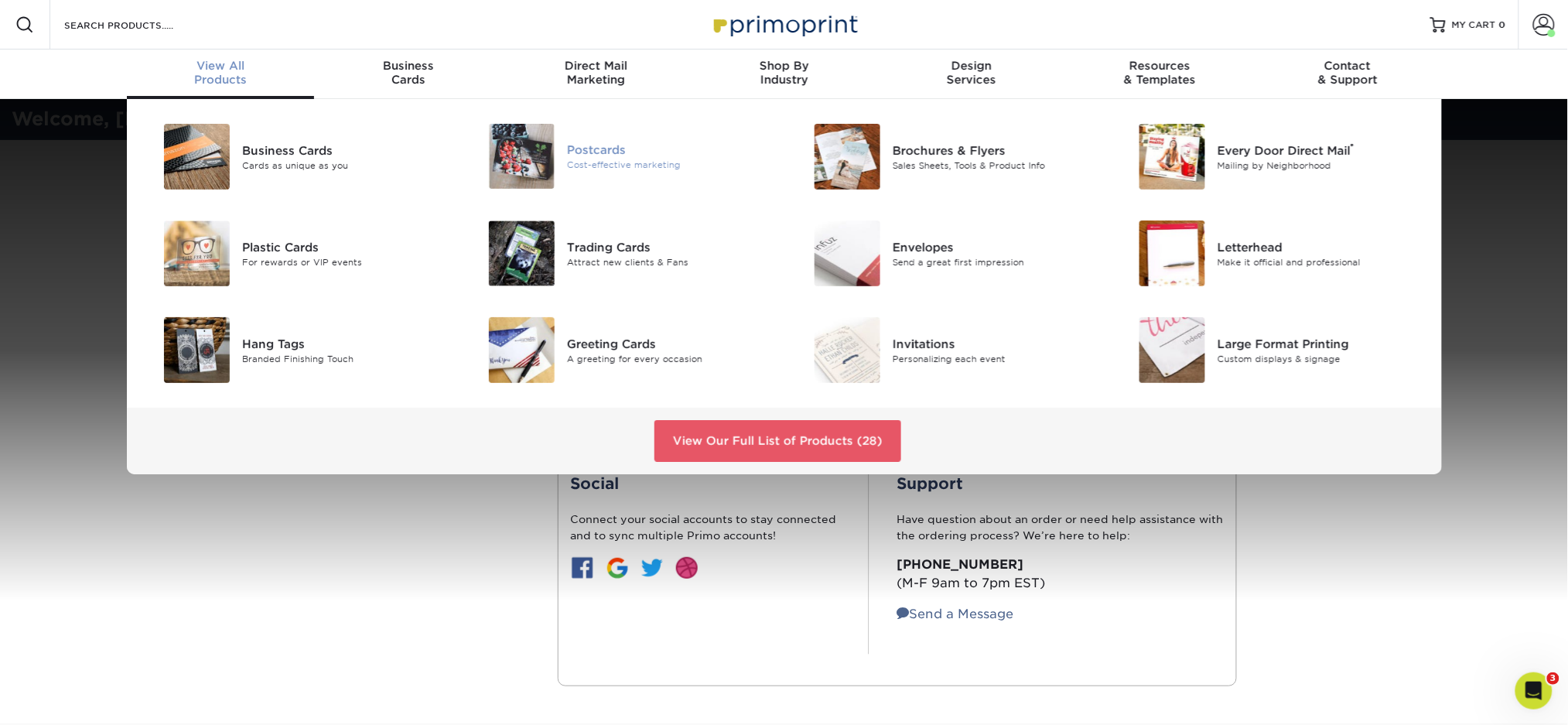
click at [580, 127] on div "Postcards Cost-effective marketing" at bounding box center [676, 156] width 217 height 65
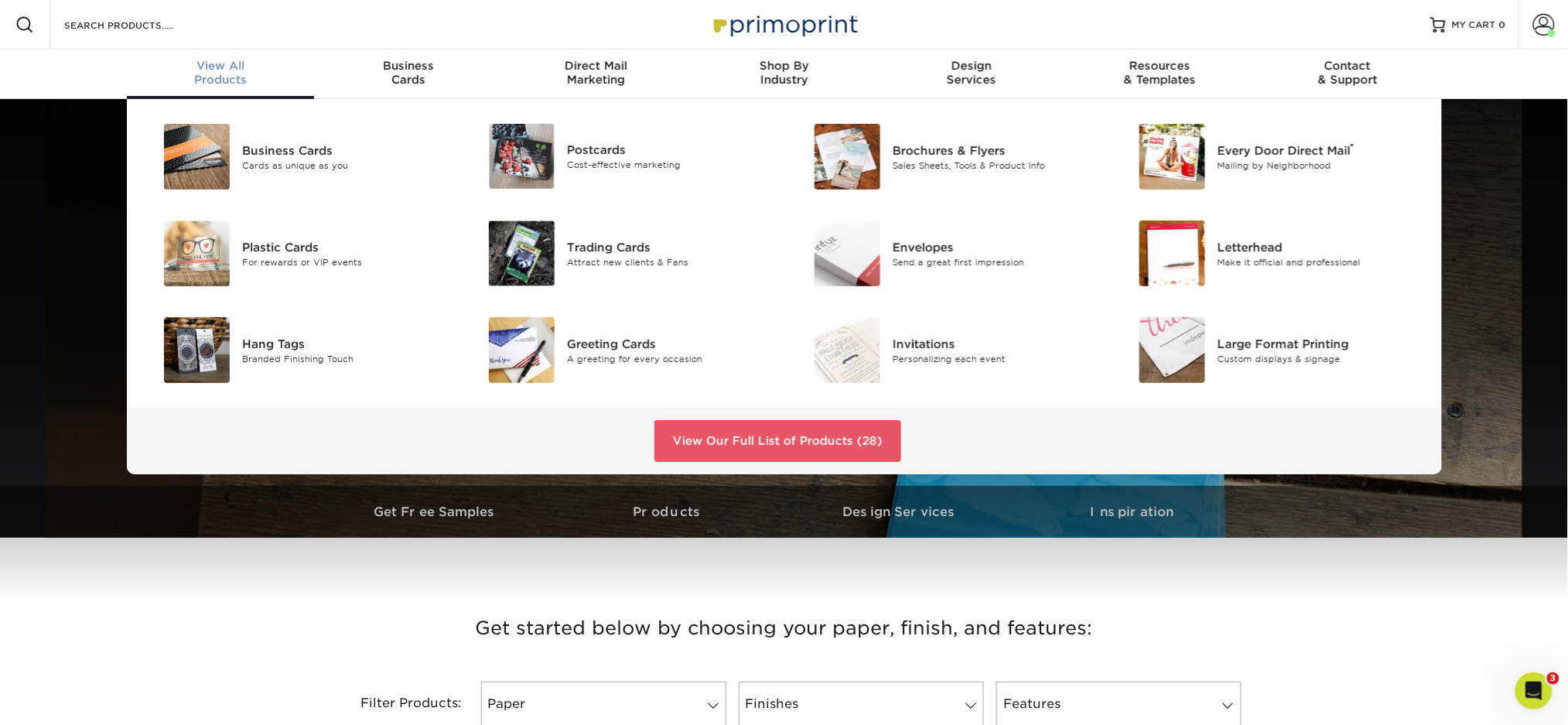
click at [232, 79] on div "View All Products" at bounding box center [220, 73] width 188 height 28
click at [571, 141] on div "Postcards" at bounding box center [669, 150] width 205 height 17
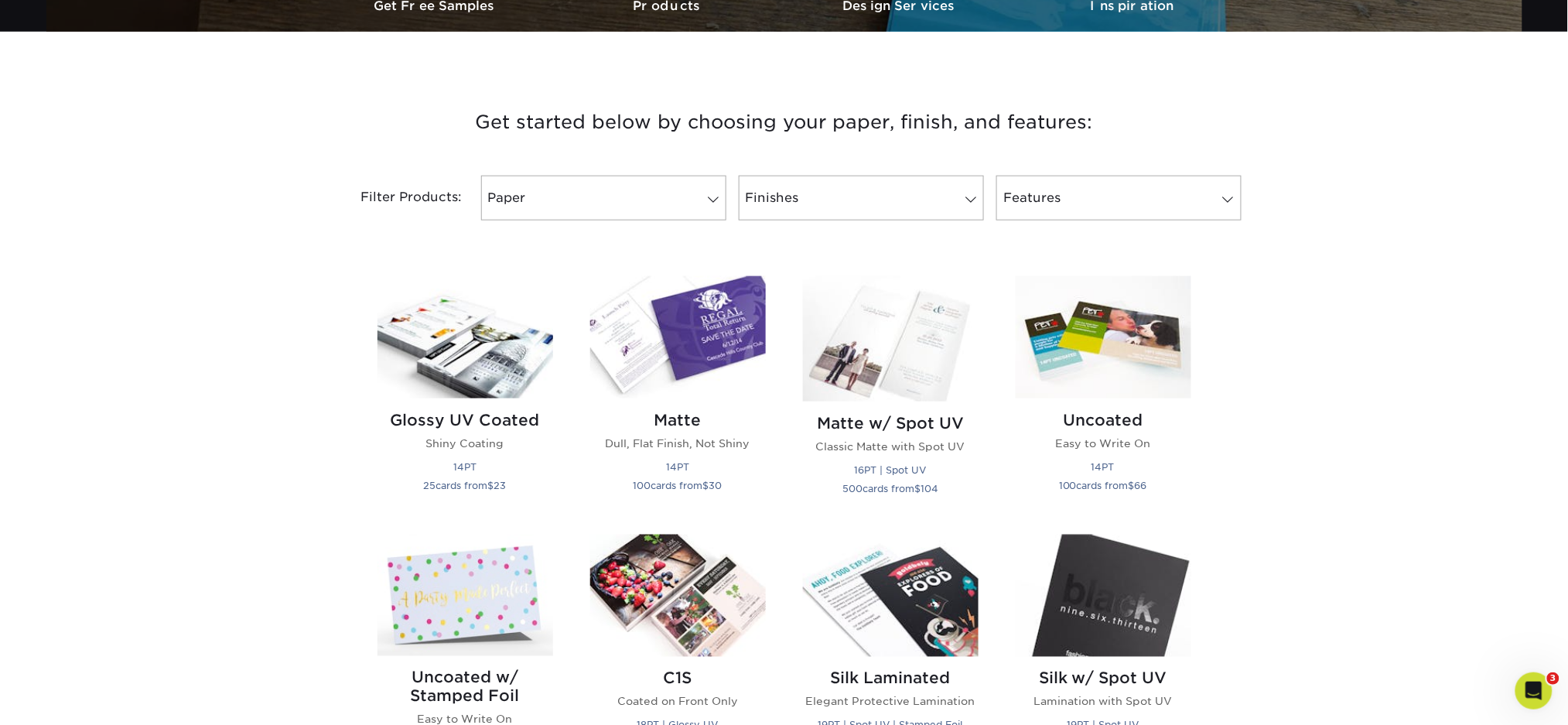
scroll to position [619, 0]
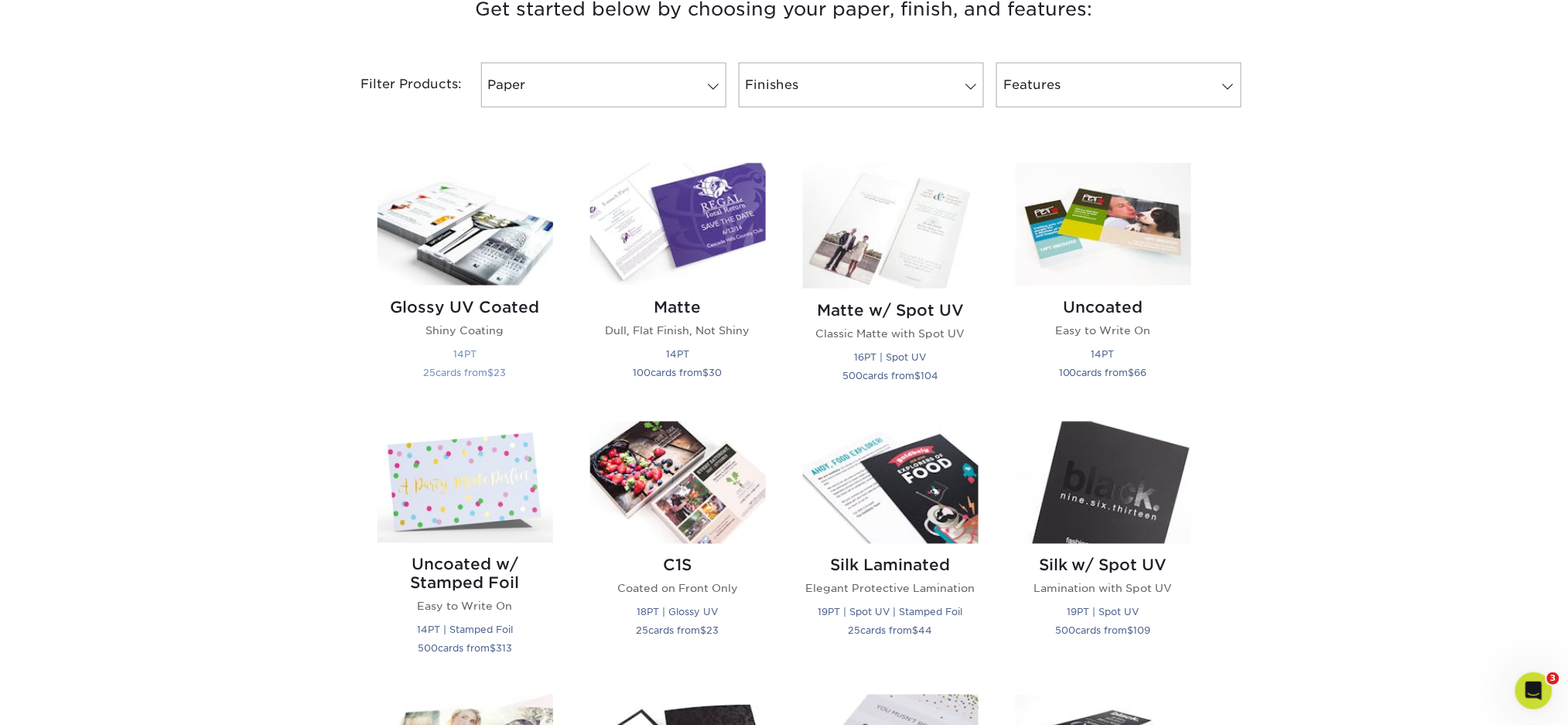
click at [496, 236] on img at bounding box center [465, 224] width 176 height 122
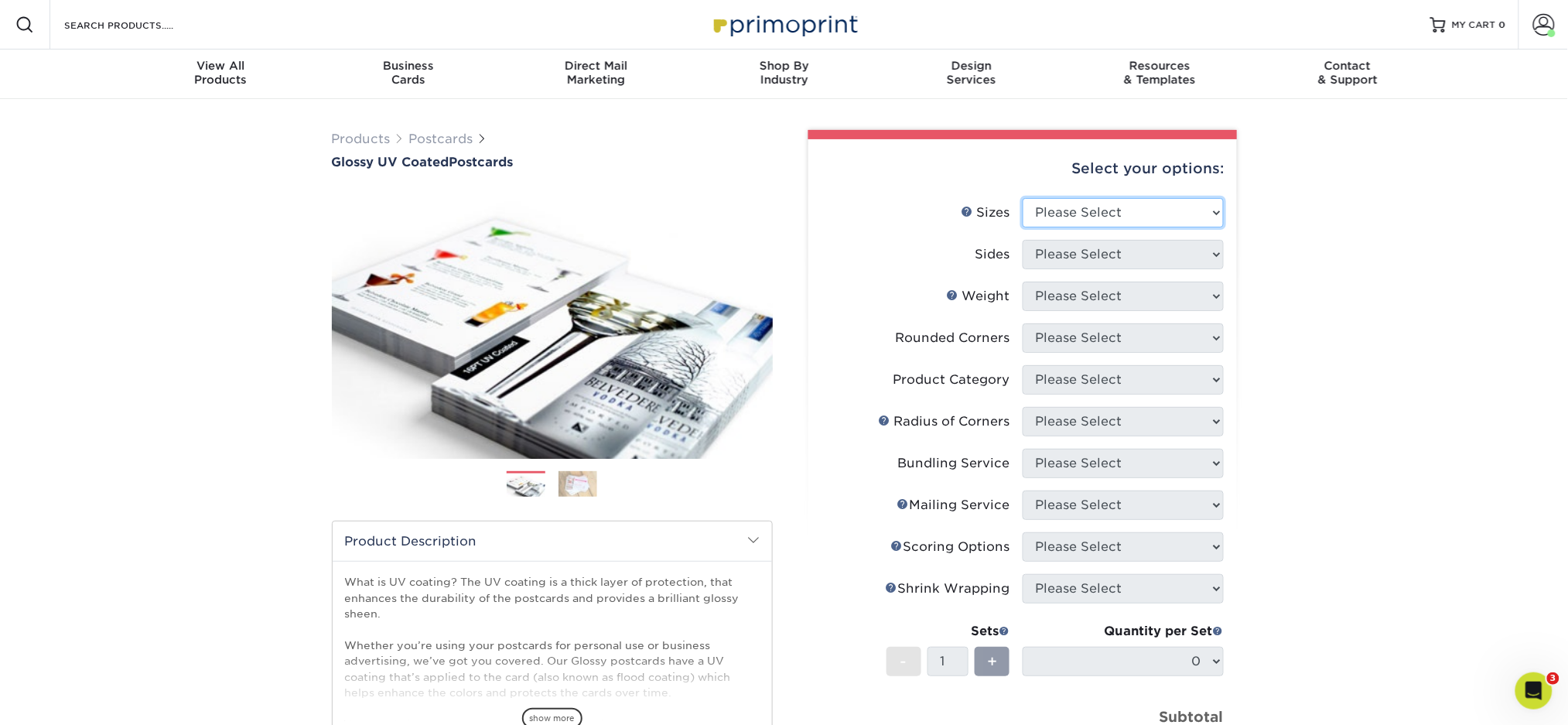
click at [1104, 204] on select "Please Select 1.5" x 7" 2" x 4" 2" x 6" 2" x 7" 2" x 8" 2.12" x 5.5" 2.12" x 5.…" at bounding box center [1123, 213] width 201 height 30
select select "4.00x6.00"
click at [1023, 198] on select "Please Select 1.5" x 7" 2" x 4" 2" x 6" 2" x 7" 2" x 8" 2.12" x 5.5" 2.12" x 5.…" at bounding box center [1123, 213] width 201 height 30
click at [1088, 248] on select "Please Select Print Both Sides Print Front Only" at bounding box center [1123, 255] width 201 height 30
select select "13abbda7-1d64-4f25-8bb2-c179b224825d"
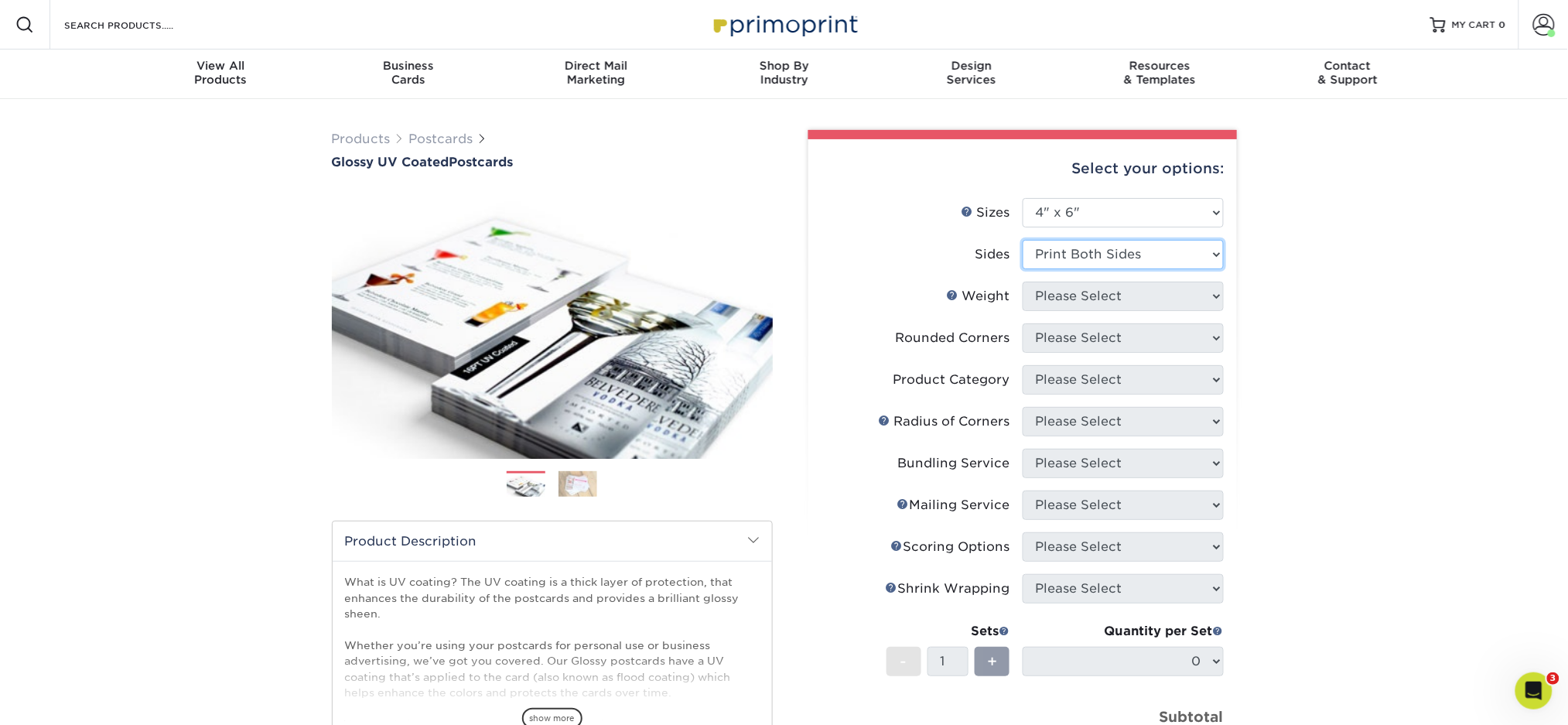
click at [1023, 240] on select "Please Select Print Both Sides Print Front Only" at bounding box center [1123, 255] width 201 height 30
click at [1086, 304] on select "Please Select 14PT 16PT 18PT C1S" at bounding box center [1123, 297] width 201 height 30
select select "14PT"
click at [1023, 282] on select "Please Select 14PT 16PT 18PT C1S" at bounding box center [1123, 297] width 201 height 30
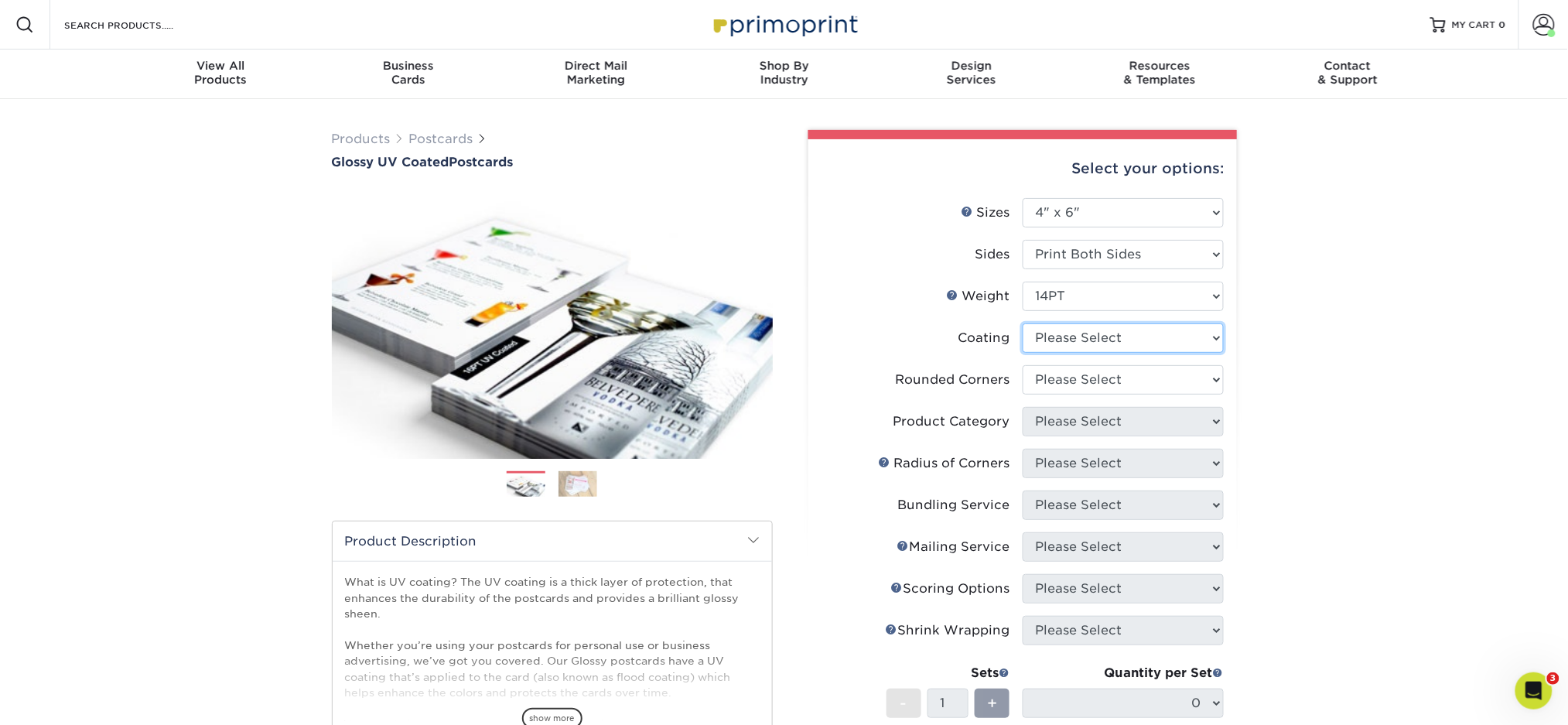
click at [1081, 329] on select at bounding box center [1123, 339] width 201 height 30
click at [1023, 324] on select at bounding box center [1123, 339] width 201 height 30
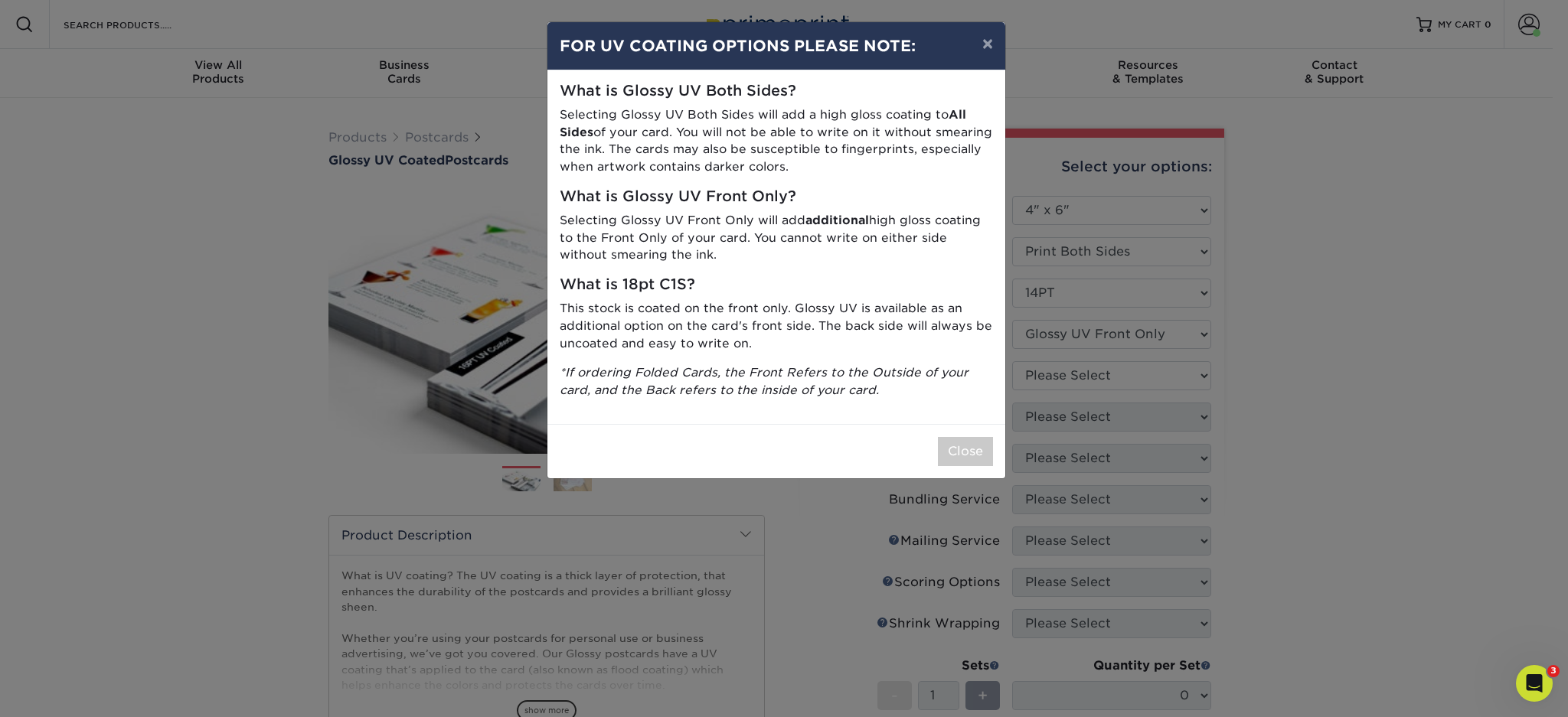
click at [1074, 335] on div "× FOR UV COATING OPTIONS PLEASE NOTE: What is Glossy UV Both Sides? Selecting G…" at bounding box center [784, 358] width 1568 height 717
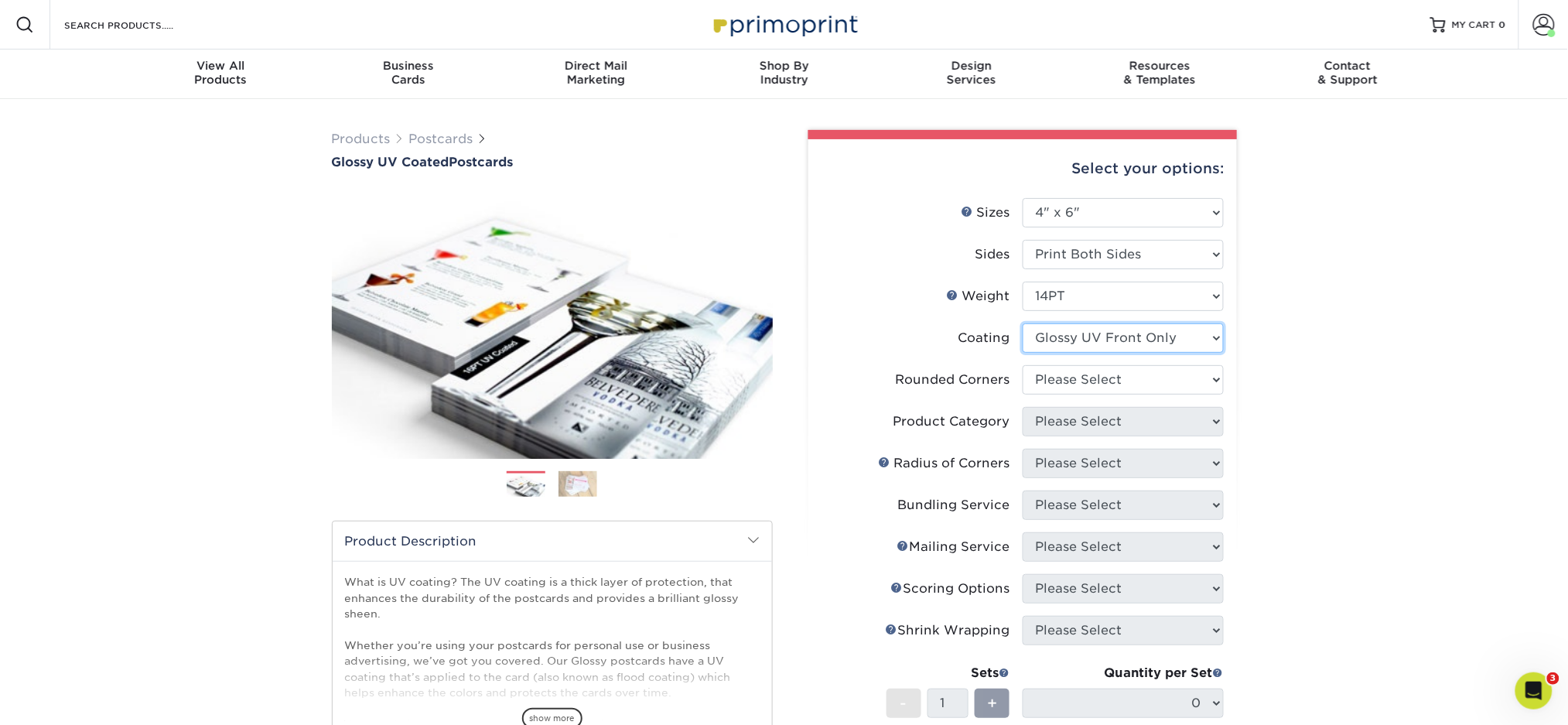
click at [1088, 339] on select at bounding box center [1123, 339] width 201 height 30
select select "ae367451-b2b8-45df-a344-0f05b6a12993"
click at [1023, 324] on select at bounding box center [1123, 339] width 201 height 30
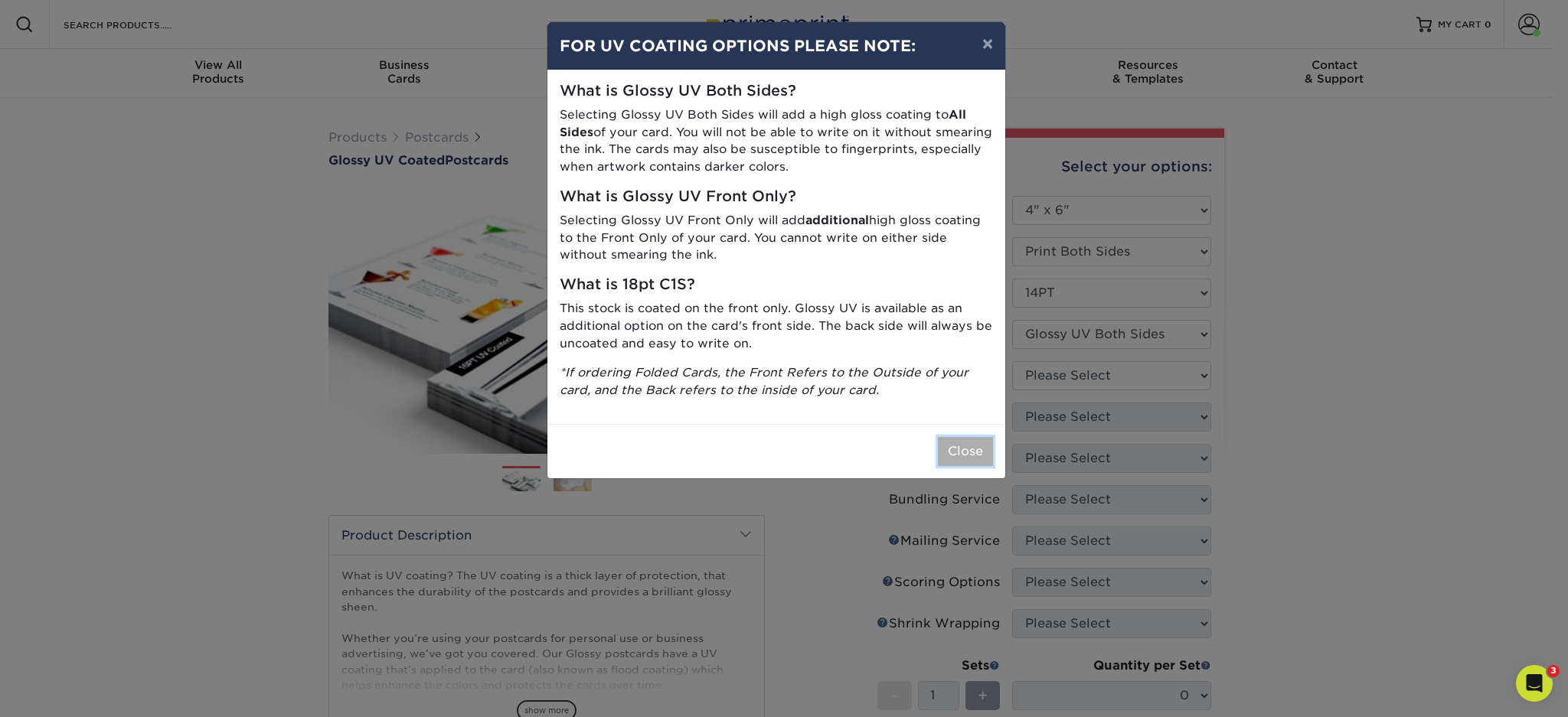
click at [973, 440] on button "Close" at bounding box center [965, 452] width 55 height 29
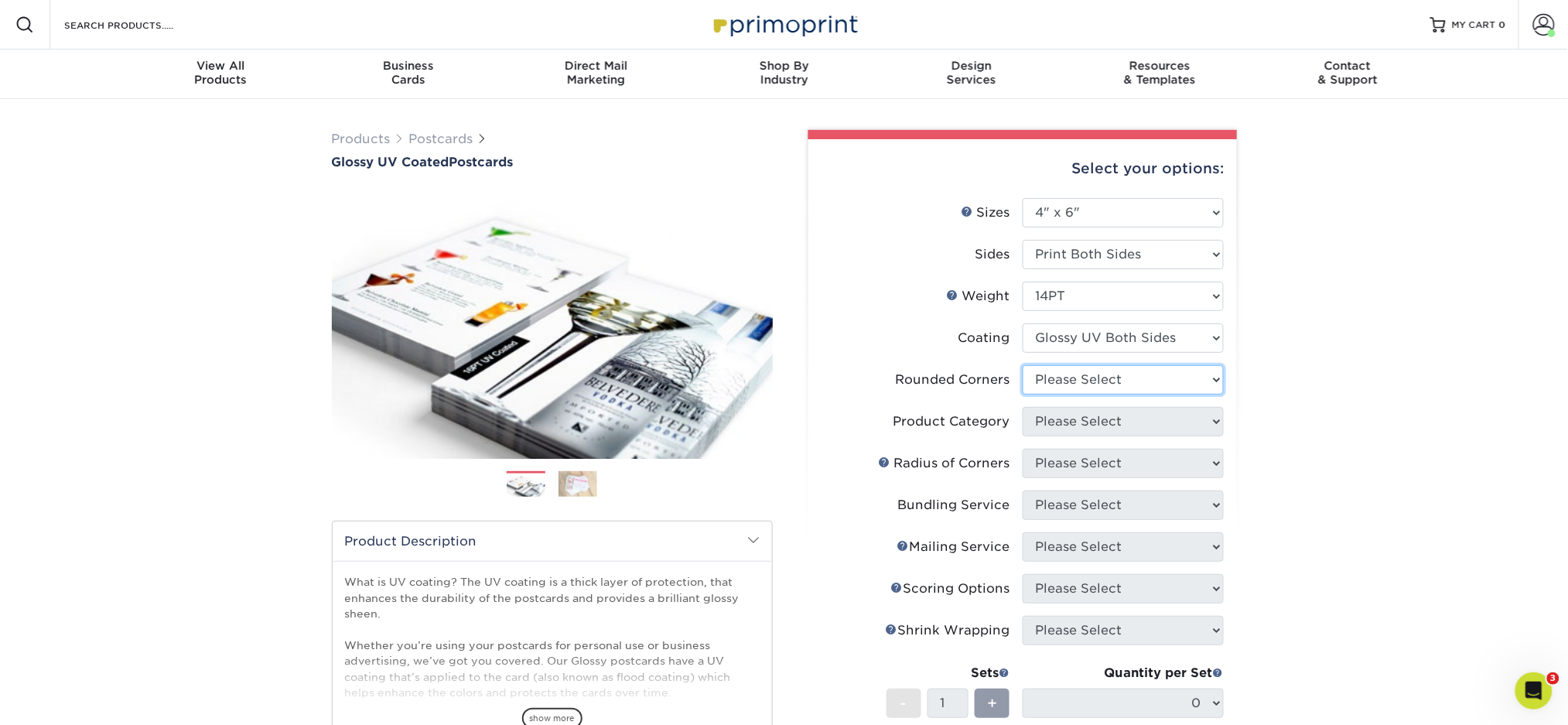
click at [1061, 368] on select "Please Select Yes - Round 4 Corners No" at bounding box center [1123, 380] width 201 height 30
select select "0"
click at [1023, 365] on select "Please Select Yes - Round 4 Corners No" at bounding box center [1123, 380] width 201 height 30
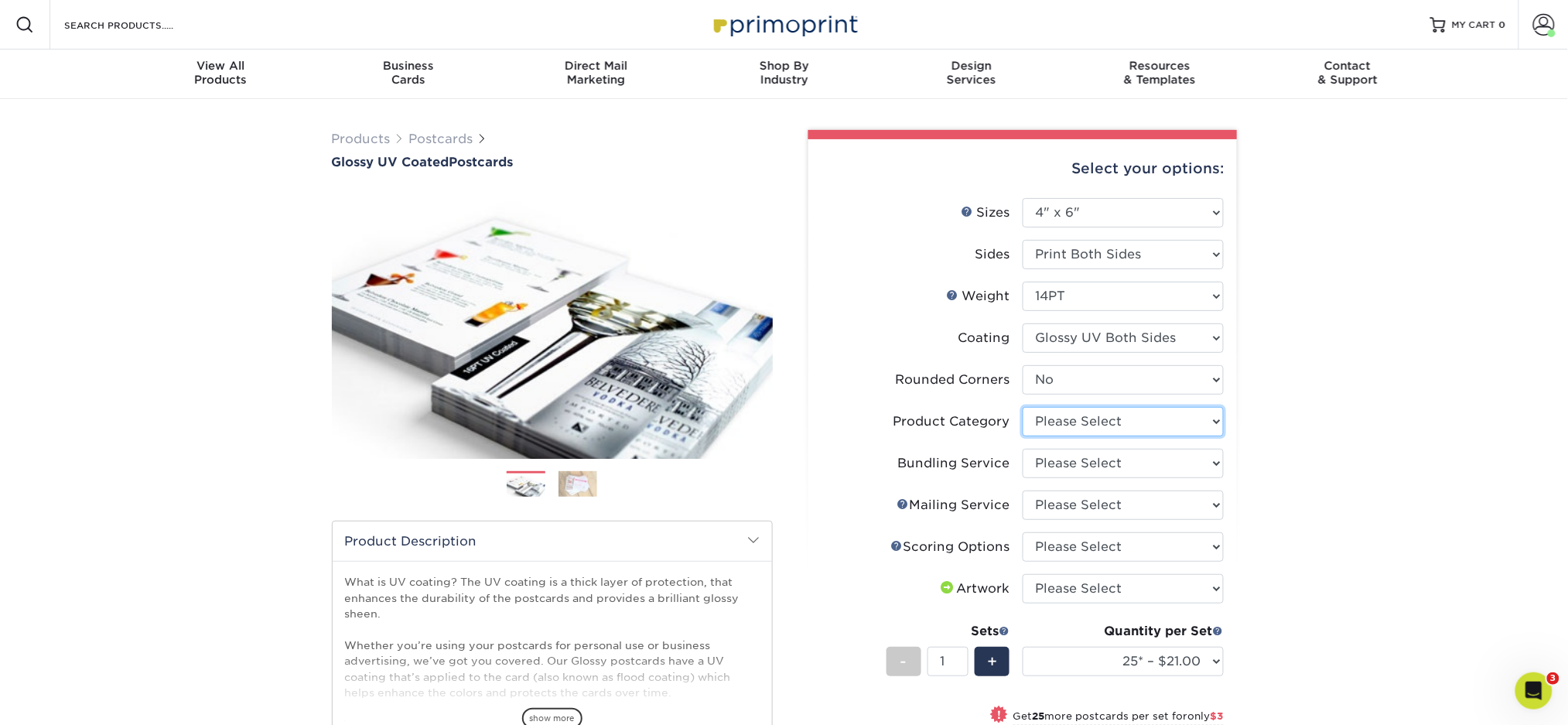
click at [1128, 410] on select "Please Select Postcards" at bounding box center [1123, 422] width 201 height 30
select select "9b7272e0-d6c8-4c3c-8e97-d3a1bcdab858"
click at [1023, 407] on select "Please Select Postcards" at bounding box center [1123, 422] width 201 height 30
click at [1092, 461] on select "Please Select No Bundling Services Yes, Bundles of 50 (+2 Days) Yes, Bundles of…" at bounding box center [1123, 464] width 201 height 30
select select "58689abb-25c0-461c-a4c3-a80b627d6649"
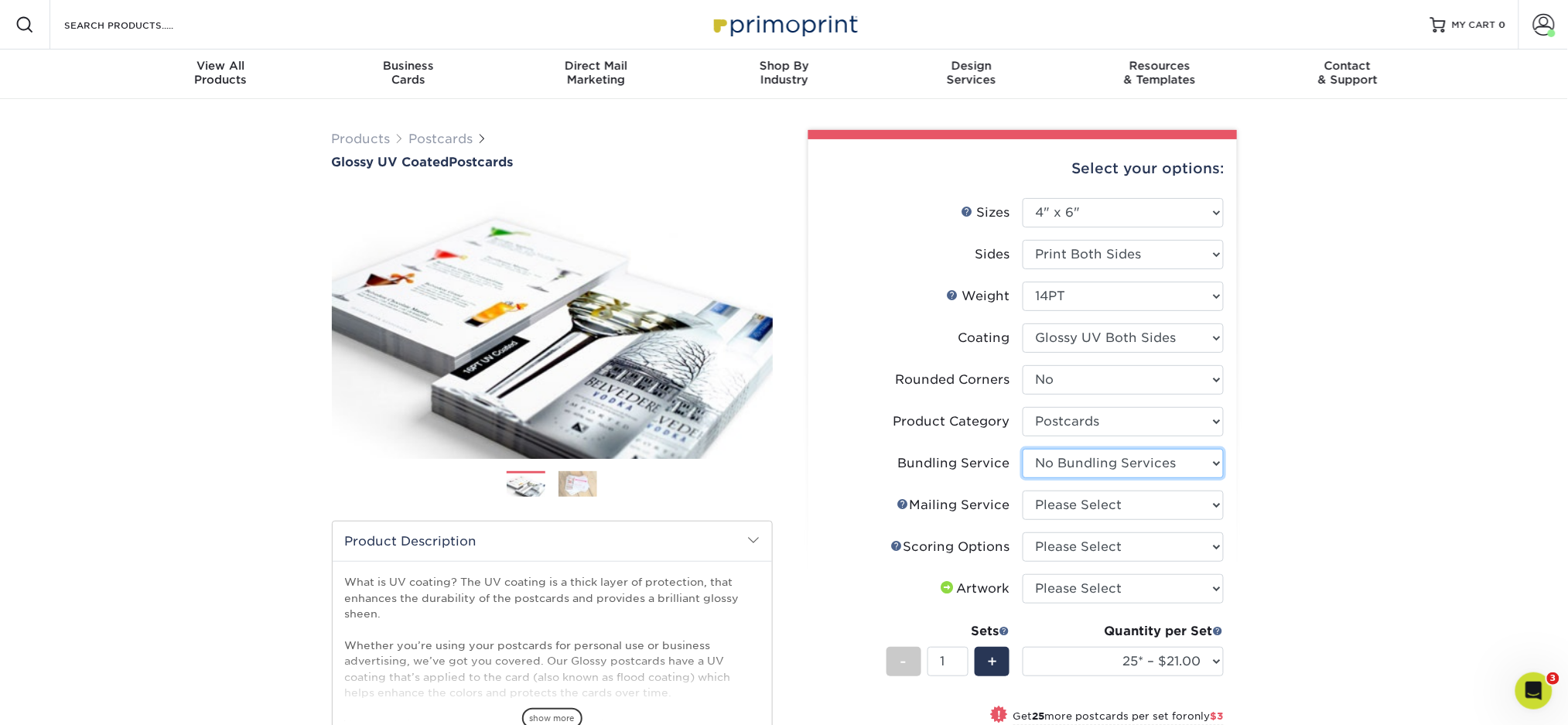
click at [1023, 449] on select "Please Select No Bundling Services Yes, Bundles of 50 (+2 Days) Yes, Bundles of…" at bounding box center [1123, 464] width 201 height 30
click at [1080, 492] on select "Please Select No Direct Mailing Service No, I will mail/stamp/imprint Direct Ma…" at bounding box center [1123, 506] width 201 height 30
select select "3e5e9bdd-d78a-4c28-a41d-fe1407925ca6"
click at [1023, 491] on select "Please Select No Direct Mailing Service No, I will mail/stamp/imprint Direct Ma…" at bounding box center [1123, 506] width 201 height 30
click at [1073, 550] on select "Please Select No Scoring One Score" at bounding box center [1123, 547] width 201 height 30
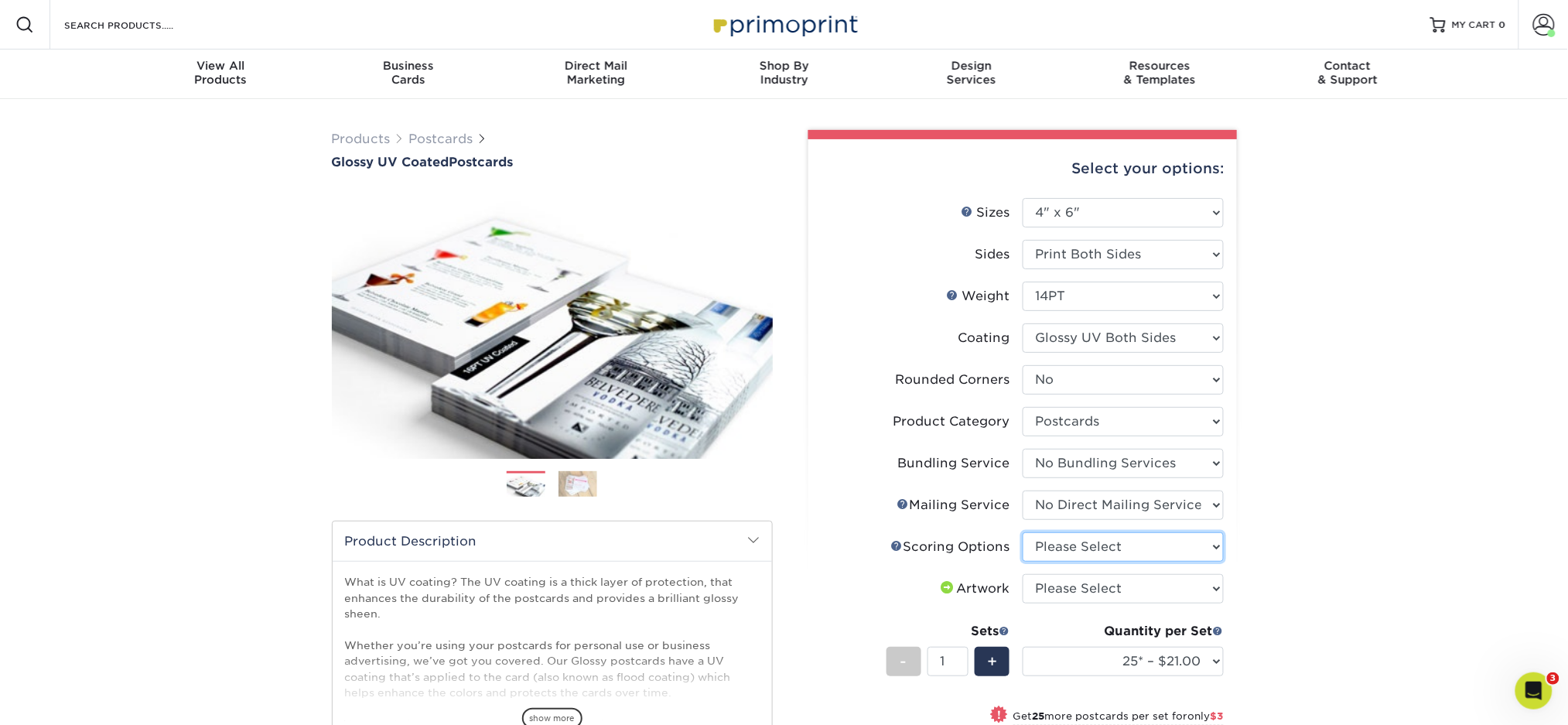
select select "16ebe401-5398-422d-8cb0-f3adbb82deb5"
click at [1023, 533] on select "Please Select No Scoring One Score" at bounding box center [1123, 547] width 201 height 30
click at [1097, 589] on select "Please Select I will upload files I need a design - $150" at bounding box center [1123, 589] width 201 height 30
select select "upload"
click at [1023, 575] on select "Please Select I will upload files I need a design - $150" at bounding box center [1123, 589] width 201 height 30
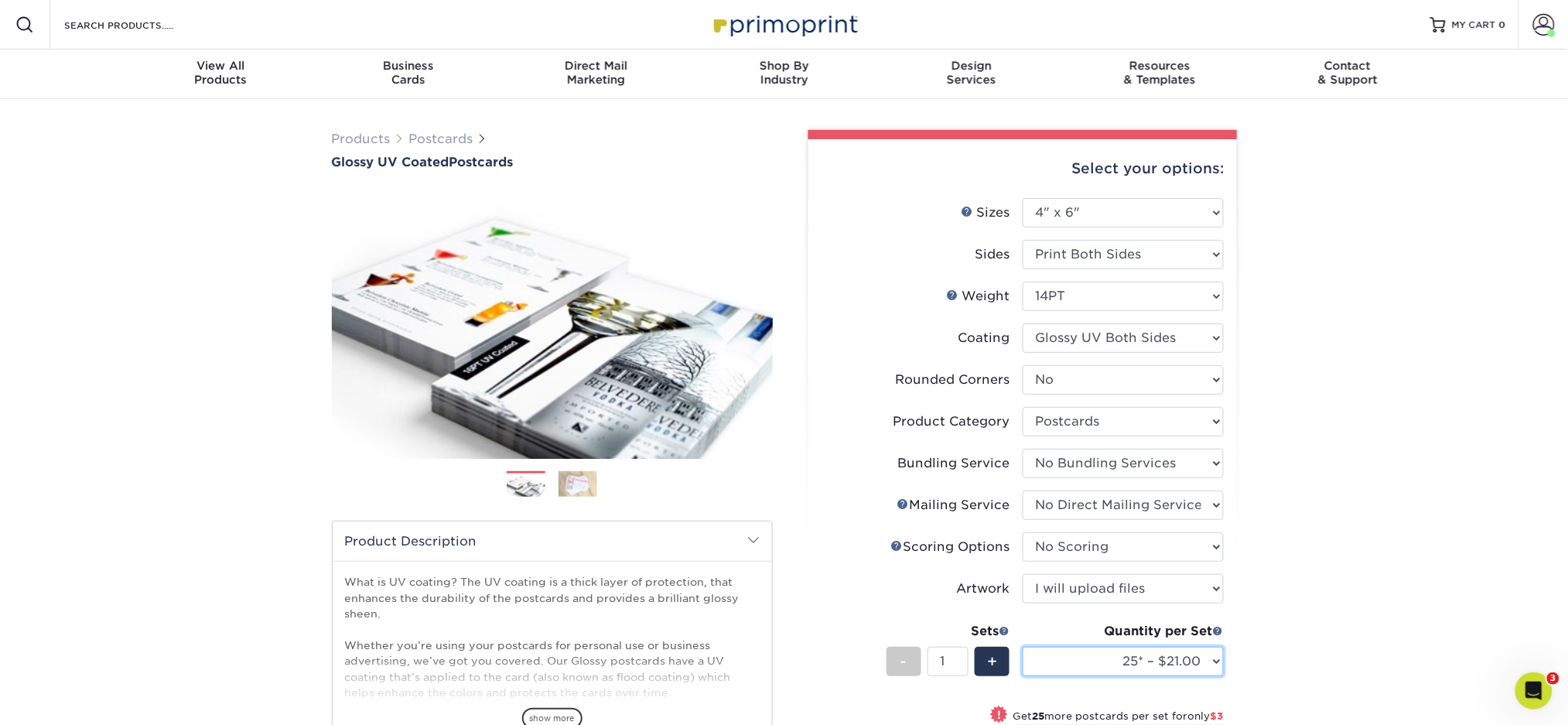
click at [1105, 651] on select "25* – $21.00 50* – $24.00 75* – $30.00 100* – $39.00 250* – $62.00 500 – $85.00…" at bounding box center [1123, 662] width 201 height 30
select select "2500 – $162.00"
click at [1023, 647] on select "25* – $21.00 50* – $24.00 75* – $30.00 100* – $39.00 250* – $62.00 500 – $85.00…" at bounding box center [1123, 662] width 201 height 30
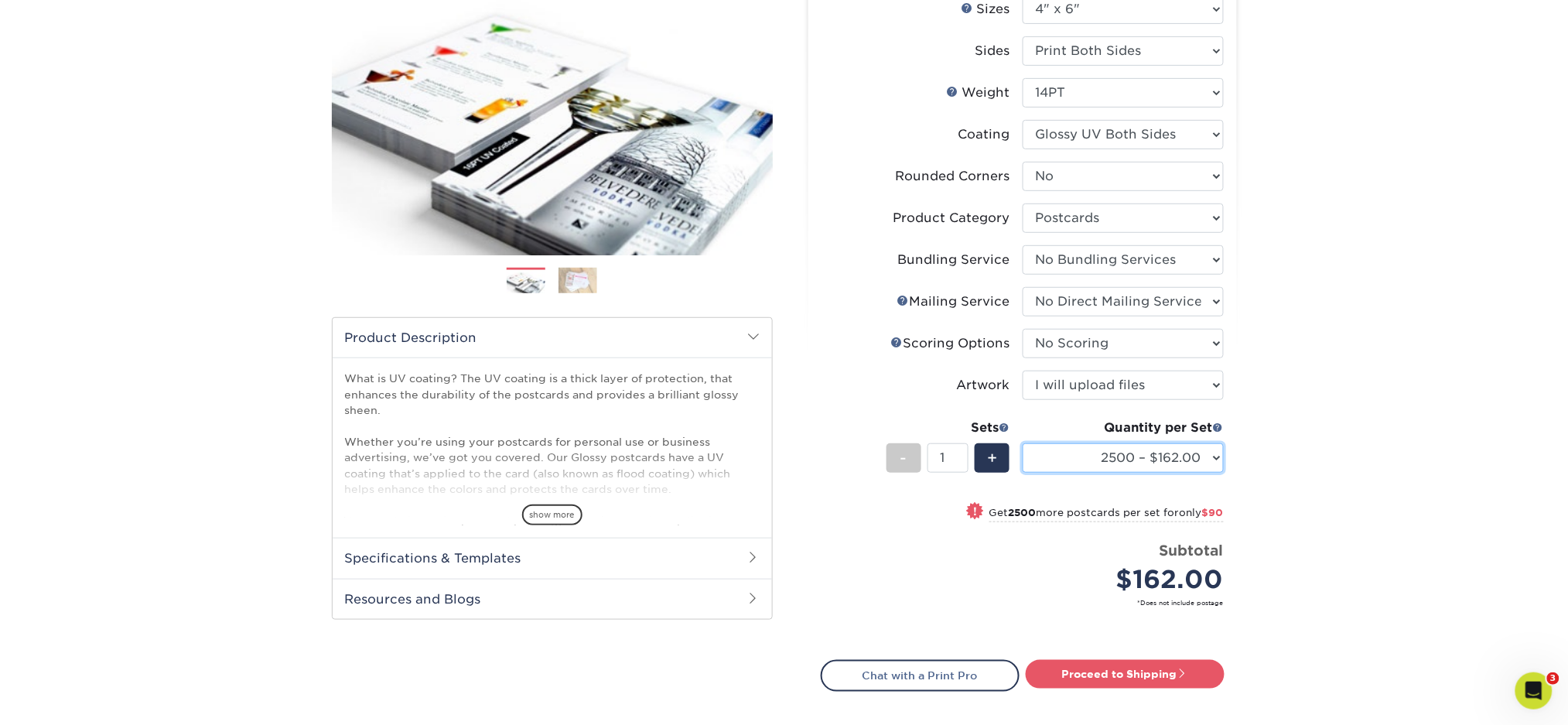
scroll to position [205, 0]
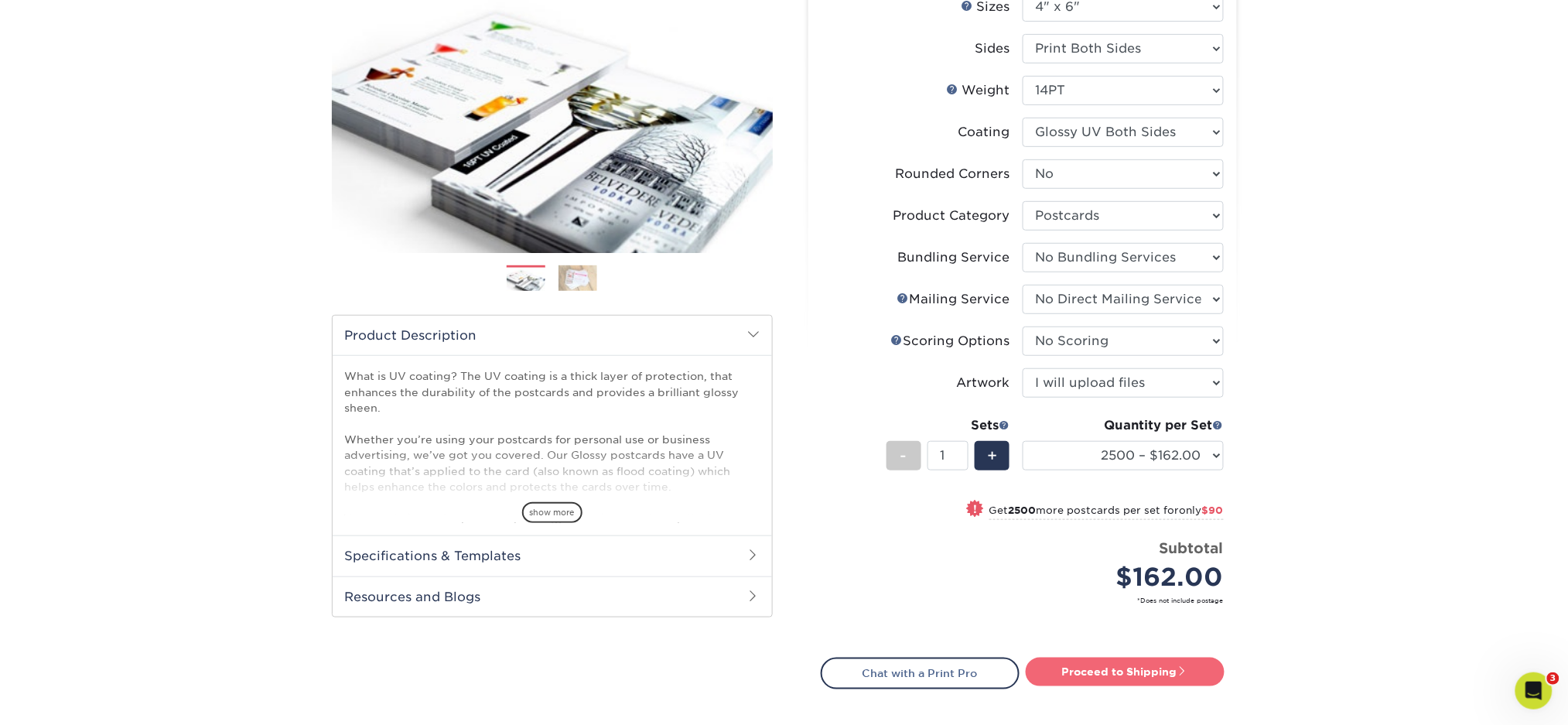
click at [1128, 664] on link "Proceed to Shipping" at bounding box center [1125, 672] width 199 height 28
type input "Set 1"
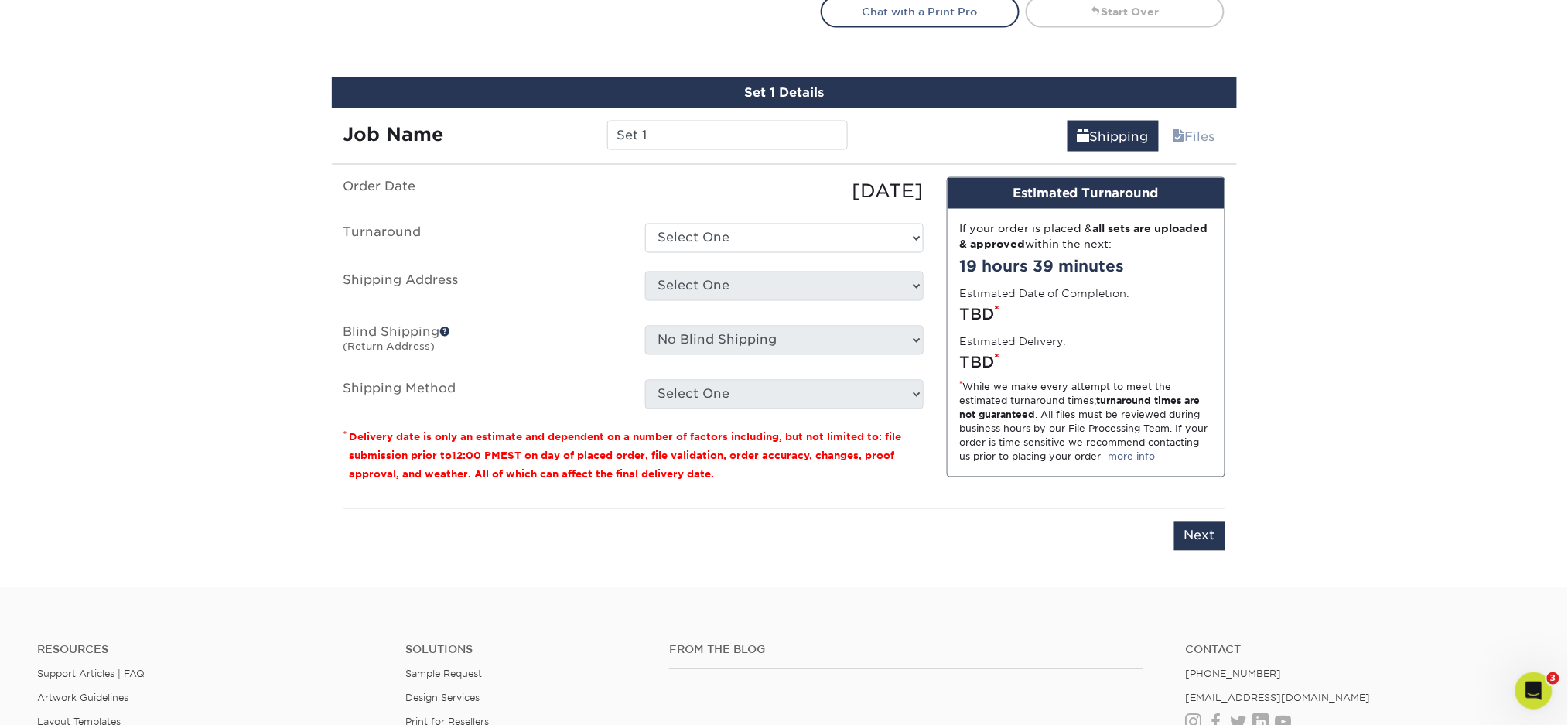
scroll to position [903, 0]
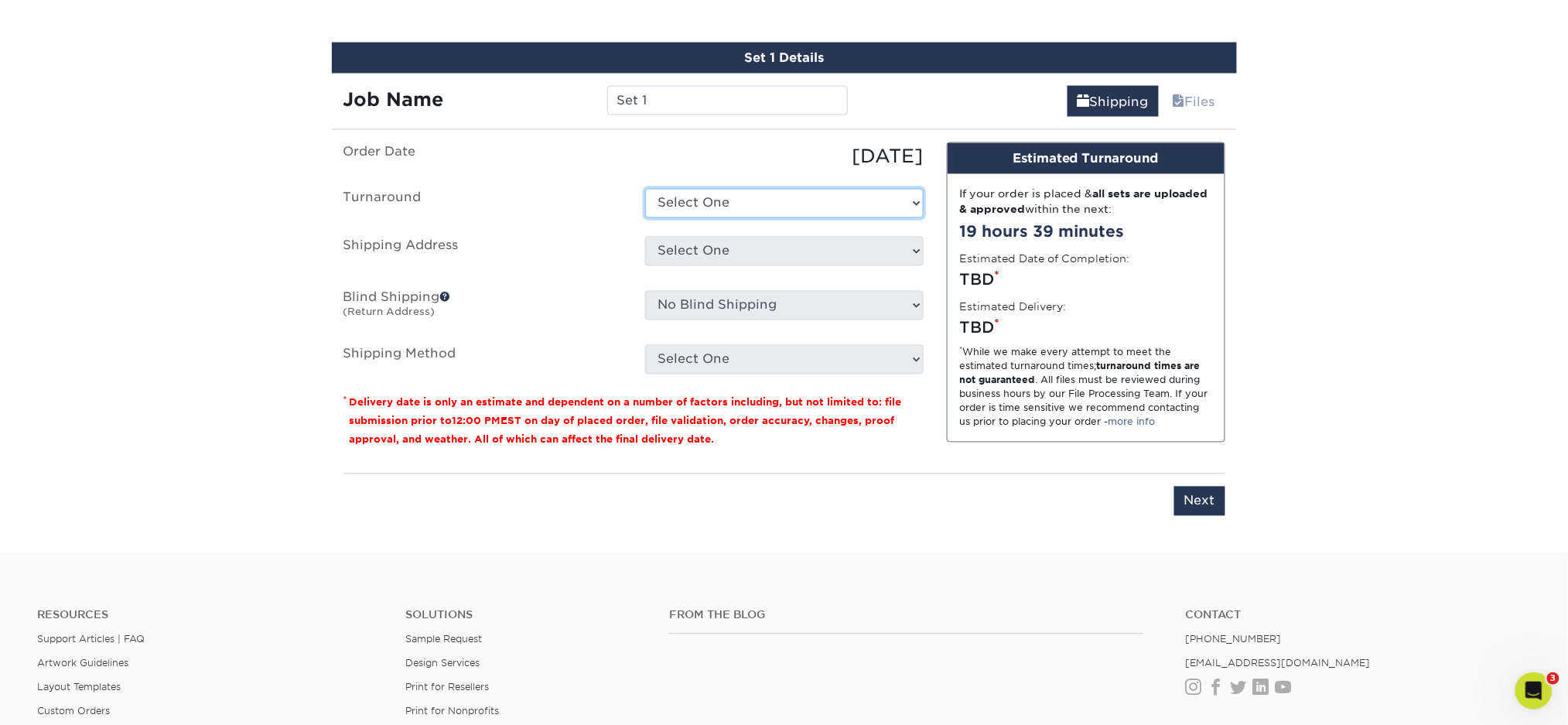
click at [688, 210] on select "Select One 2-4 Business Days 2 Day Next Business Day" at bounding box center [784, 204] width 279 height 30
select select "7c050b47-aa2d-459d-94e7-0634e2f1cc49"
click at [645, 189] on select "Select One 2-4 Business Days 2 Day Next Business Day" at bounding box center [784, 204] width 279 height 30
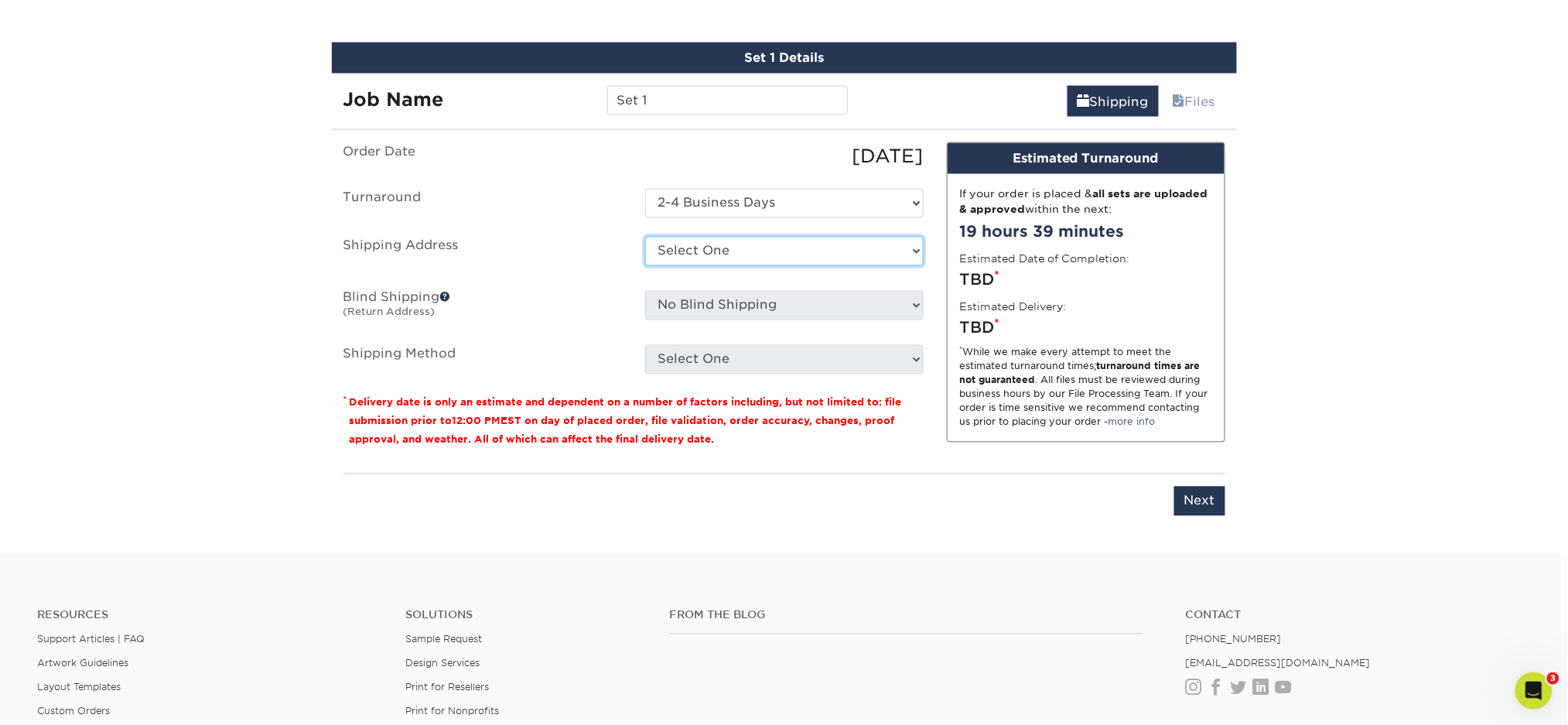
click at [694, 238] on select "Select One Allied Experiential Amy Fisher Astral Astral HQ Grace Allen JCS JCS …" at bounding box center [784, 252] width 279 height 30
select select "263852"
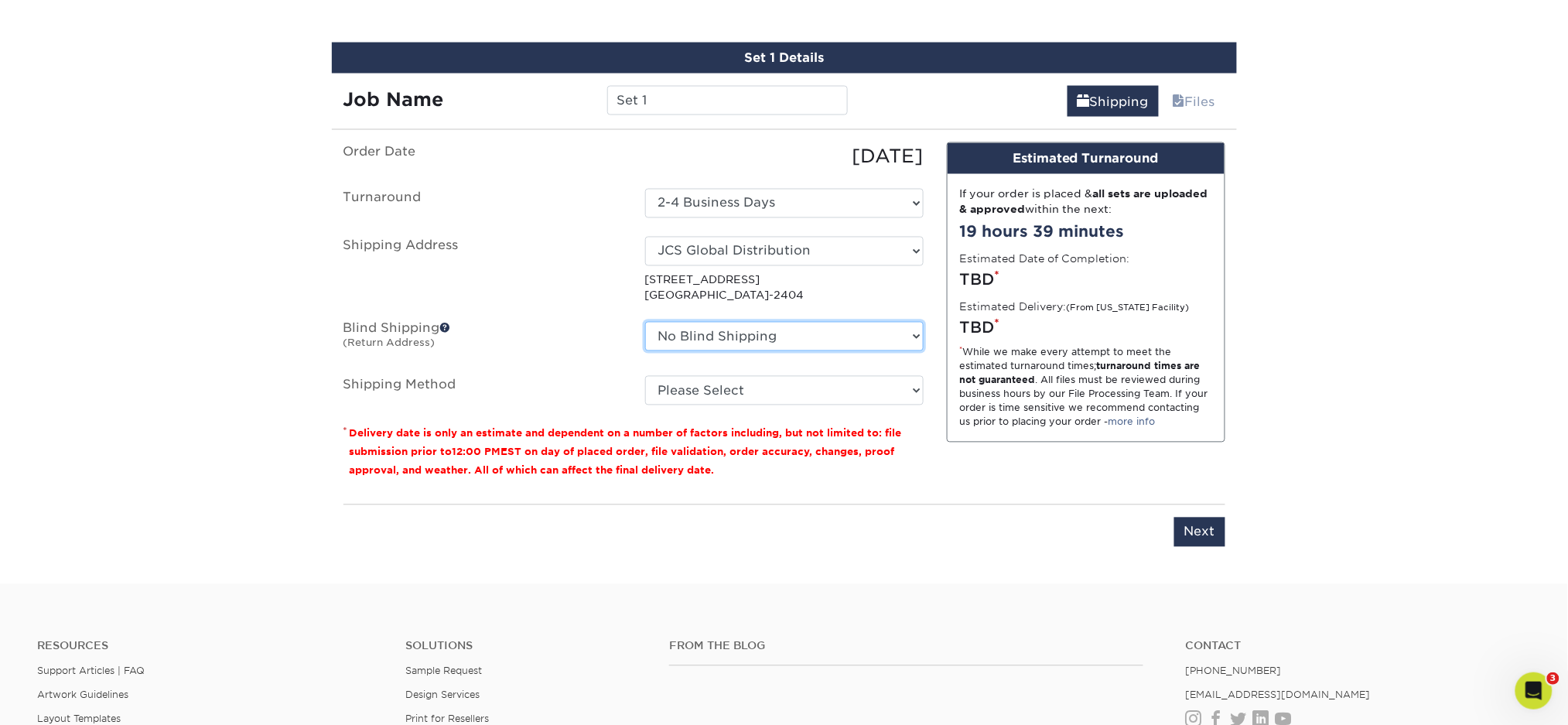
click at [695, 336] on select "No Blind Shipping Allied Experiential Amy Fisher Astral Astral HQ Grace Allen J…" at bounding box center [784, 337] width 279 height 30
click at [698, 338] on select "No Blind Shipping Allied Experiential Amy Fisher Astral Astral HQ Grace Allen J…" at bounding box center [784, 337] width 279 height 30
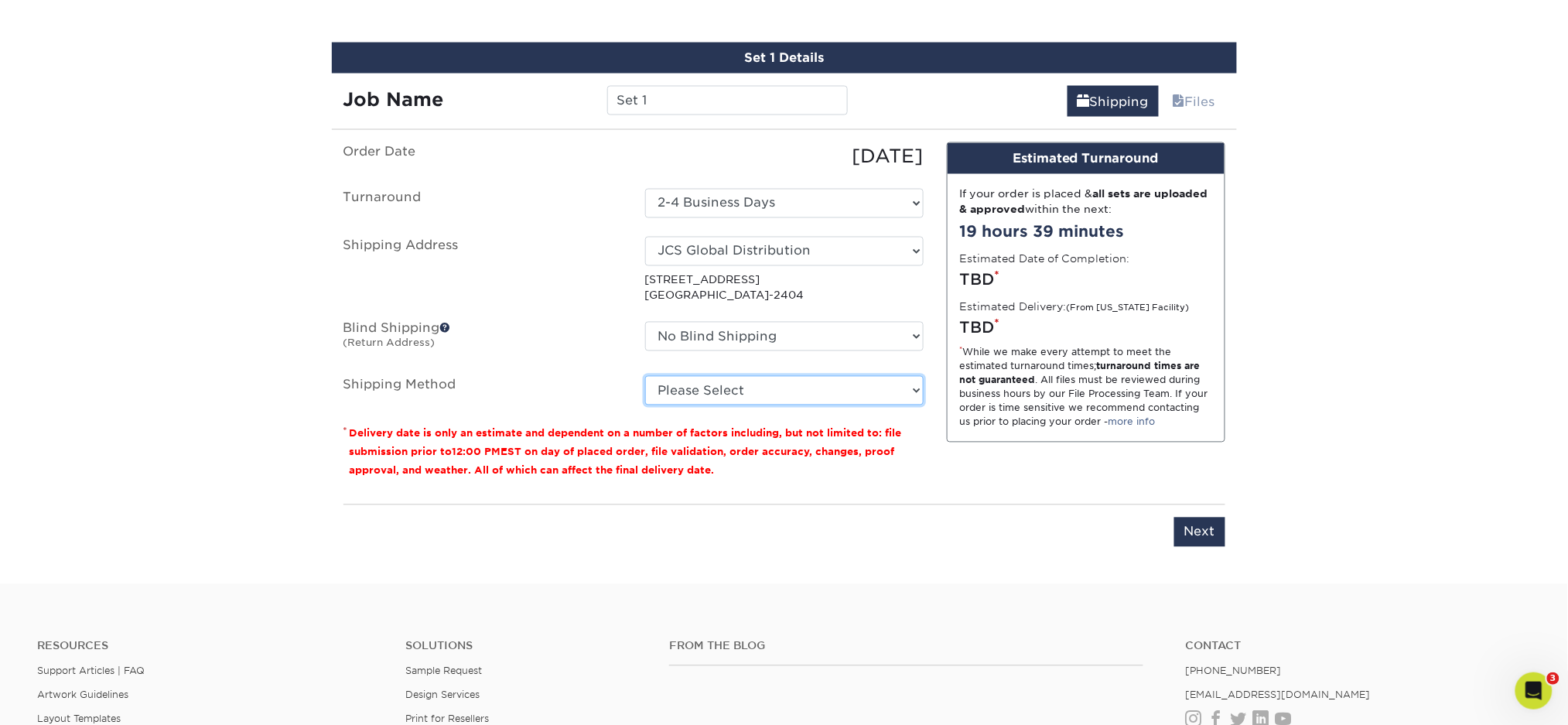
click at [698, 380] on select "Please Select Ground Shipping (+$20.22) 3 Day Shipping Service (+$29.62) 2 Day …" at bounding box center [784, 391] width 279 height 30
select select "03"
click at [645, 376] on select "Please Select Ground Shipping (+$20.22) 3 Day Shipping Service (+$29.62) 2 Day …" at bounding box center [784, 391] width 279 height 30
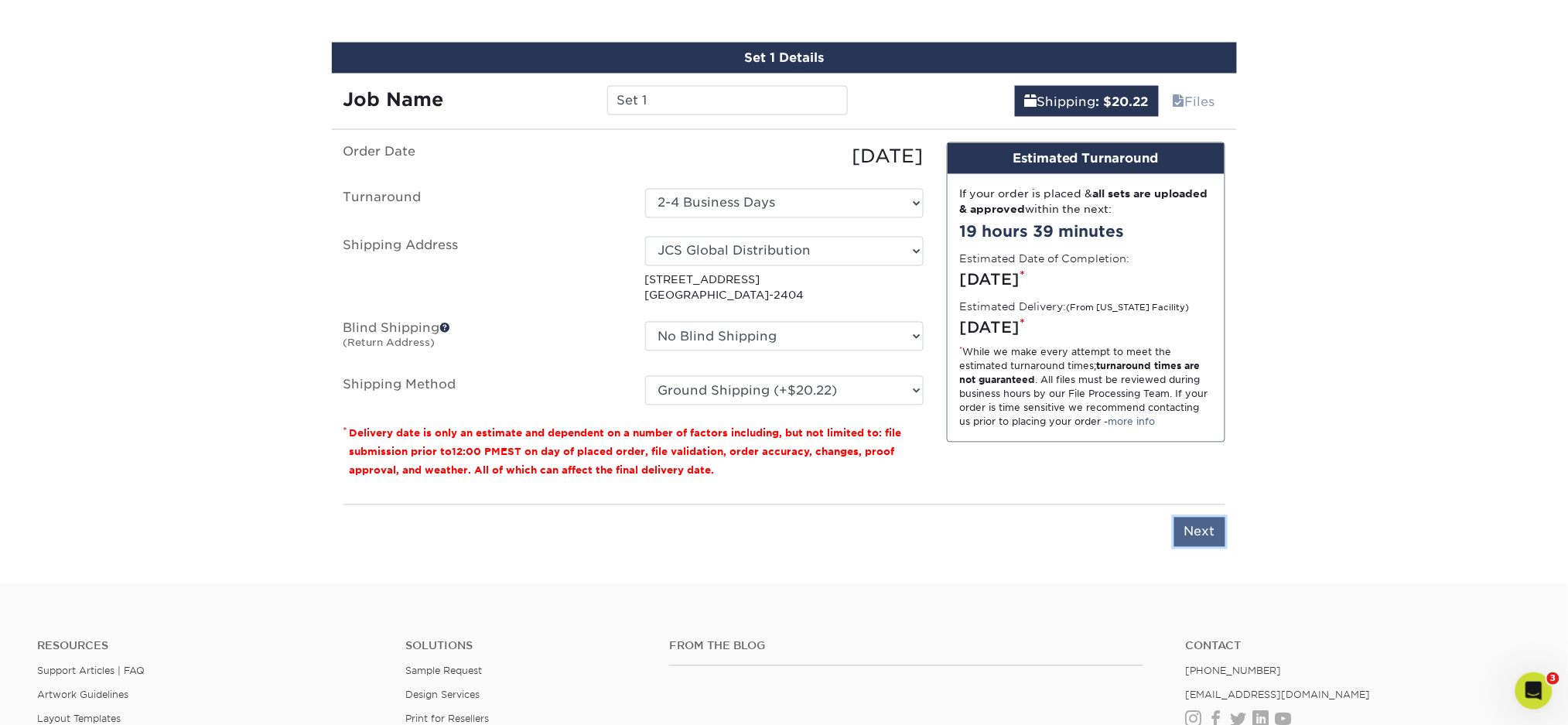
click at [1191, 537] on input "Next" at bounding box center [1200, 533] width 51 height 30
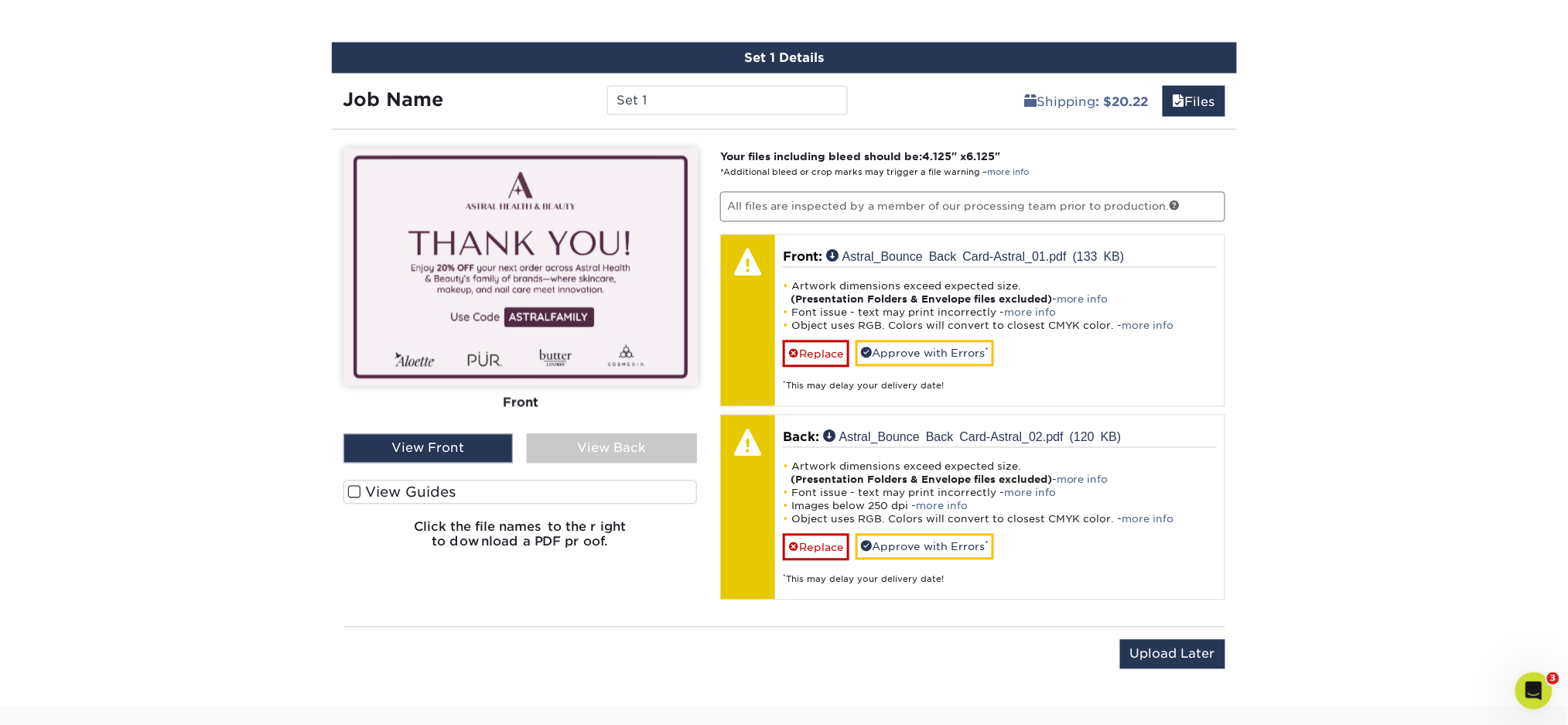
click at [550, 445] on div "View Back" at bounding box center [611, 449] width 170 height 30
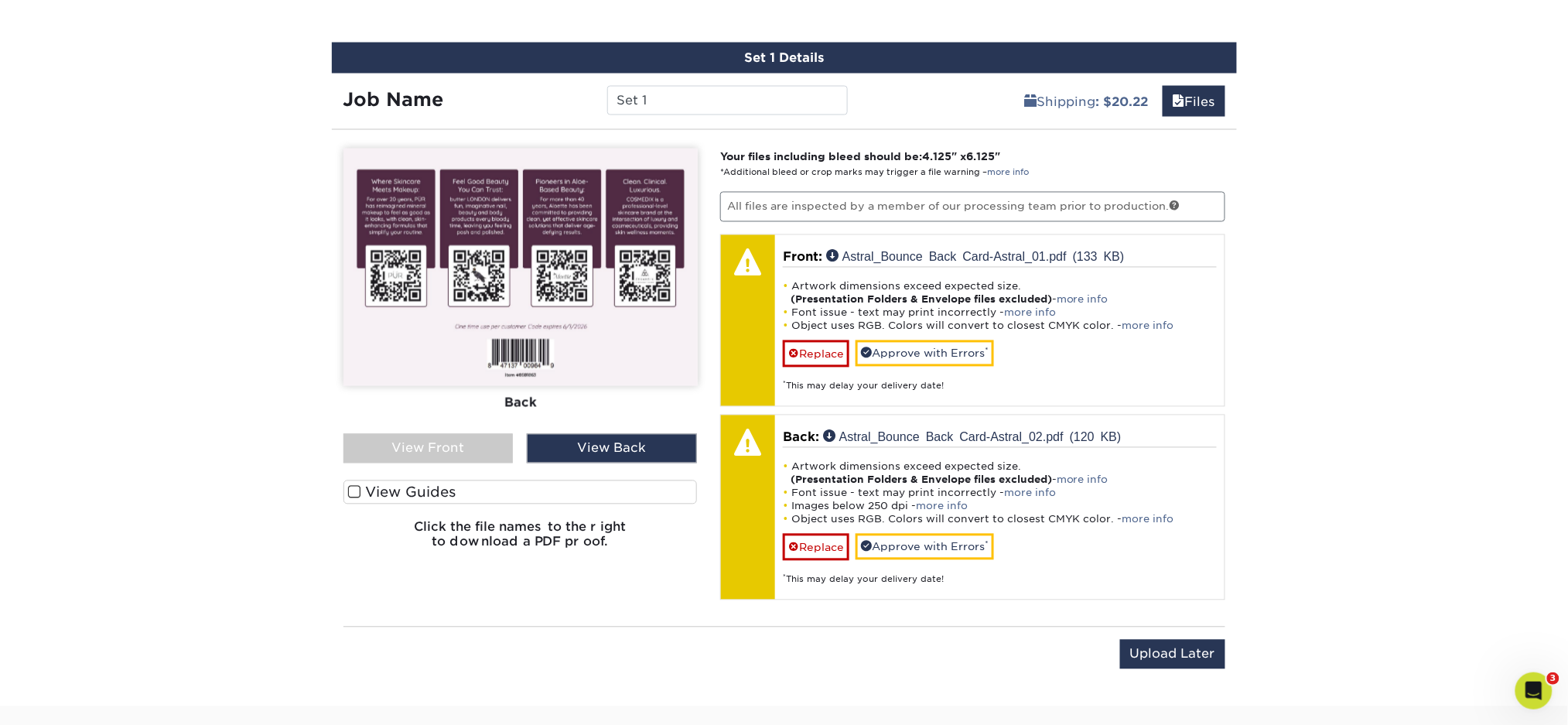
drag, startPoint x: 575, startPoint y: 314, endPoint x: 566, endPoint y: 316, distance: 9.2
click at [574, 314] on img at bounding box center [520, 267] width 354 height 238
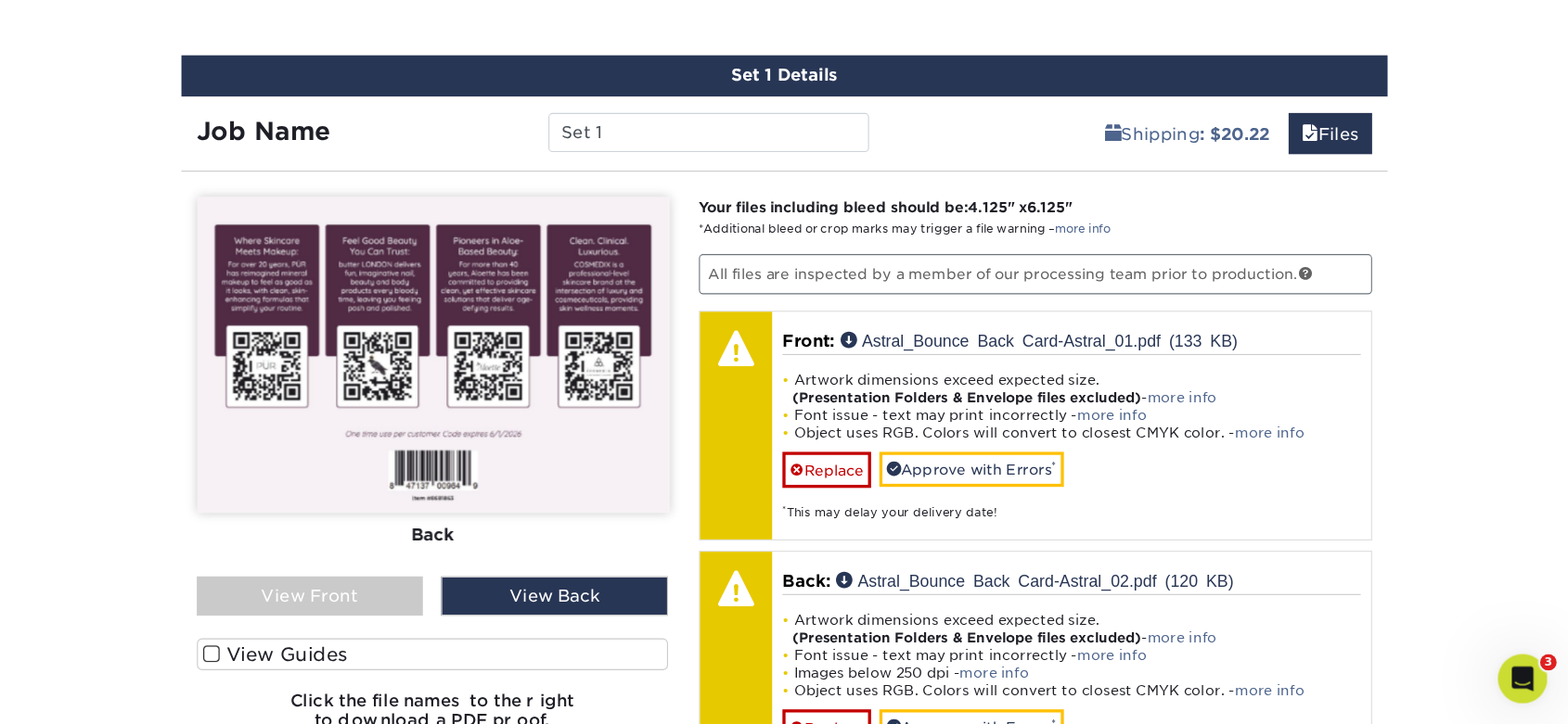
scroll to position [1083, 0]
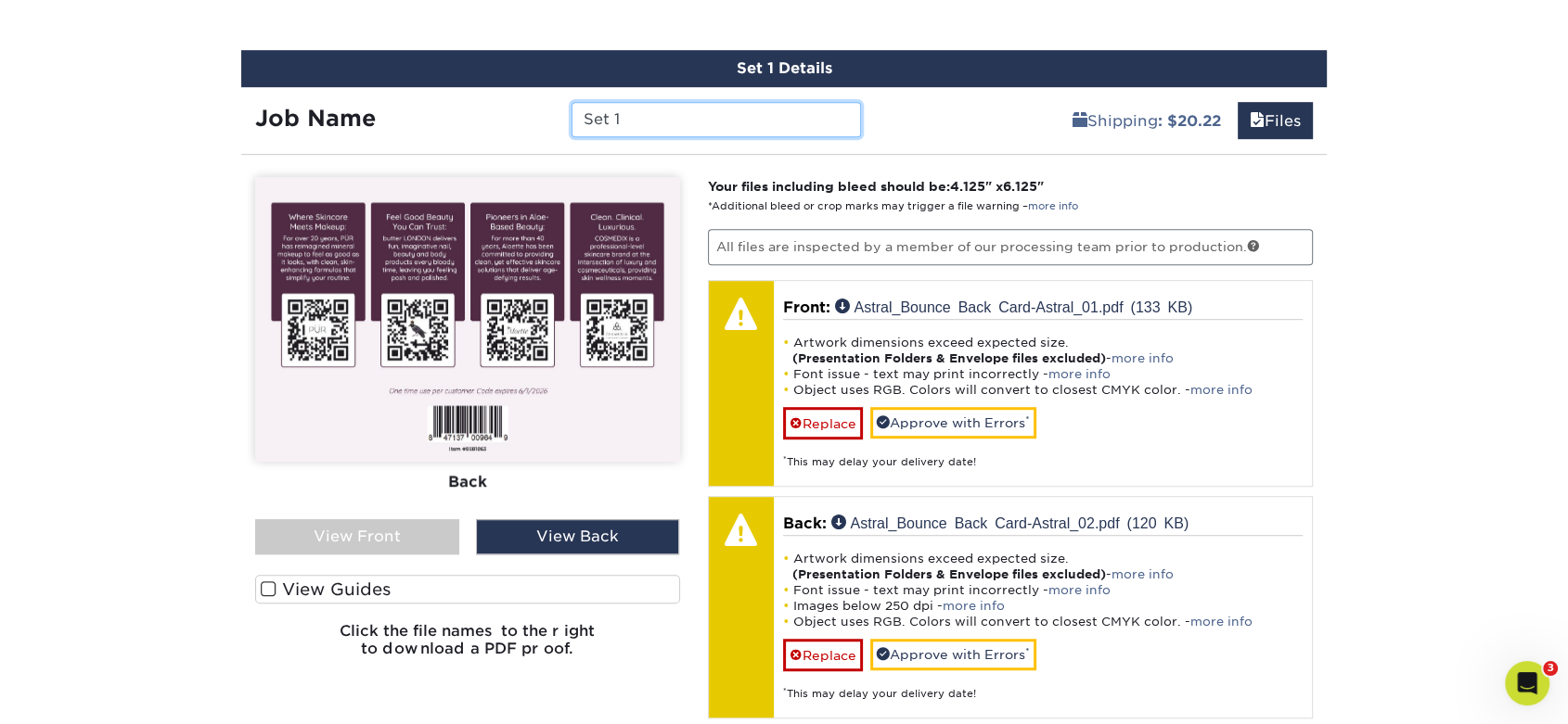
drag, startPoint x: 635, startPoint y: 130, endPoint x: 494, endPoint y: 105, distance: 143.2
click at [491, 103] on div "Job Name Set 1" at bounding box center [558, 120] width 634 height 35
click at [814, 119] on input "Astral Holiday Bounce Back Insert - BL" at bounding box center [716, 120] width 289 height 35
click at [832, 121] on input "Astral Holiday Bounce Back Insert - BL" at bounding box center [716, 120] width 289 height 35
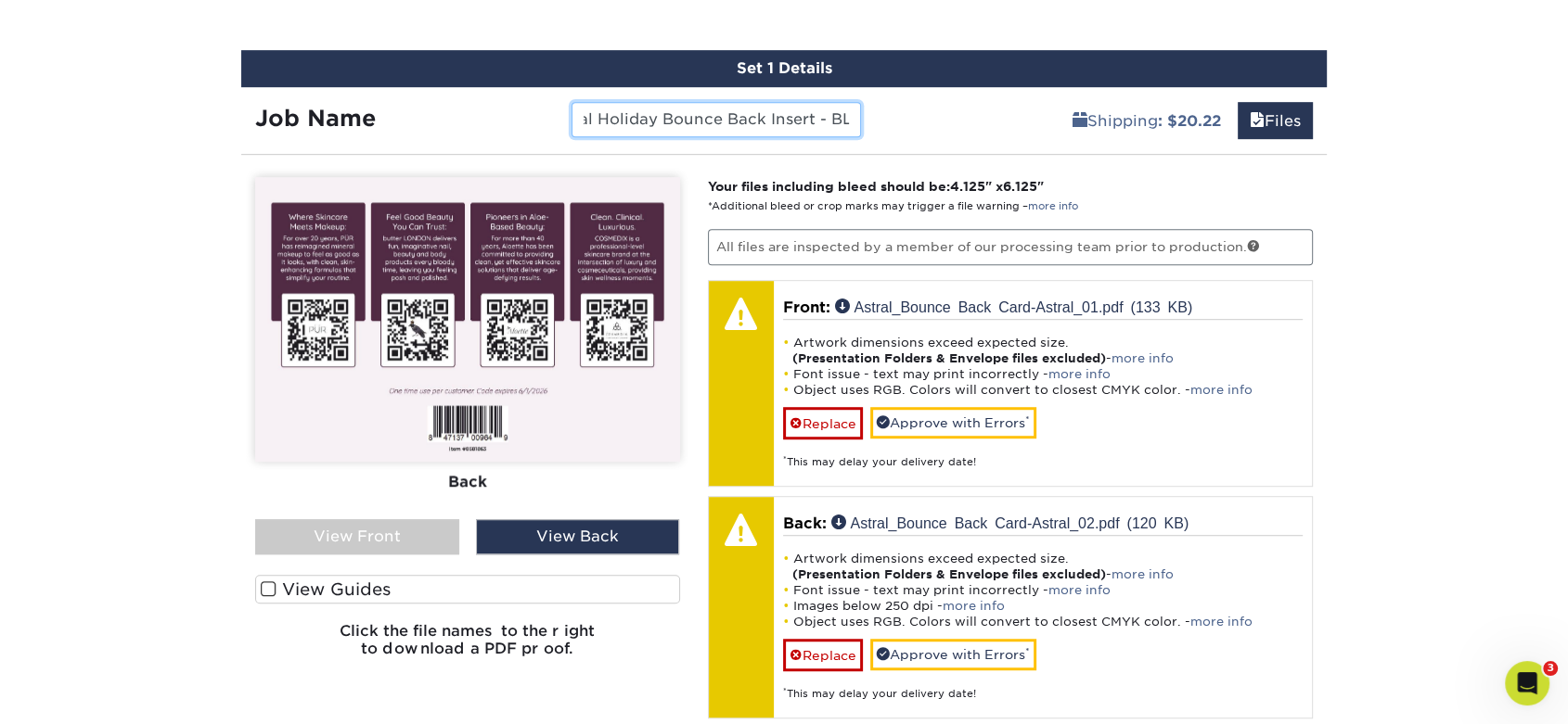
click at [831, 124] on input "Astral Holiday Bounce Back Insert - BL" at bounding box center [716, 120] width 289 height 35
click at [832, 122] on input "Astral Holiday Bounce Back Insert - BL" at bounding box center [716, 120] width 289 height 35
click at [846, 115] on input "Astral Holiday Bounce Back Insert - BL" at bounding box center [716, 120] width 289 height 35
drag, startPoint x: 846, startPoint y: 115, endPoint x: 833, endPoint y: 117, distance: 13.2
click at [833, 117] on input "Astral Holiday Bounce Back Insert - BL" at bounding box center [716, 120] width 289 height 35
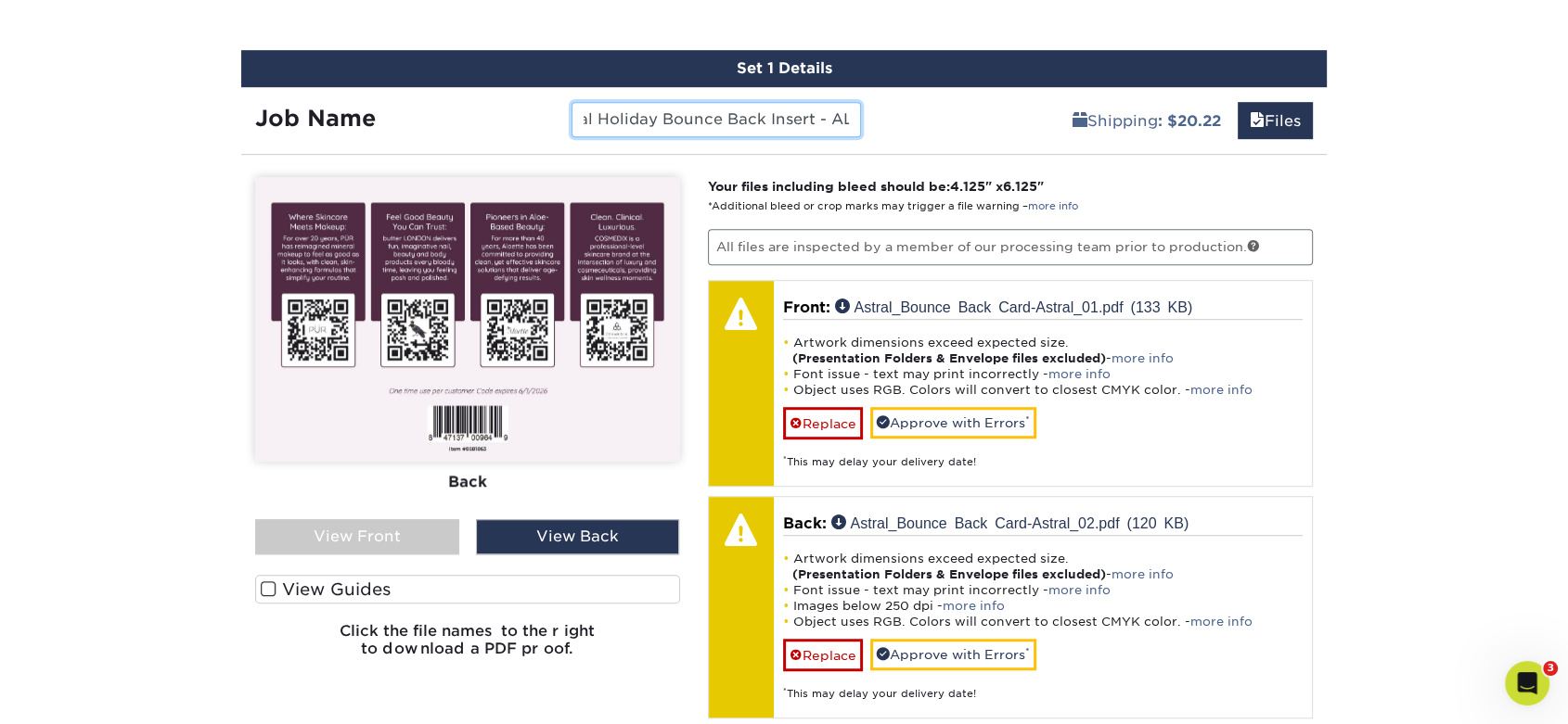
scroll to position [0, 50]
type input "Astral Holiday Bounce Back Insert - ALO"
click at [1022, 107] on div "Shipping : $20.22 Files" at bounding box center [1101, 112] width 452 height 52
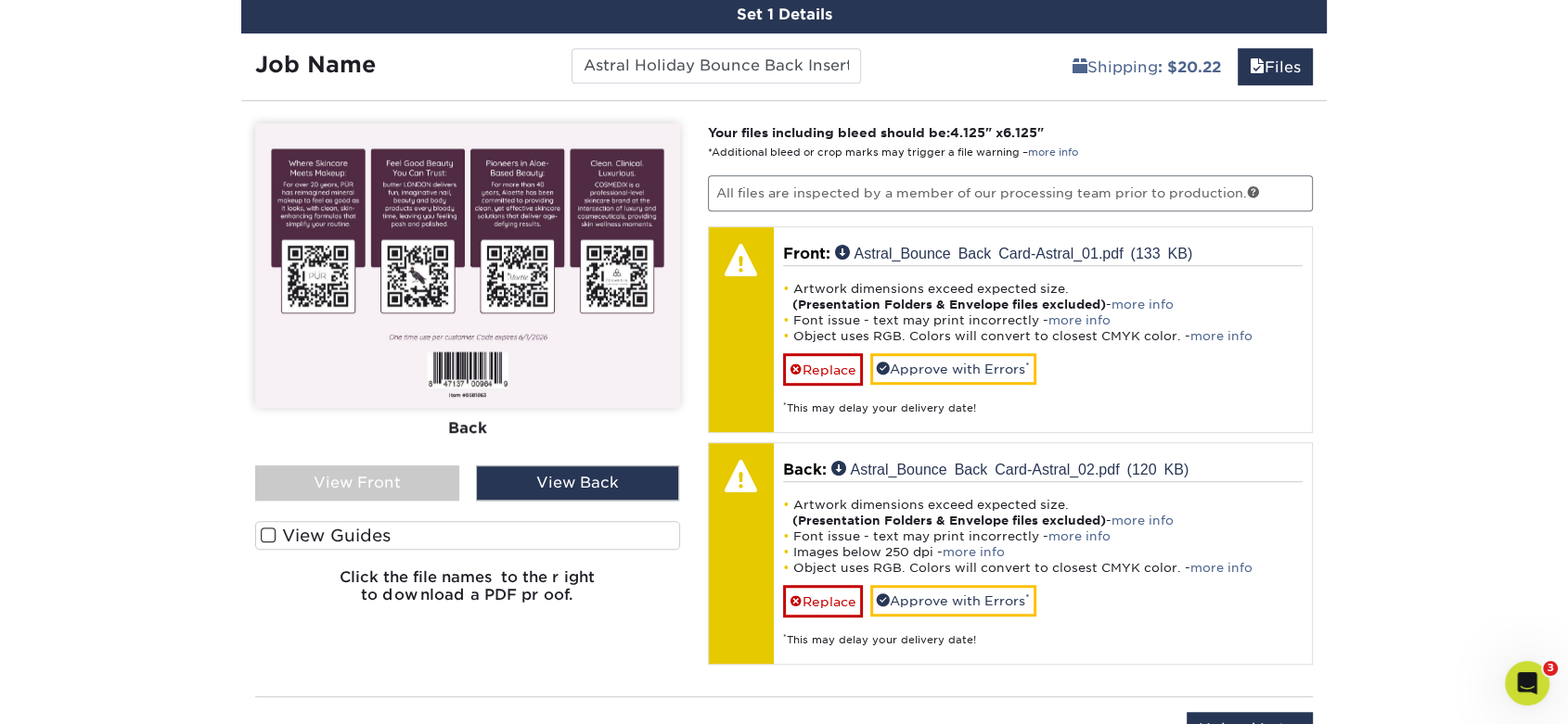
scroll to position [1185, 0]
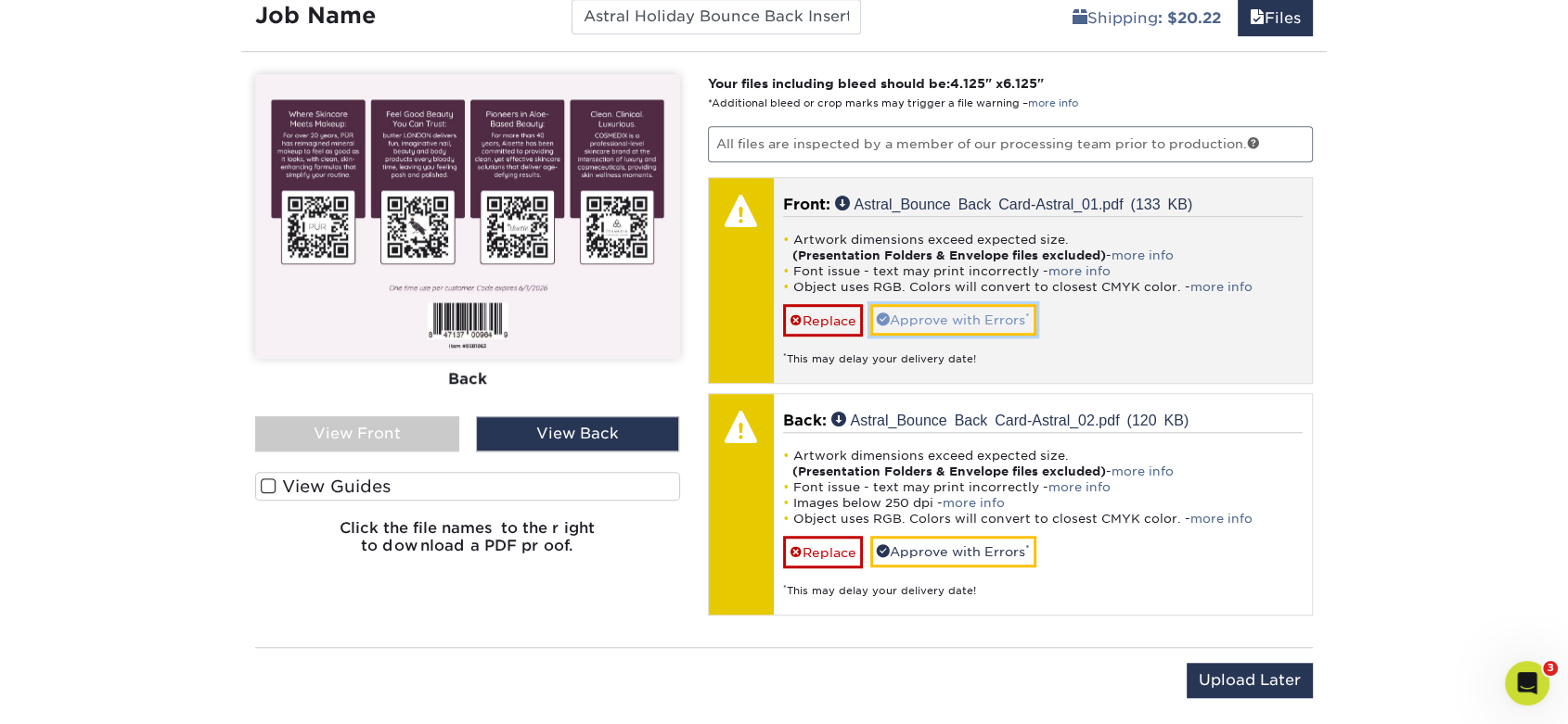
click at [954, 316] on link "Approve with Errors *" at bounding box center [953, 320] width 167 height 32
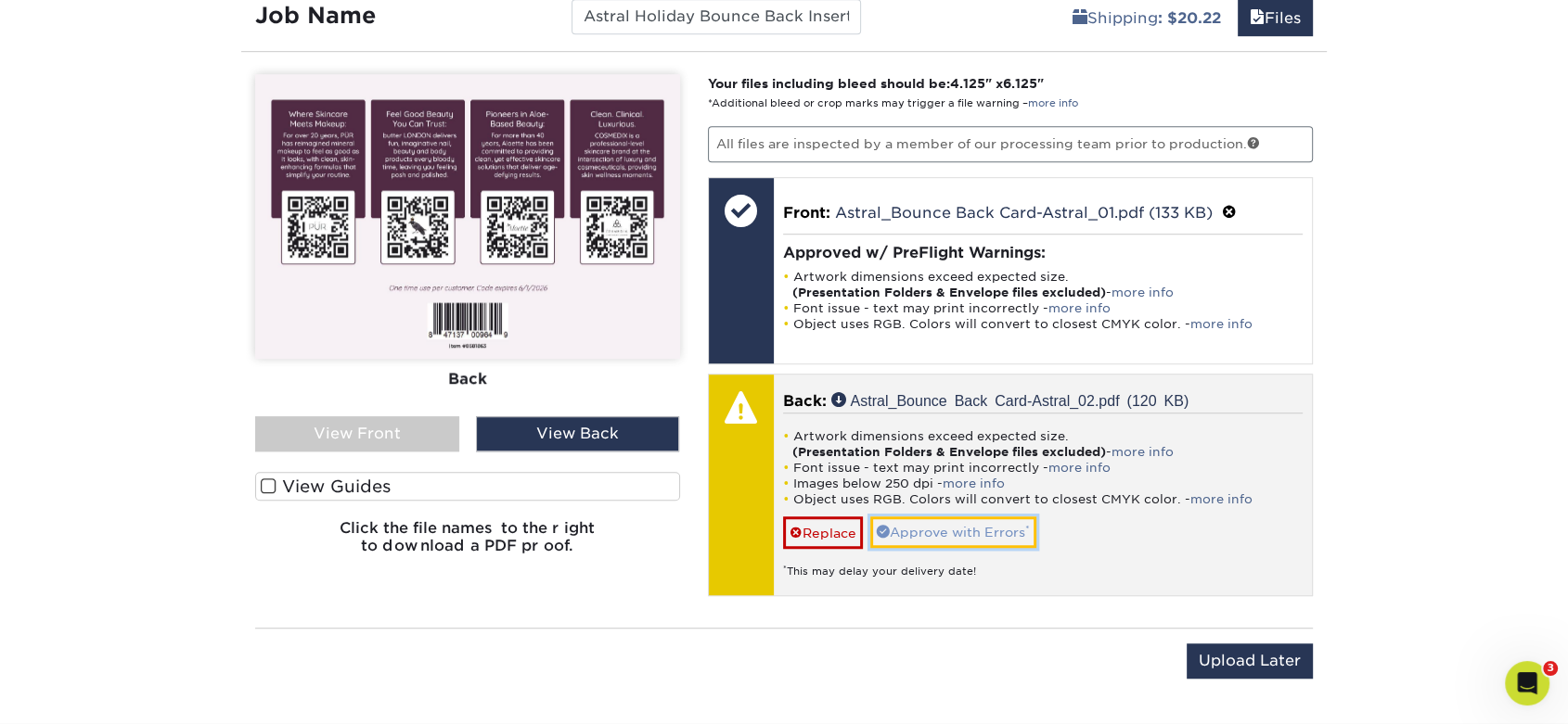
click at [962, 535] on link "Approve with Errors *" at bounding box center [953, 532] width 167 height 32
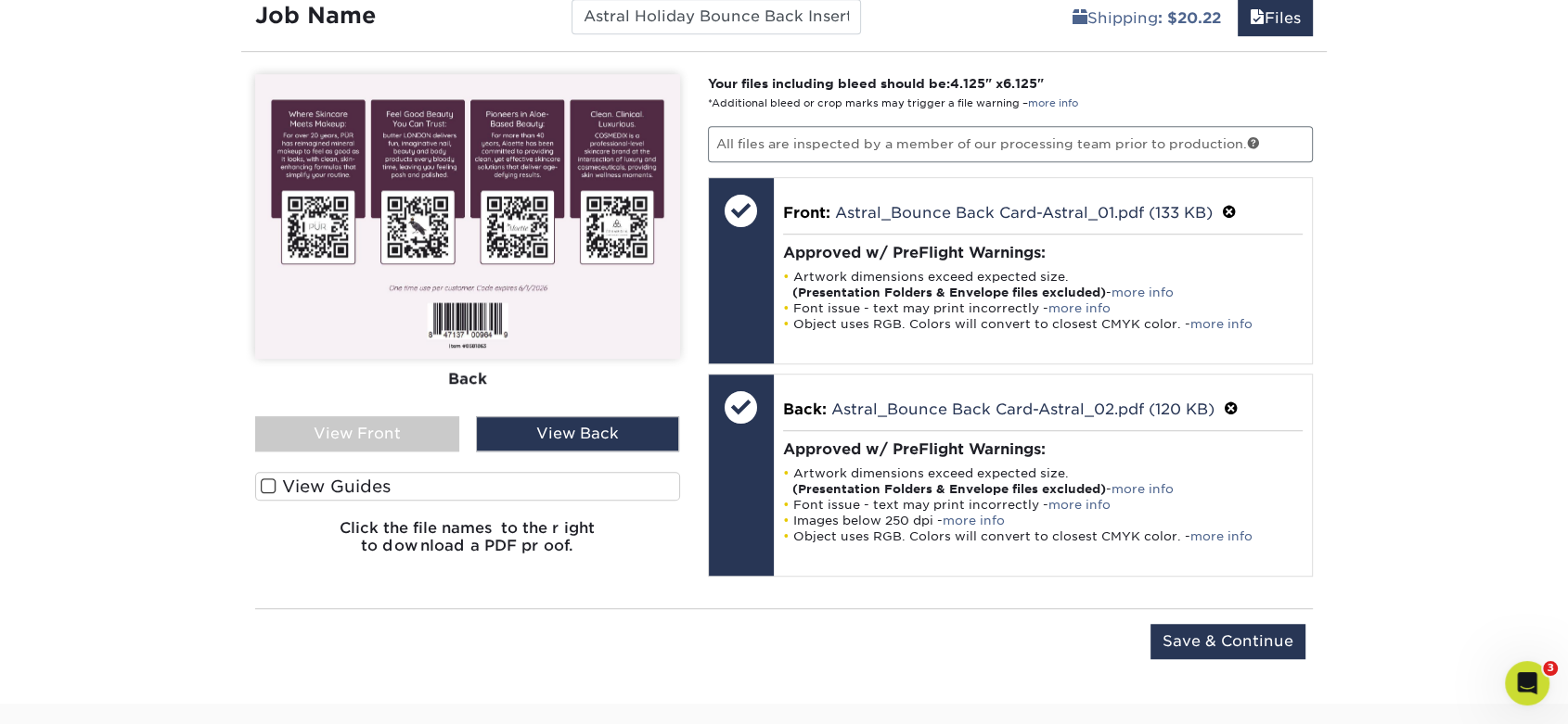
click at [406, 423] on div "View Front" at bounding box center [357, 434] width 204 height 35
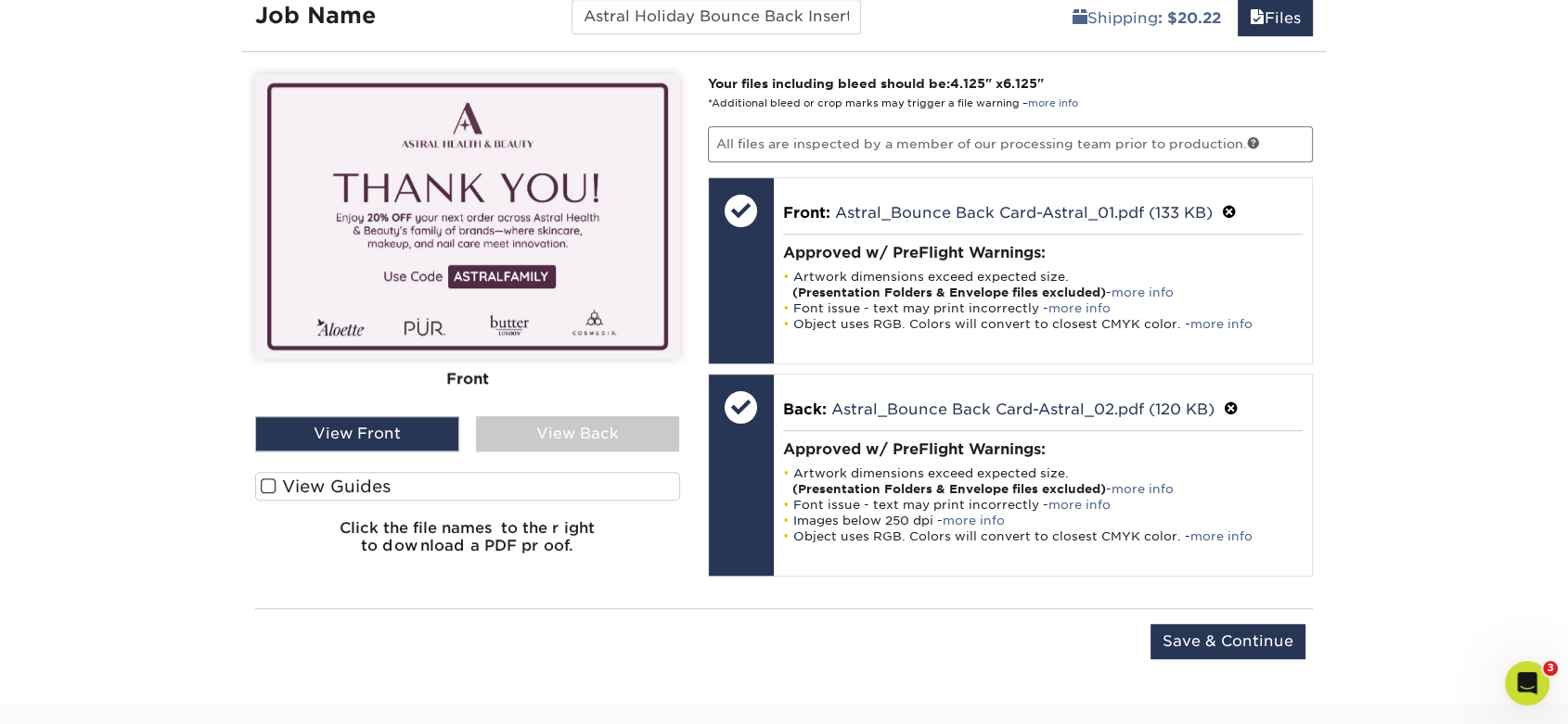
click at [528, 423] on div "View Back" at bounding box center [578, 434] width 204 height 35
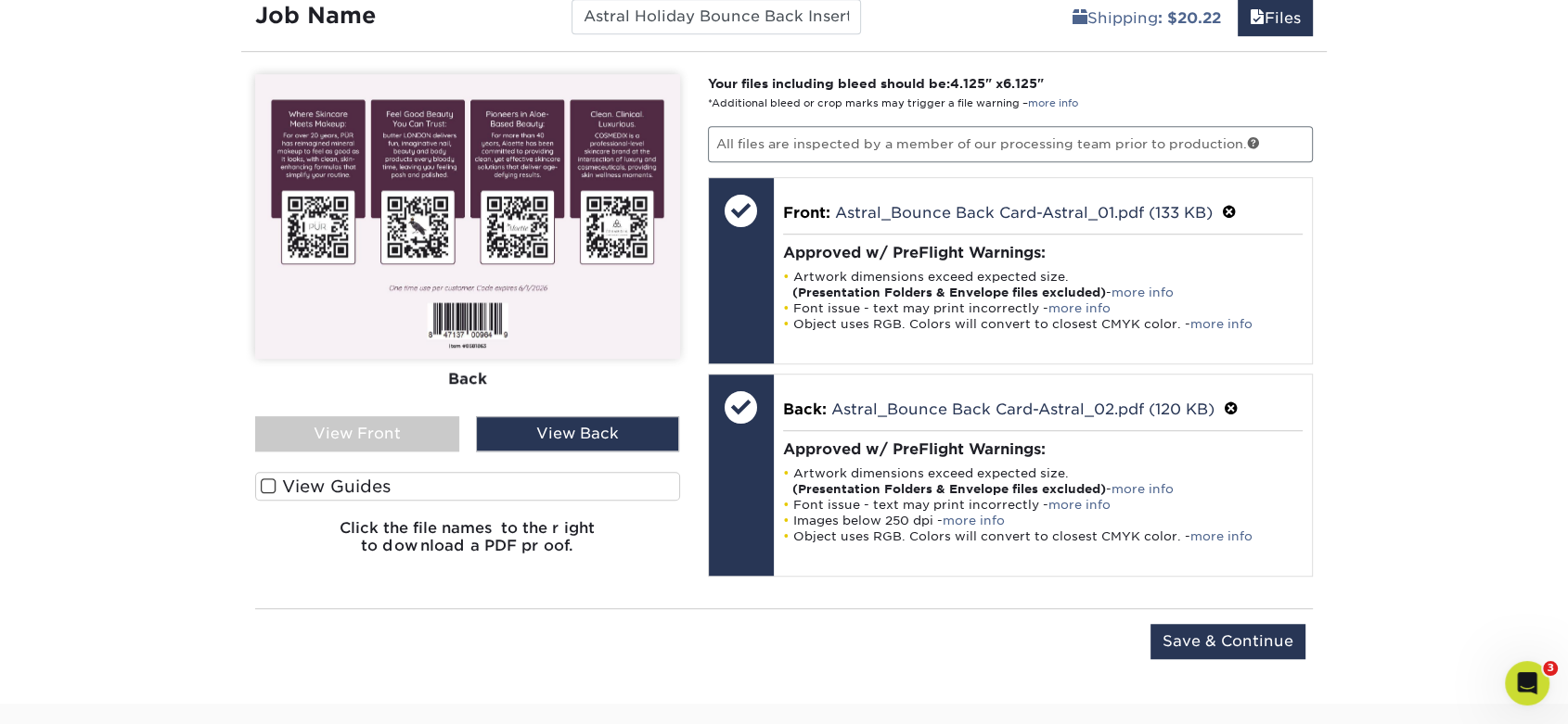
click at [437, 427] on div "View Front" at bounding box center [357, 434] width 204 height 35
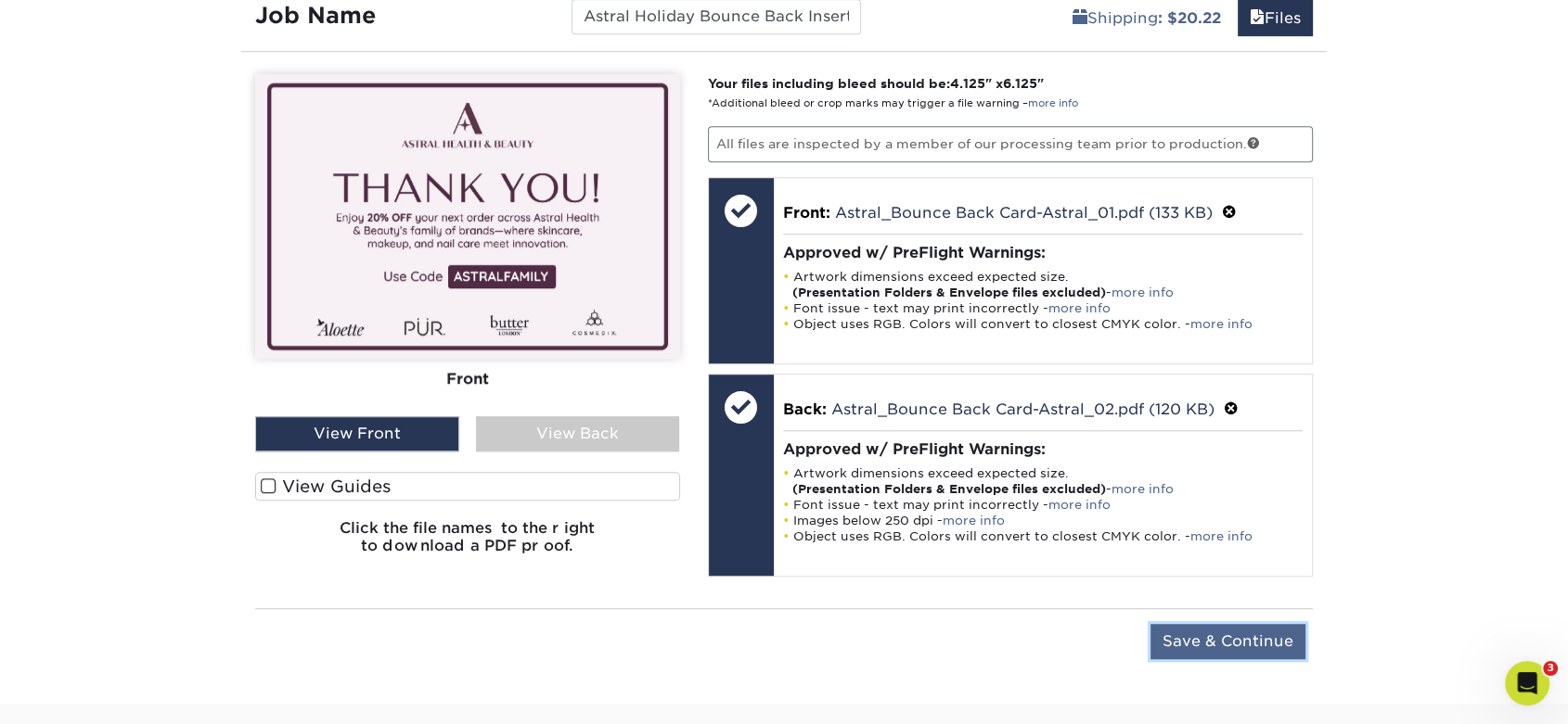
click at [1197, 641] on input "Save & Continue" at bounding box center [1227, 642] width 155 height 35
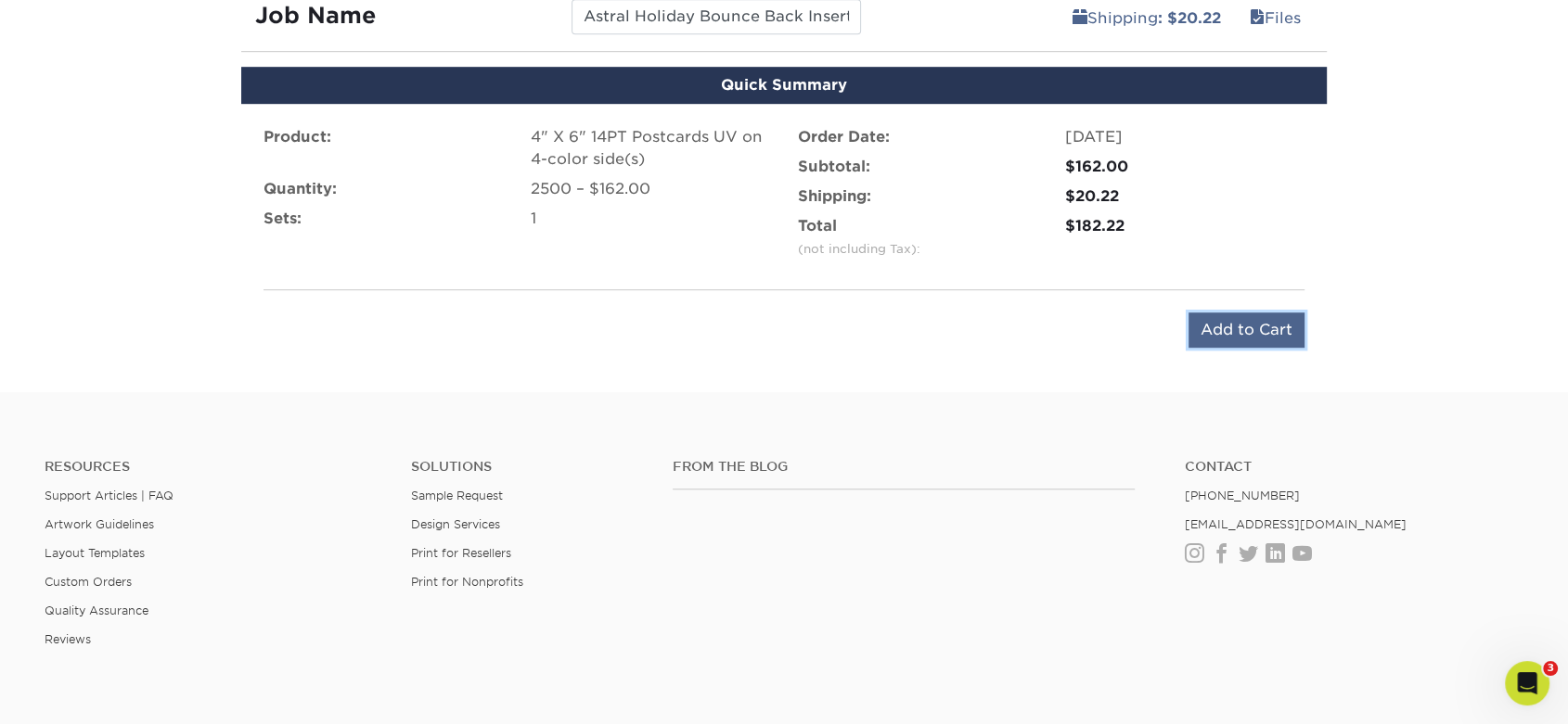
click at [1199, 317] on input "Add to Cart" at bounding box center [1247, 330] width 116 height 35
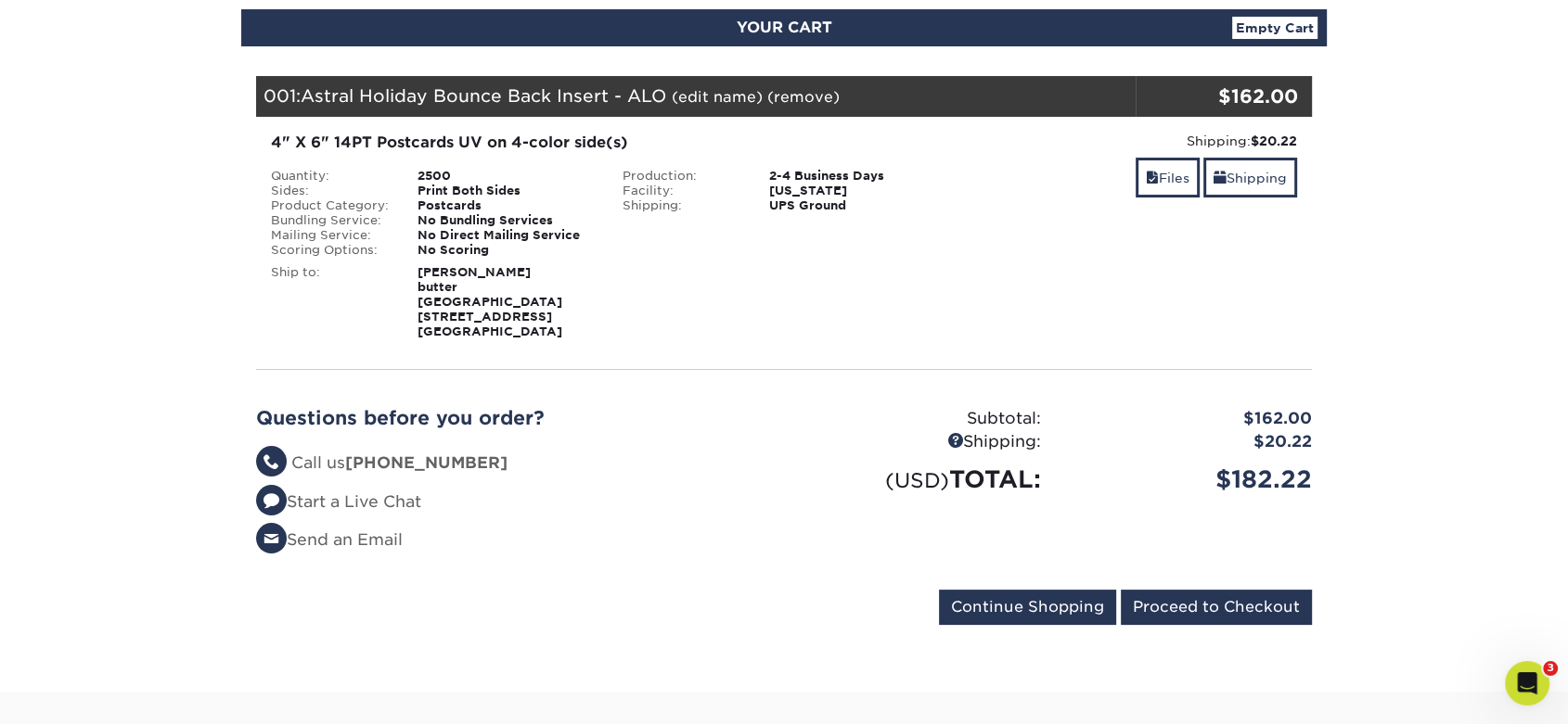
click at [1300, 173] on div "Shipping: $20.22 Discount: - $0.00 Files Shipping" at bounding box center [1134, 235] width 352 height 208
click at [1266, 176] on link "Shipping" at bounding box center [1250, 177] width 94 height 39
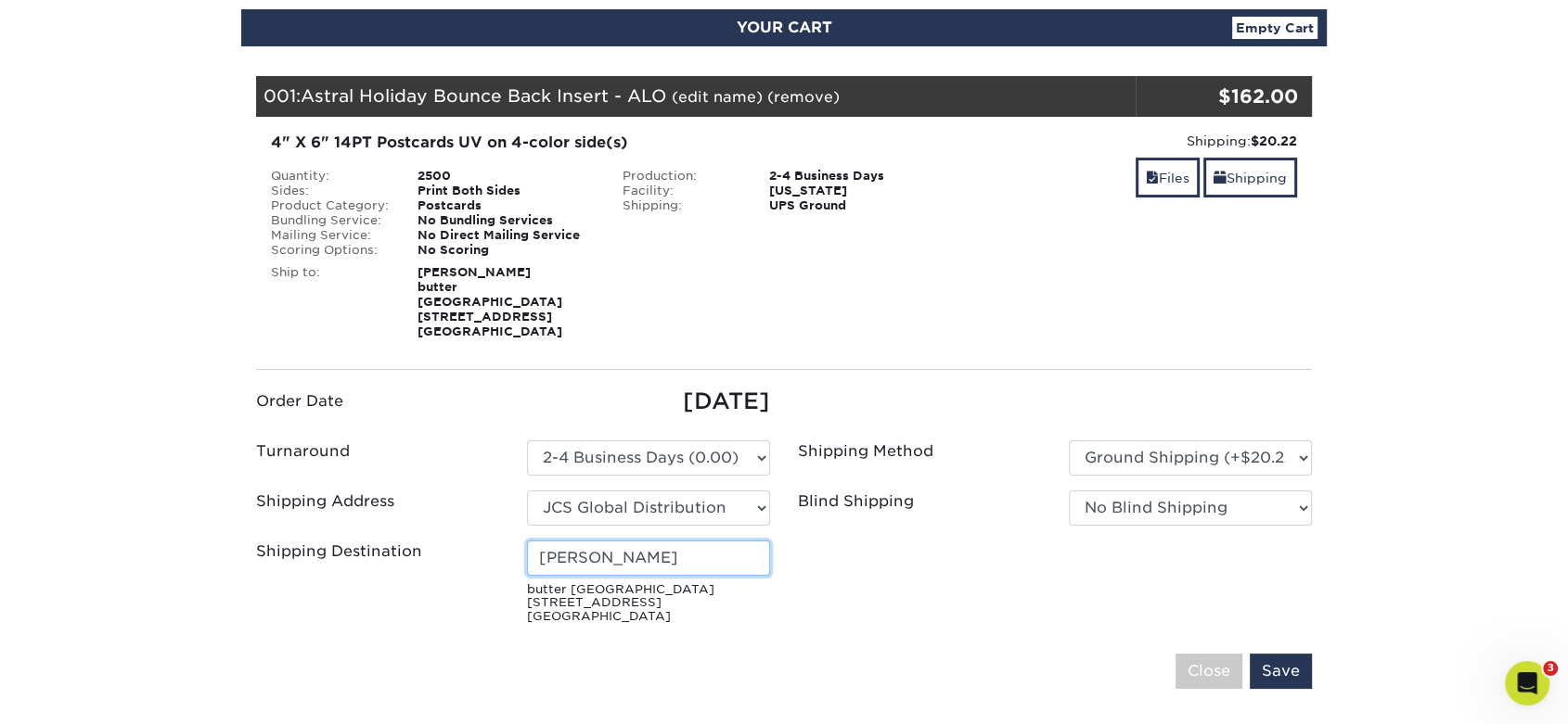
drag, startPoint x: 658, startPoint y: 544, endPoint x: 393, endPoint y: 540, distance: 265.0
click at [393, 541] on div "Shipping Destination [PERSON_NAME] butter LONDON [STREET_ADDRESS]" at bounding box center [513, 586] width 542 height 91
type input "[PERSON_NAME]"
click at [903, 626] on fieldset "Order Date [DATE] Turnaround Please Select 2 Business Days (0.00) JCS" at bounding box center [784, 548] width 1056 height 326
click at [1292, 632] on fieldset "Order Date [DATE] Turnaround Please Select 2 Business Days (0.00) JCS" at bounding box center [784, 548] width 1056 height 326
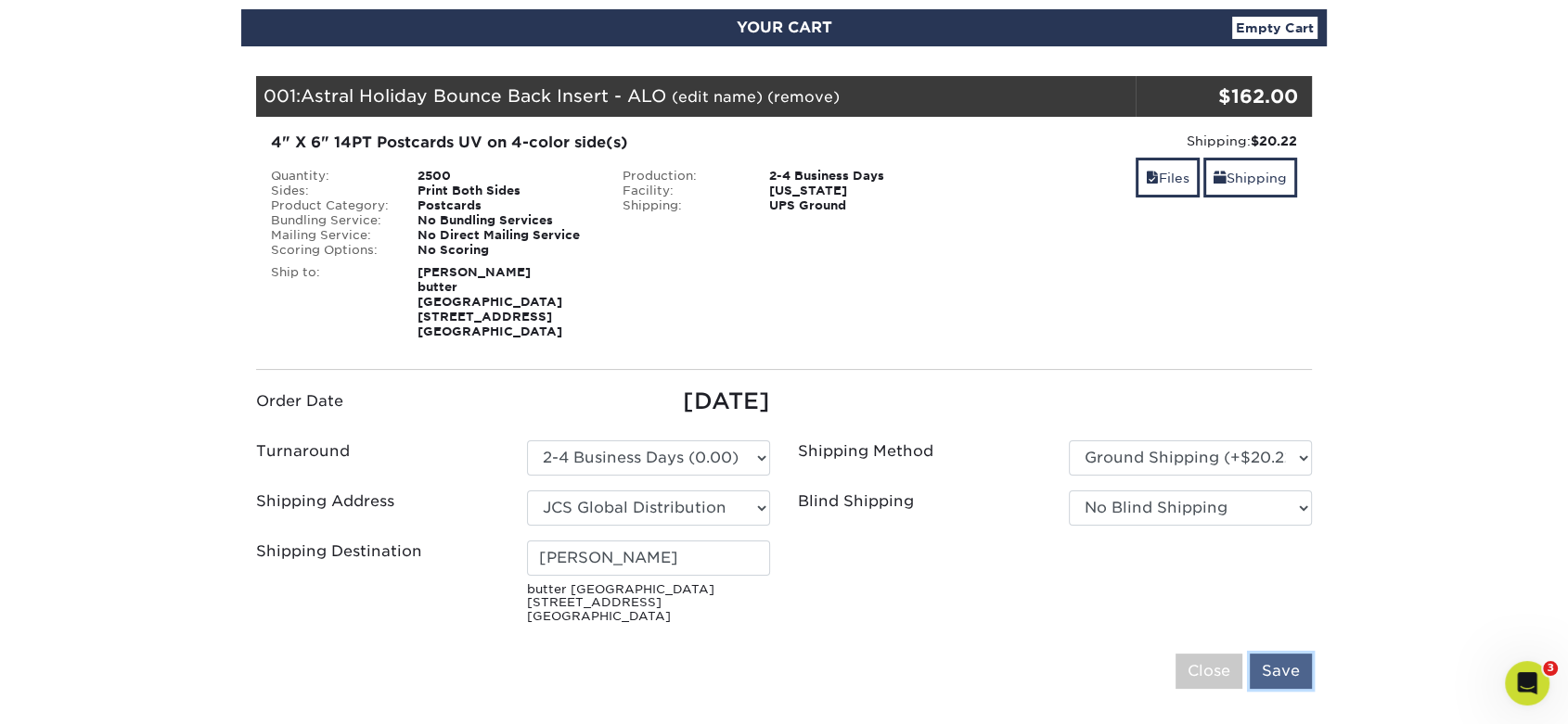
click at [1289, 654] on input "Save" at bounding box center [1280, 672] width 62 height 35
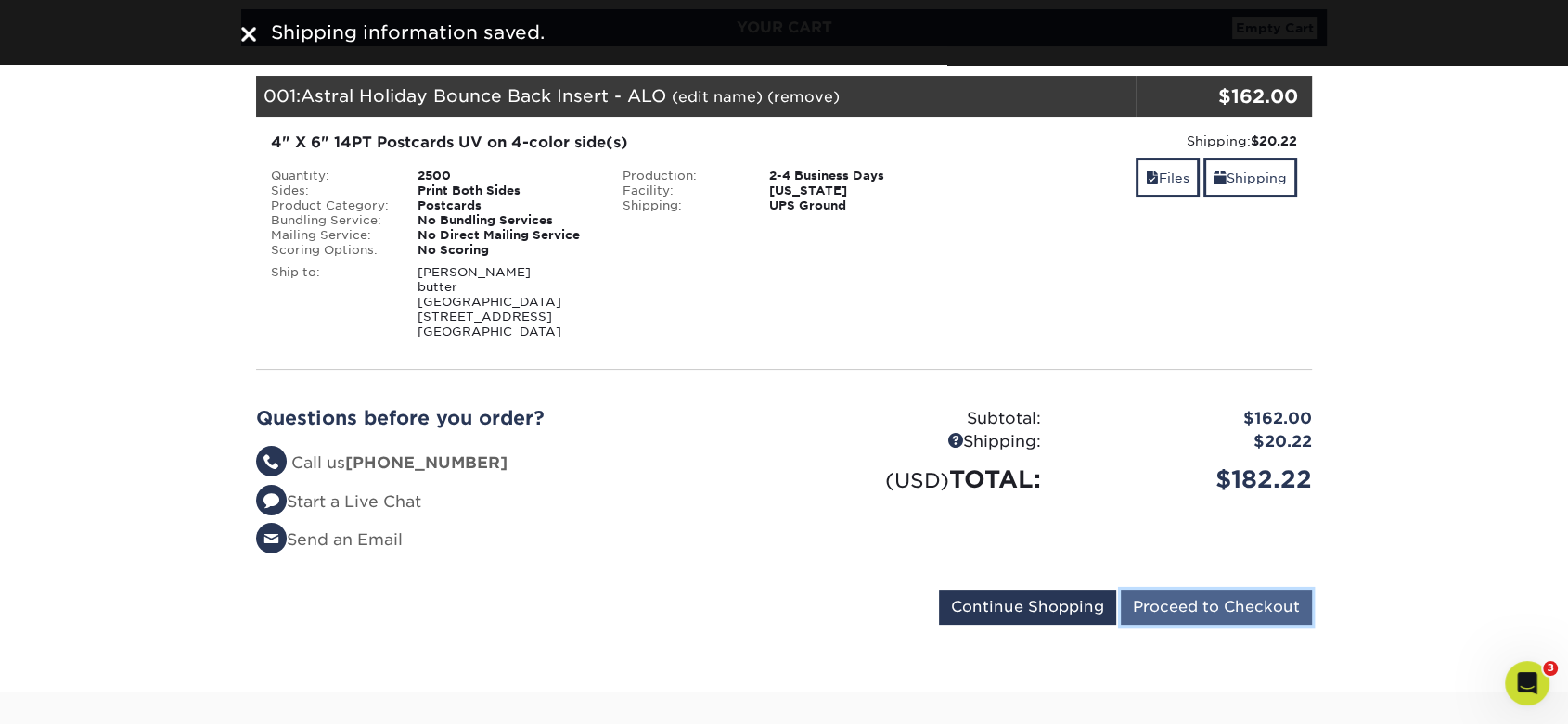
click at [1212, 599] on input "Proceed to Checkout" at bounding box center [1216, 608] width 191 height 35
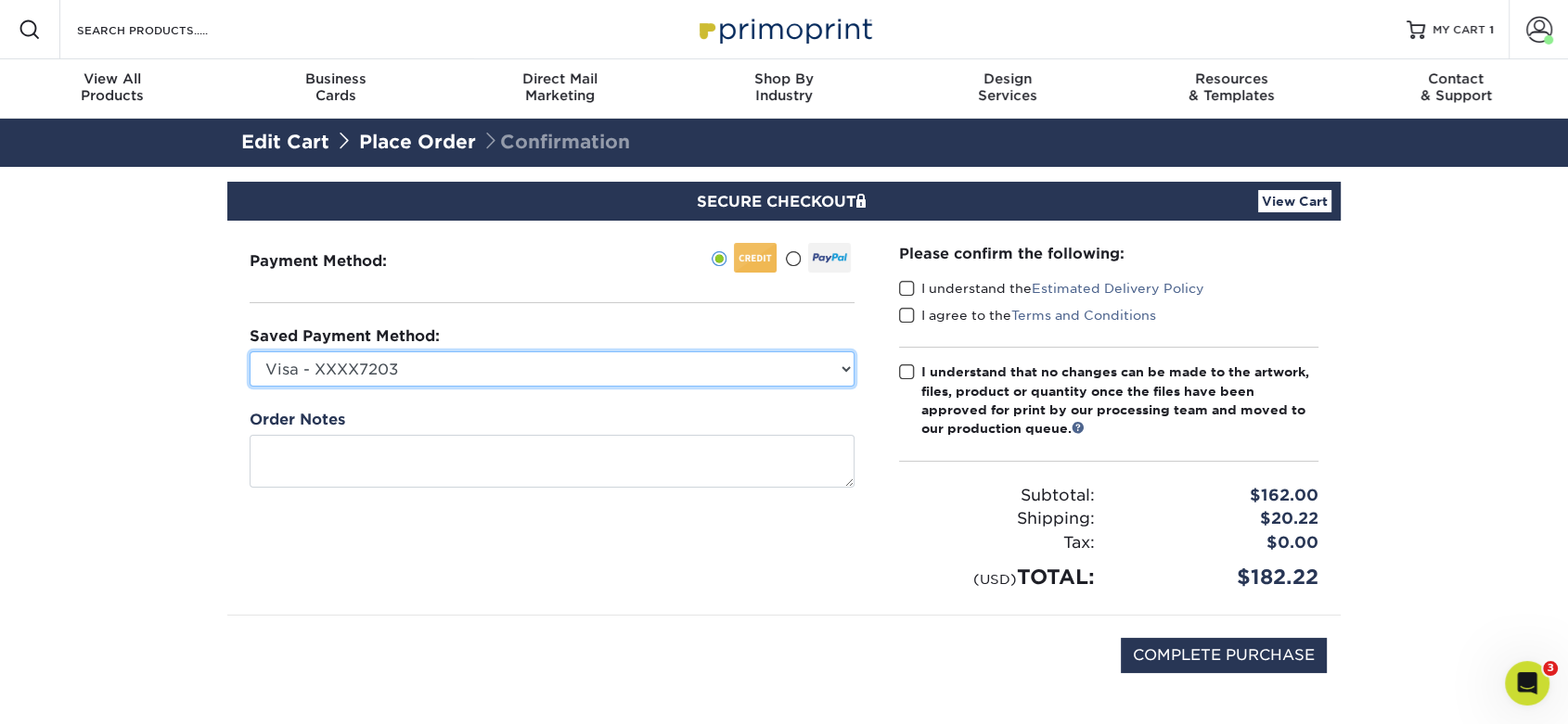
click at [385, 362] on select "Visa - XXXX7203 American Express - XXXX1009 American Express - XXXX1005 America…" at bounding box center [552, 369] width 605 height 35
select select "73125"
click at [249, 352] on select "Visa - XXXX7203 American Express - XXXX1009 American Express - XXXX1005 America…" at bounding box center [552, 369] width 605 height 35
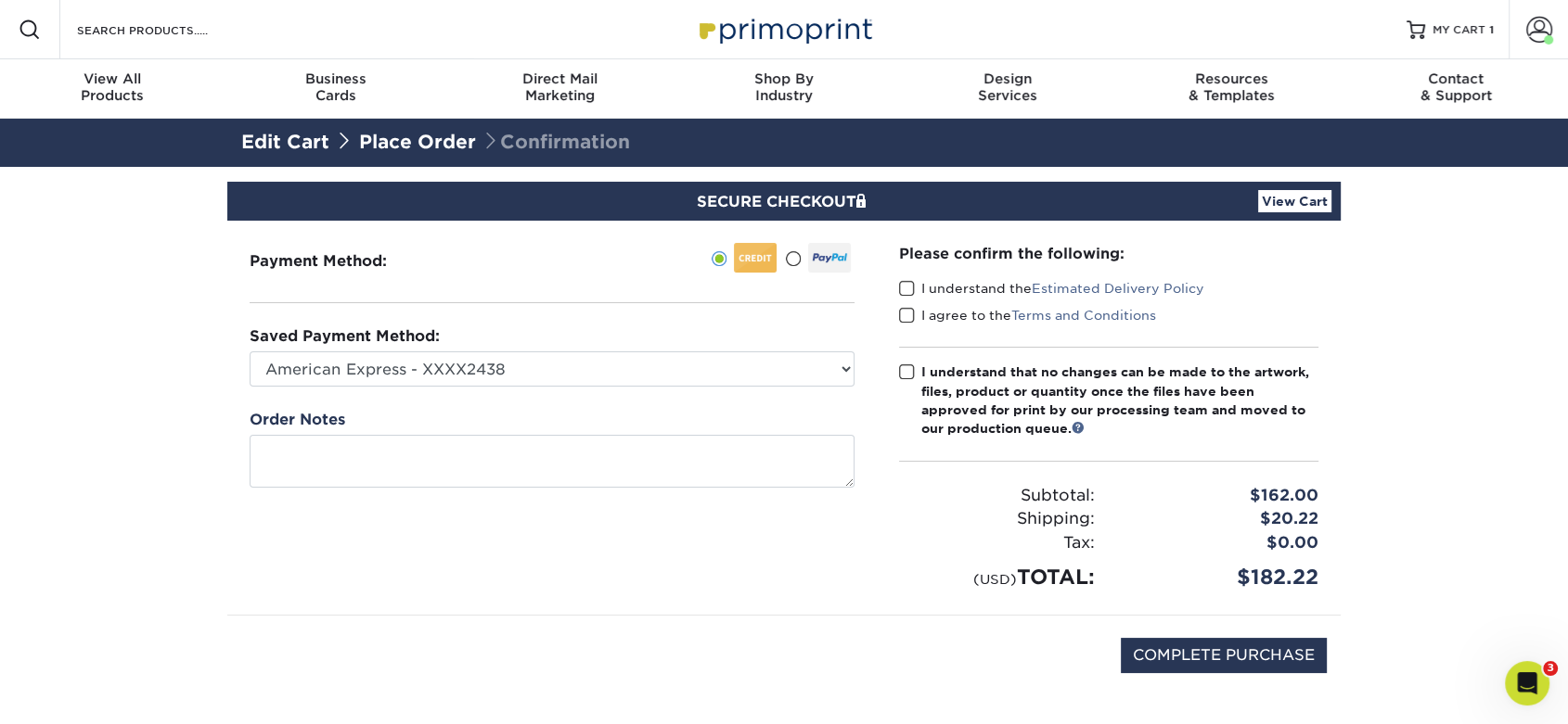
click at [905, 283] on span at bounding box center [907, 289] width 16 height 18
click at [0, 0] on input "I understand the Estimated Delivery Policy" at bounding box center [0, 0] width 0 height 0
click at [907, 309] on span at bounding box center [907, 316] width 16 height 18
click at [0, 0] on input "I agree to the Terms and Conditions" at bounding box center [0, 0] width 0 height 0
click at [904, 370] on span at bounding box center [907, 372] width 16 height 18
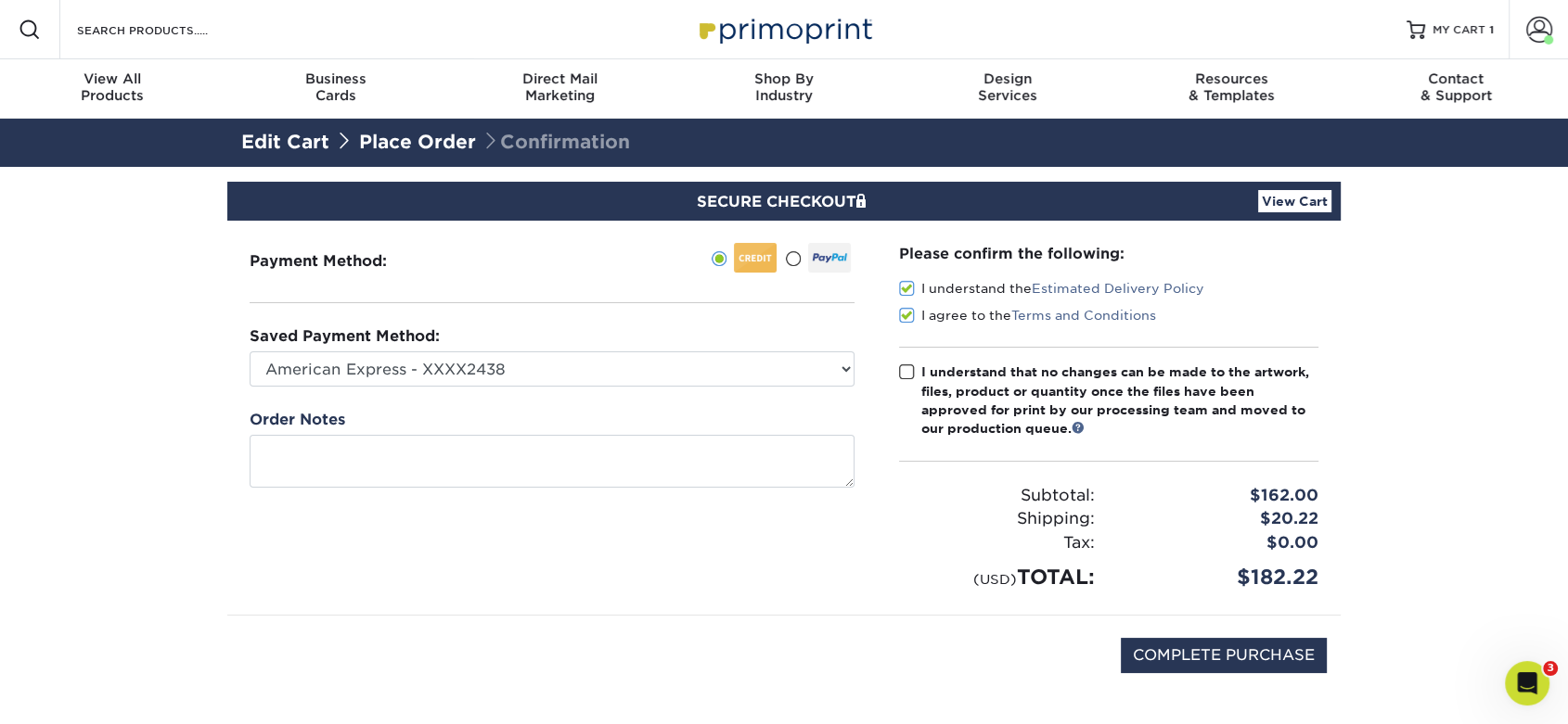
click at [0, 0] on input "I understand that no changes can be made to the artwork, files, product or quan…" at bounding box center [0, 0] width 0 height 0
click at [1188, 654] on input "COMPLETE PURCHASE" at bounding box center [1223, 656] width 206 height 35
type input "PROCESSING, PLEASE WAIT..."
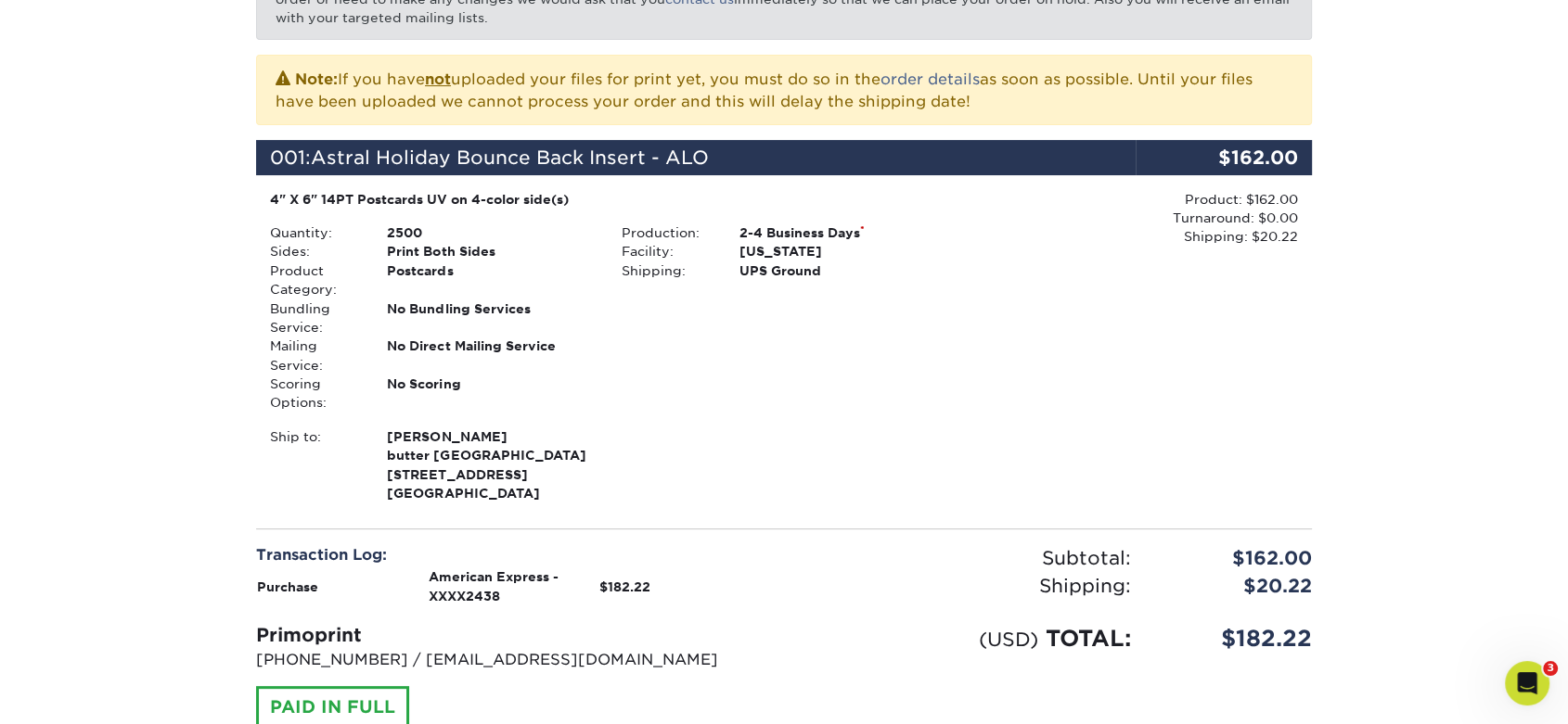
scroll to position [412, 0]
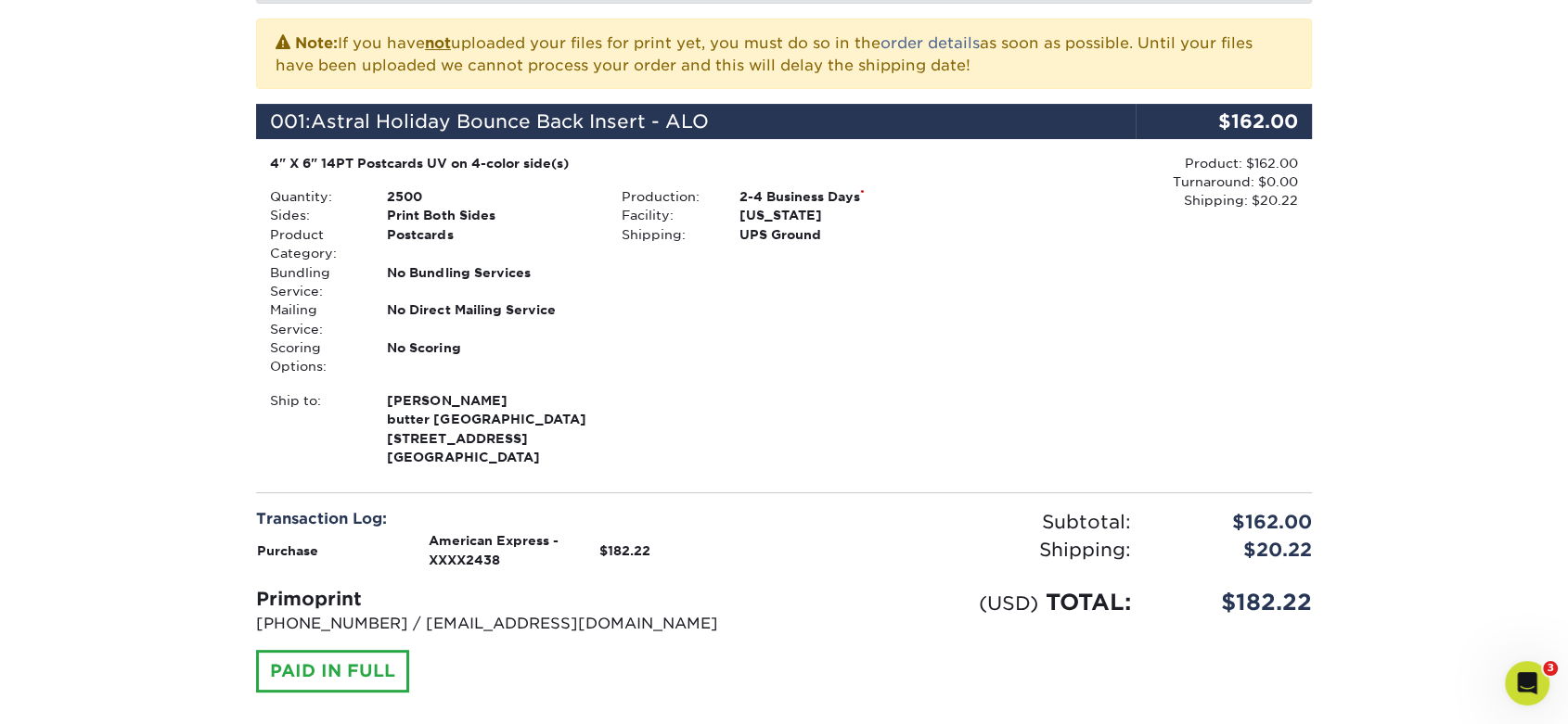
click at [1226, 228] on div "Product: $162.00 Turnaround: $0.00 Shipping: $20.22 Discount: - $0.00" at bounding box center [1135, 312] width 352 height 317
